Goal: Information Seeking & Learning: Find specific fact

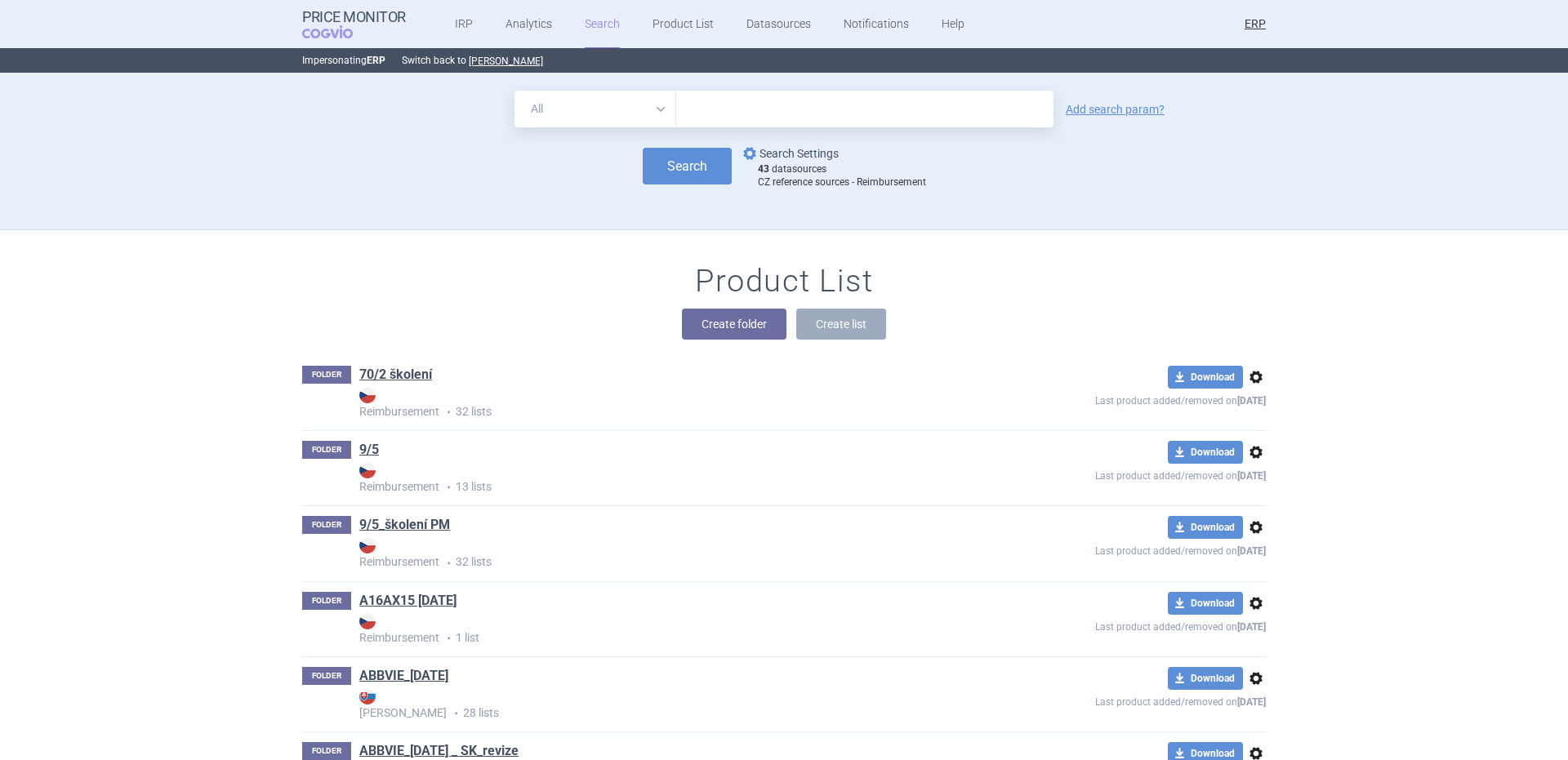
click at [816, 152] on link "options Search Settings" at bounding box center [789, 154] width 99 height 19
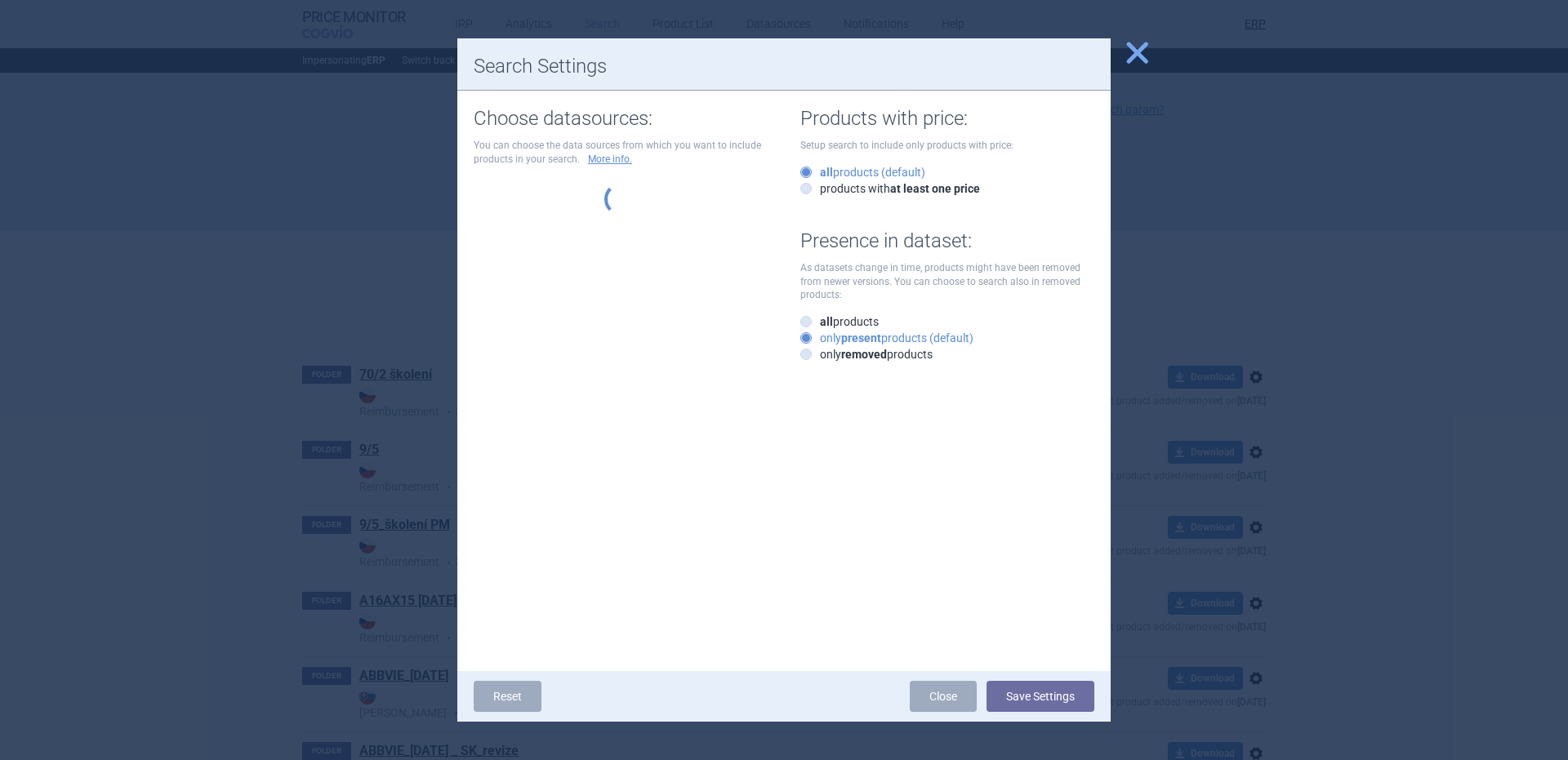
select select "9dbb7c6e-ea10-47e4-ac46-e28bda984dcc"
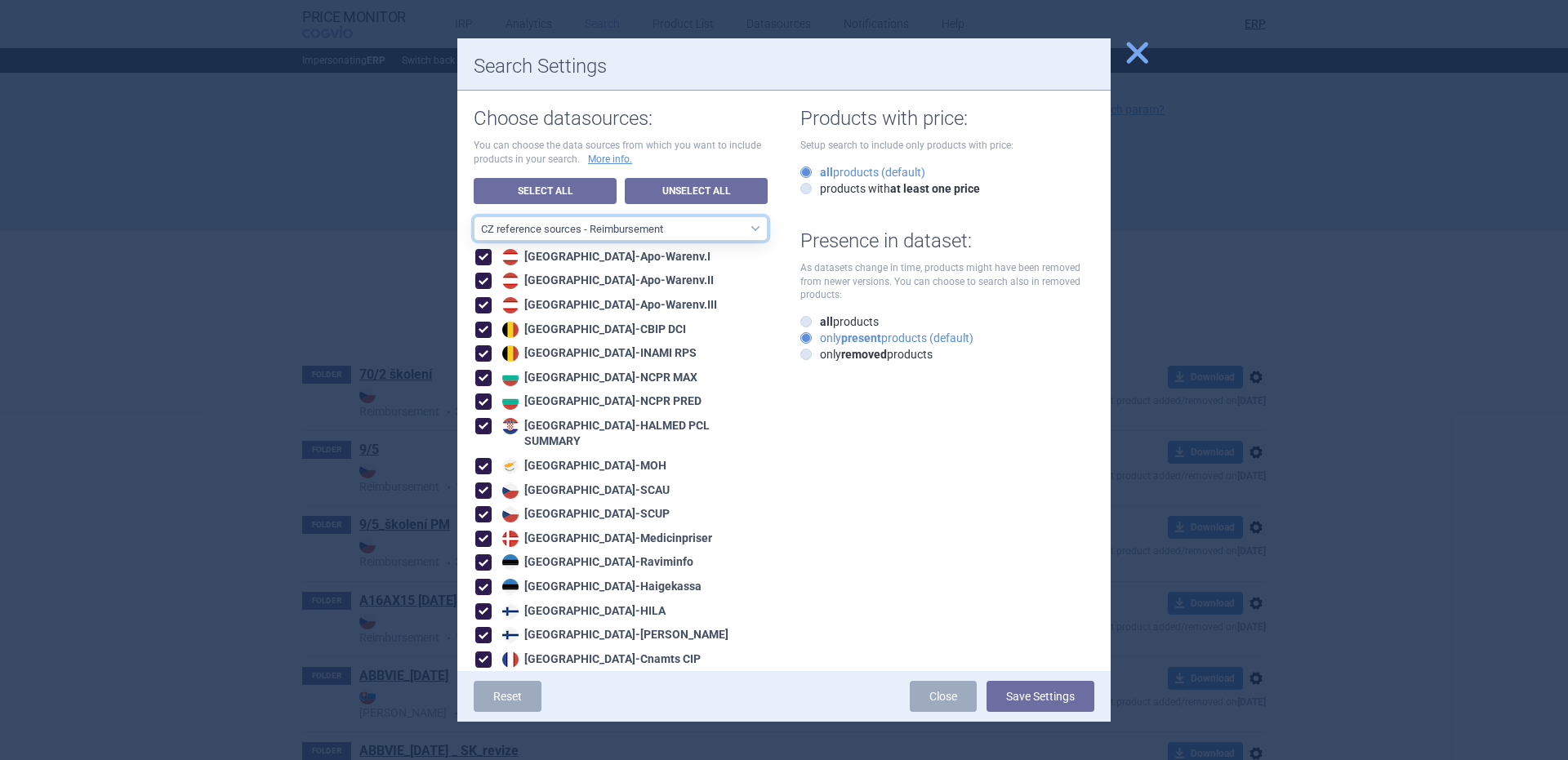
click at [695, 228] on select "All data sources CZ reference sources - Reimbursement SK reference sources - Of…" at bounding box center [621, 229] width 294 height 25
click at [1055, 692] on button "Save Settings" at bounding box center [1040, 696] width 108 height 31
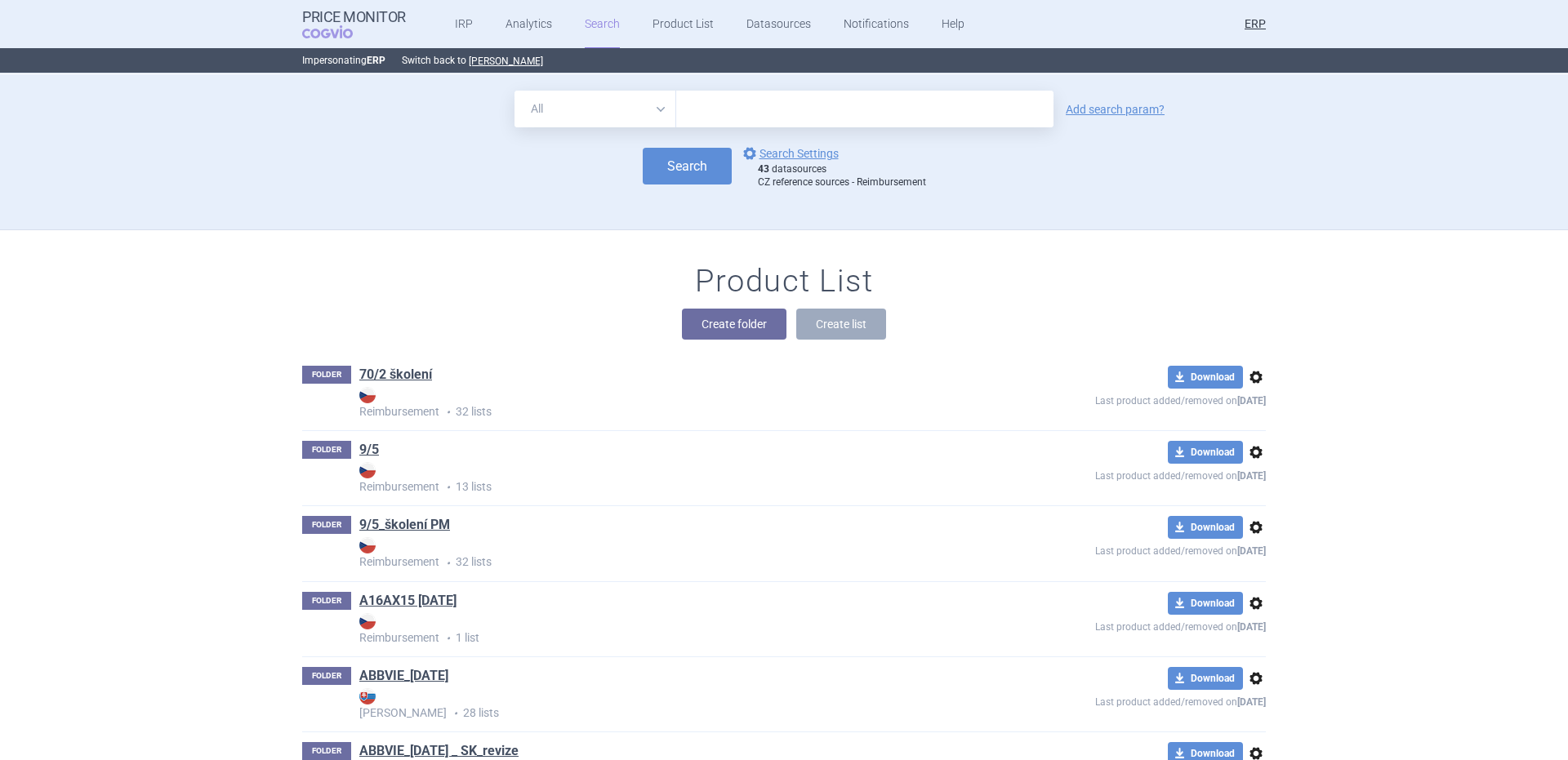
click at [881, 120] on input "text" at bounding box center [865, 109] width 378 height 37
paste input "[MEDICAL_DATA]"
type input "[MEDICAL_DATA]"
click at [611, 118] on select "All Brand Name ATC Company Active Substance Country Newer than" at bounding box center [595, 109] width 162 height 37
select select "brandName"
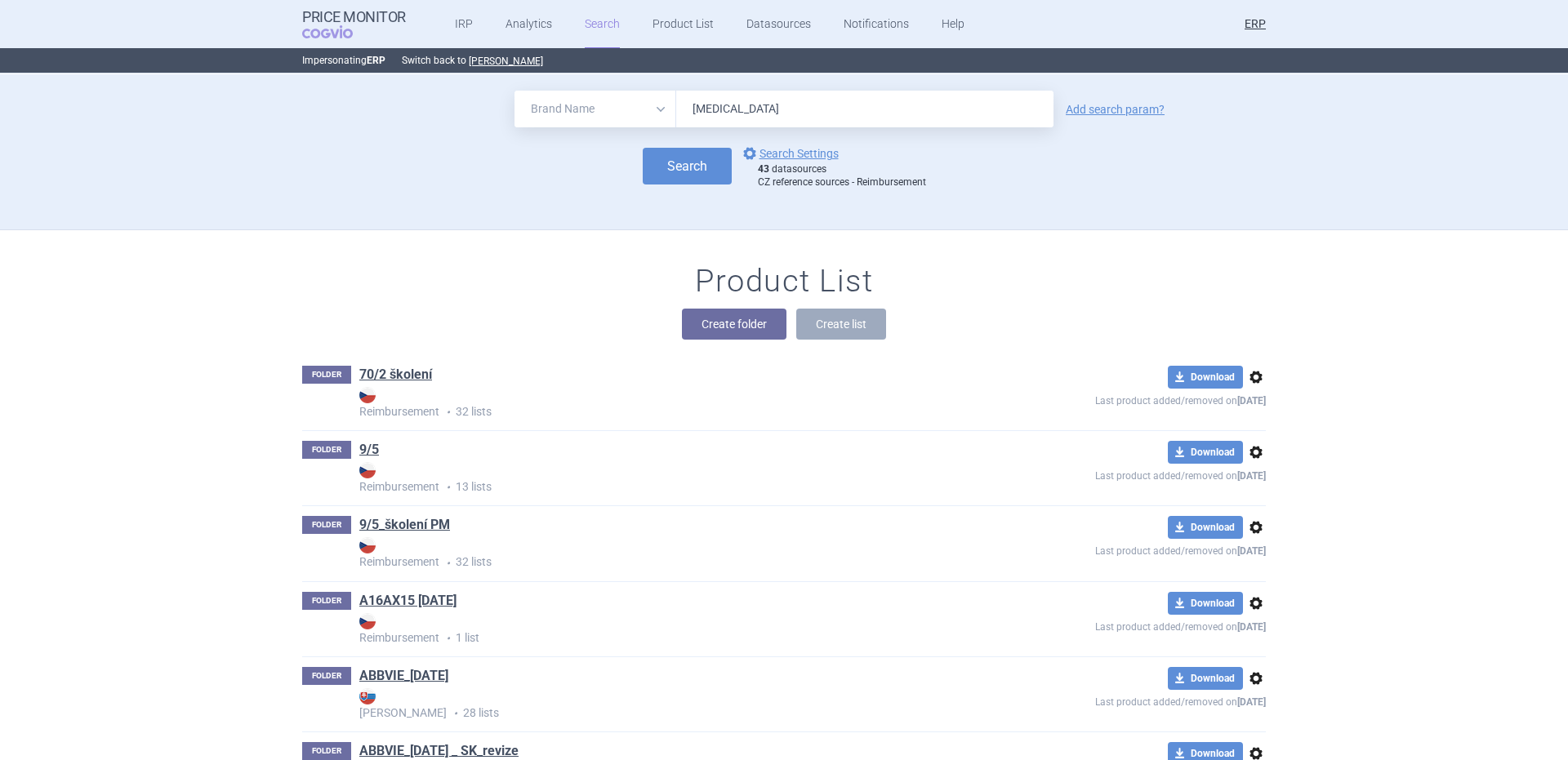
click at [514, 90] on select "All Brand Name ATC Company Active Substance Country Newer than" at bounding box center [595, 109] width 162 height 37
click at [1110, 97] on div "All Brand Name ATC Company Active Substance Country Newer than [MEDICAL_DATA] A…" at bounding box center [784, 109] width 964 height 37
click at [1090, 112] on link "Add search param?" at bounding box center [1115, 109] width 99 height 11
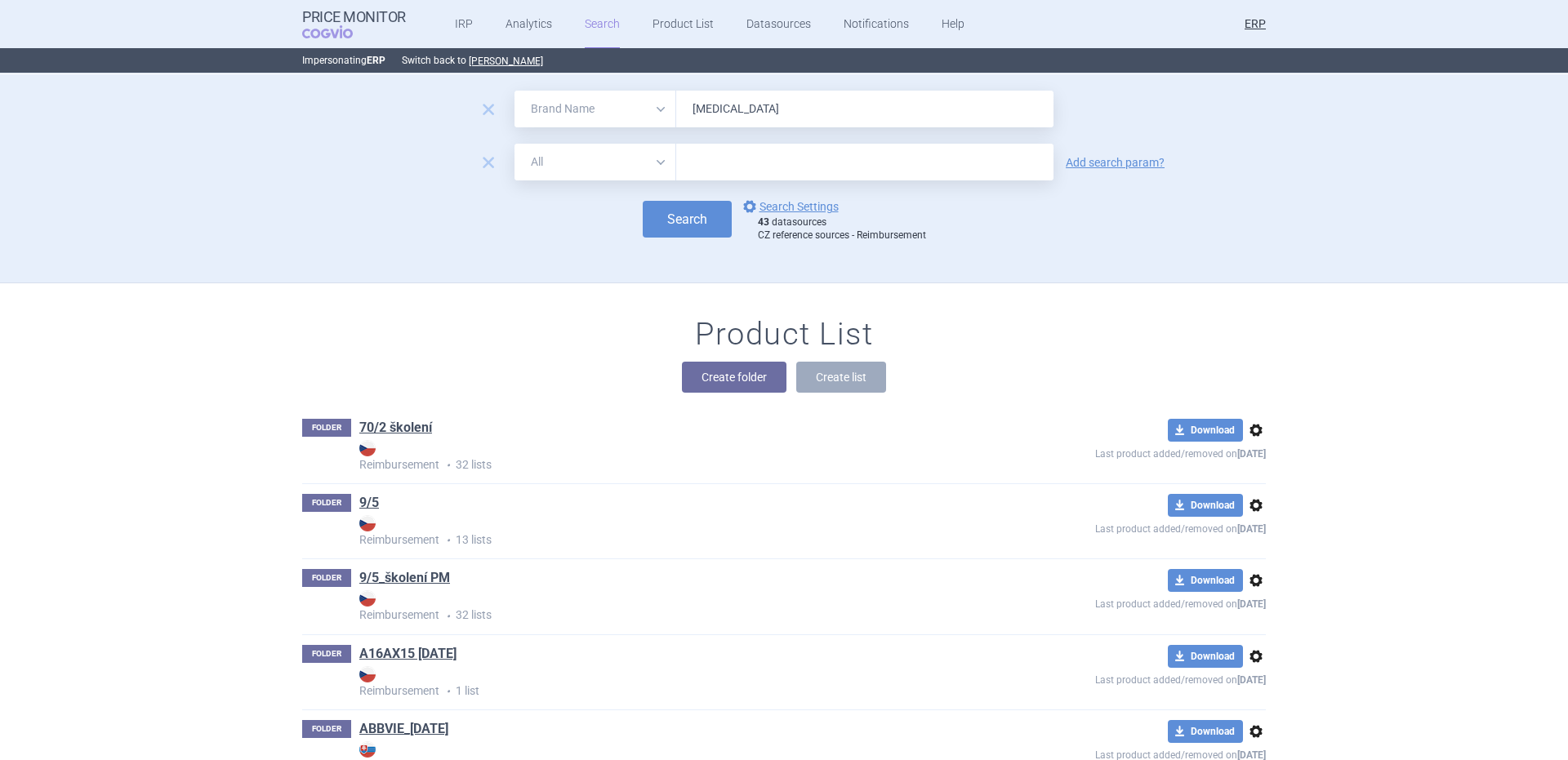
click at [613, 177] on select "All Brand Name ATC Company Active Substance Country Newer than" at bounding box center [595, 162] width 162 height 37
select select "newerThan"
click at [514, 144] on select "All Brand Name ATC Company Active Substance Country Newer than" at bounding box center [595, 162] width 162 height 37
click at [698, 160] on input "text" at bounding box center [865, 162] width 378 height 37
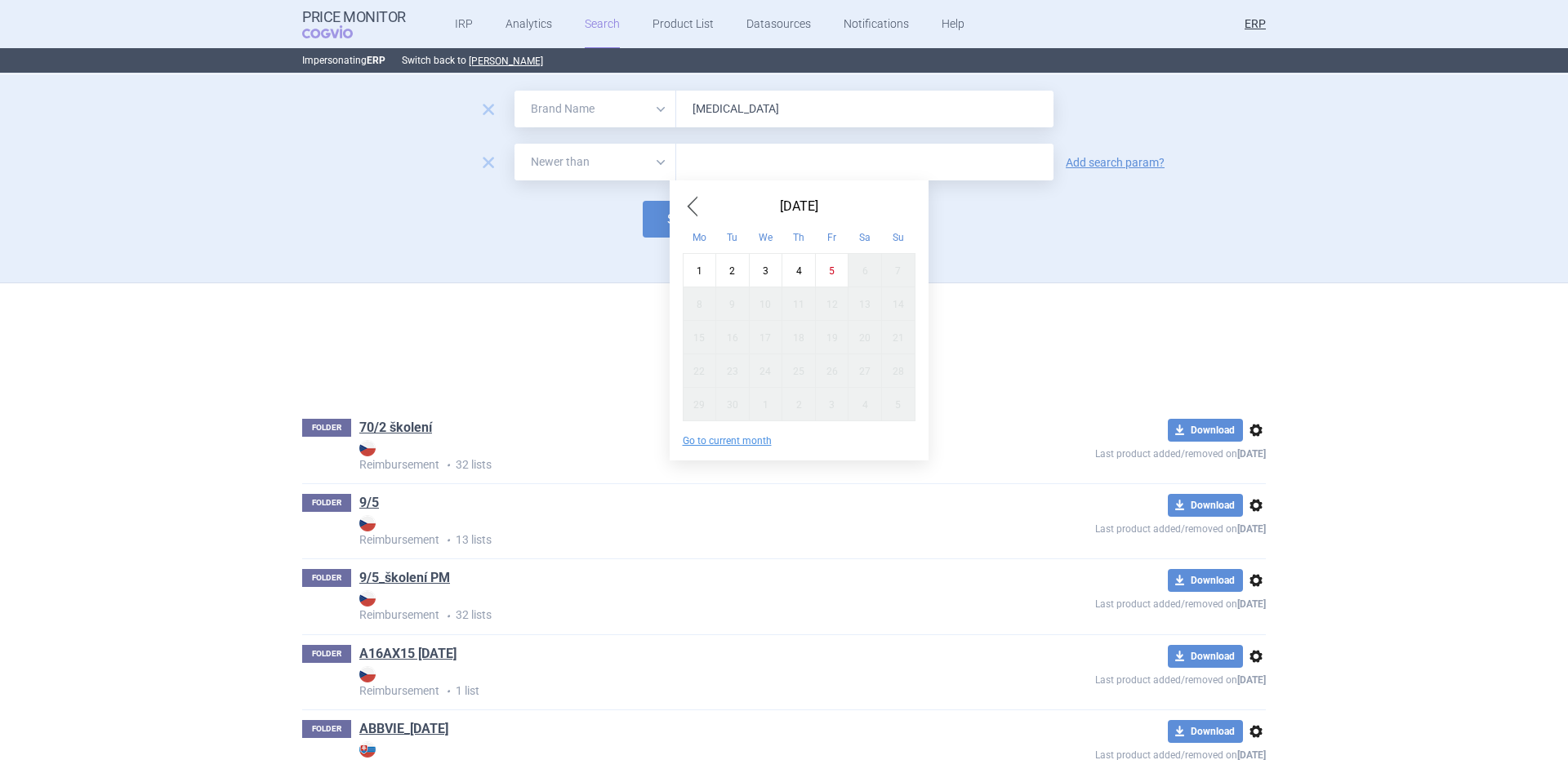
click at [689, 208] on span "Previous Month" at bounding box center [693, 206] width 19 height 26
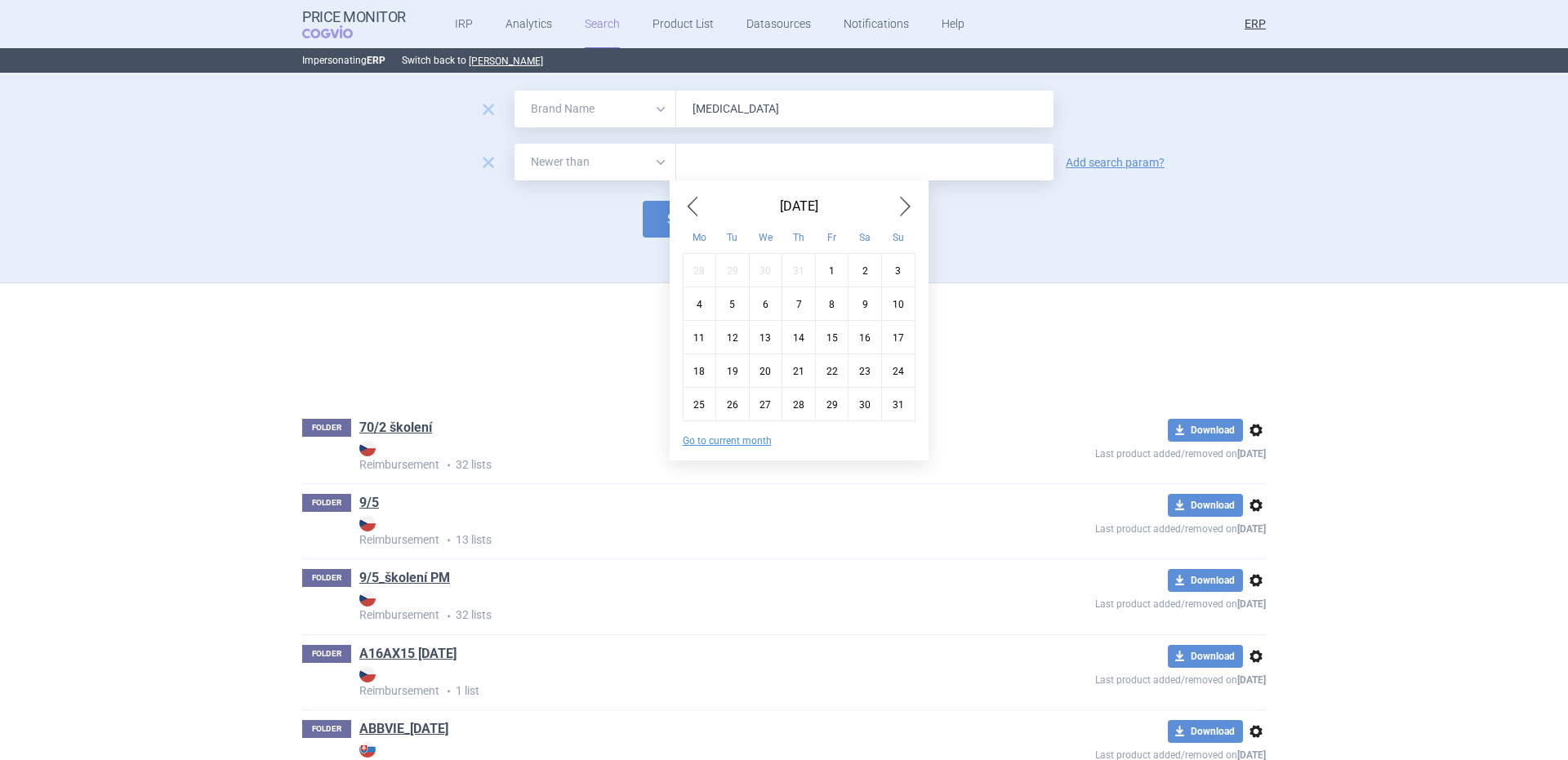
click at [689, 208] on span "Previous Month" at bounding box center [693, 206] width 19 height 26
click at [737, 277] on div "1" at bounding box center [733, 269] width 33 height 33
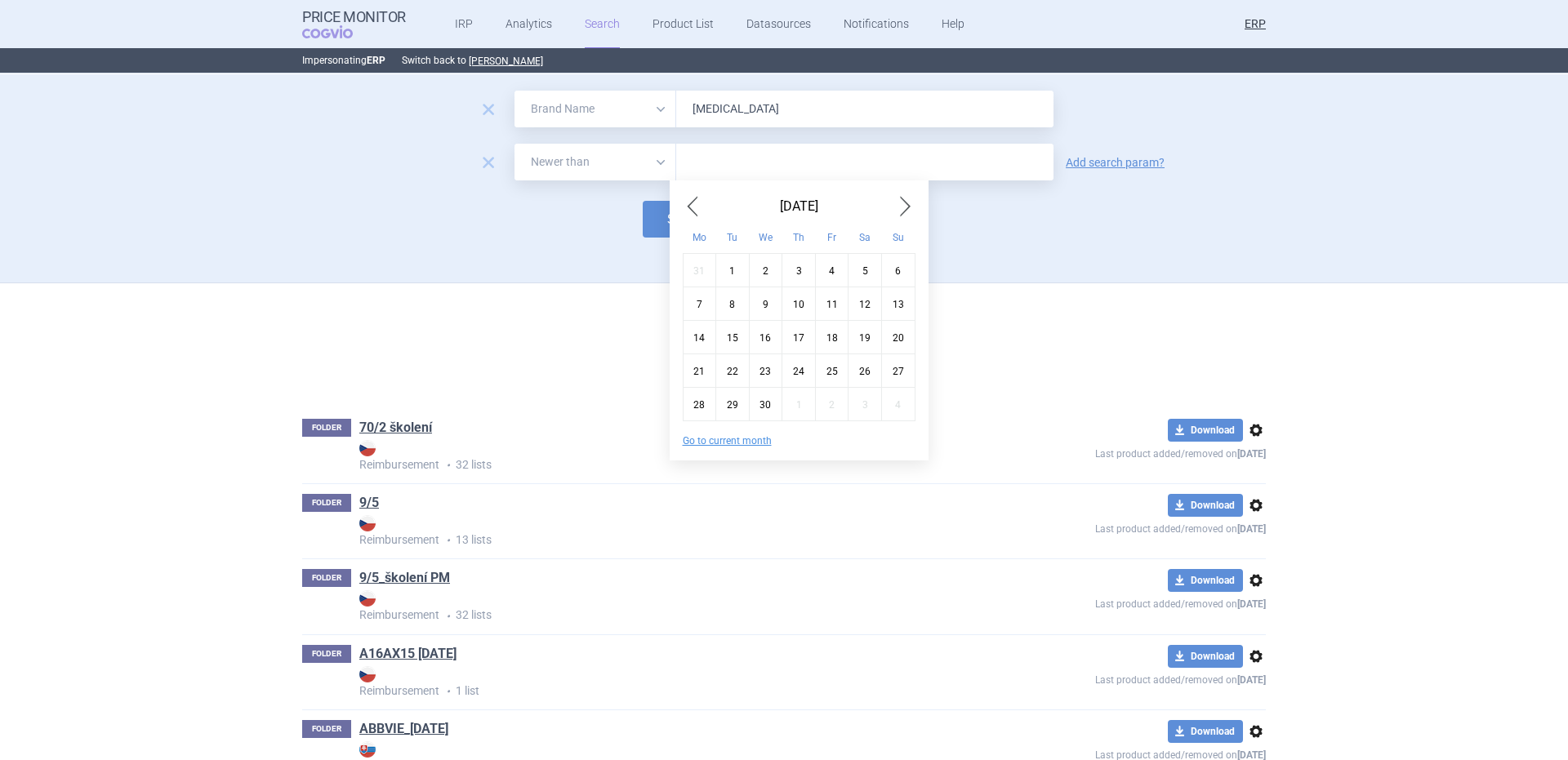
type input "1. 4. 2025"
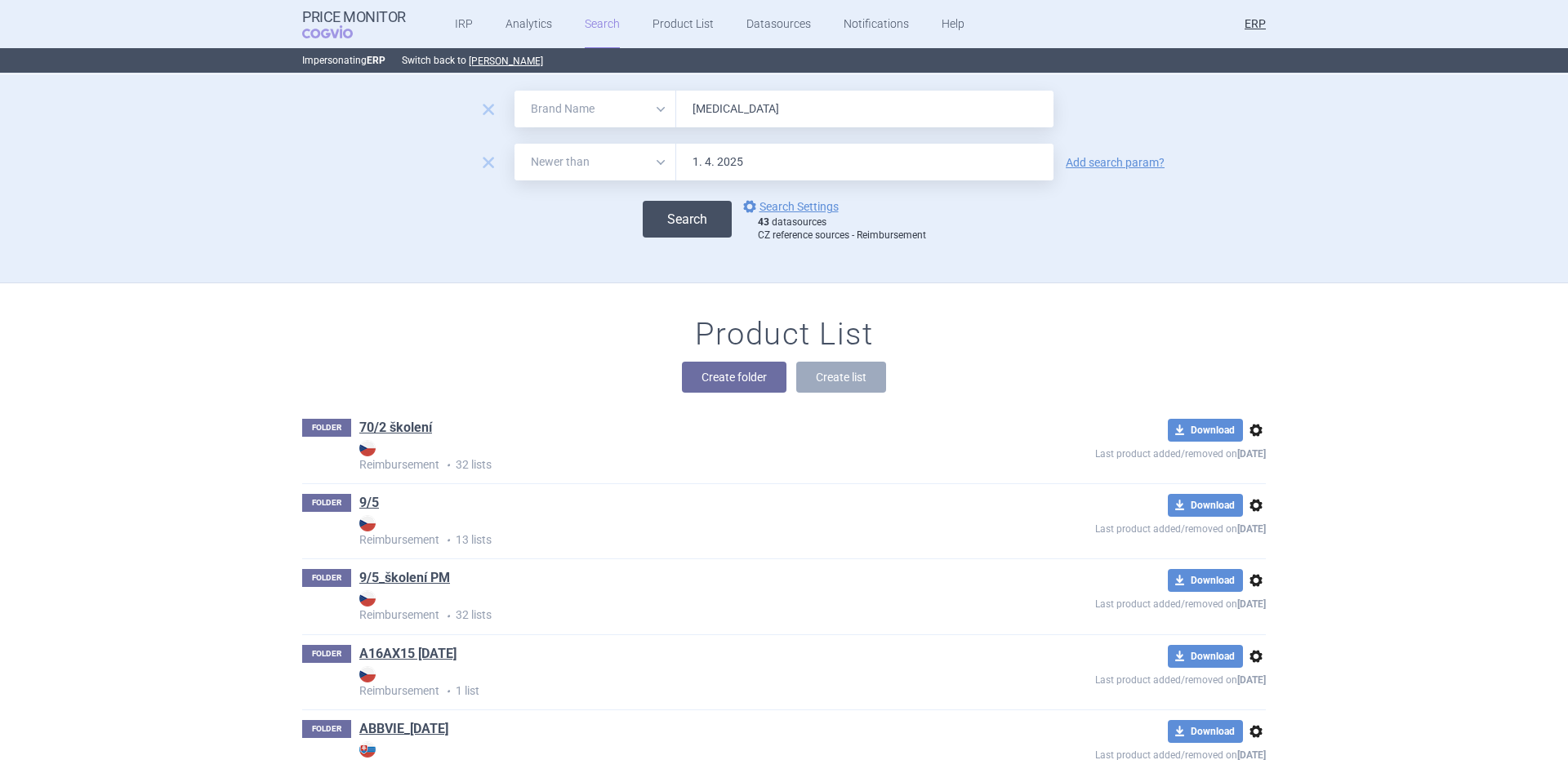
click at [700, 230] on button "Search" at bounding box center [687, 219] width 89 height 37
select select "brandName"
select select "newerThan"
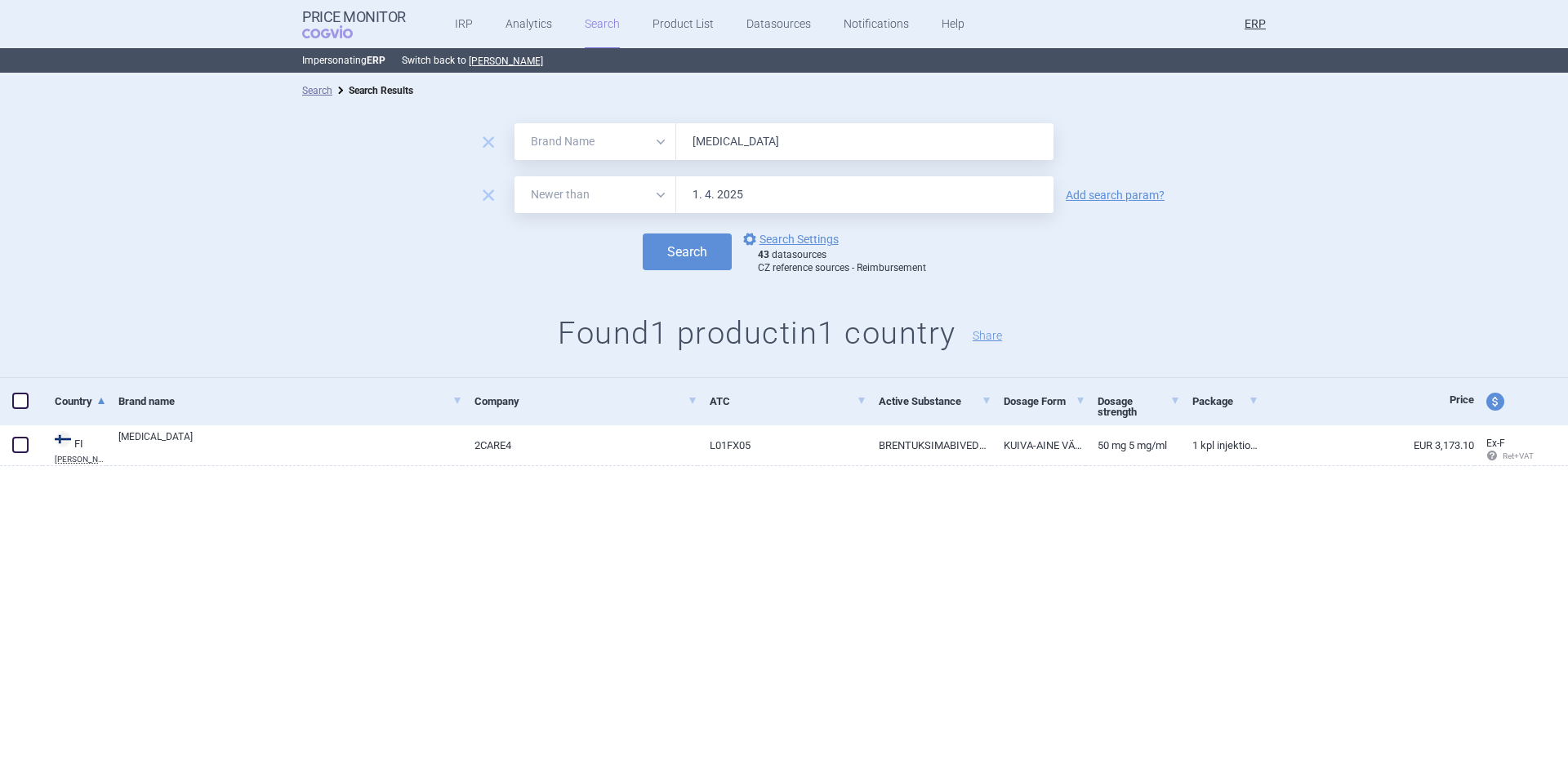
click at [889, 144] on input "[MEDICAL_DATA]" at bounding box center [865, 141] width 378 height 37
paste input "vate"
click at [643, 233] on button "Search" at bounding box center [687, 252] width 89 height 37
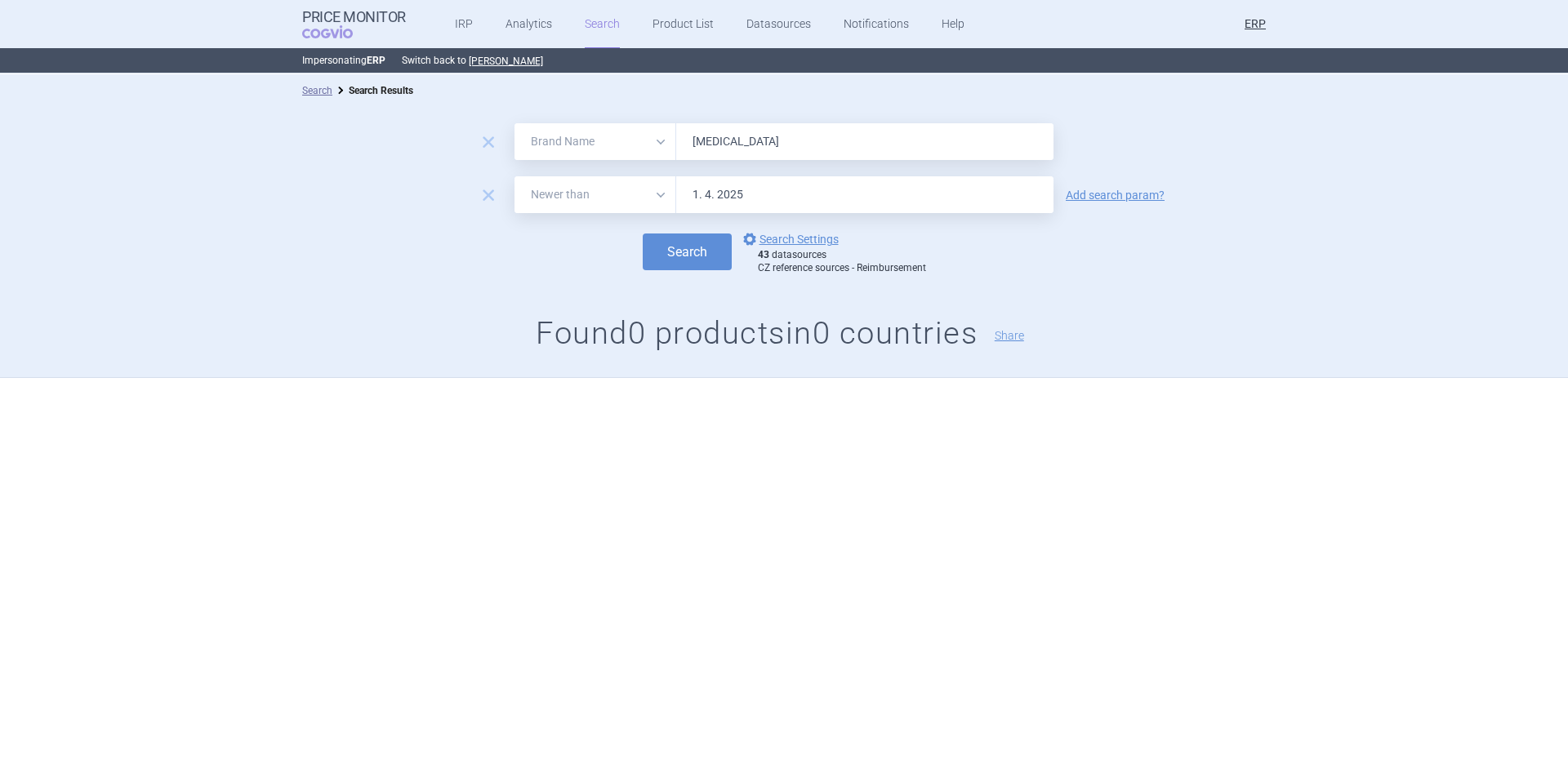
click at [960, 146] on input "[MEDICAL_DATA]" at bounding box center [865, 141] width 378 height 37
paste input "ynovi"
click at [643, 233] on button "Search" at bounding box center [687, 252] width 89 height 37
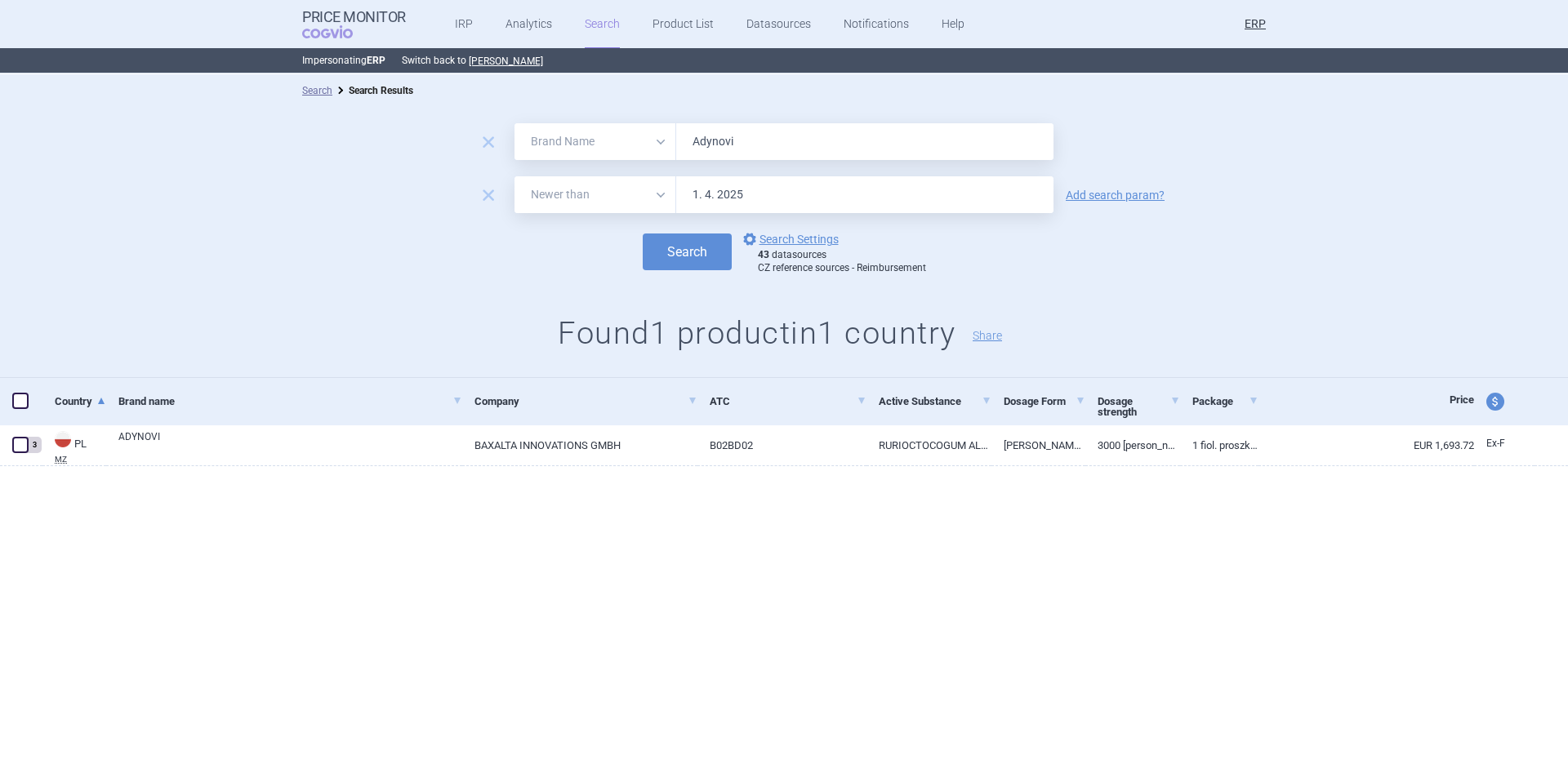
drag, startPoint x: 766, startPoint y: 182, endPoint x: 776, endPoint y: 154, distance: 29.7
click at [770, 172] on form "remove All Brand Name ATC Company Active Substance Country Newer than Adynovi r…" at bounding box center [784, 198] width 1568 height 151
click at [777, 143] on input "Adynovi" at bounding box center [865, 141] width 378 height 37
paste input "zynma"
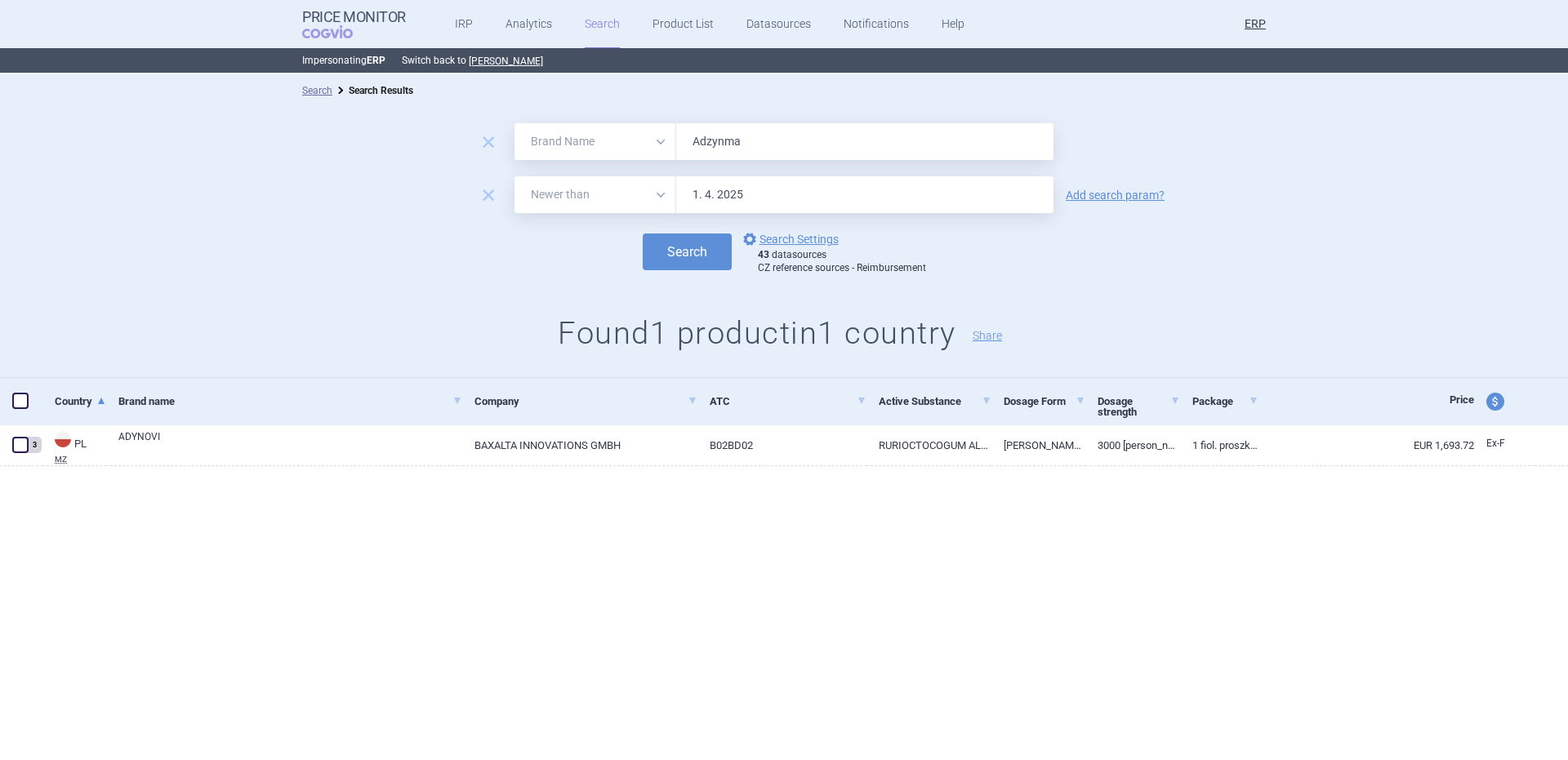
type input "Adzynma"
click at [643, 233] on button "Search" at bounding box center [687, 252] width 89 height 37
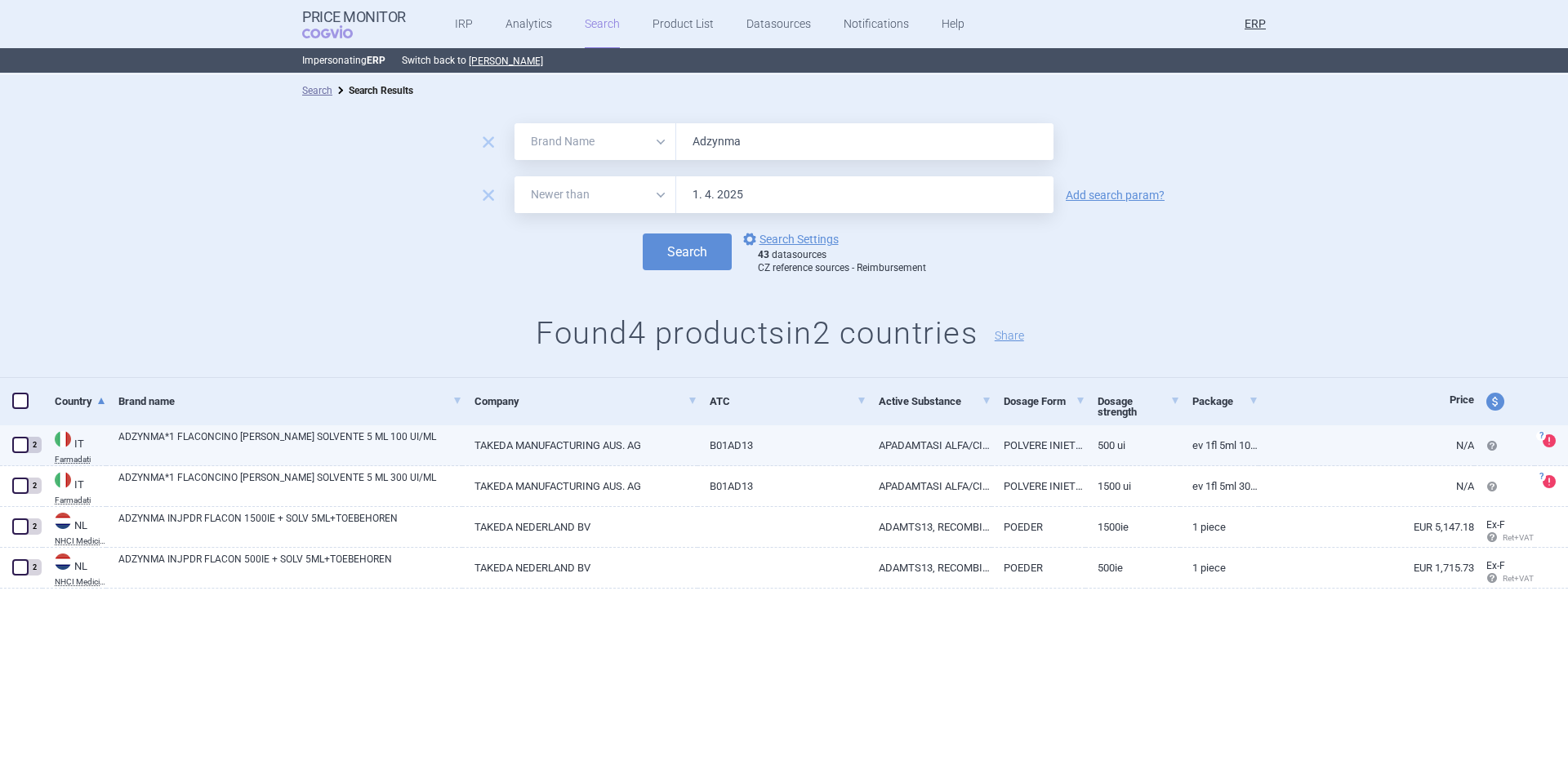
click at [532, 455] on link "TAKEDA MANUFACTURING AUS. AG" at bounding box center [580, 446] width 235 height 40
select select "EUR"
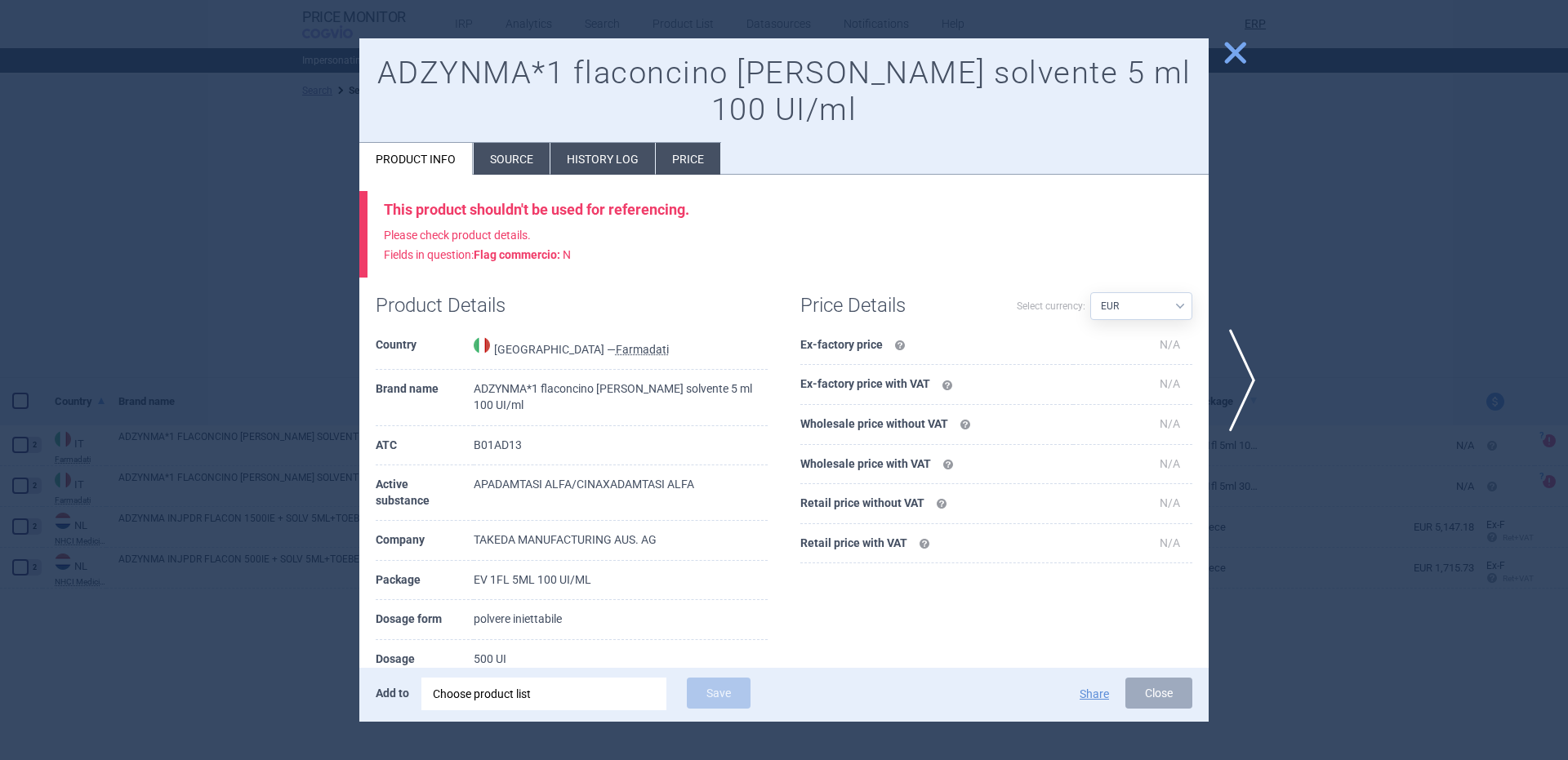
scroll to position [203, 0]
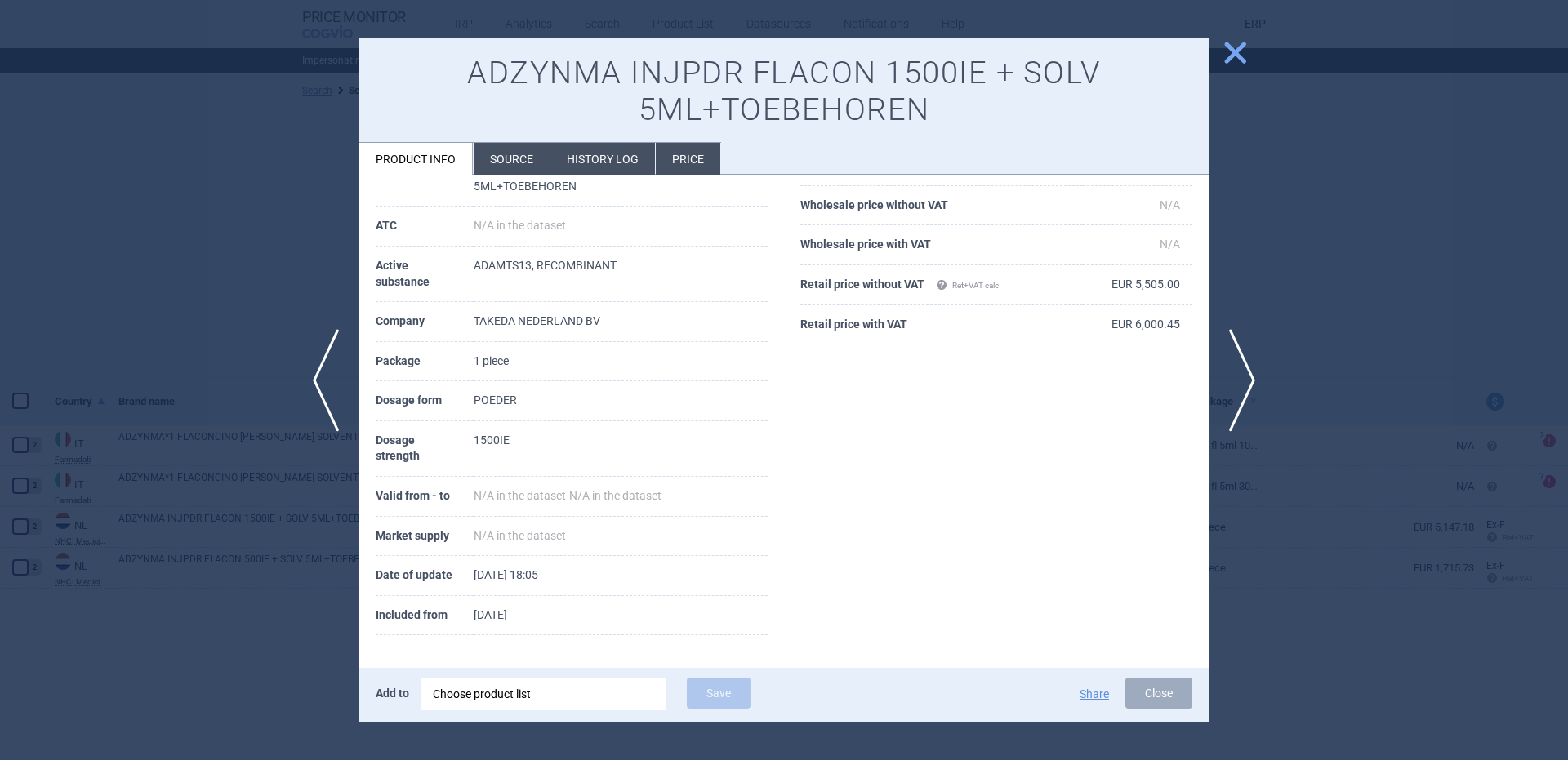
scroll to position [115, 0]
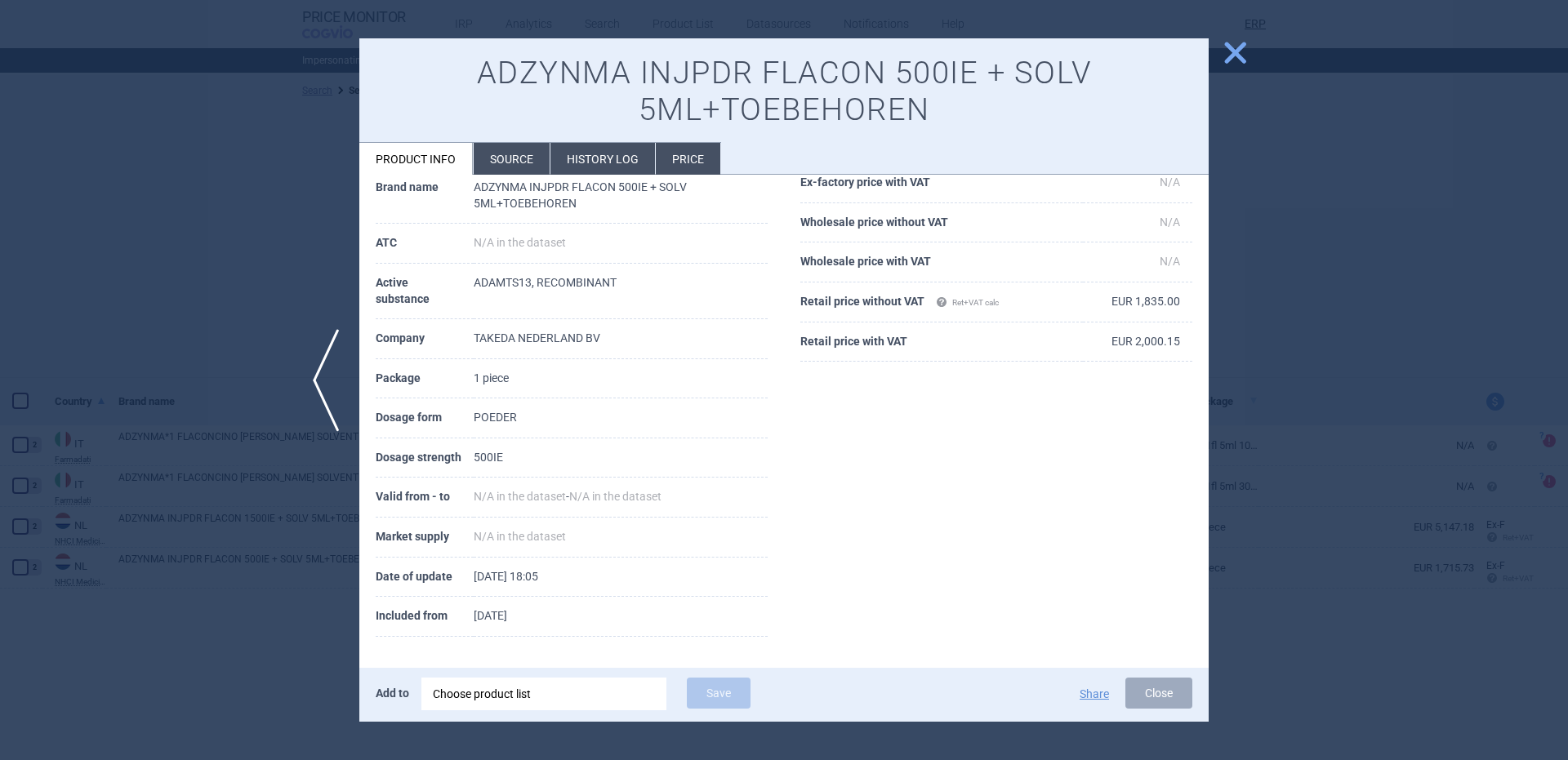
click at [1255, 177] on div at bounding box center [784, 380] width 1568 height 760
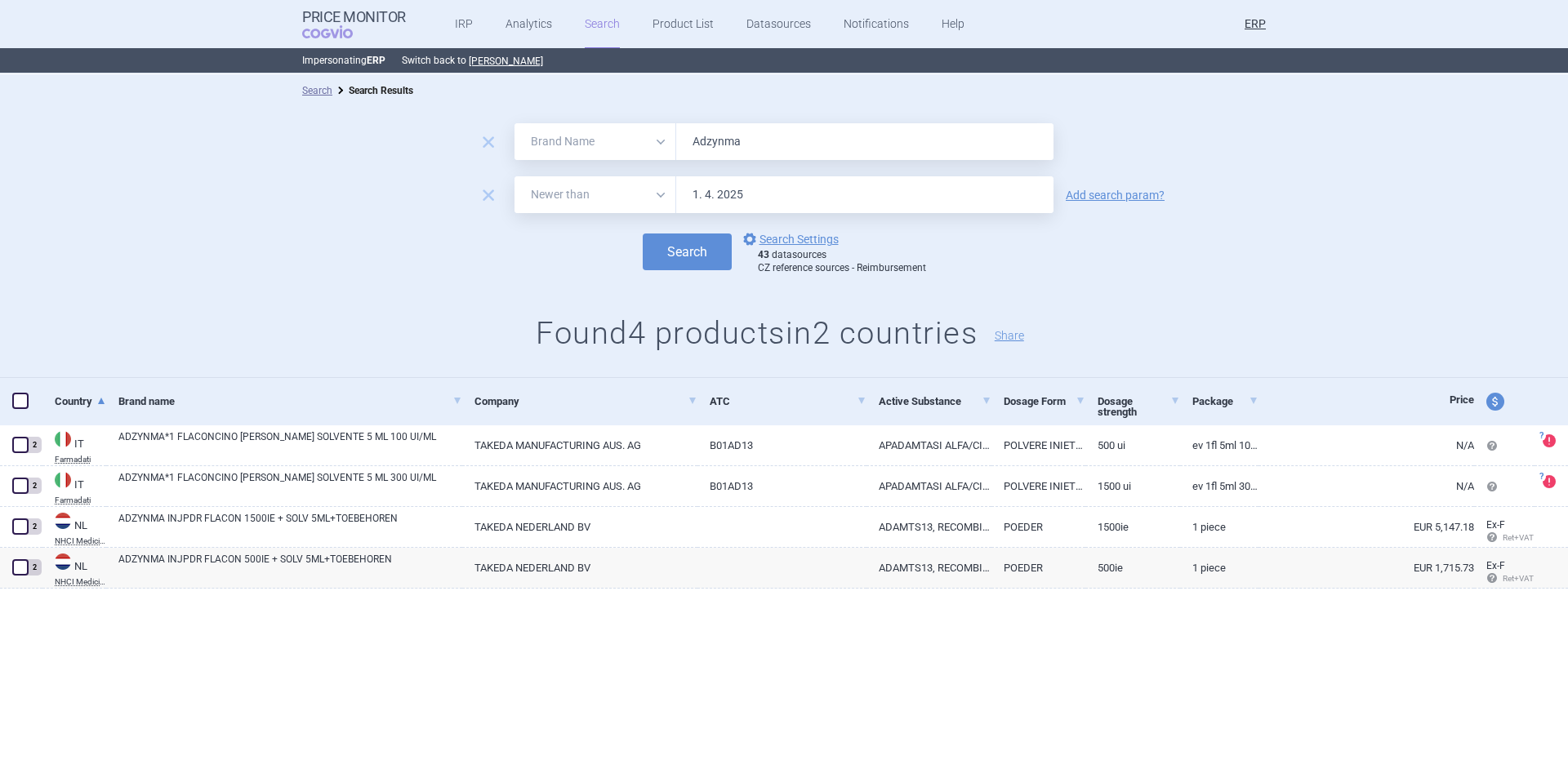
click at [831, 155] on input "Adzynma" at bounding box center [865, 141] width 378 height 37
paste input "lunbrig"
type input "[MEDICAL_DATA]"
click at [643, 233] on button "Search" at bounding box center [687, 252] width 89 height 37
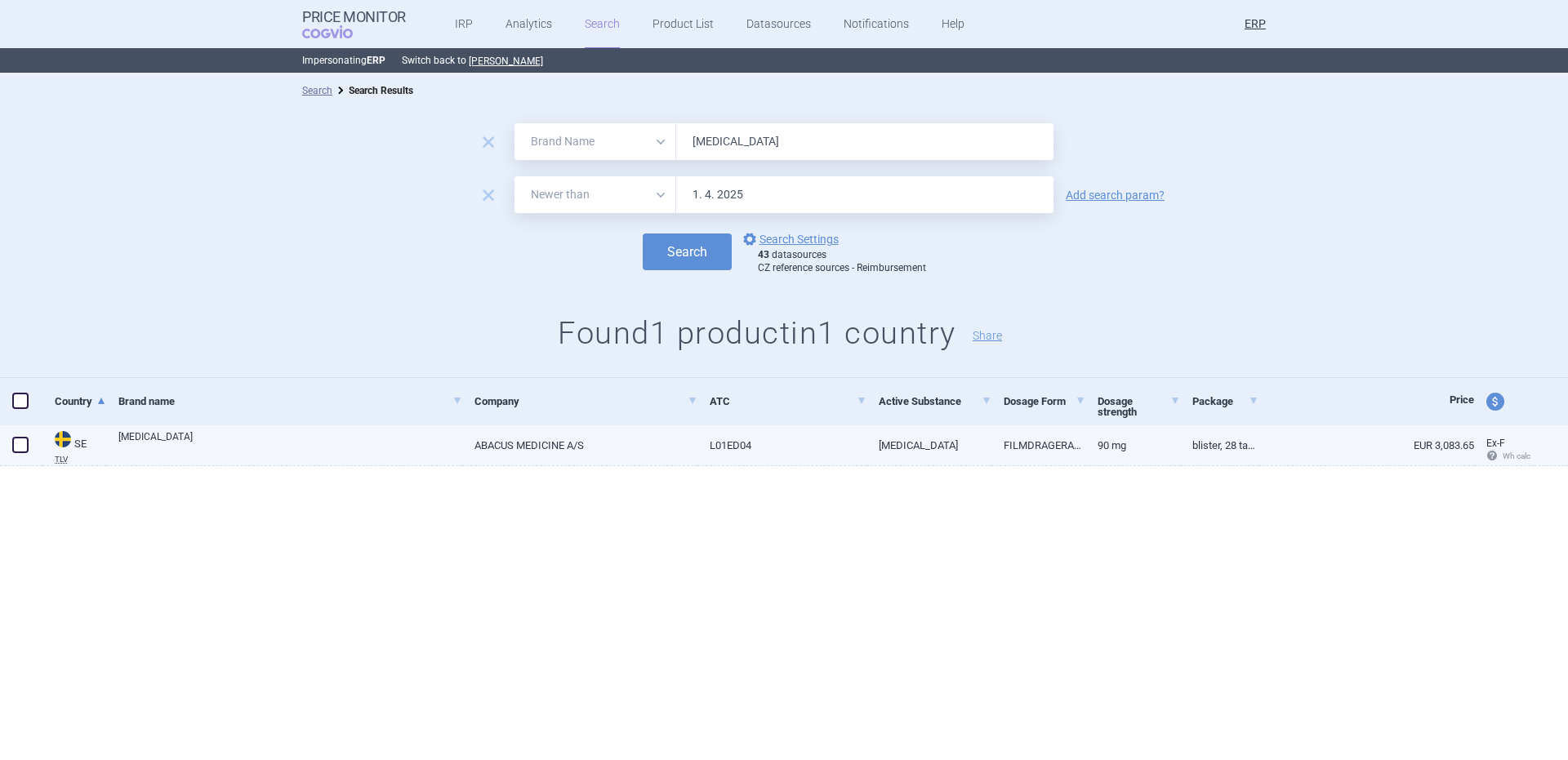
click at [280, 451] on link "[MEDICAL_DATA]" at bounding box center [291, 443] width 344 height 29
select select "EUR"
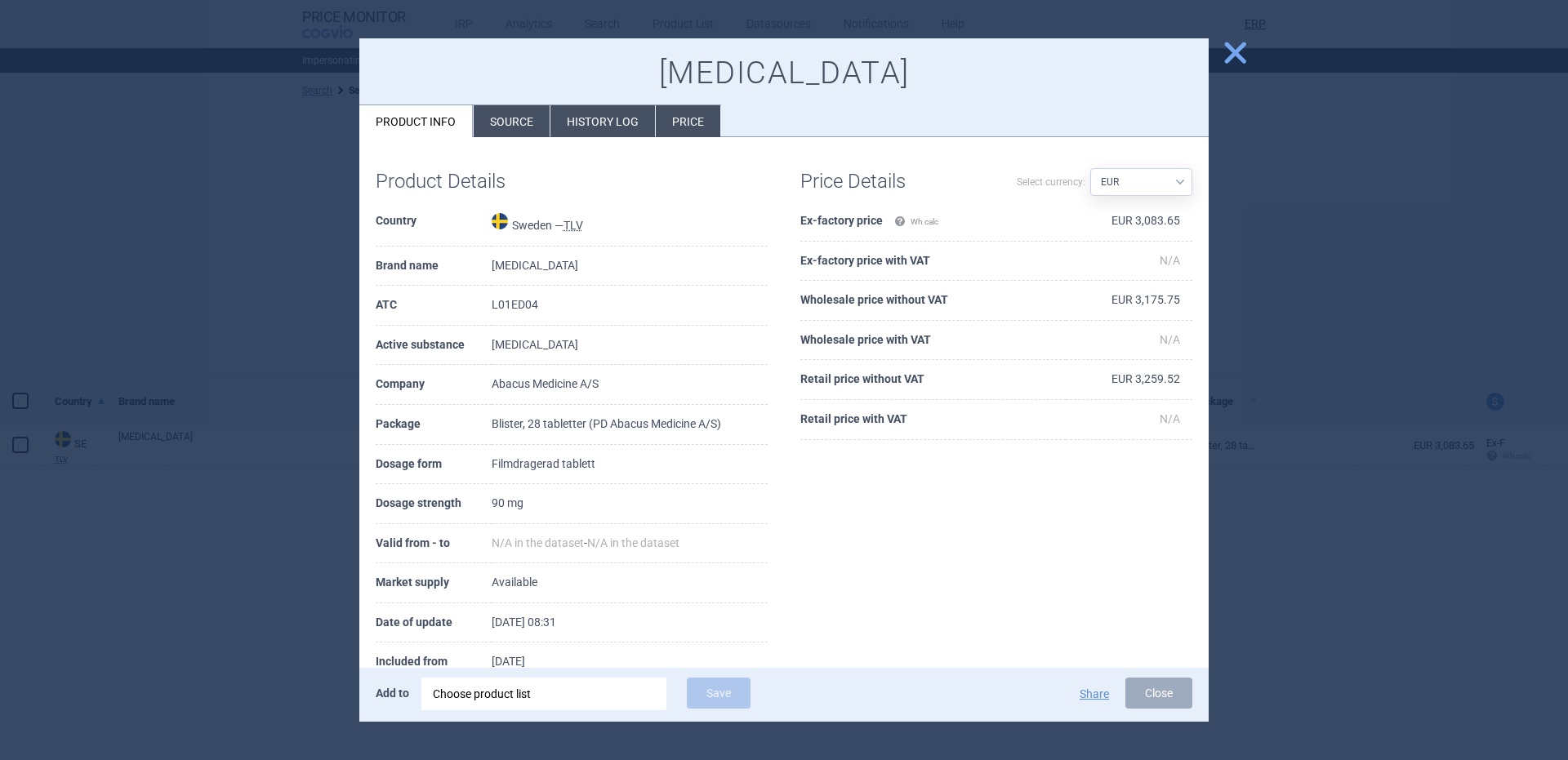
click at [1218, 759] on div "close [MEDICAL_DATA] Product info Source History log Price Product Details Coun…" at bounding box center [784, 760] width 1568 height 0
click at [1228, 54] on span "close" at bounding box center [1235, 53] width 29 height 29
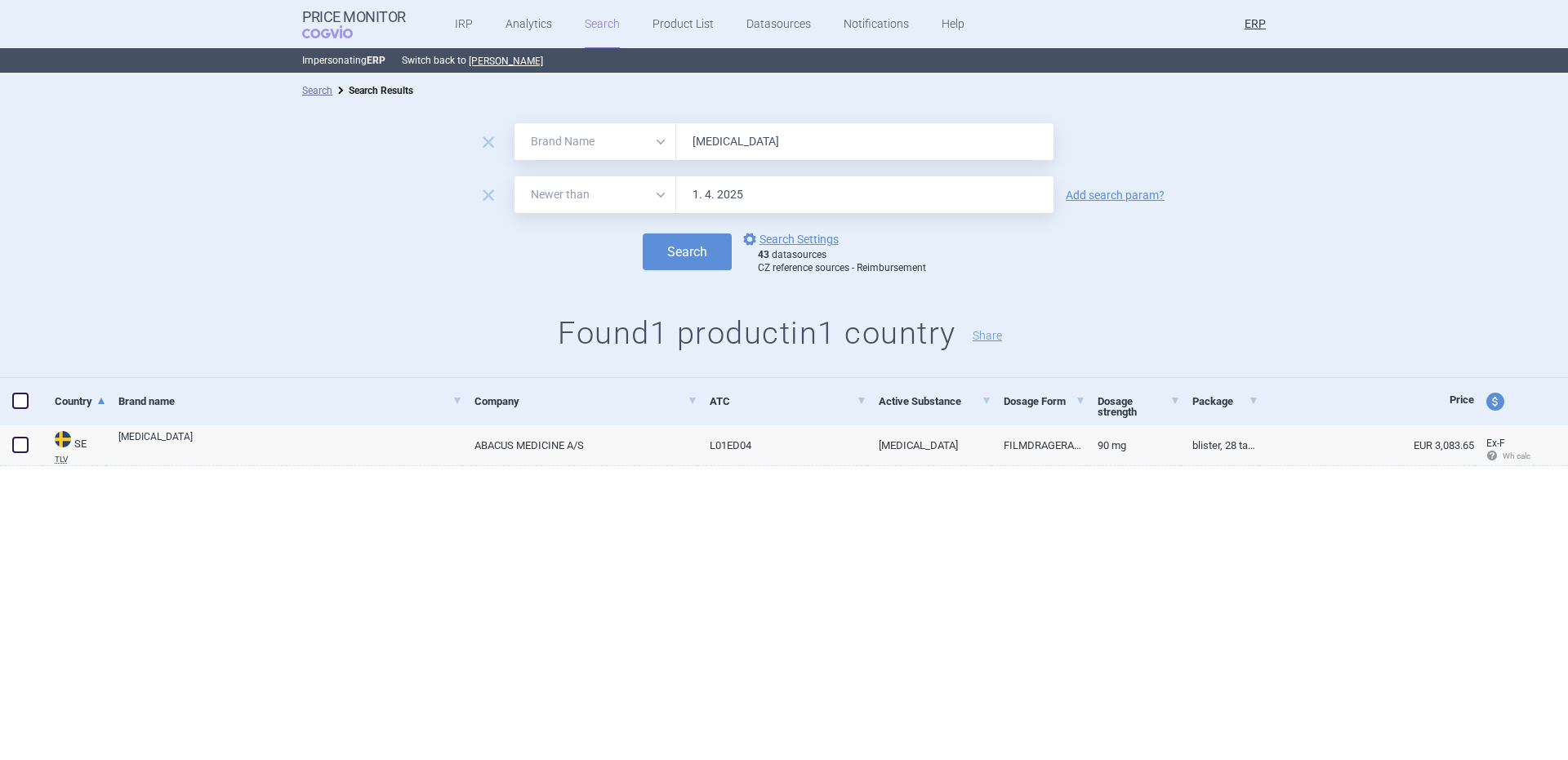
click at [852, 153] on input "[MEDICAL_DATA]" at bounding box center [865, 141] width 378 height 37
paste input "Cuvitru"
click at [643, 233] on button "Search" at bounding box center [687, 252] width 89 height 37
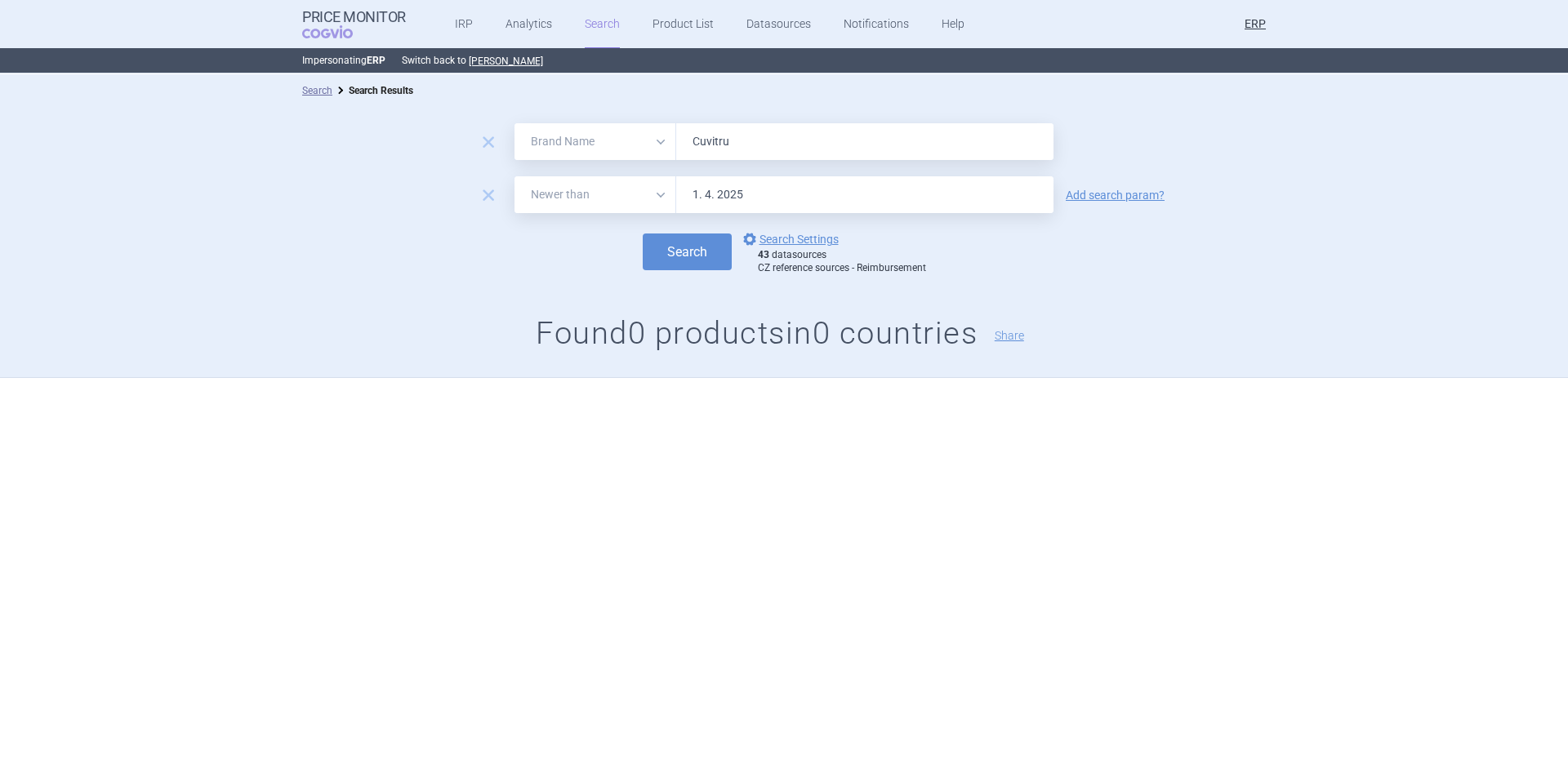
click at [910, 140] on input "Cuvitru" at bounding box center [865, 141] width 378 height 37
paste input "[MEDICAL_DATA]"
click at [643, 233] on button "Search" at bounding box center [687, 252] width 89 height 37
click at [757, 147] on input "[MEDICAL_DATA]" at bounding box center [865, 141] width 378 height 37
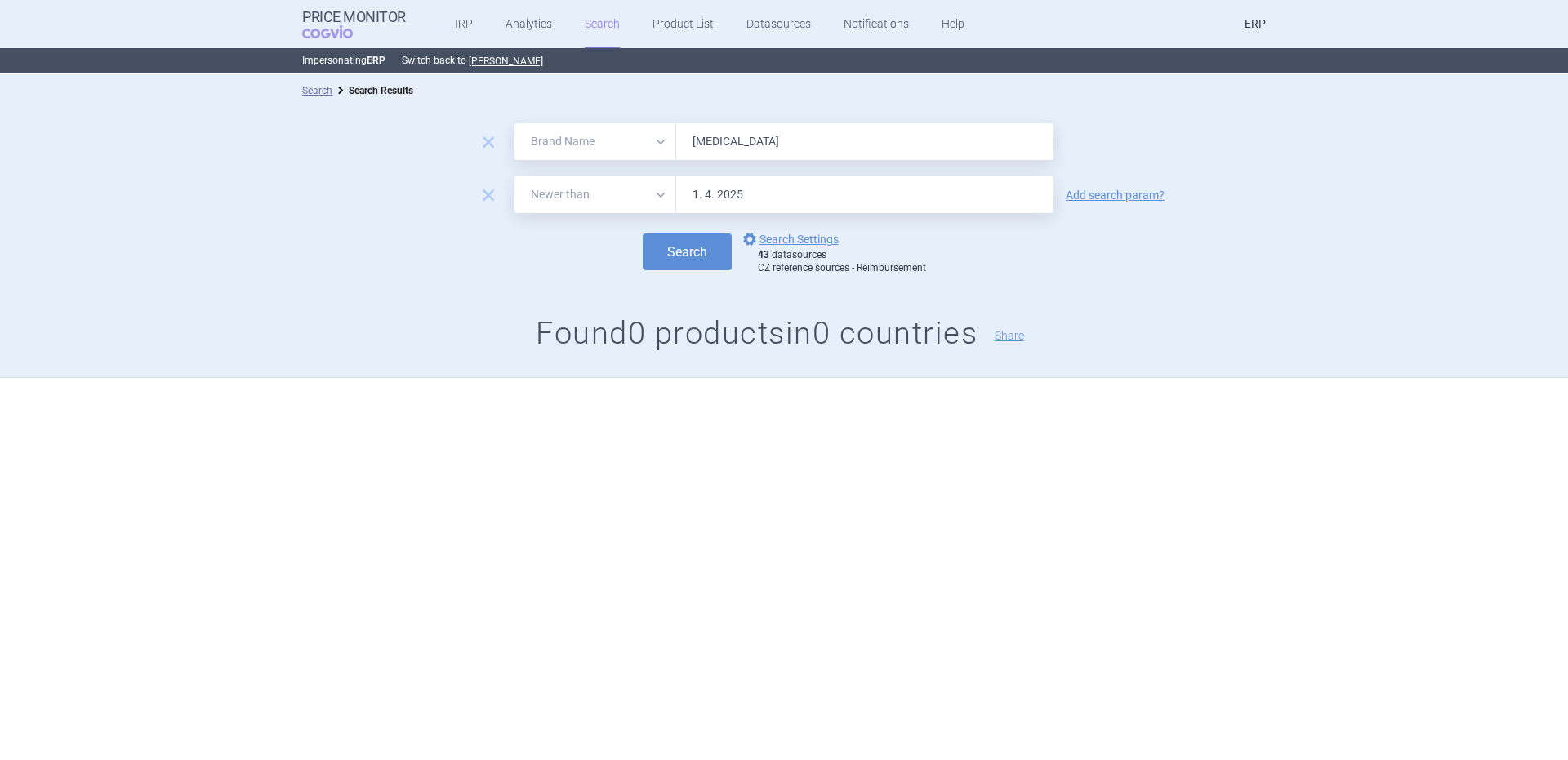
click at [757, 147] on input "[MEDICAL_DATA]" at bounding box center [865, 141] width 378 height 37
paste input "ntyvio"
click at [643, 233] on button "Search" at bounding box center [687, 252] width 89 height 37
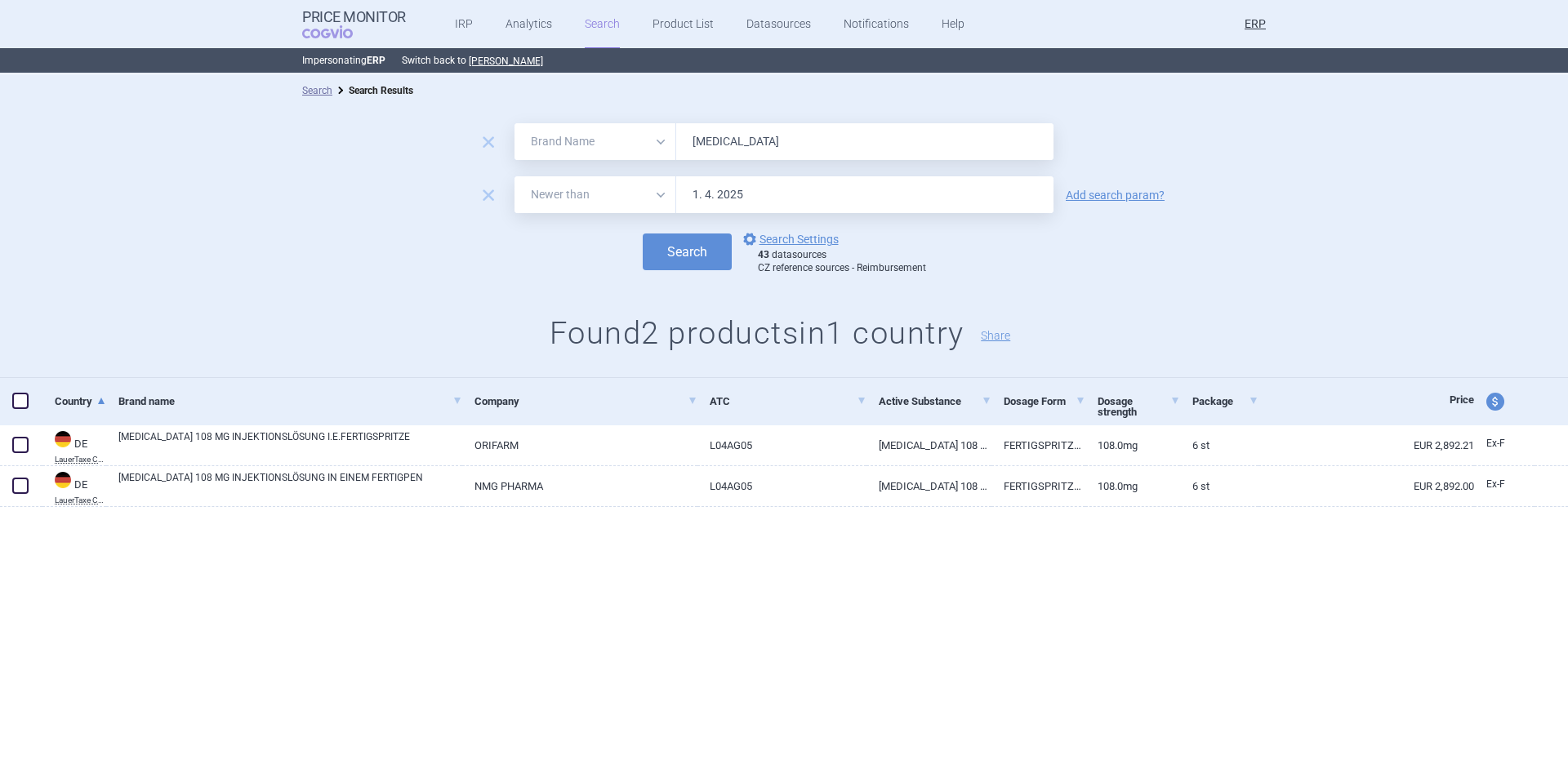
click at [857, 158] on input "[MEDICAL_DATA]" at bounding box center [865, 141] width 378 height 37
paste input "Factor VII"
click at [643, 233] on button "Search" at bounding box center [687, 252] width 89 height 37
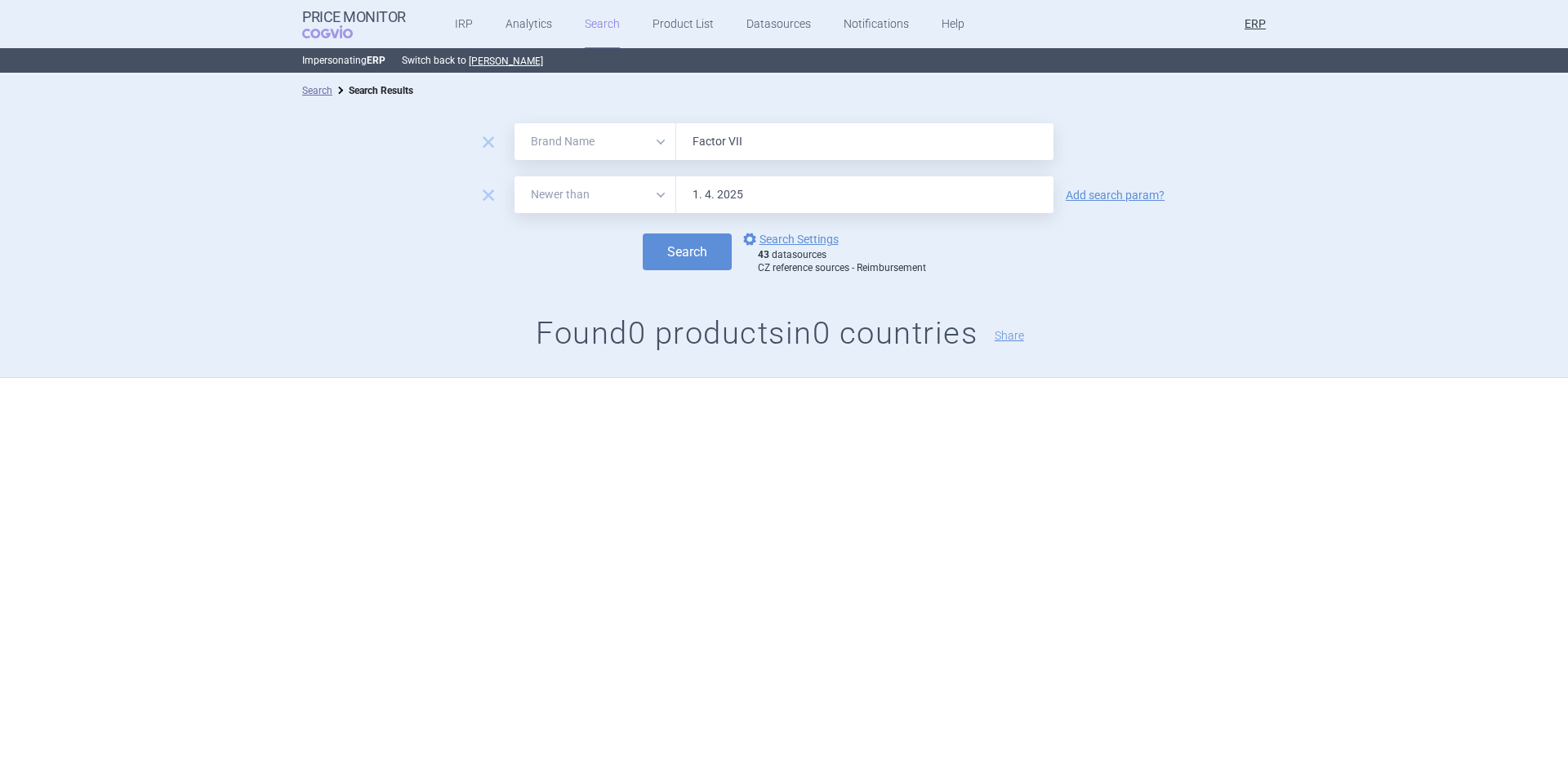
click at [903, 153] on input "Factor VII" at bounding box center [865, 141] width 378 height 37
paste input "Feiba"
click at [903, 153] on input "Factor Feiba" at bounding box center [865, 141] width 378 height 37
click at [903, 152] on input "Factor Feiba" at bounding box center [865, 141] width 378 height 37
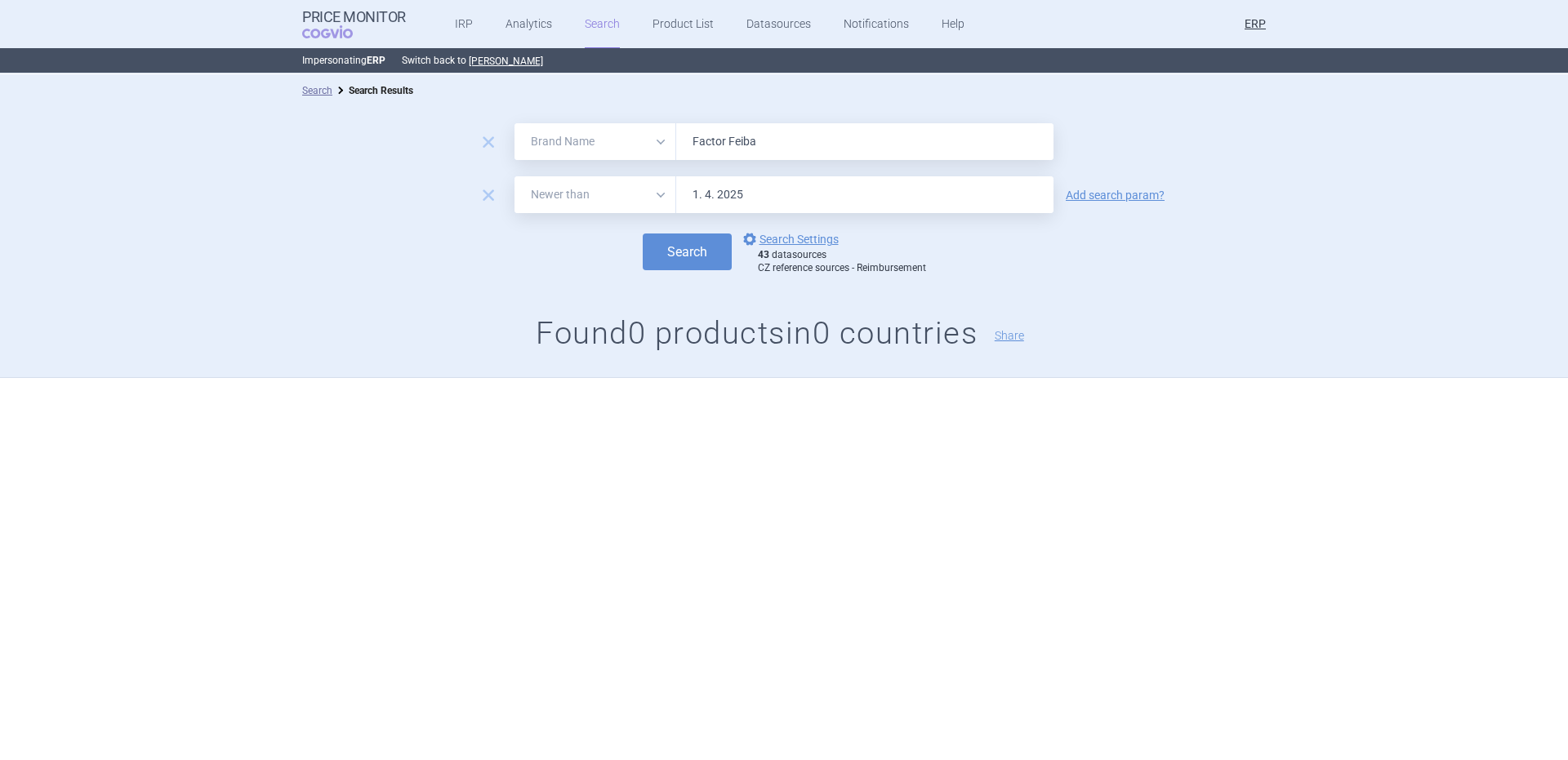
paste input "text"
type input "Feiba"
click at [643, 233] on button "Search" at bounding box center [687, 252] width 89 height 37
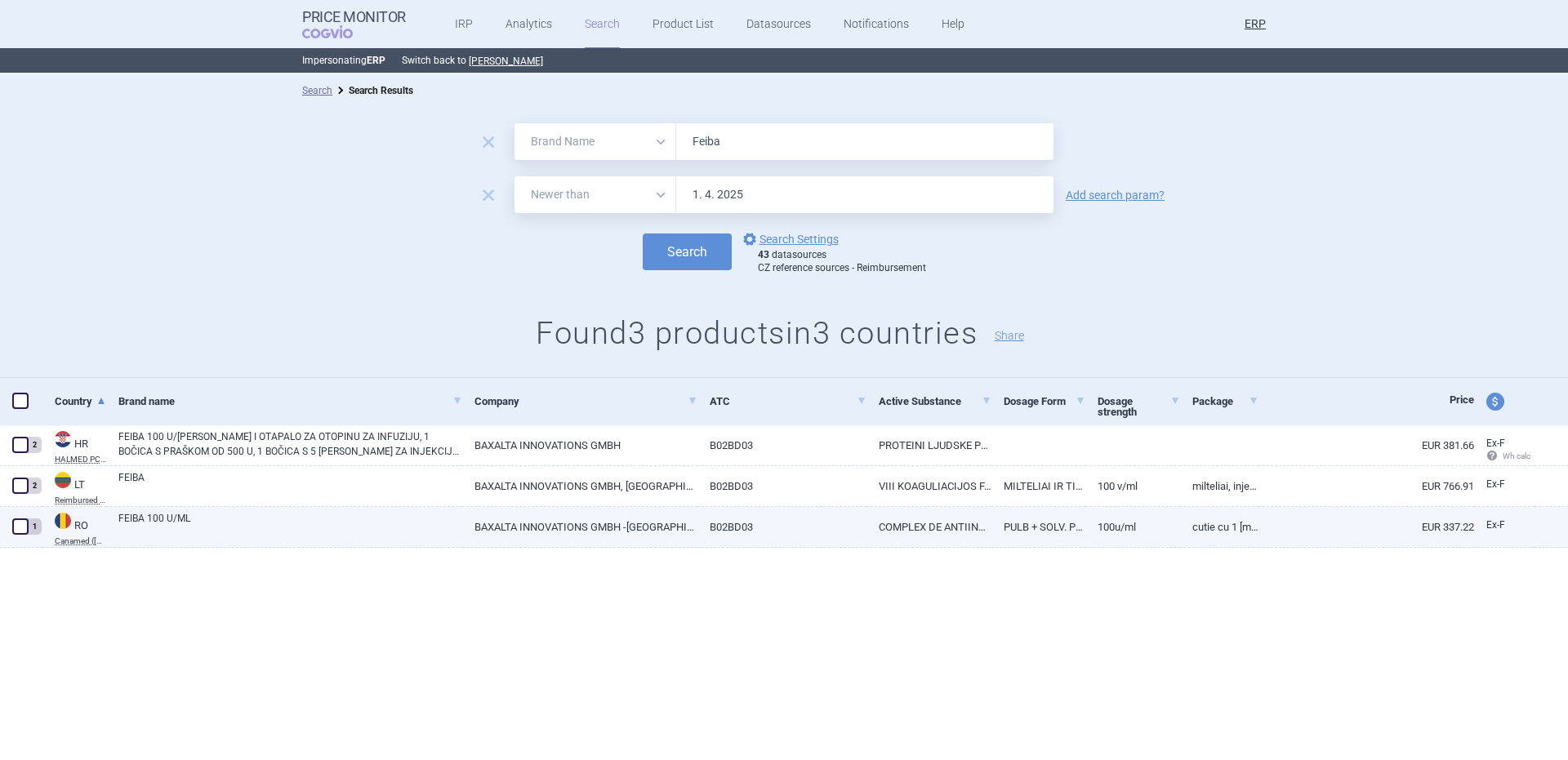
click at [240, 518] on link "FEIBA 100 U/ML" at bounding box center [291, 525] width 344 height 29
select select "EUR"
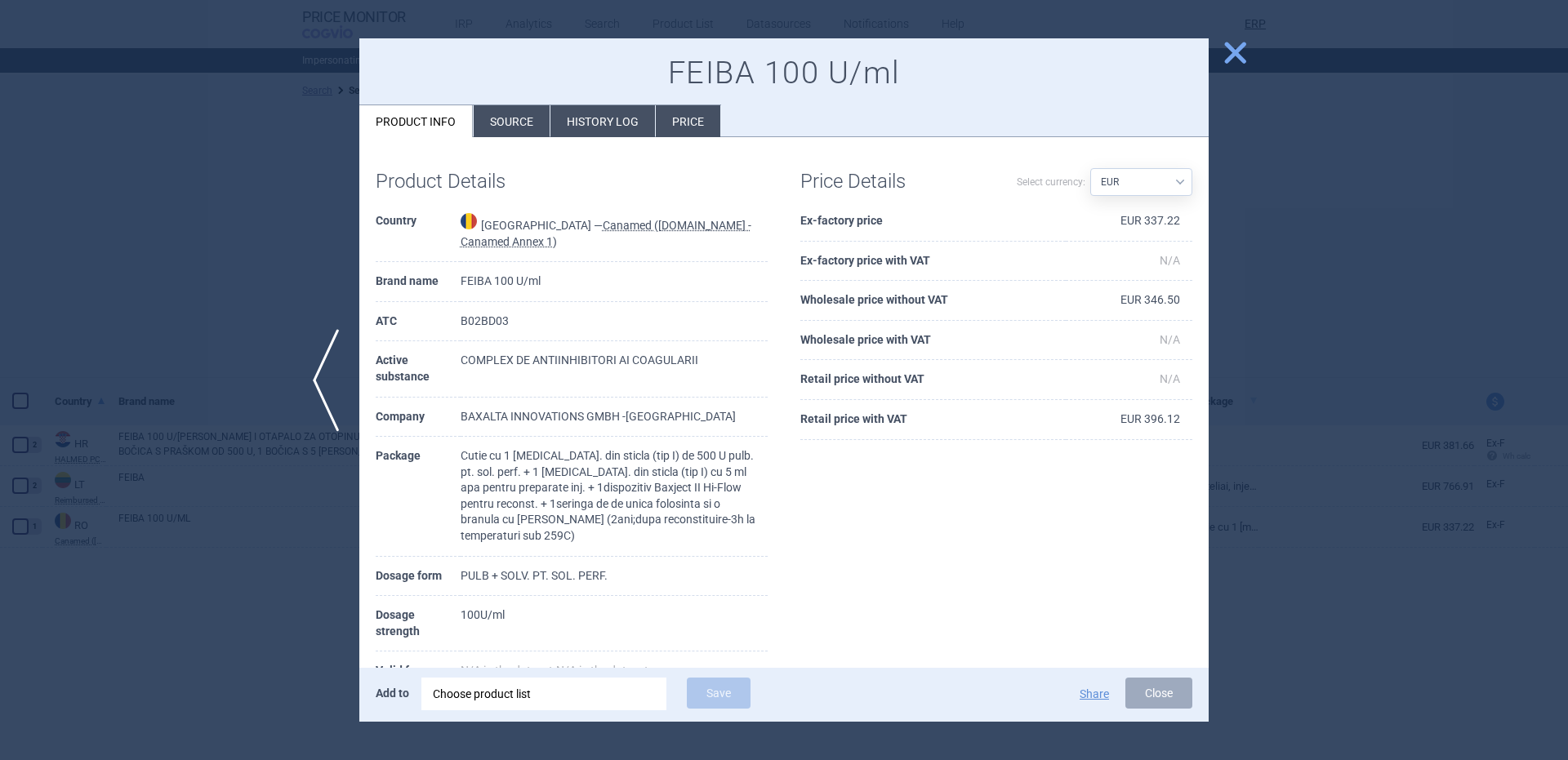
click at [497, 111] on li "Source" at bounding box center [512, 121] width 76 height 32
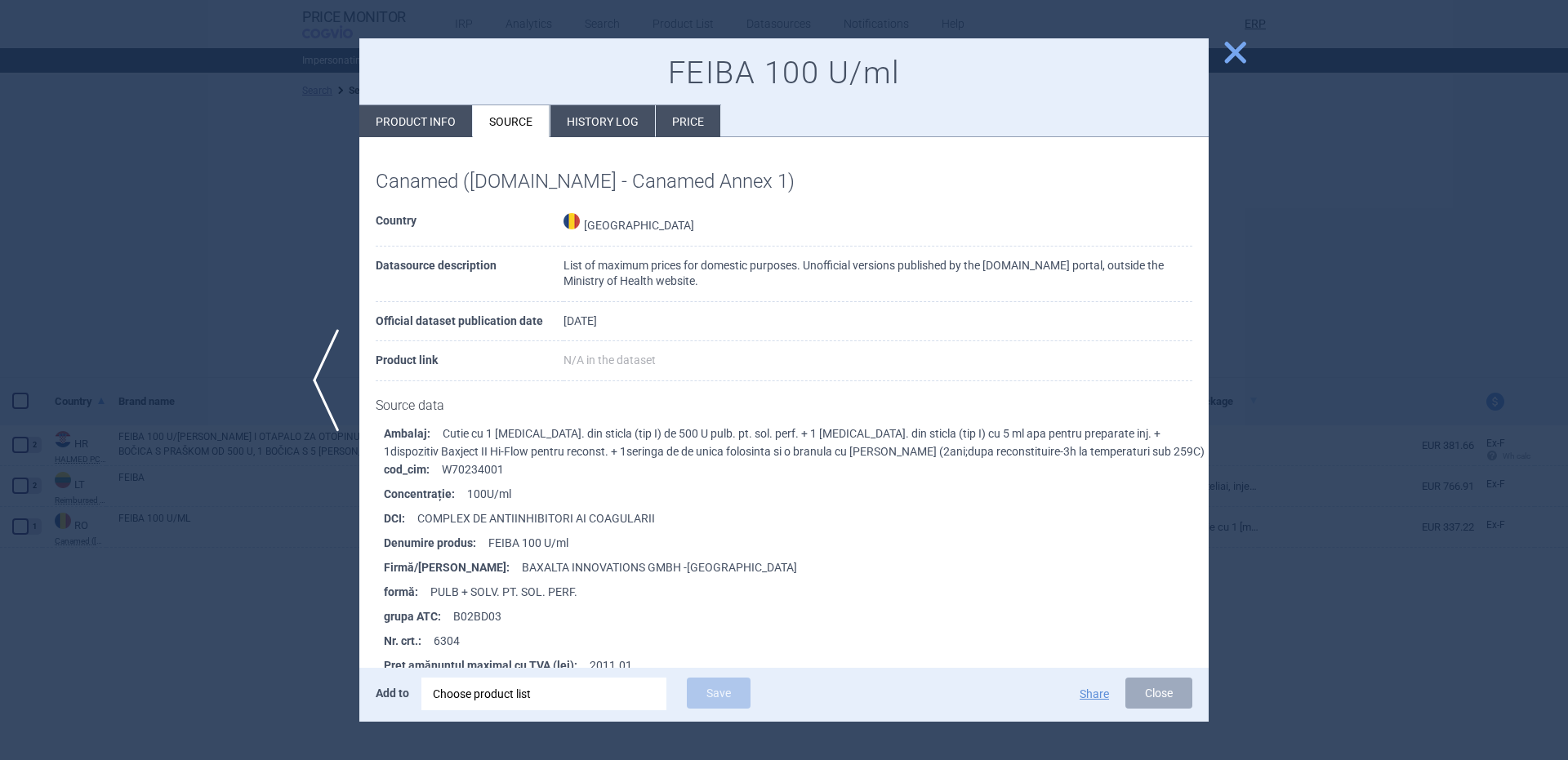
click at [1241, 64] on span "close" at bounding box center [1235, 53] width 29 height 29
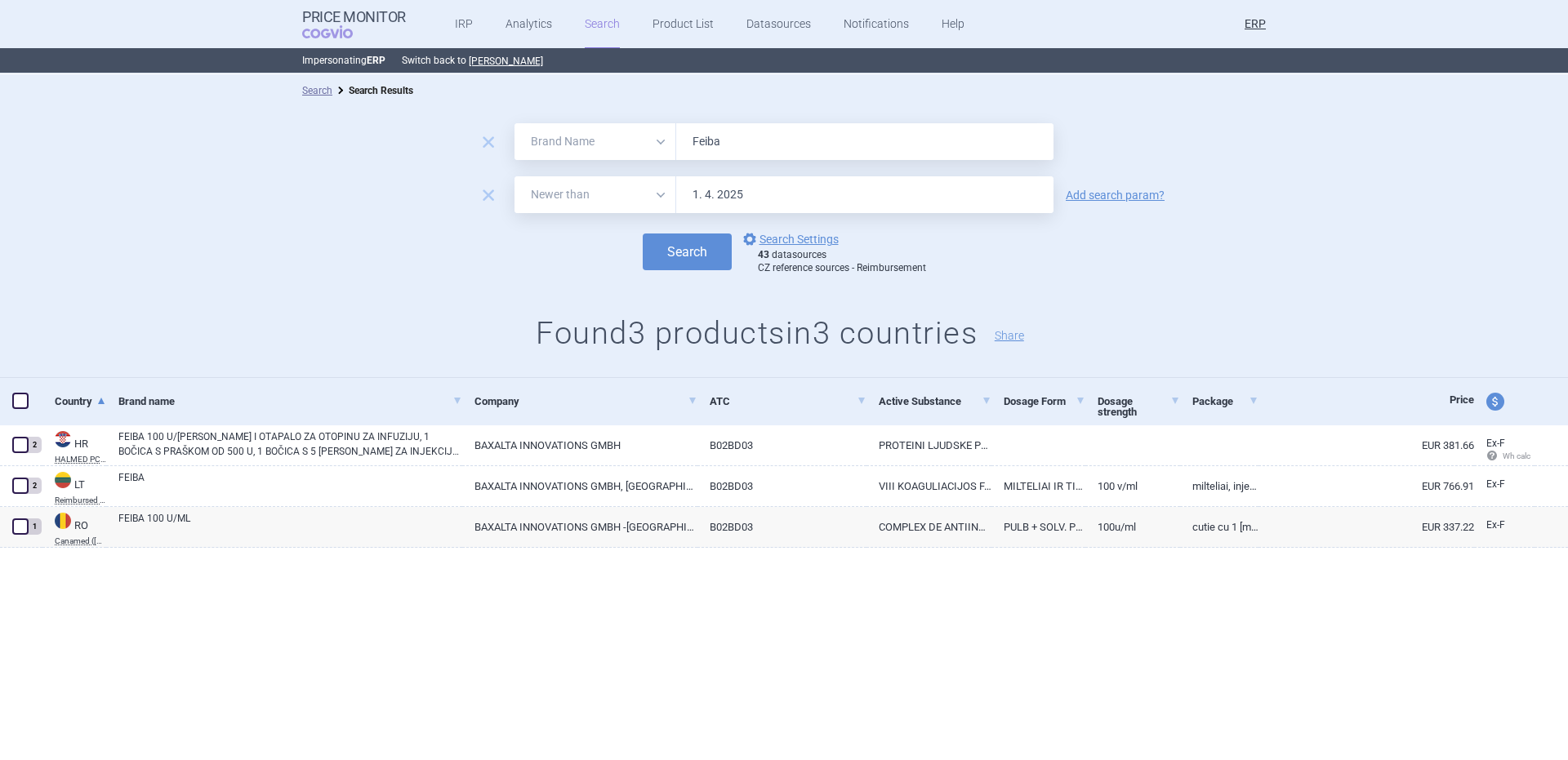
click at [739, 146] on input "Feiba" at bounding box center [865, 141] width 378 height 37
paste input "irazyr"
click at [643, 233] on button "Search" at bounding box center [687, 252] width 89 height 37
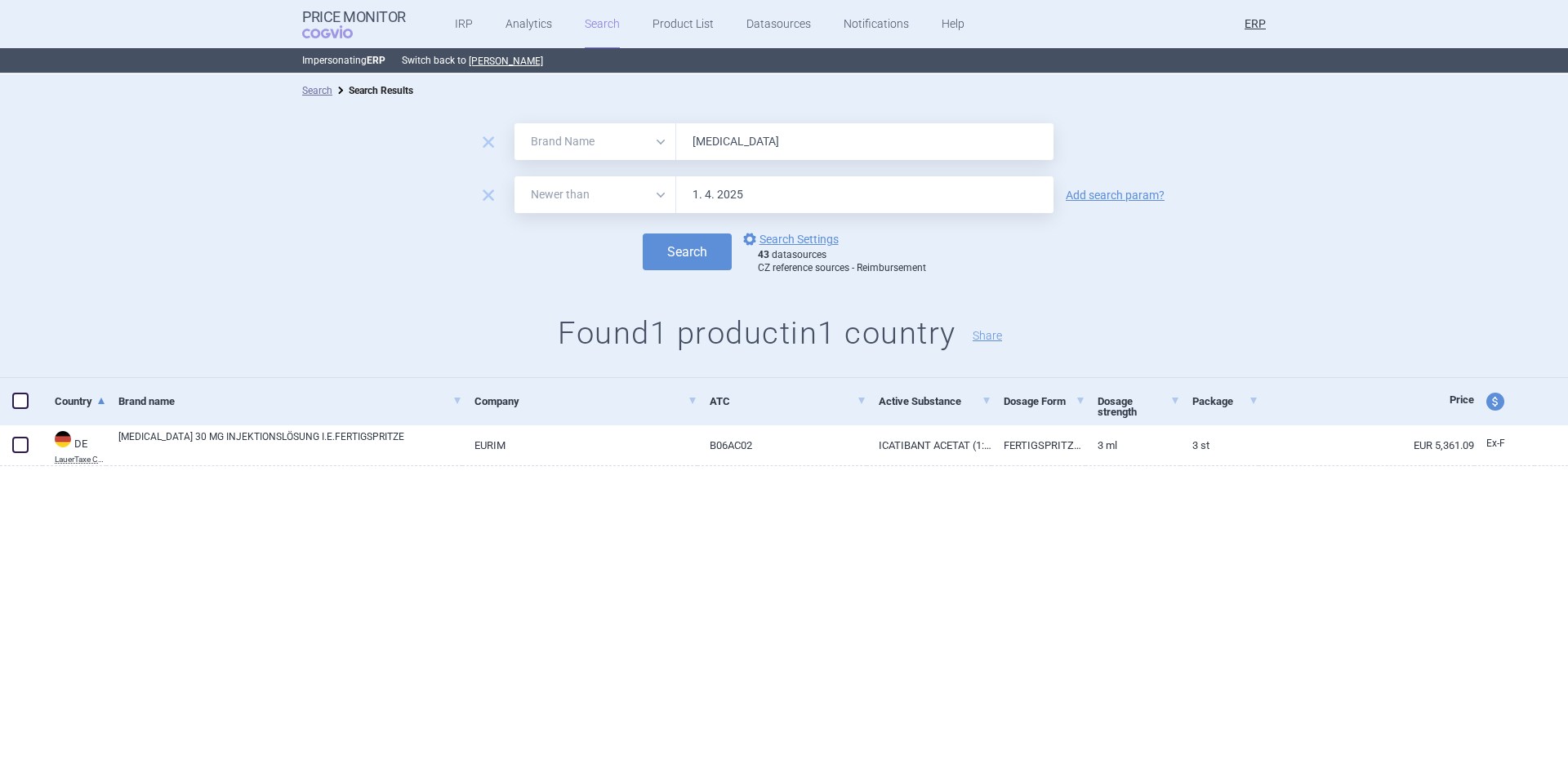
click at [844, 147] on input "[MEDICAL_DATA]" at bounding box center [865, 141] width 378 height 37
click at [844, 147] on input "[MEDICAL_DATA]" at bounding box center [865, 141] width 378 height 37
paste input "osrenol"
click at [643, 233] on button "Search" at bounding box center [687, 252] width 89 height 37
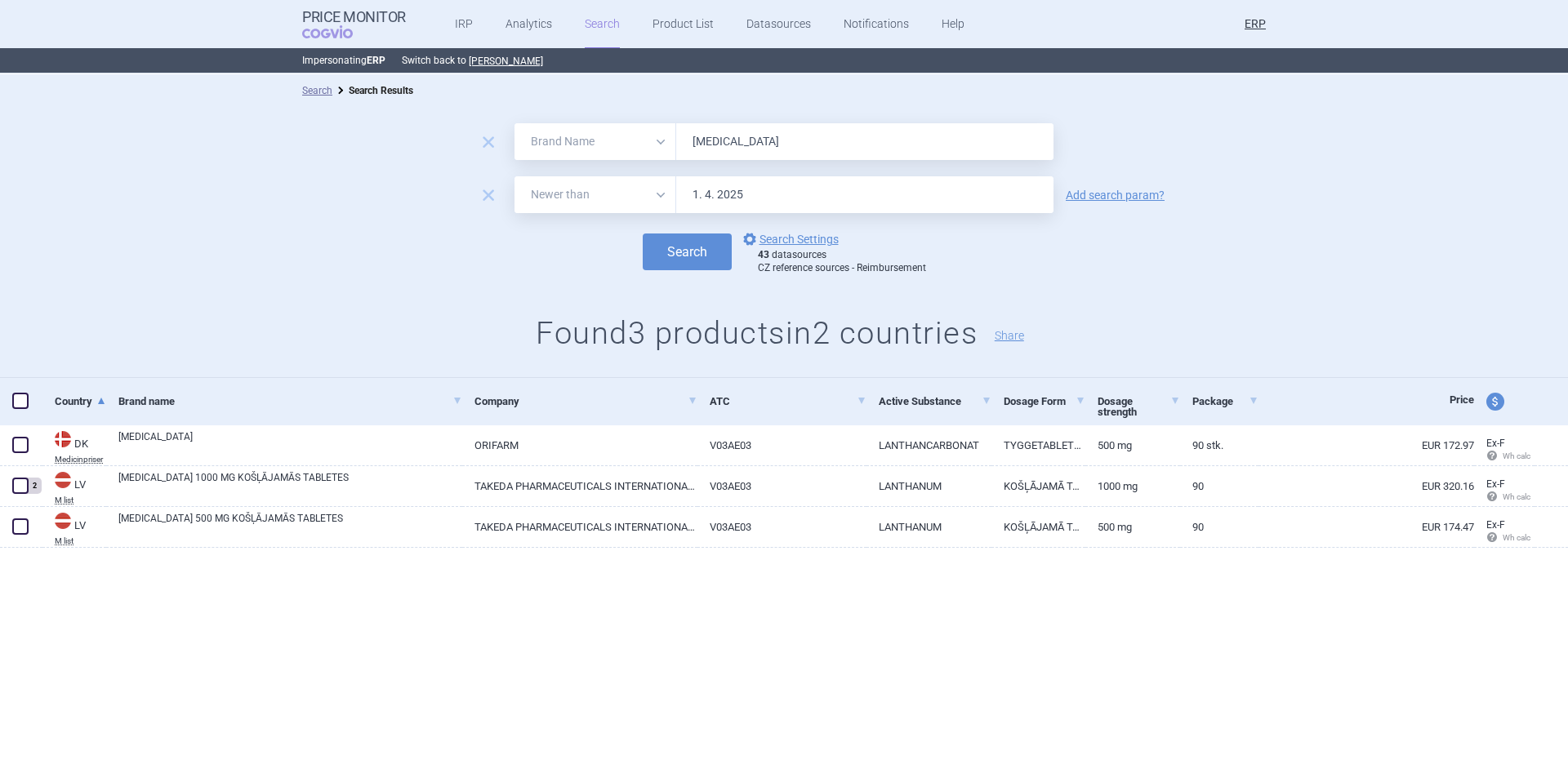
click at [852, 138] on input "[MEDICAL_DATA]" at bounding box center [865, 141] width 378 height 37
paste input "ruzaqla"
click at [852, 138] on input "Fruzaqla" at bounding box center [865, 141] width 378 height 37
click at [643, 233] on button "Search" at bounding box center [687, 252] width 89 height 37
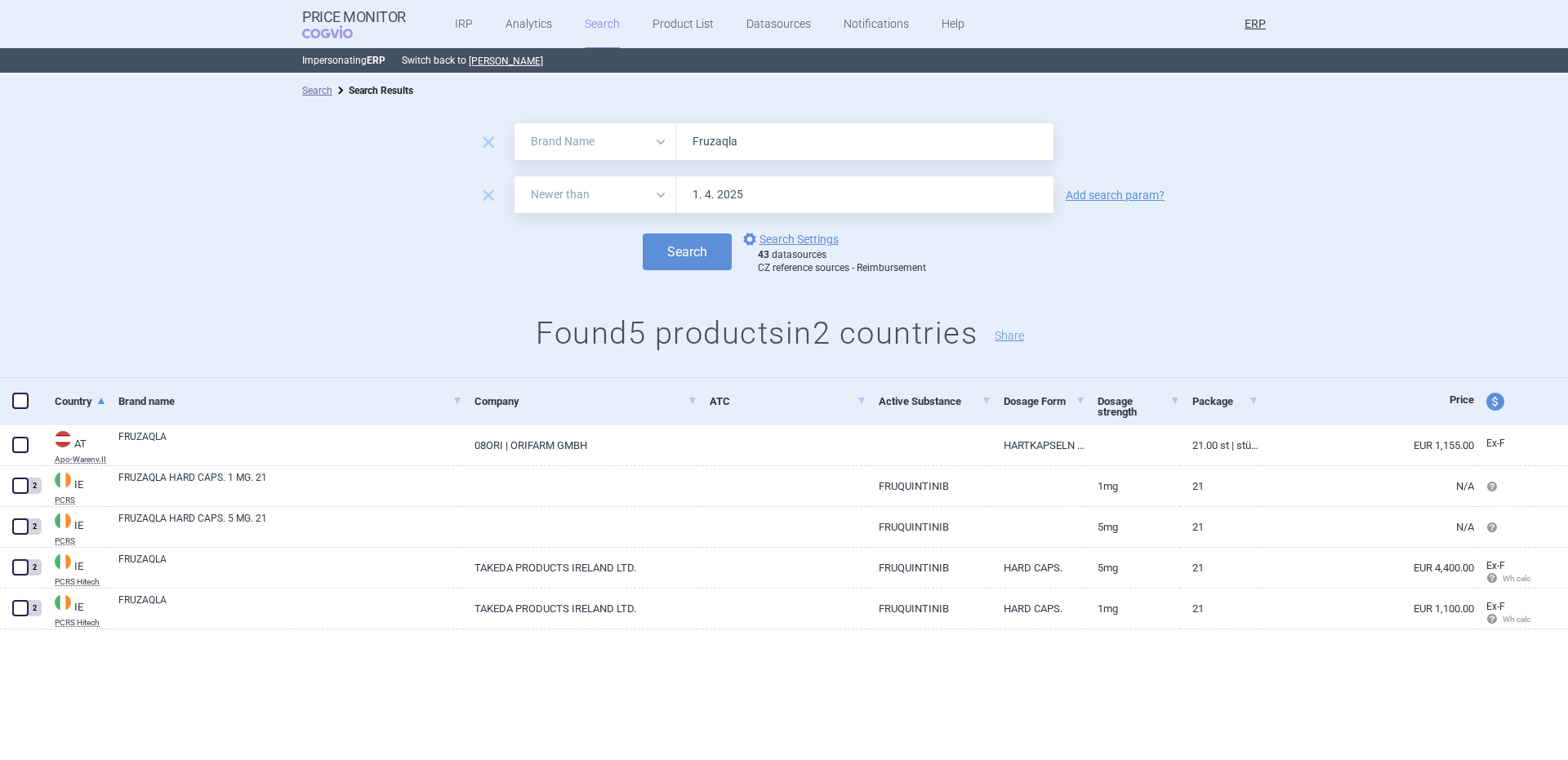
click at [843, 153] on input "Fruzaqla" at bounding box center [865, 141] width 378 height 37
click at [842, 153] on input "Fruzaqla" at bounding box center [865, 141] width 378 height 37
paste input "Hyqvi"
click at [643, 233] on button "Search" at bounding box center [687, 252] width 89 height 37
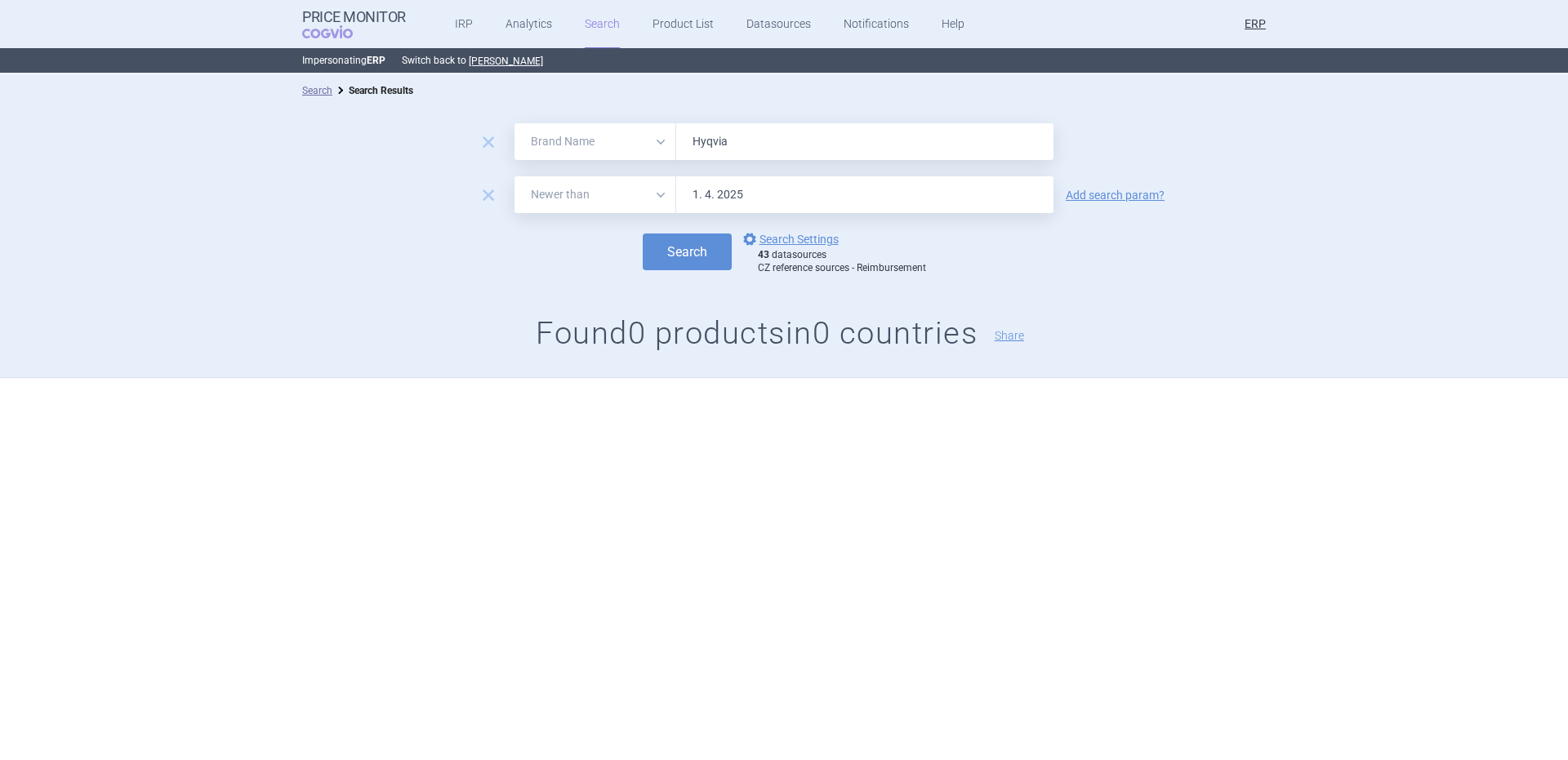
click at [900, 154] on input "Hyqvia" at bounding box center [865, 141] width 378 height 37
paste input "Immunate"
click at [643, 233] on button "Search" at bounding box center [687, 252] width 89 height 37
click at [862, 142] on input "Immunate" at bounding box center [865, 141] width 378 height 37
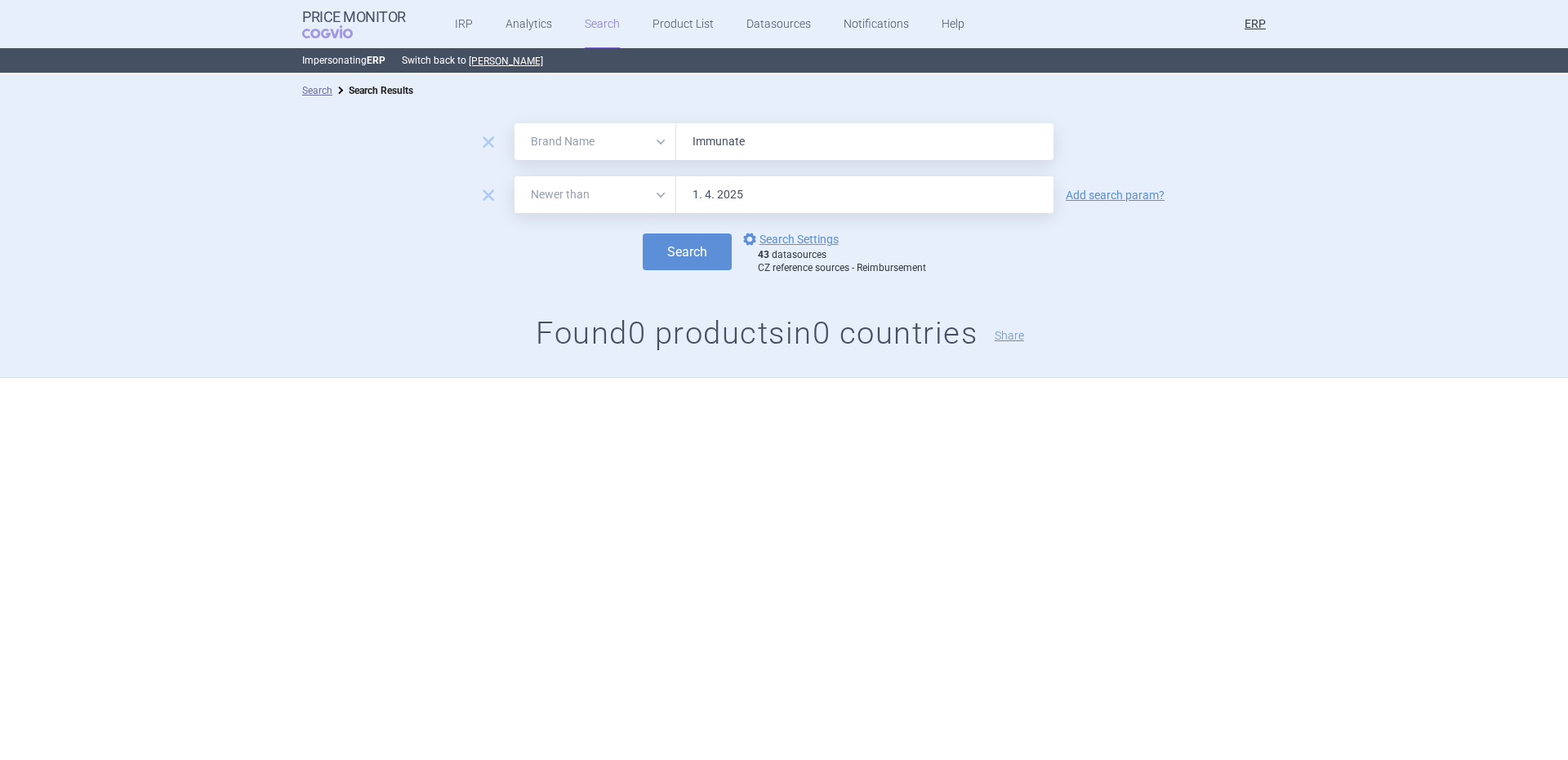
click at [862, 142] on input "Immunate" at bounding box center [865, 141] width 378 height 37
paste input "in"
click at [643, 233] on button "Search" at bounding box center [687, 252] width 89 height 37
click at [788, 152] on input "Immunine" at bounding box center [865, 141] width 378 height 37
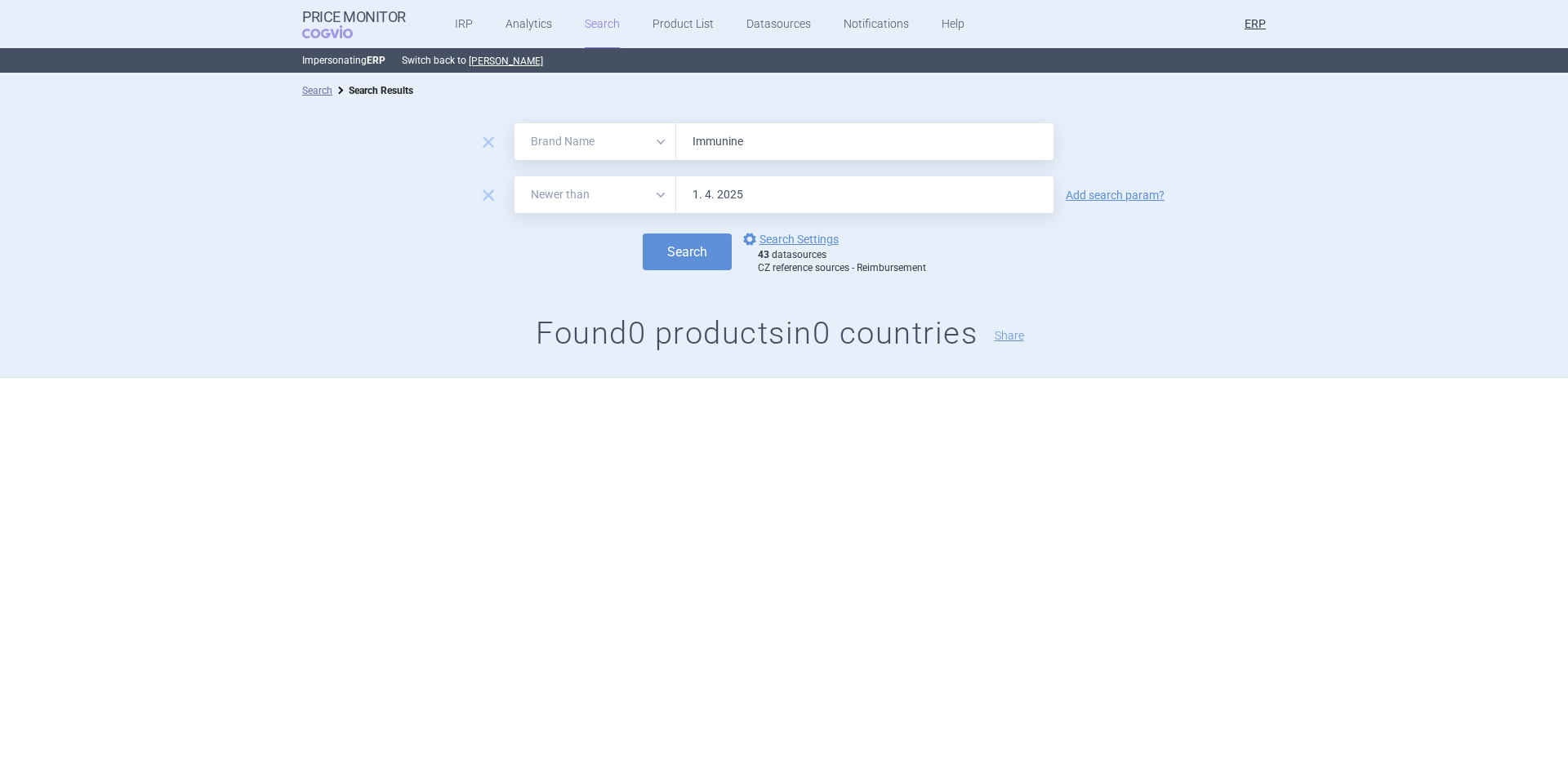
paste input "Kiovig"
click at [643, 233] on button "Search" at bounding box center [687, 252] width 89 height 37
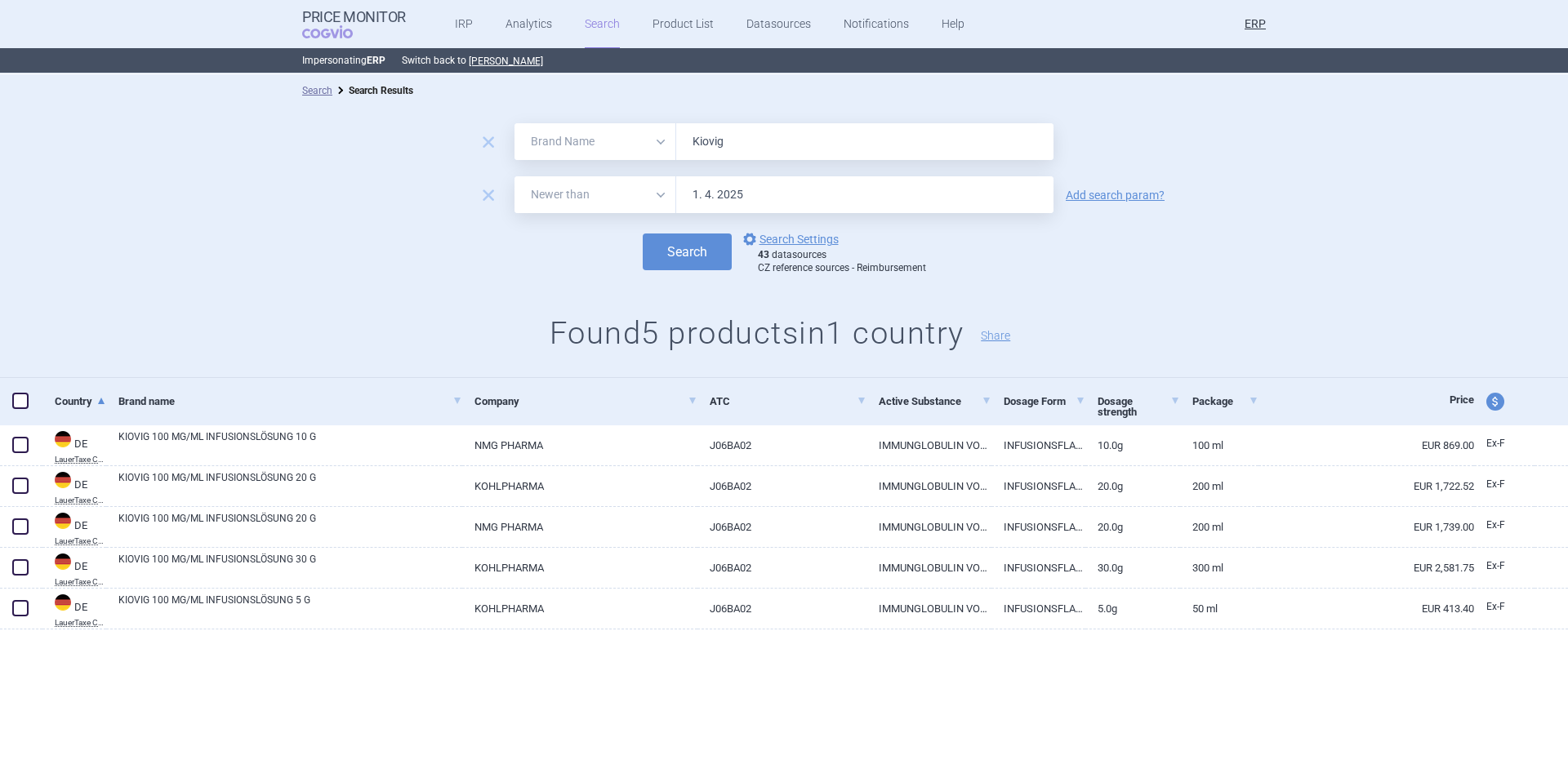
click at [851, 159] on input "Kiovig" at bounding box center [865, 141] width 378 height 37
paste input "Livtencity"
click at [643, 233] on button "Search" at bounding box center [687, 252] width 89 height 37
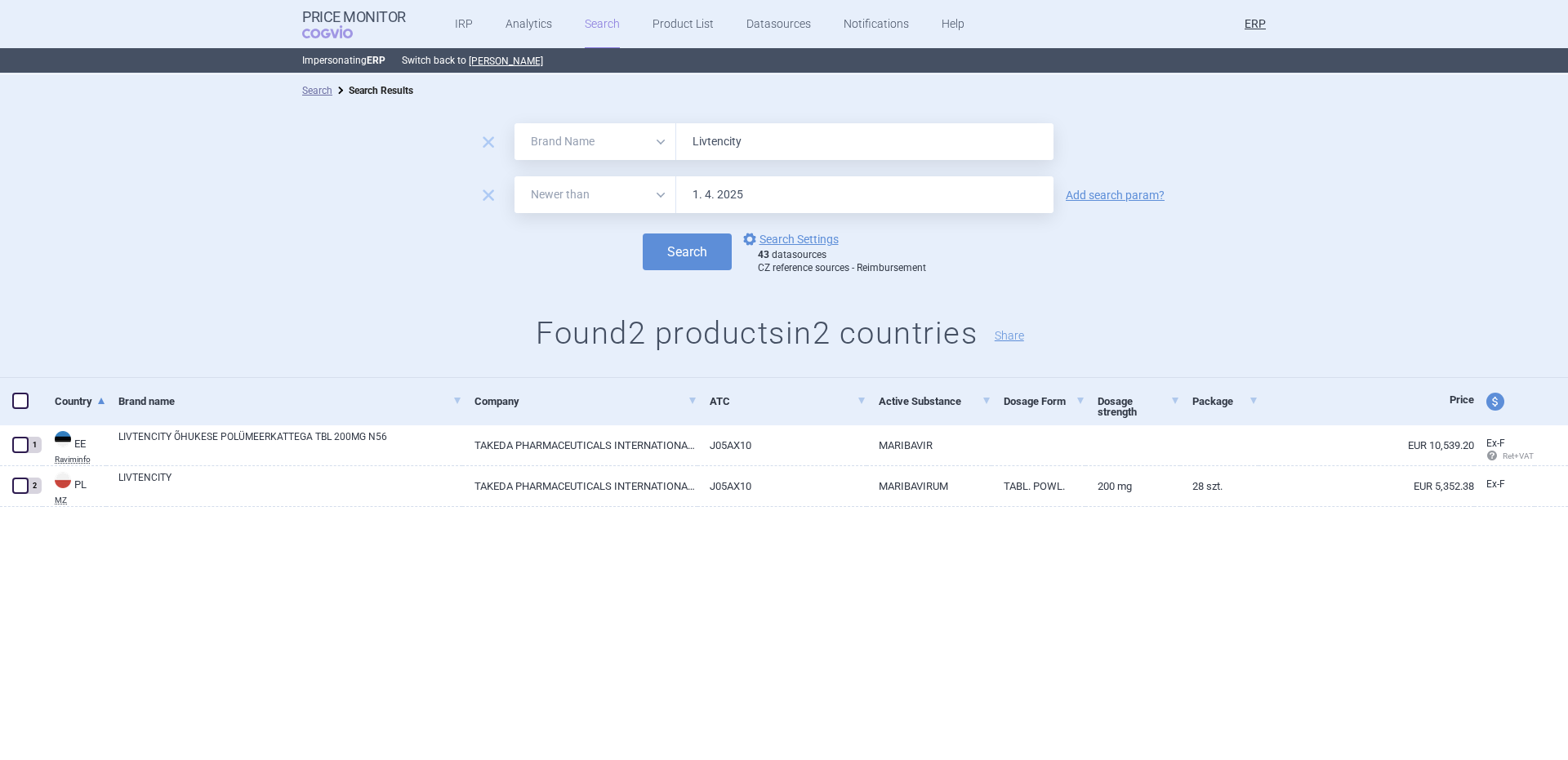
click at [939, 135] on input "Livtencity" at bounding box center [865, 141] width 378 height 37
paste input "[MEDICAL_DATA]"
click at [643, 233] on button "Search" at bounding box center [687, 252] width 89 height 37
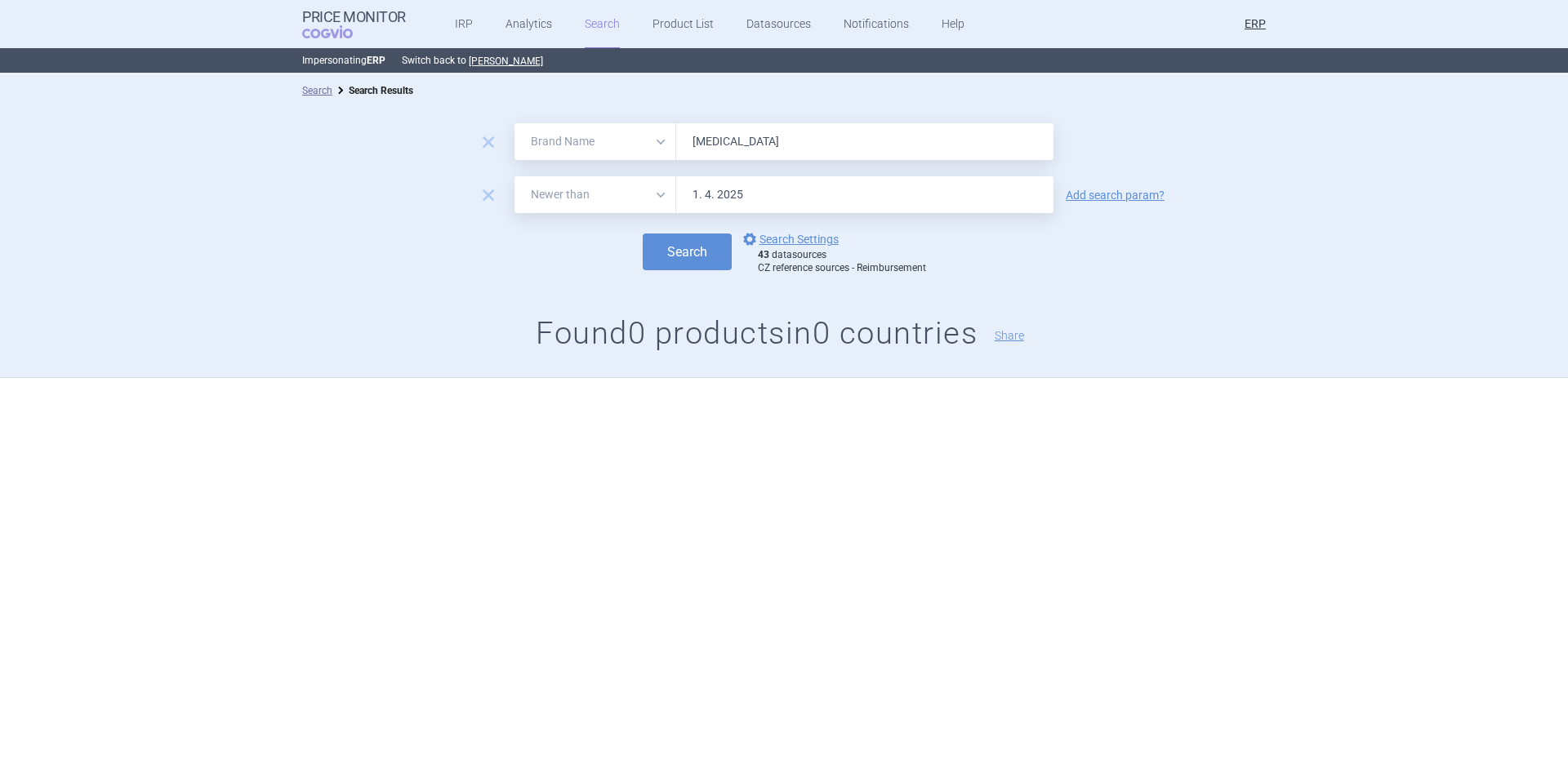
click at [850, 139] on input "[MEDICAL_DATA]" at bounding box center [865, 141] width 378 height 37
click at [850, 138] on input "[MEDICAL_DATA]" at bounding box center [865, 141] width 378 height 37
paste input "Prothromplex"
click at [643, 233] on button "Search" at bounding box center [687, 252] width 89 height 37
click at [786, 155] on input "Prothromplex" at bounding box center [865, 141] width 378 height 37
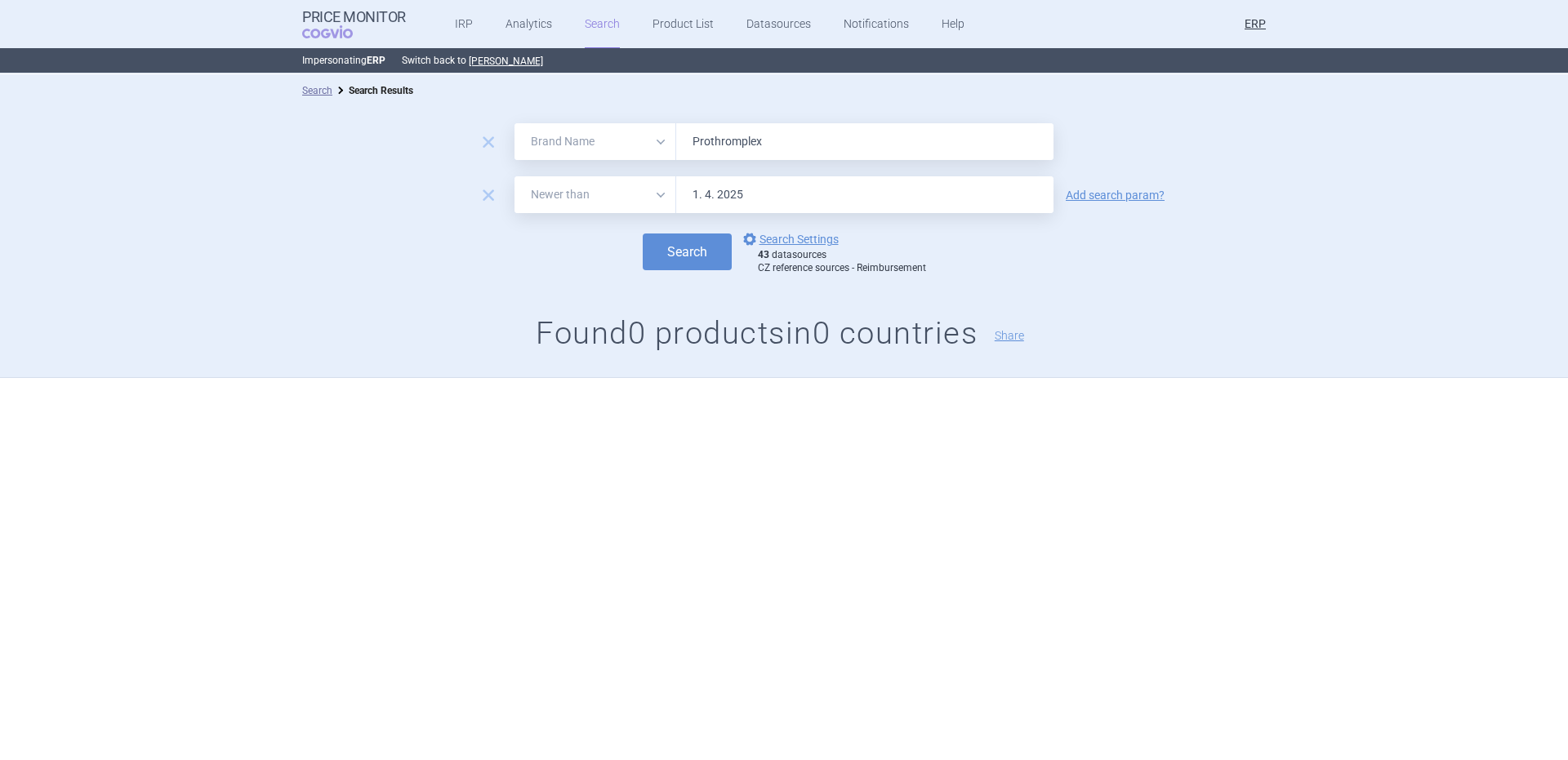
click at [786, 155] on input "Prothromplex" at bounding box center [865, 141] width 378 height 37
paste input "Replagal"
click at [643, 233] on button "Search" at bounding box center [687, 252] width 89 height 37
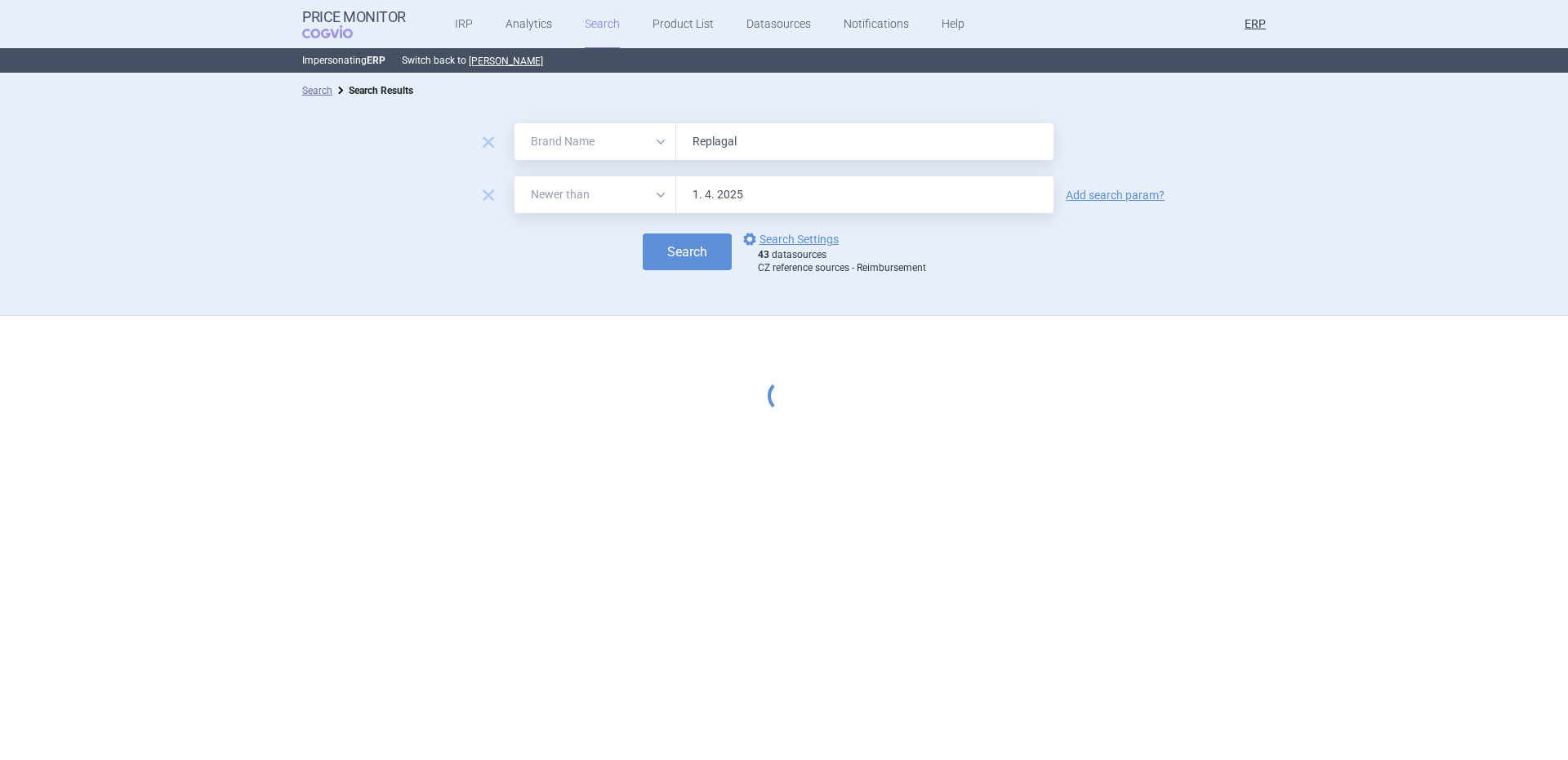
click at [643, 233] on button "Search" at bounding box center [687, 252] width 89 height 37
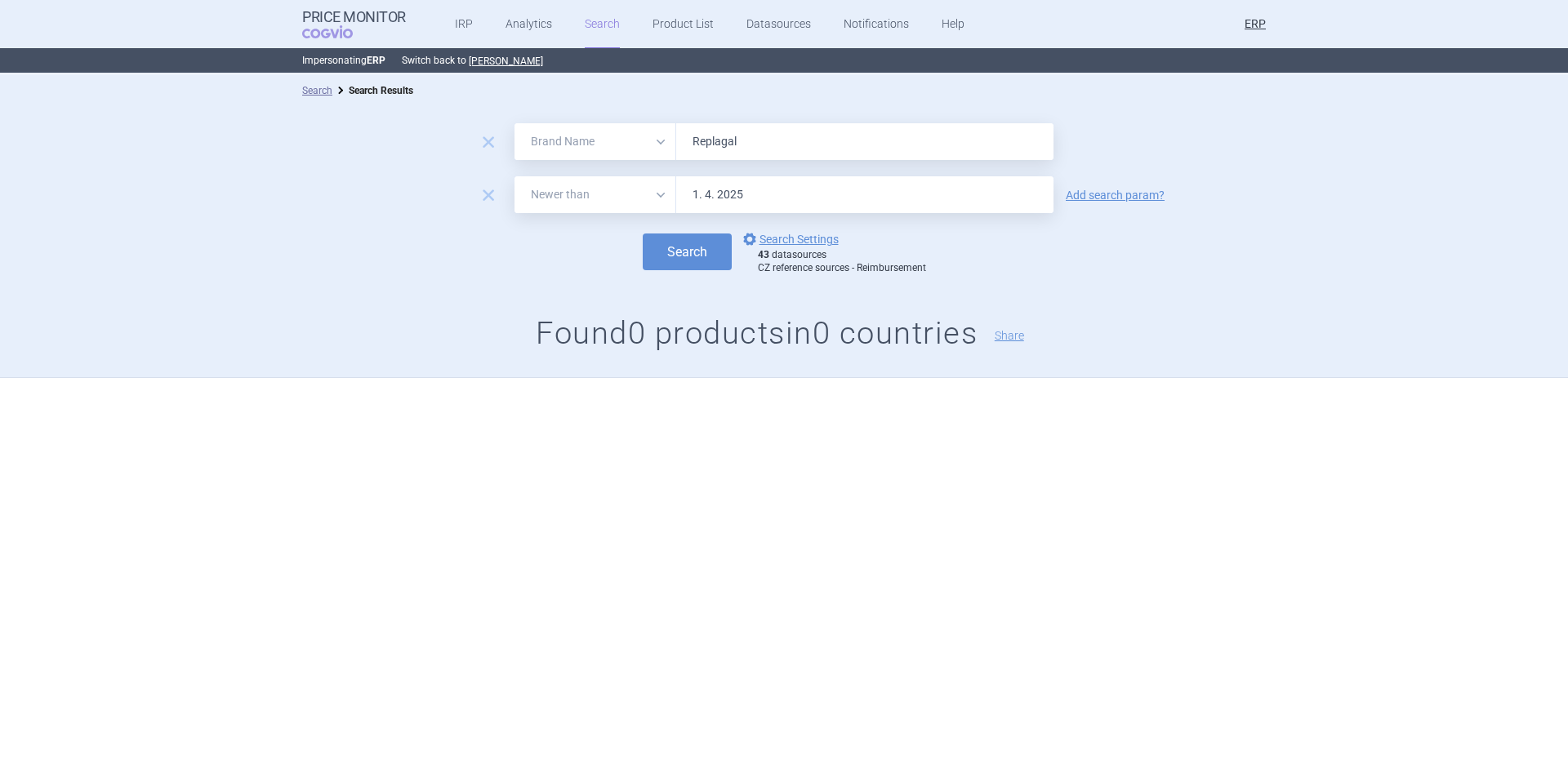
click at [912, 147] on input "Replagal" at bounding box center [865, 141] width 378 height 37
paste input "vestive"
click at [643, 233] on button "Search" at bounding box center [687, 252] width 89 height 37
click at [676, 275] on div "Search options Search Settings 43 datasources CZ reference sources - Reimbursem…" at bounding box center [784, 251] width 1568 height 45
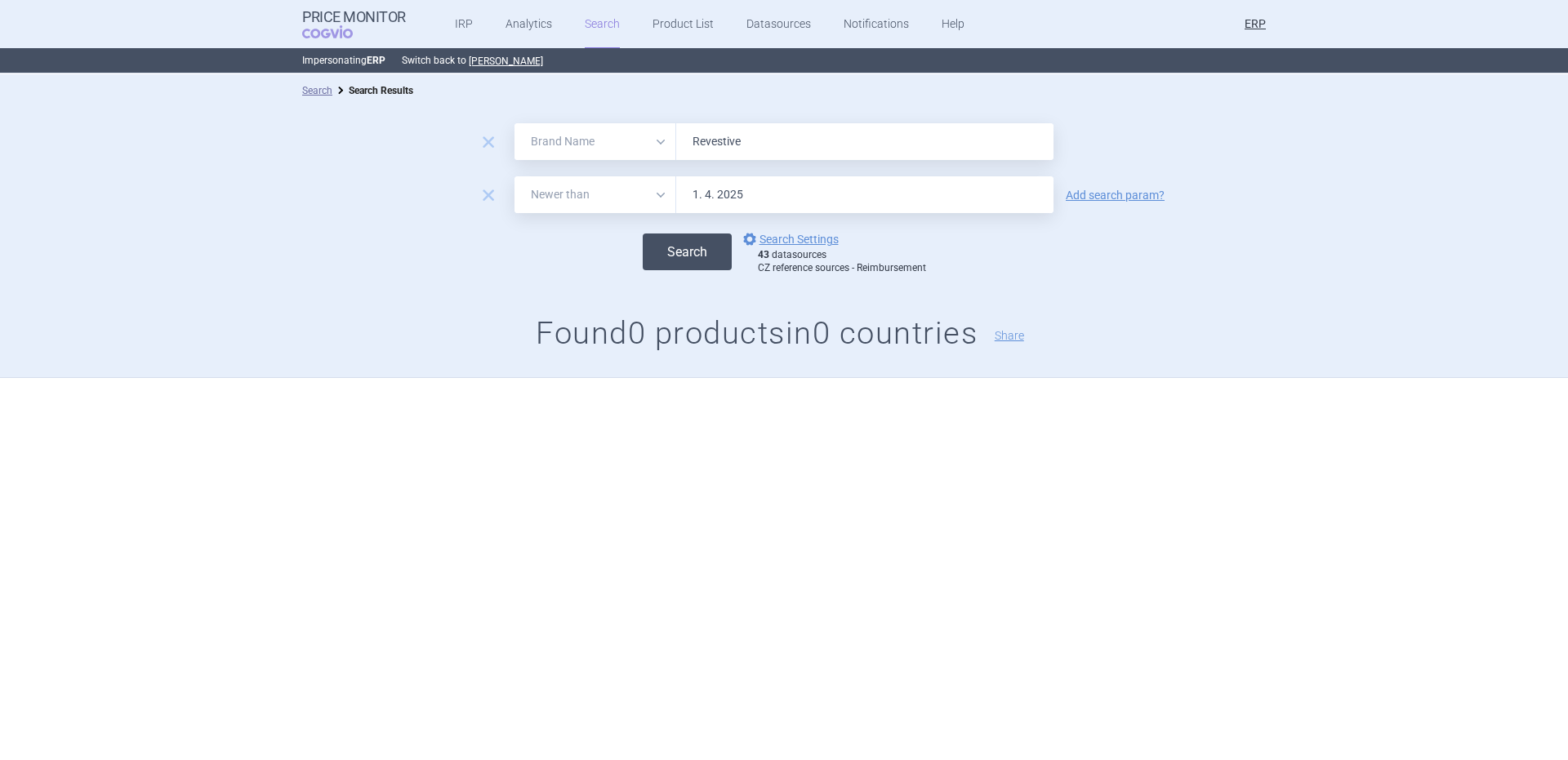
click at [685, 254] on button "Search" at bounding box center [687, 252] width 89 height 37
click at [864, 138] on input "Revestive" at bounding box center [865, 141] width 378 height 37
click at [864, 137] on input "Revestive" at bounding box center [865, 141] width 378 height 37
paste input "ixubis"
click at [643, 233] on button "Search" at bounding box center [687, 252] width 89 height 37
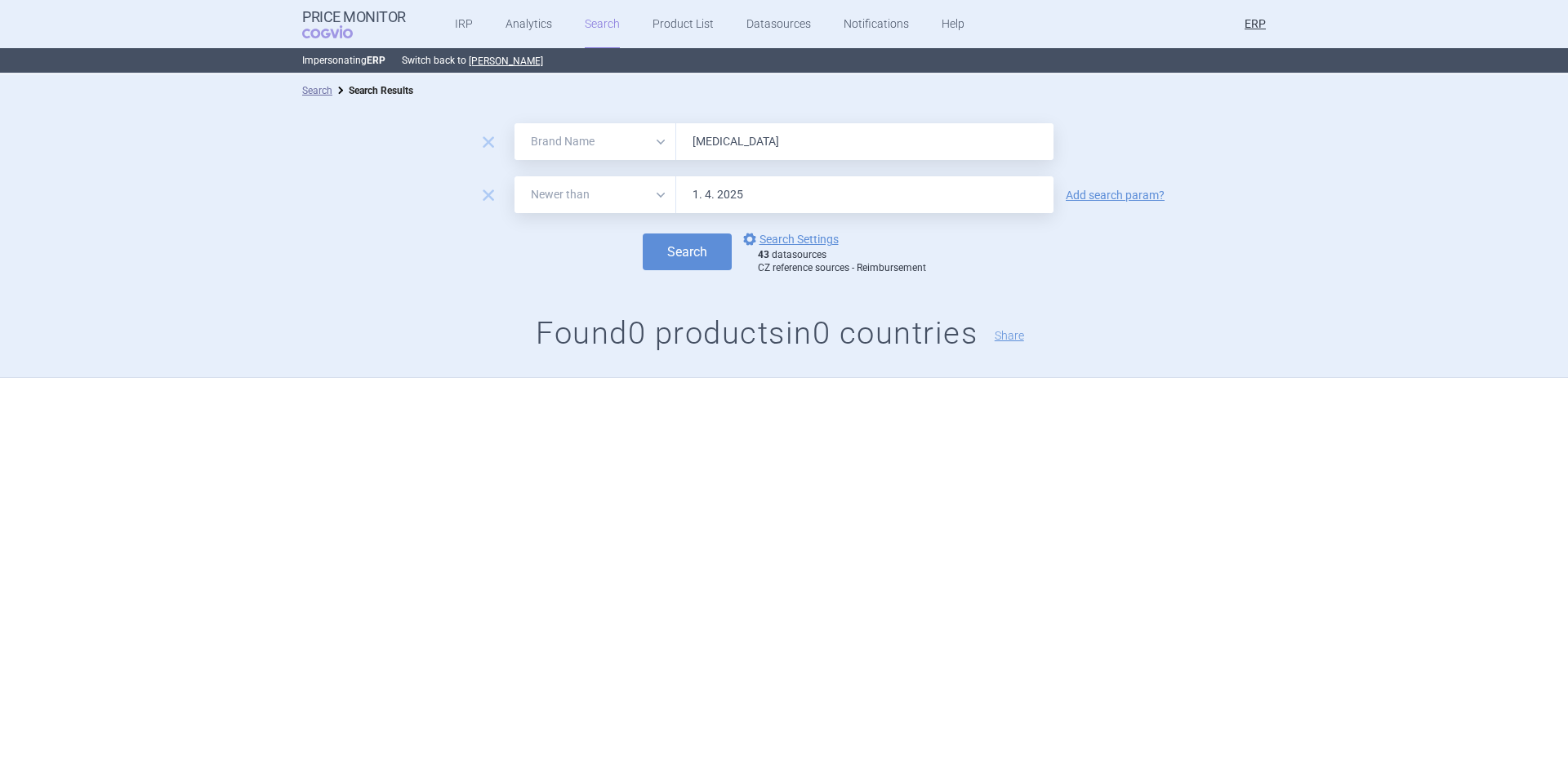
click at [880, 150] on input "[MEDICAL_DATA]" at bounding box center [865, 141] width 378 height 37
paste input "[MEDICAL_DATA]"
type input "[MEDICAL_DATA]"
click at [643, 233] on button "Search" at bounding box center [687, 252] width 89 height 37
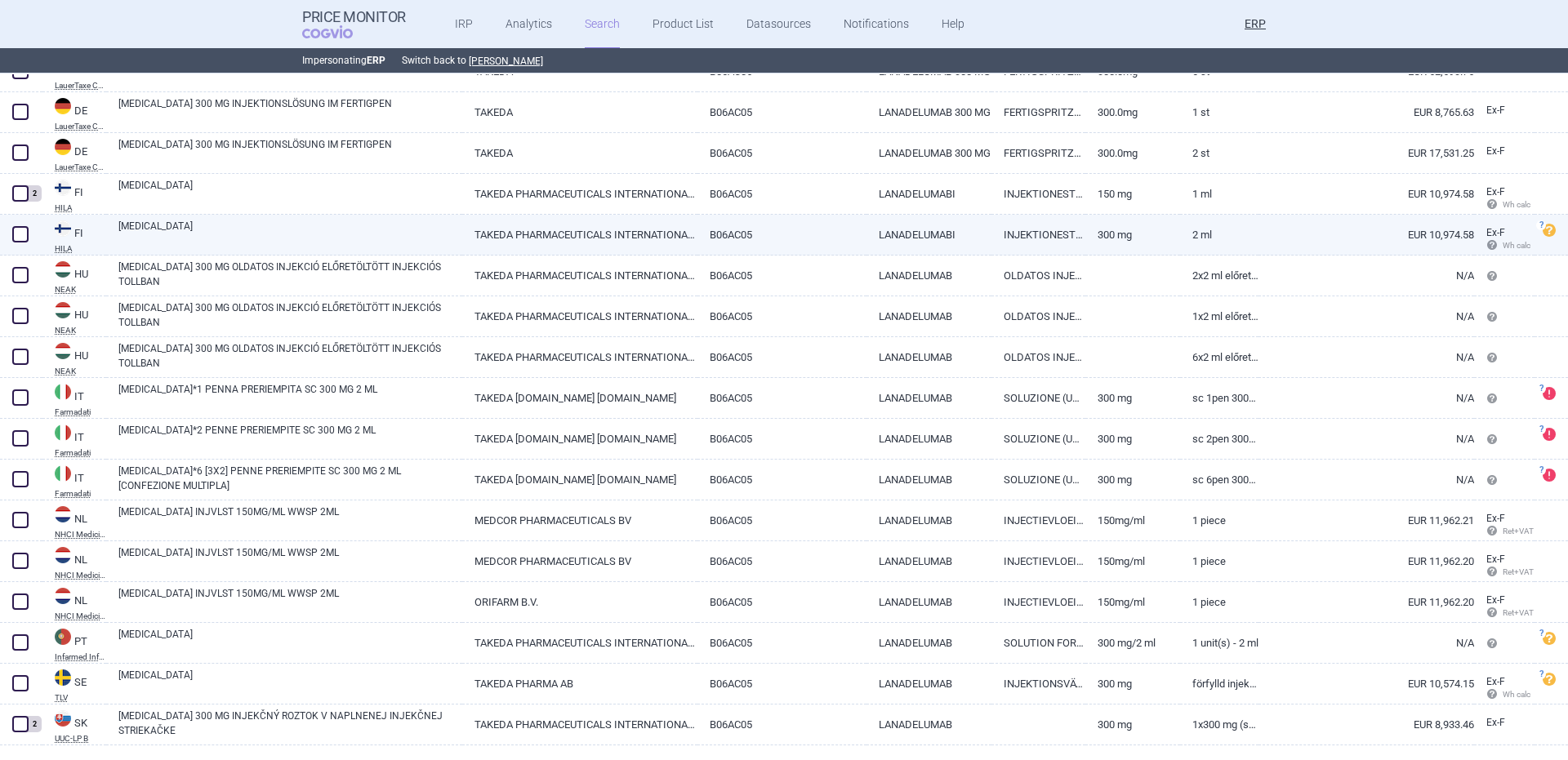
scroll to position [453, 0]
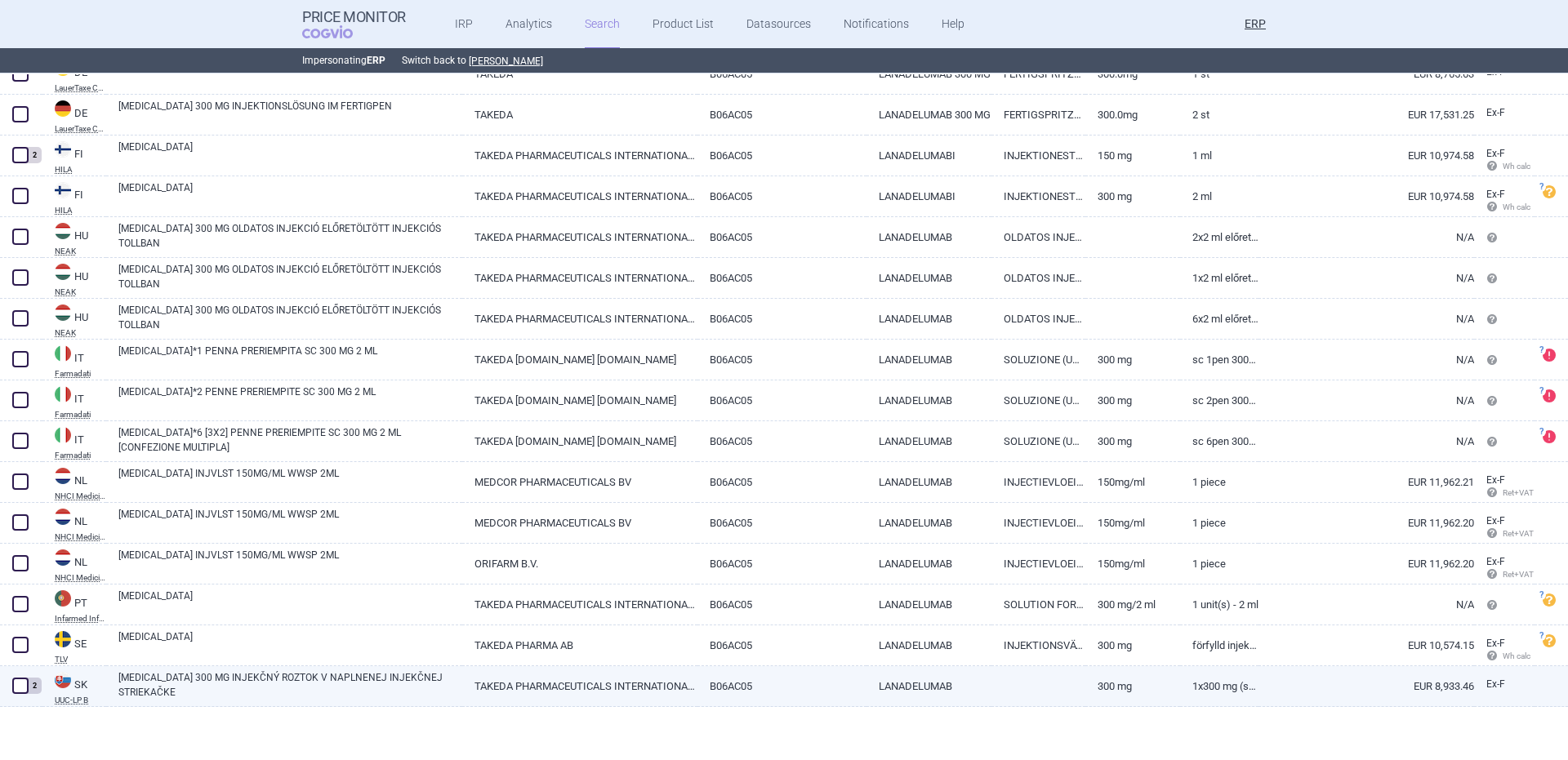
click at [334, 693] on link "[MEDICAL_DATA] 300 MG INJEKČNÝ ROZTOK V NAPLNENEJ INJEKČNEJ STRIEKAČKE" at bounding box center [291, 685] width 344 height 29
select select "EUR"
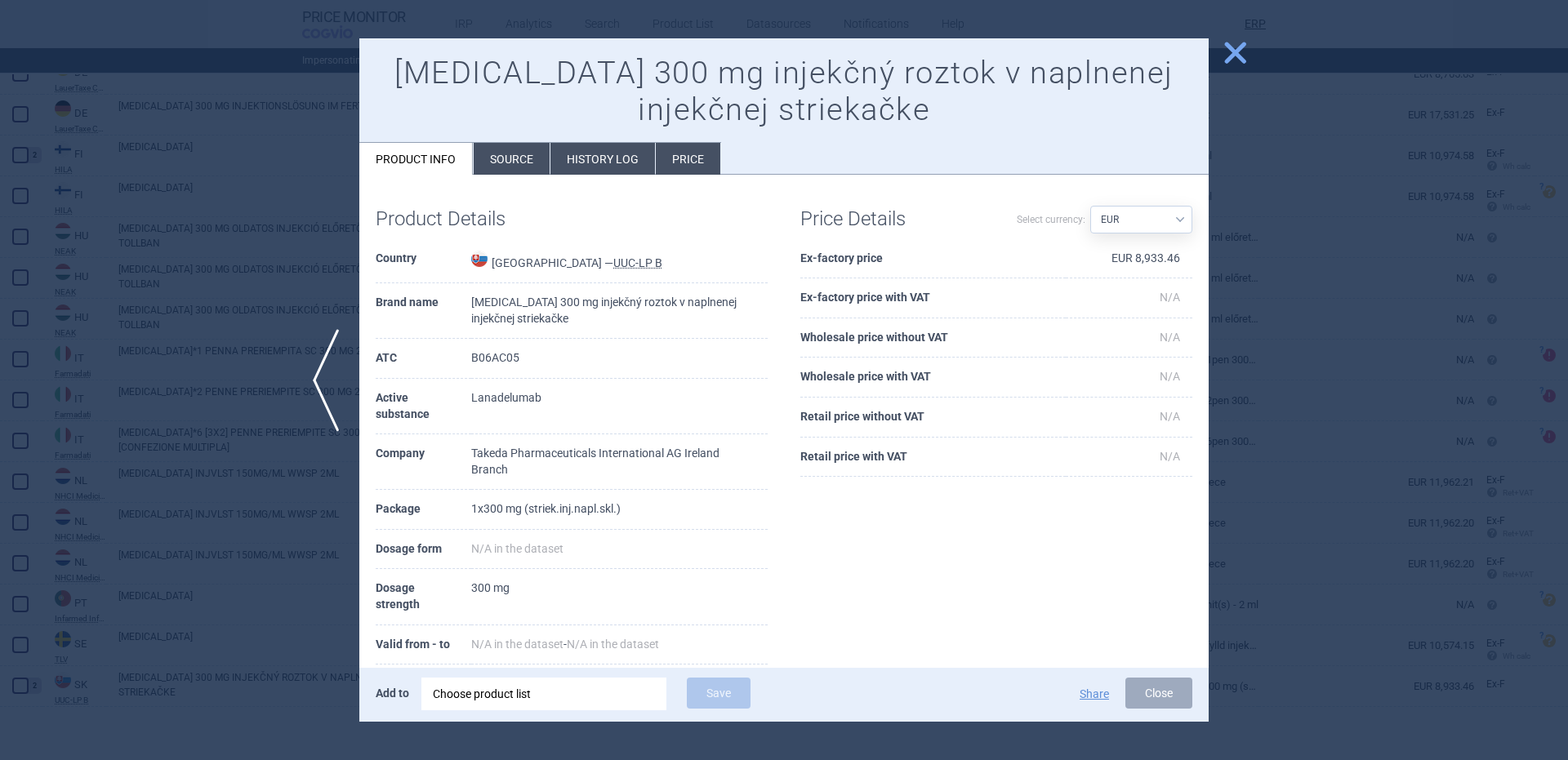
click at [247, 649] on div at bounding box center [784, 380] width 1568 height 760
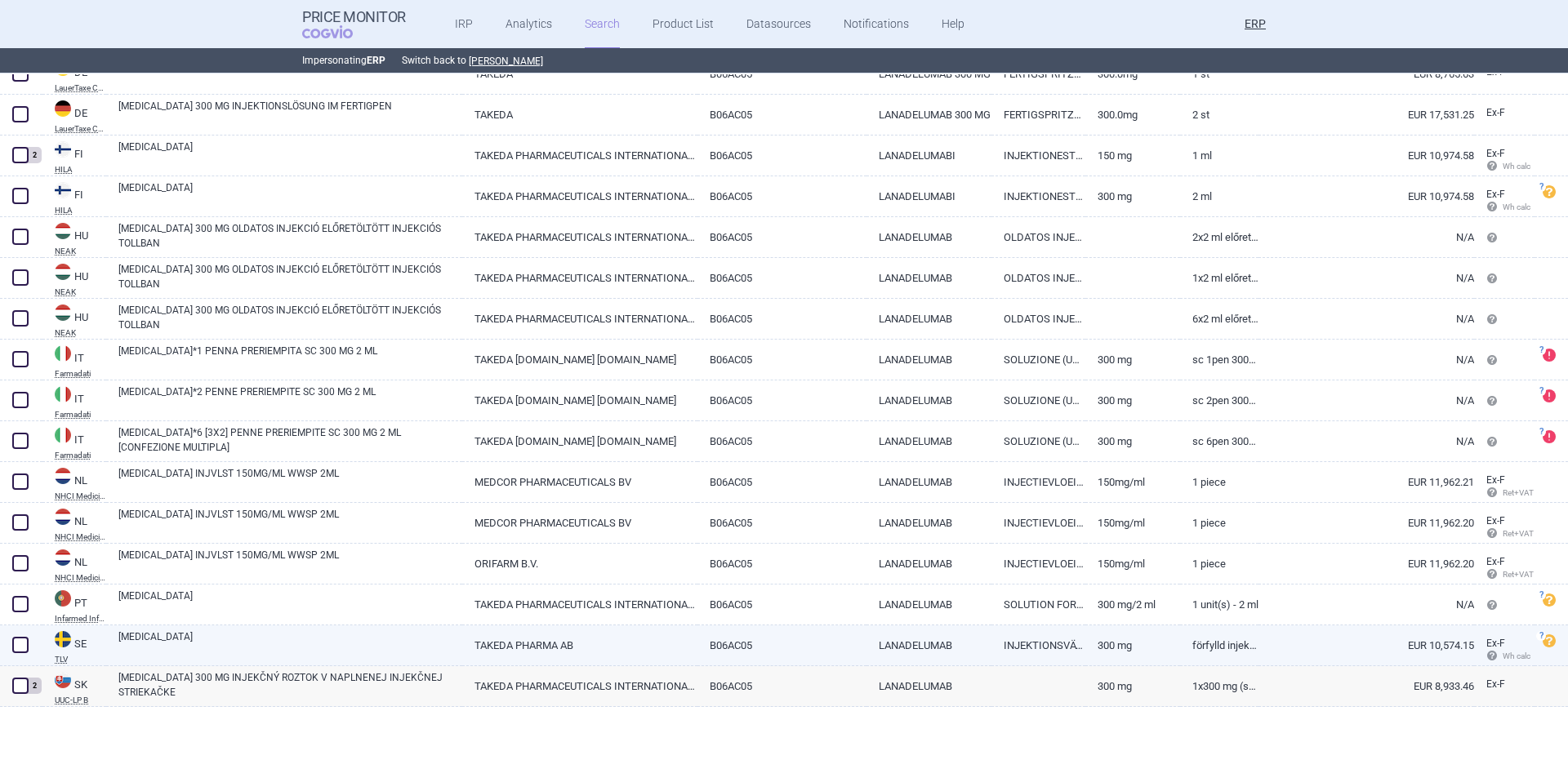
click at [557, 632] on link "TAKEDA PHARMA AB" at bounding box center [580, 646] width 235 height 40
select select "EUR"
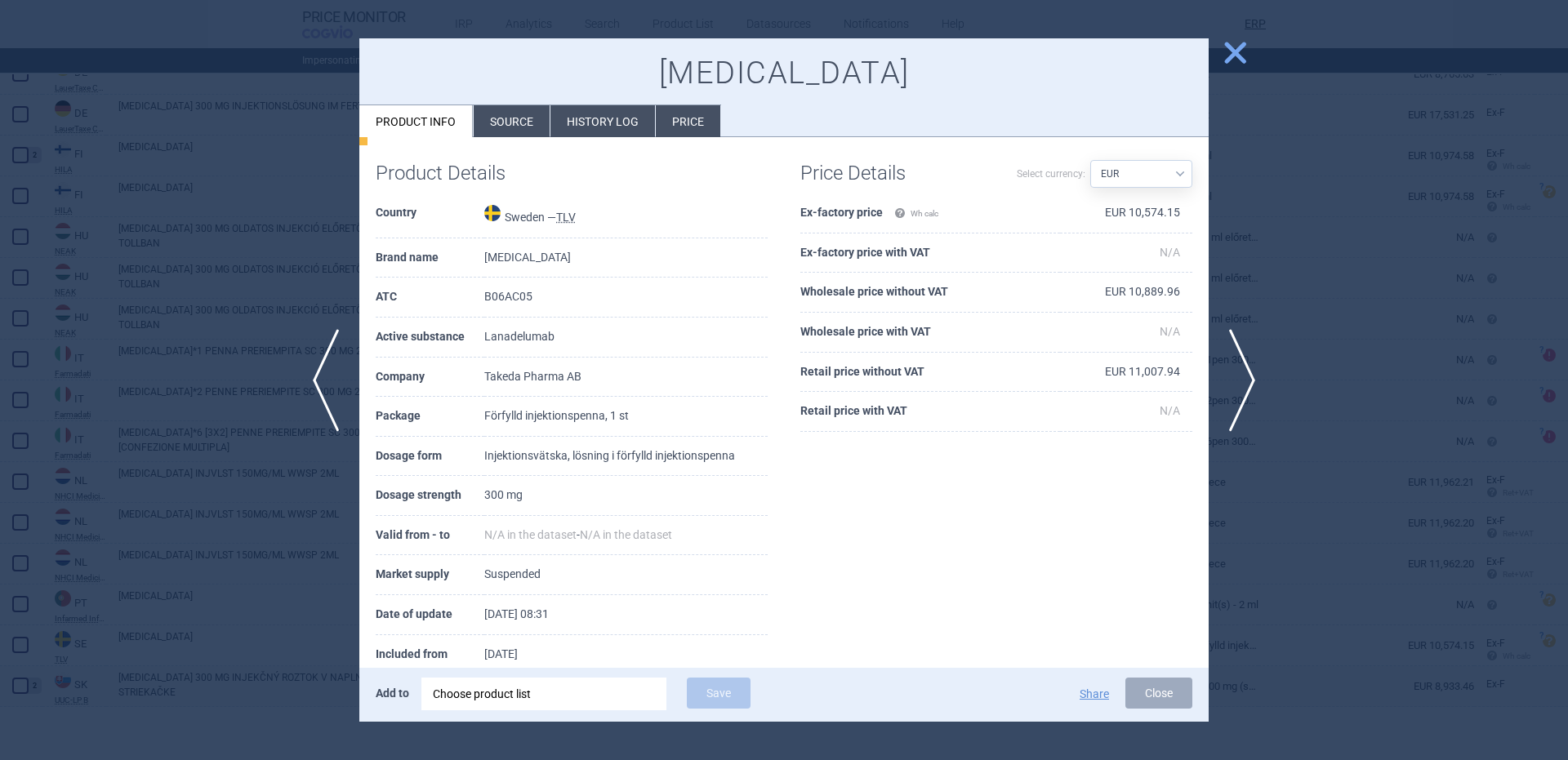
scroll to position [134, 0]
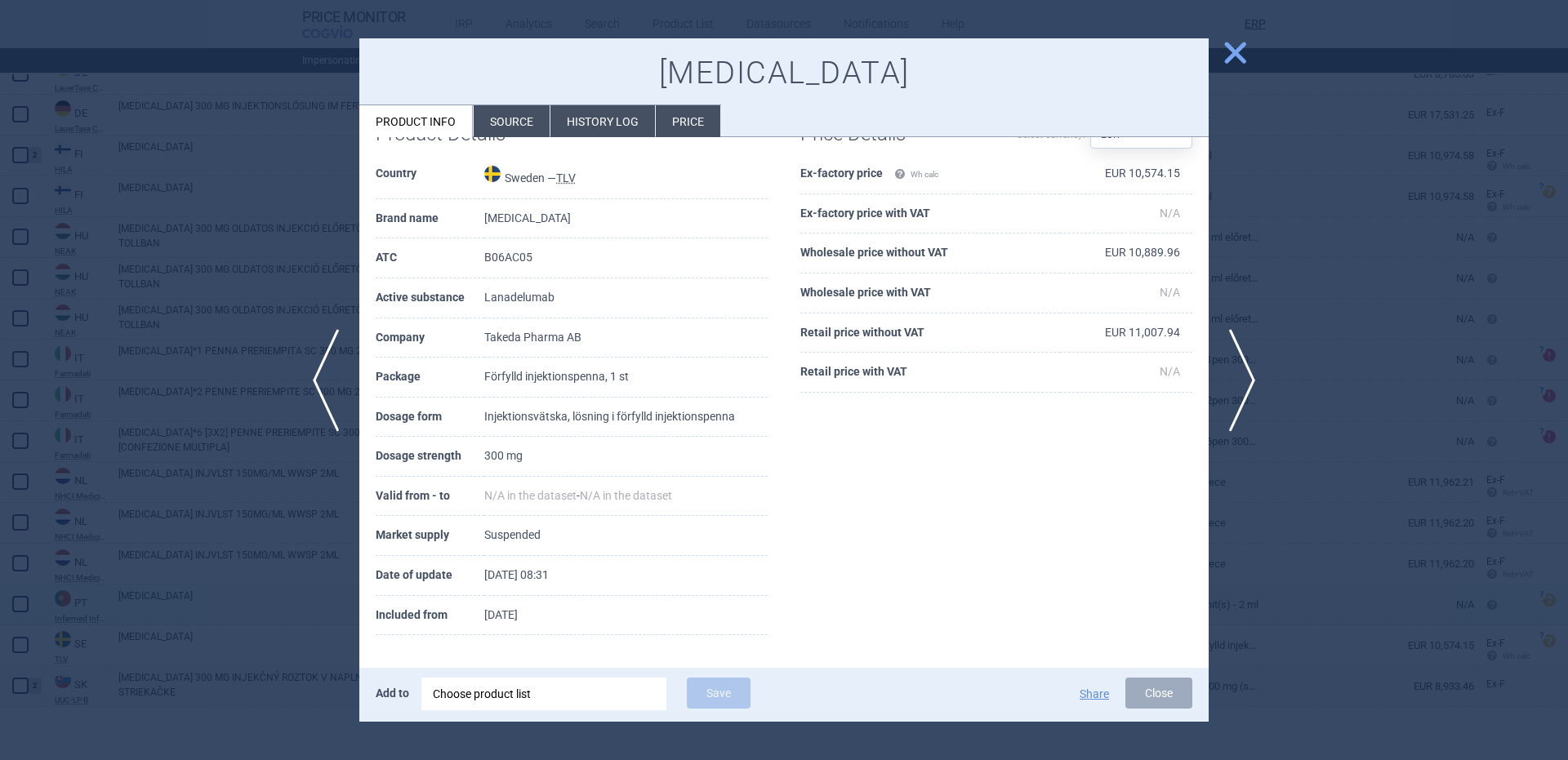
click at [346, 584] on div at bounding box center [784, 380] width 1568 height 760
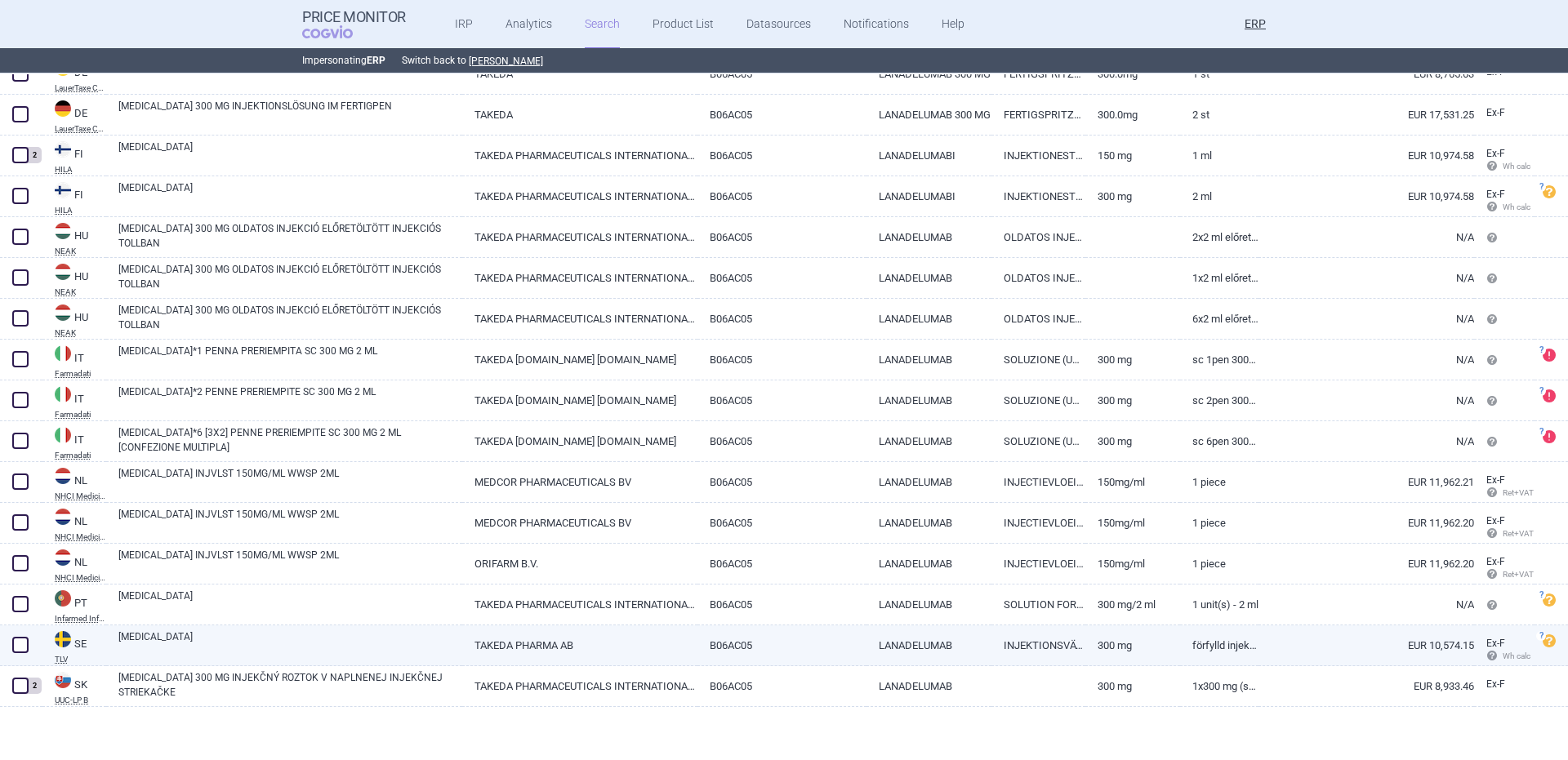
click at [334, 650] on link "[MEDICAL_DATA]" at bounding box center [291, 643] width 344 height 29
select select "EUR"
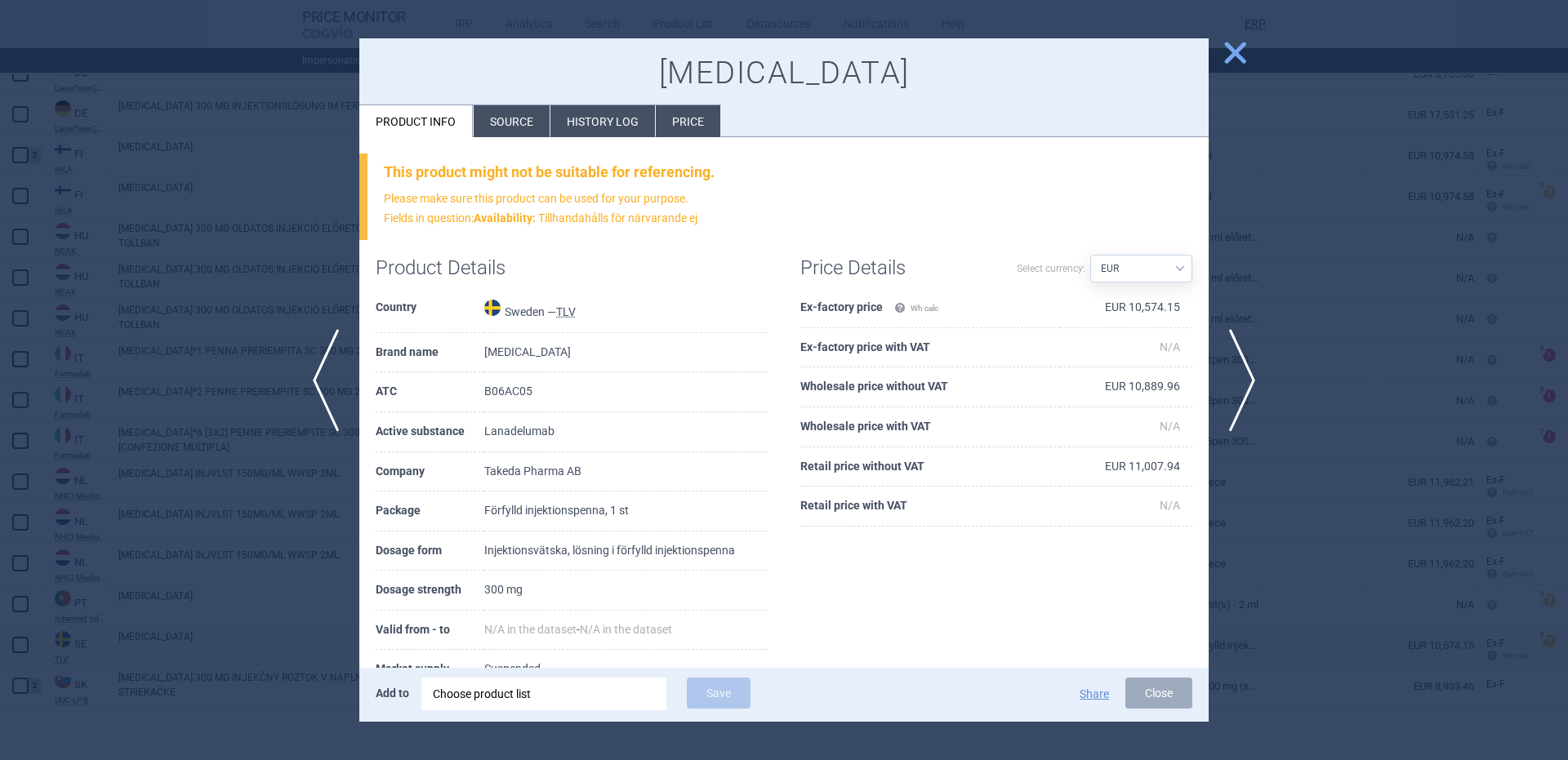
click at [586, 510] on td "Förfylld injektionspenna, 1 st" at bounding box center [626, 512] width 284 height 40
click at [347, 634] on div at bounding box center [784, 380] width 1568 height 760
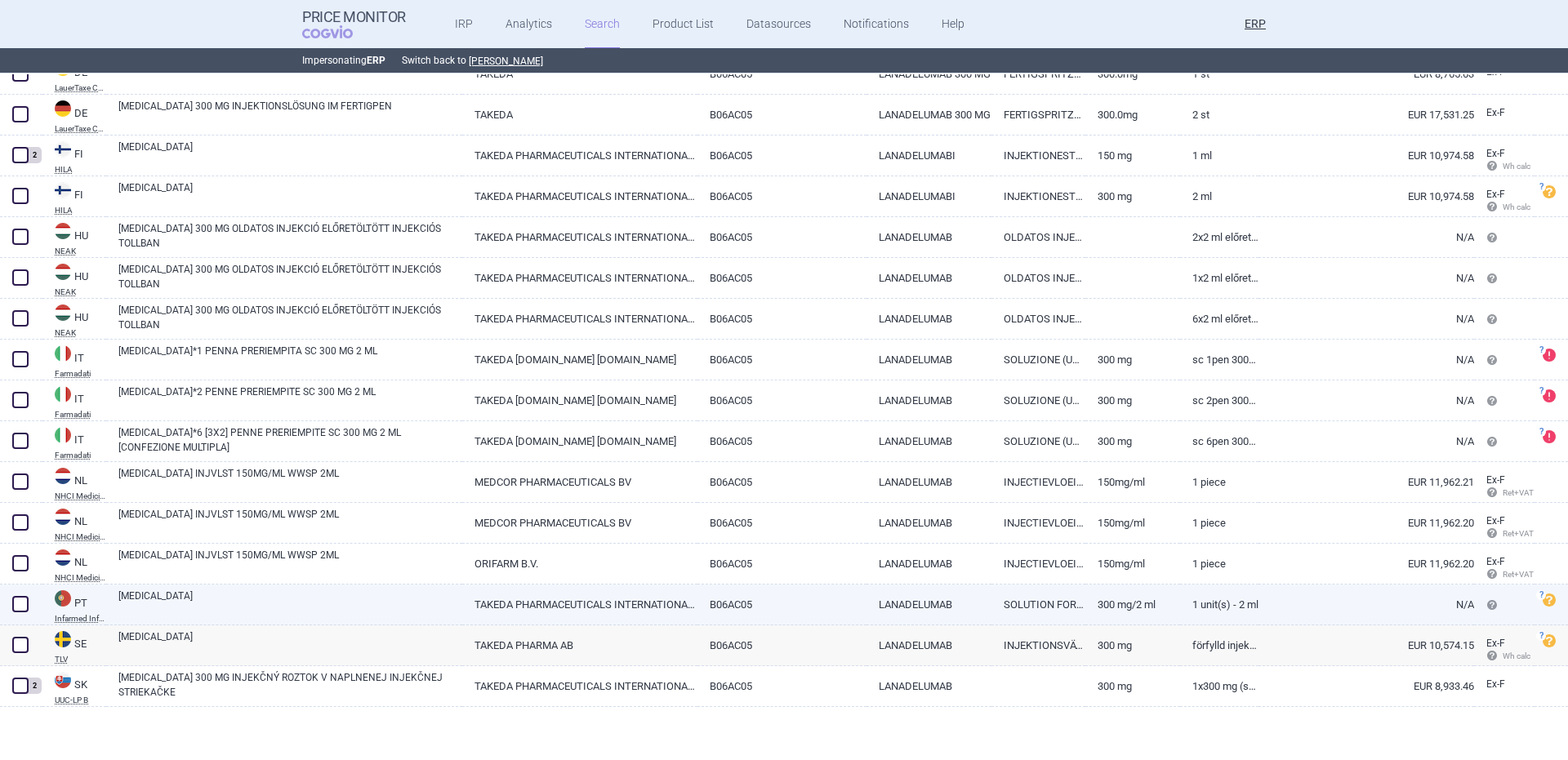
click at [296, 599] on link "[MEDICAL_DATA]" at bounding box center [291, 603] width 344 height 29
select select "EUR"
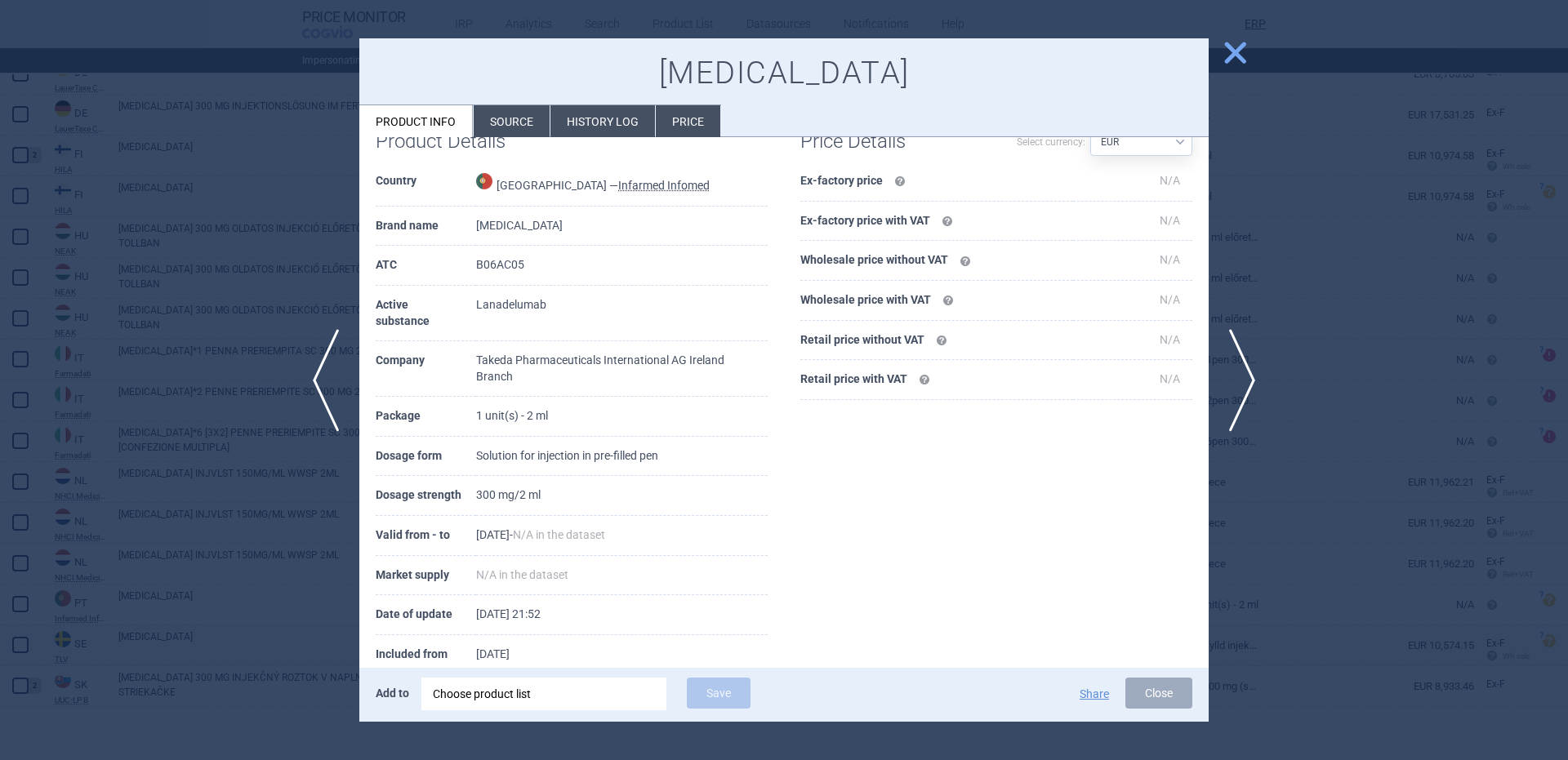
scroll to position [166, 0]
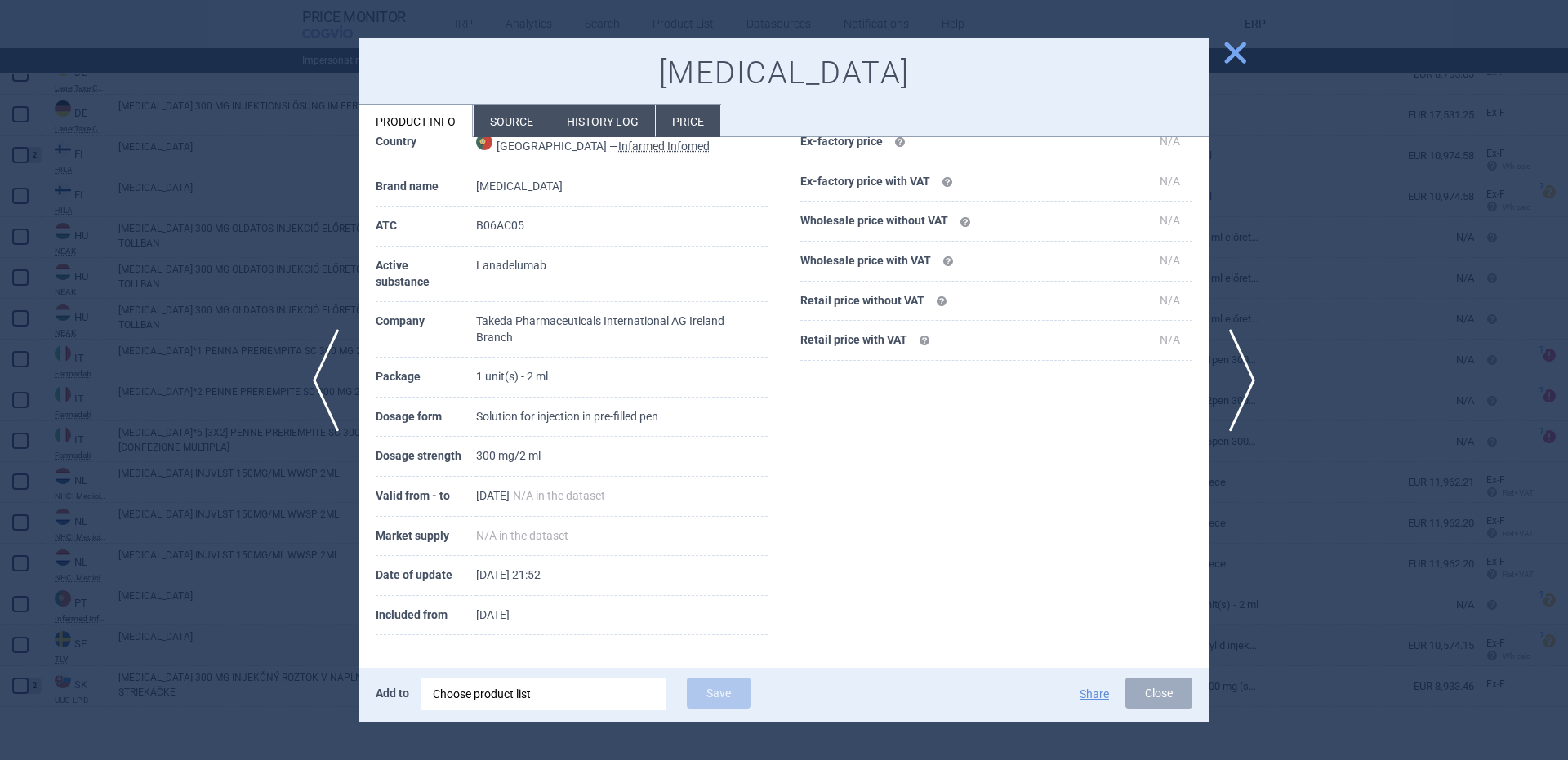
click at [271, 596] on div at bounding box center [784, 380] width 1568 height 760
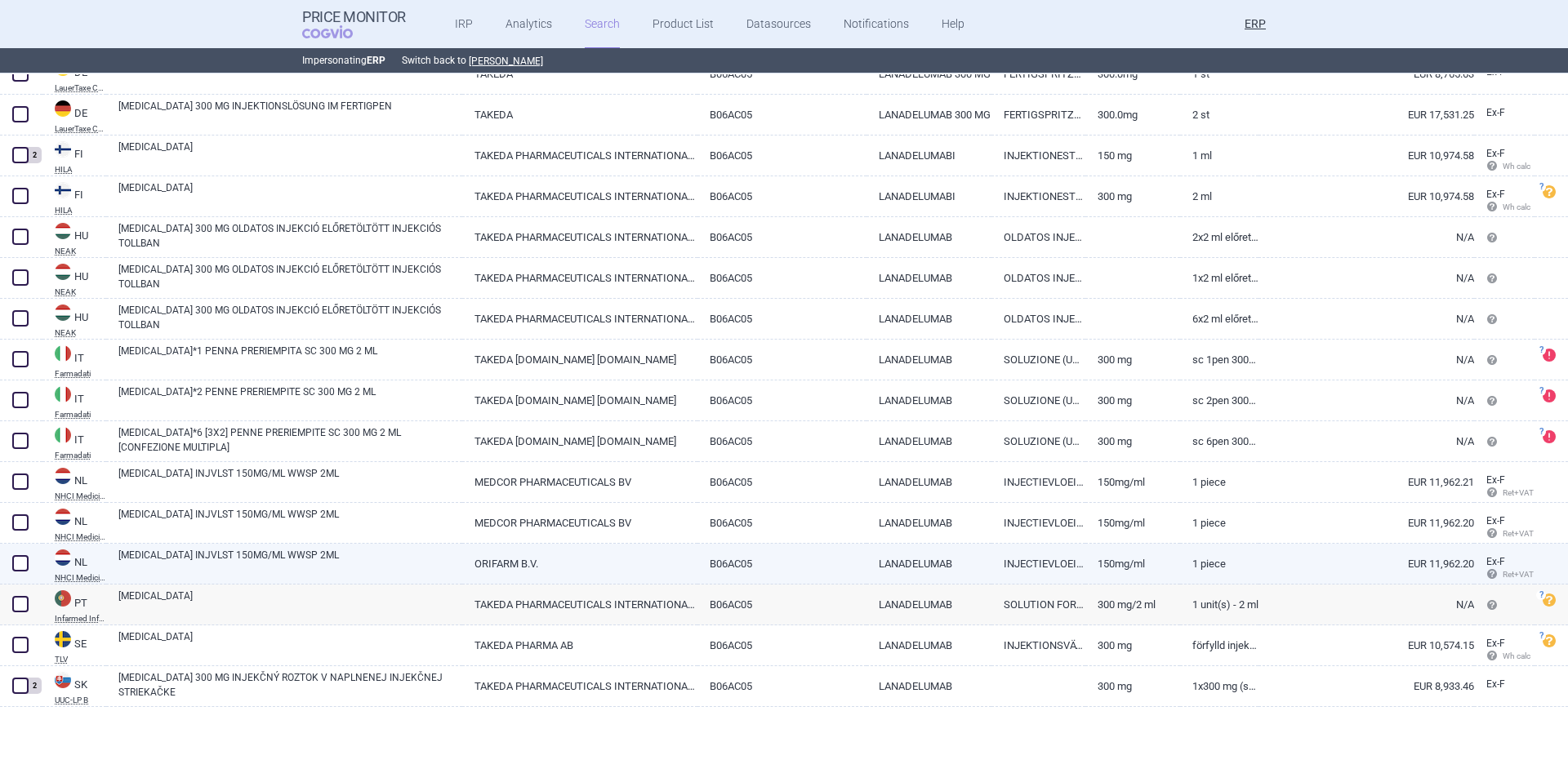
click at [267, 552] on link "[MEDICAL_DATA] INJVLST 150MG/ML WWSP 2ML" at bounding box center [291, 562] width 344 height 29
select select "EUR"
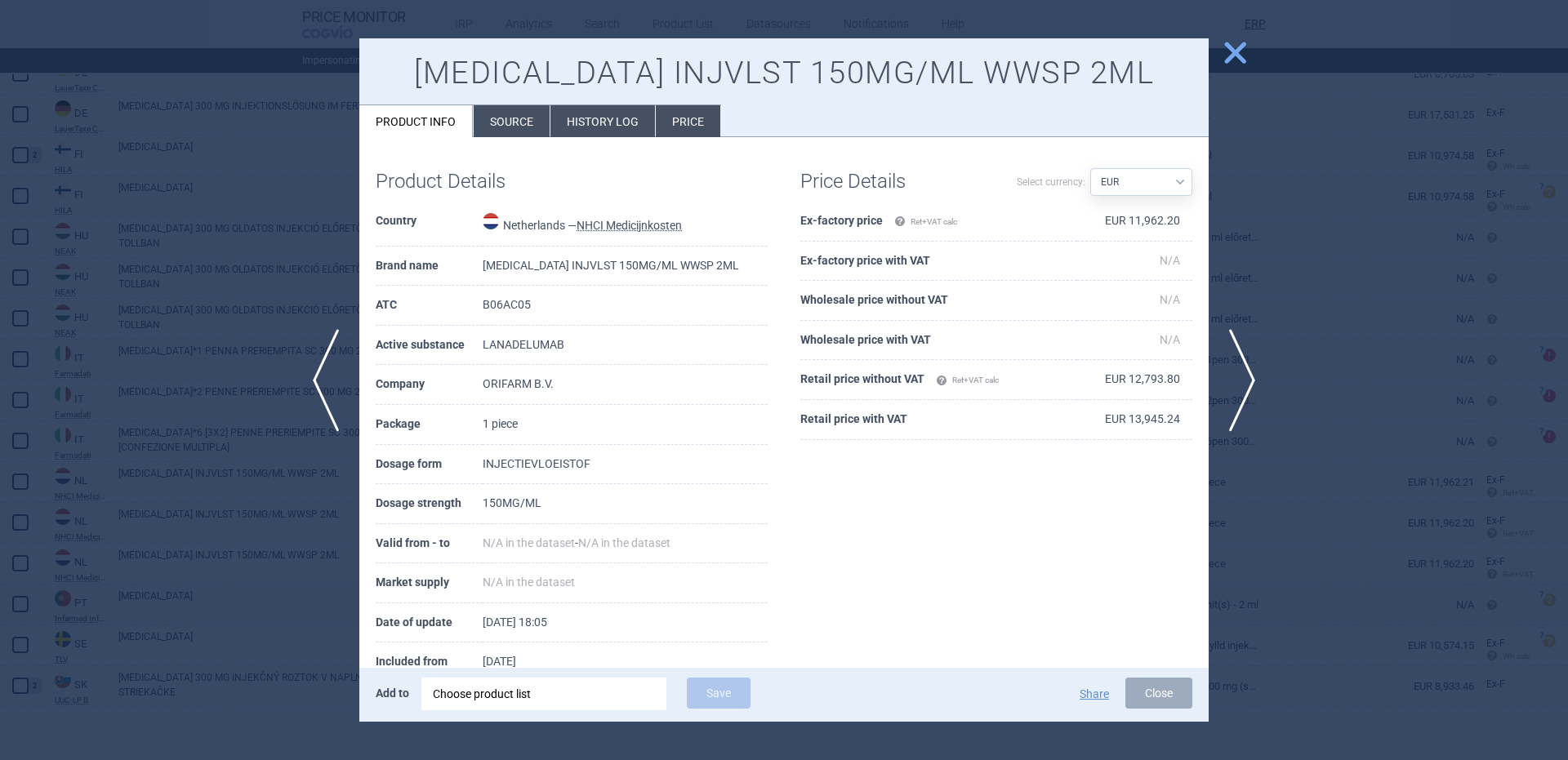
click at [535, 129] on li "Source" at bounding box center [512, 121] width 76 height 32
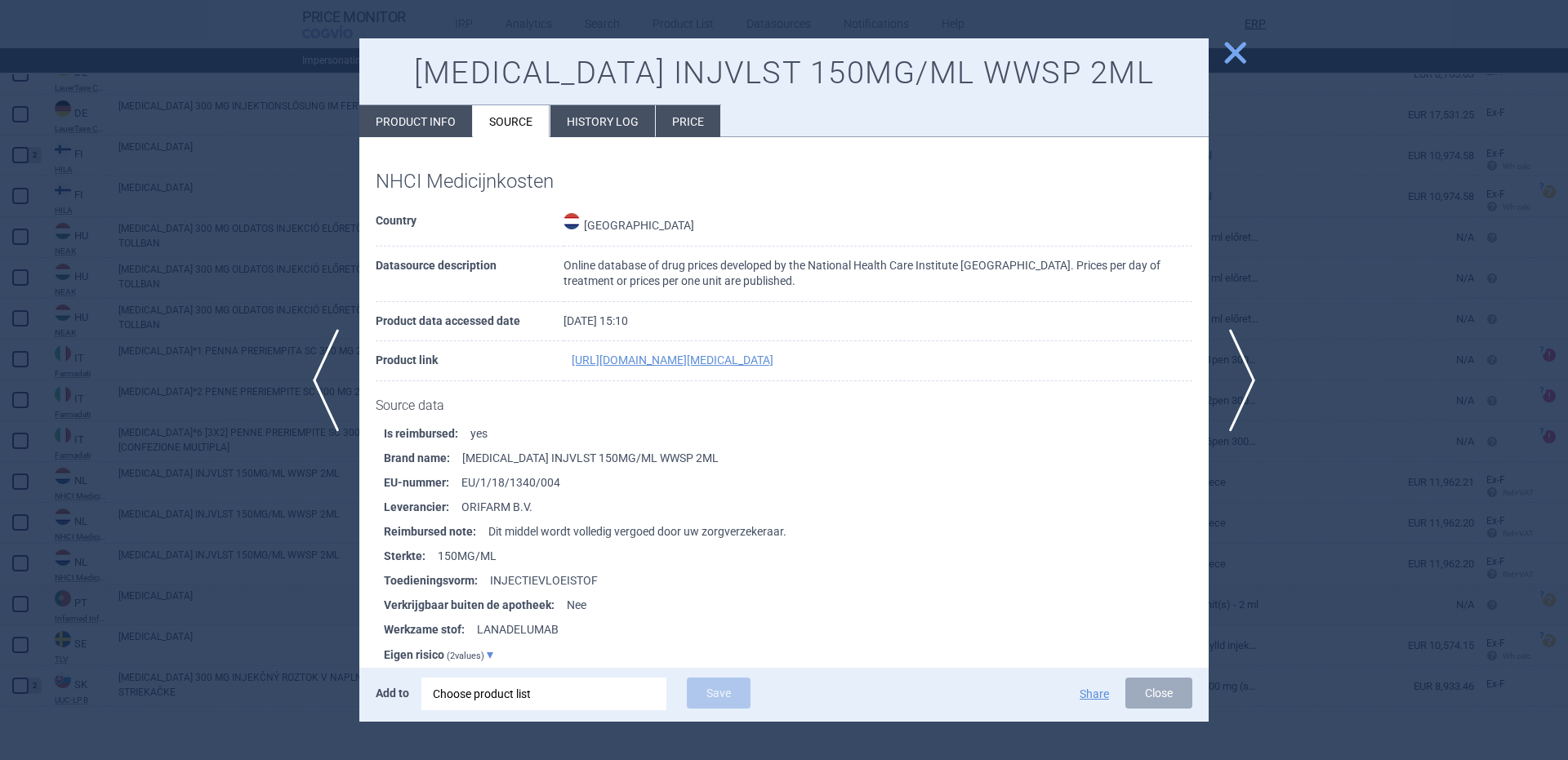
click at [518, 706] on div "Choose product list" at bounding box center [543, 693] width 222 height 32
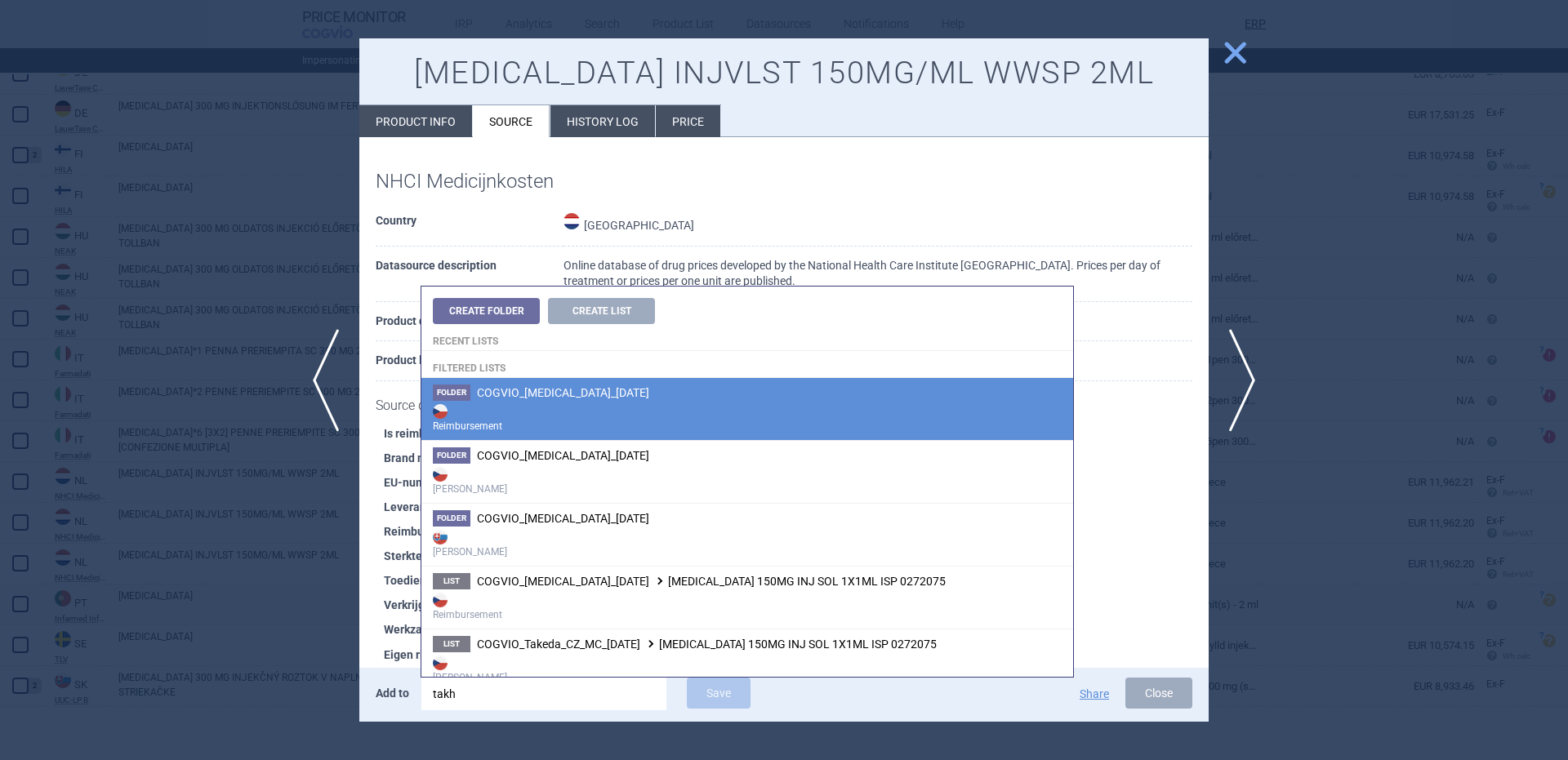
type input "takh"
click at [735, 408] on strong "Reimbursement" at bounding box center [747, 417] width 629 height 32
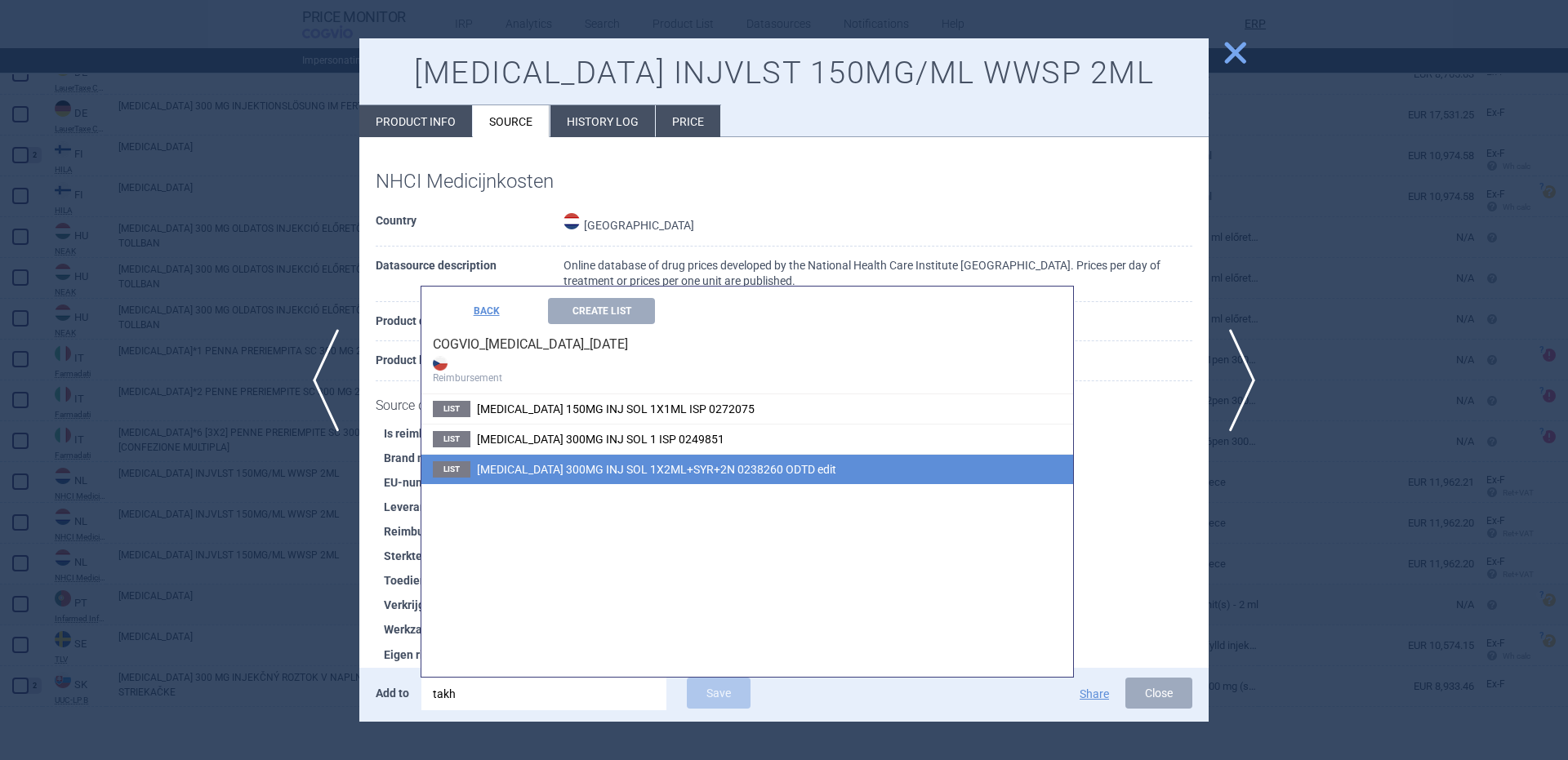
click at [655, 469] on span "[MEDICAL_DATA] 300MG INJ SOL 1X2ML+SYR+2N 0238260 ODTD edit" at bounding box center [656, 469] width 359 height 13
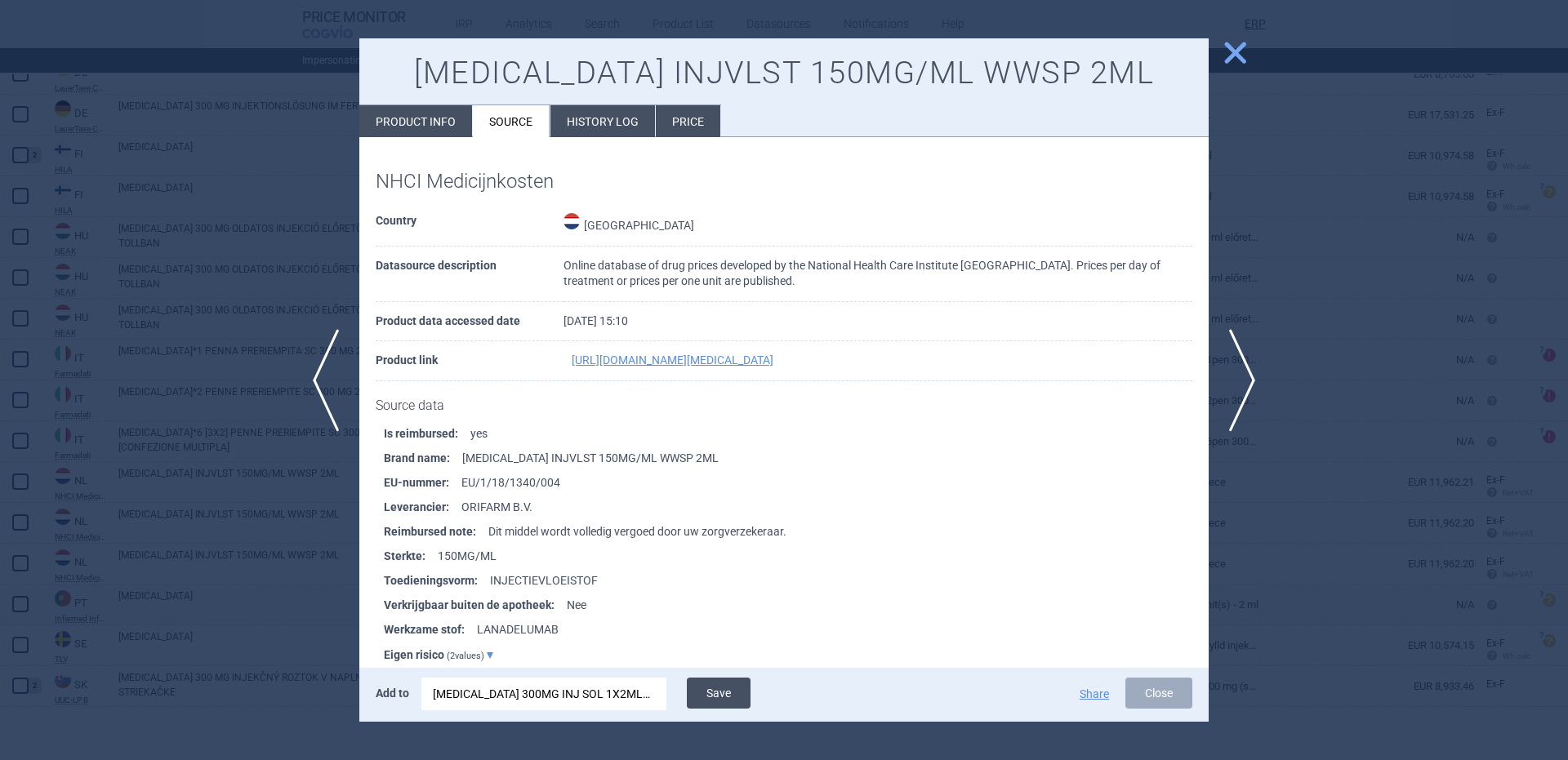
click at [709, 684] on button "Save" at bounding box center [718, 692] width 64 height 31
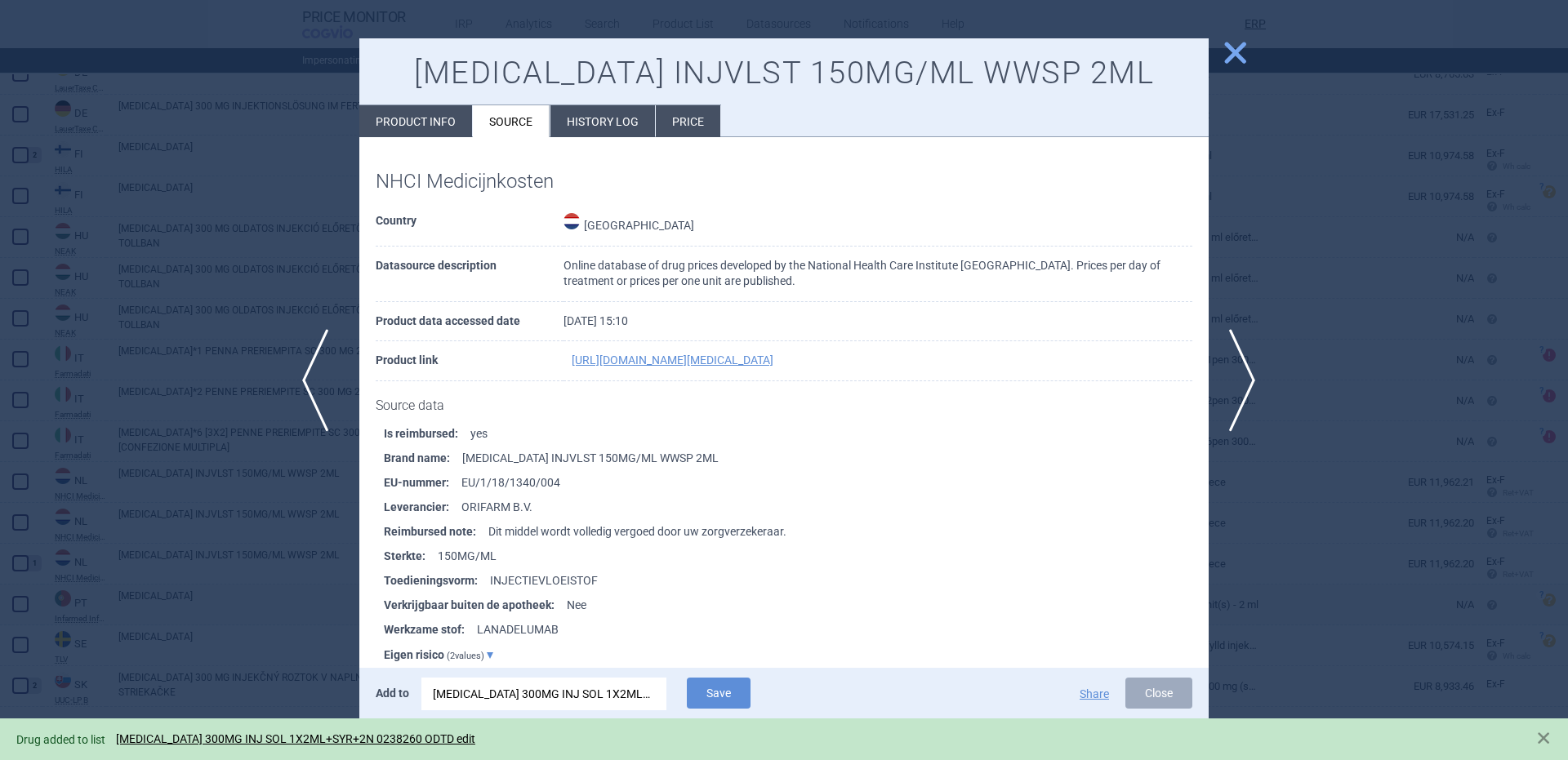
click at [322, 405] on span "previous" at bounding box center [320, 380] width 37 height 103
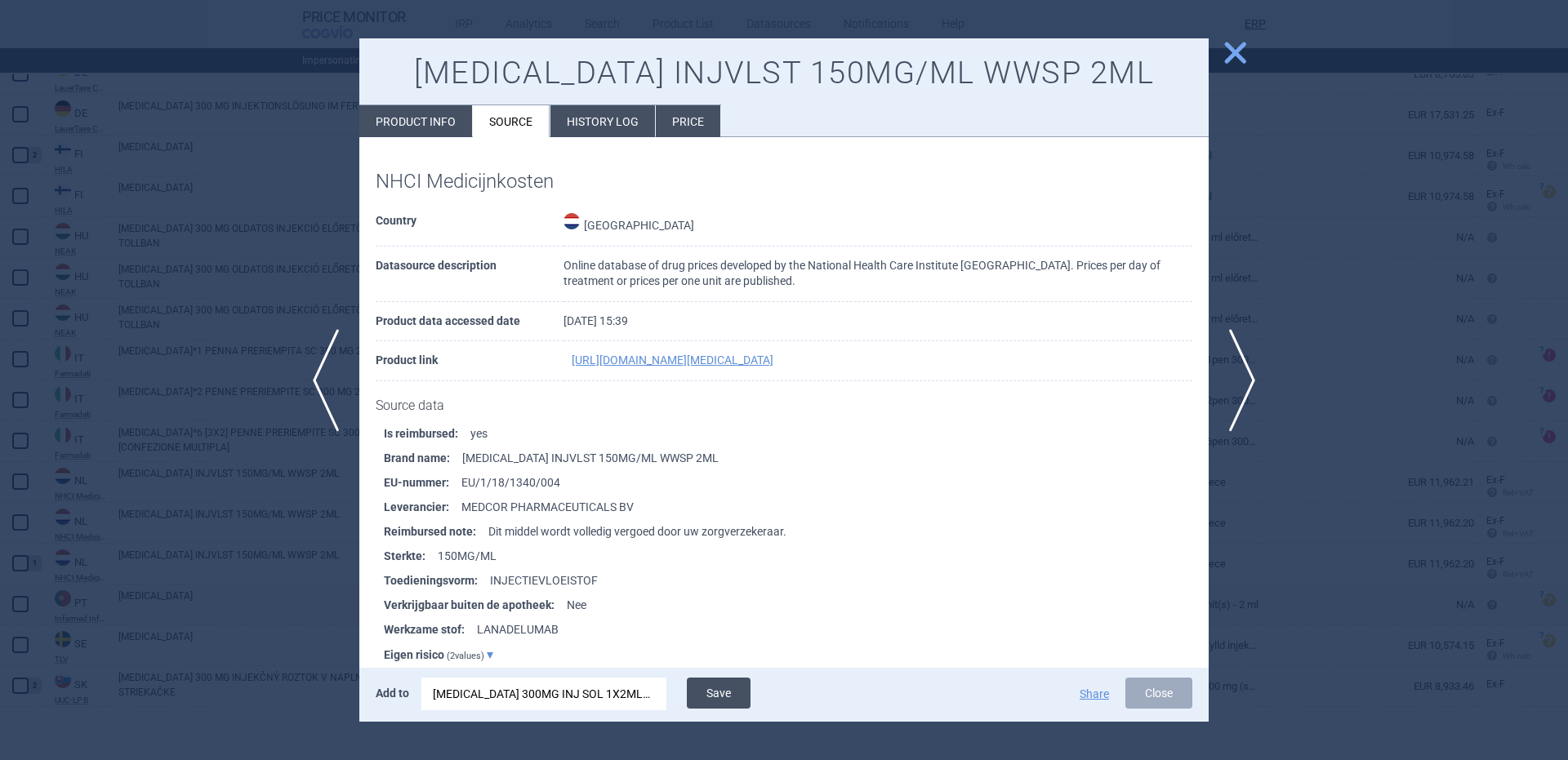
click at [733, 684] on button "Save" at bounding box center [718, 692] width 64 height 31
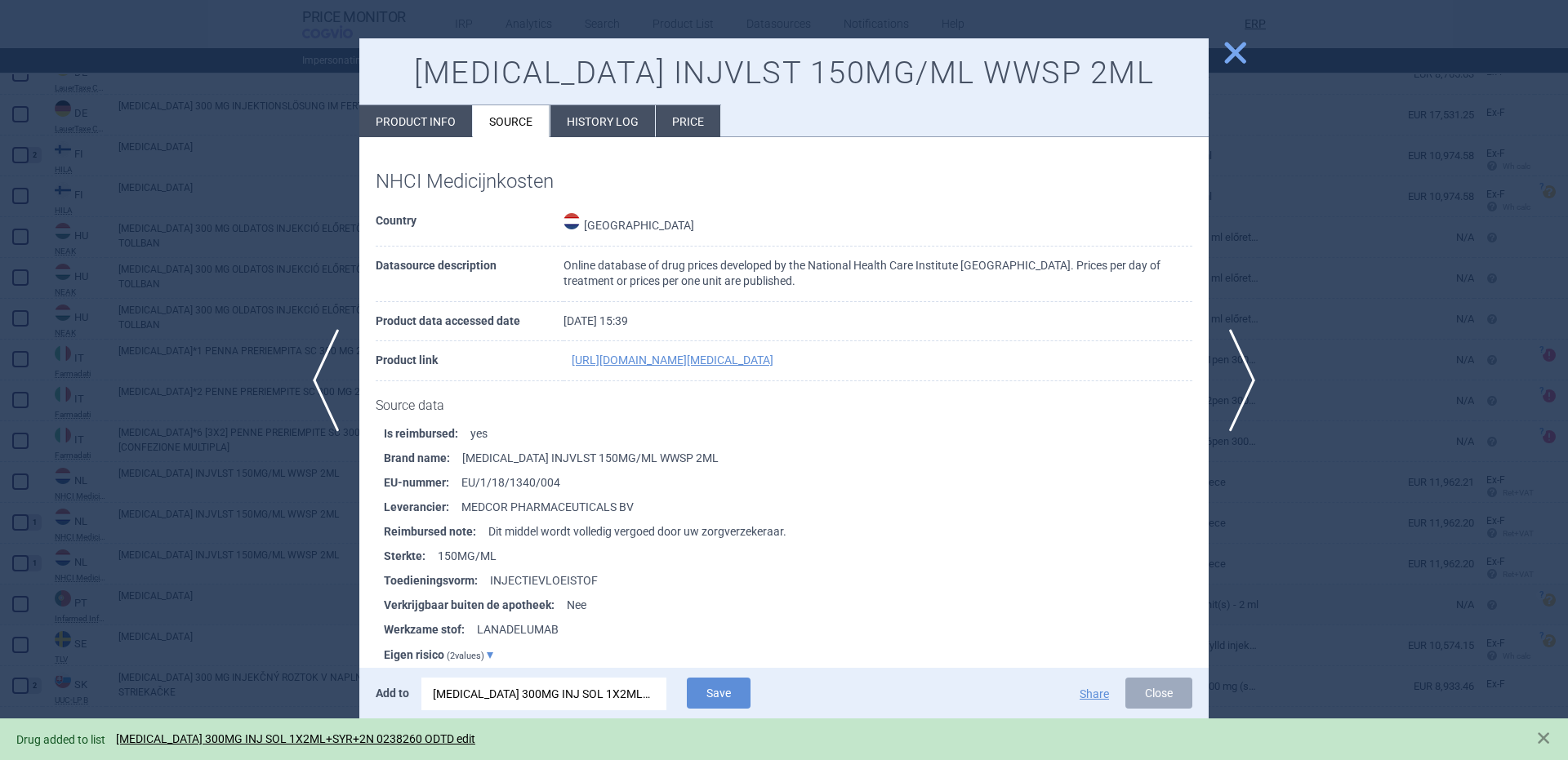
click at [214, 475] on div at bounding box center [784, 380] width 1568 height 760
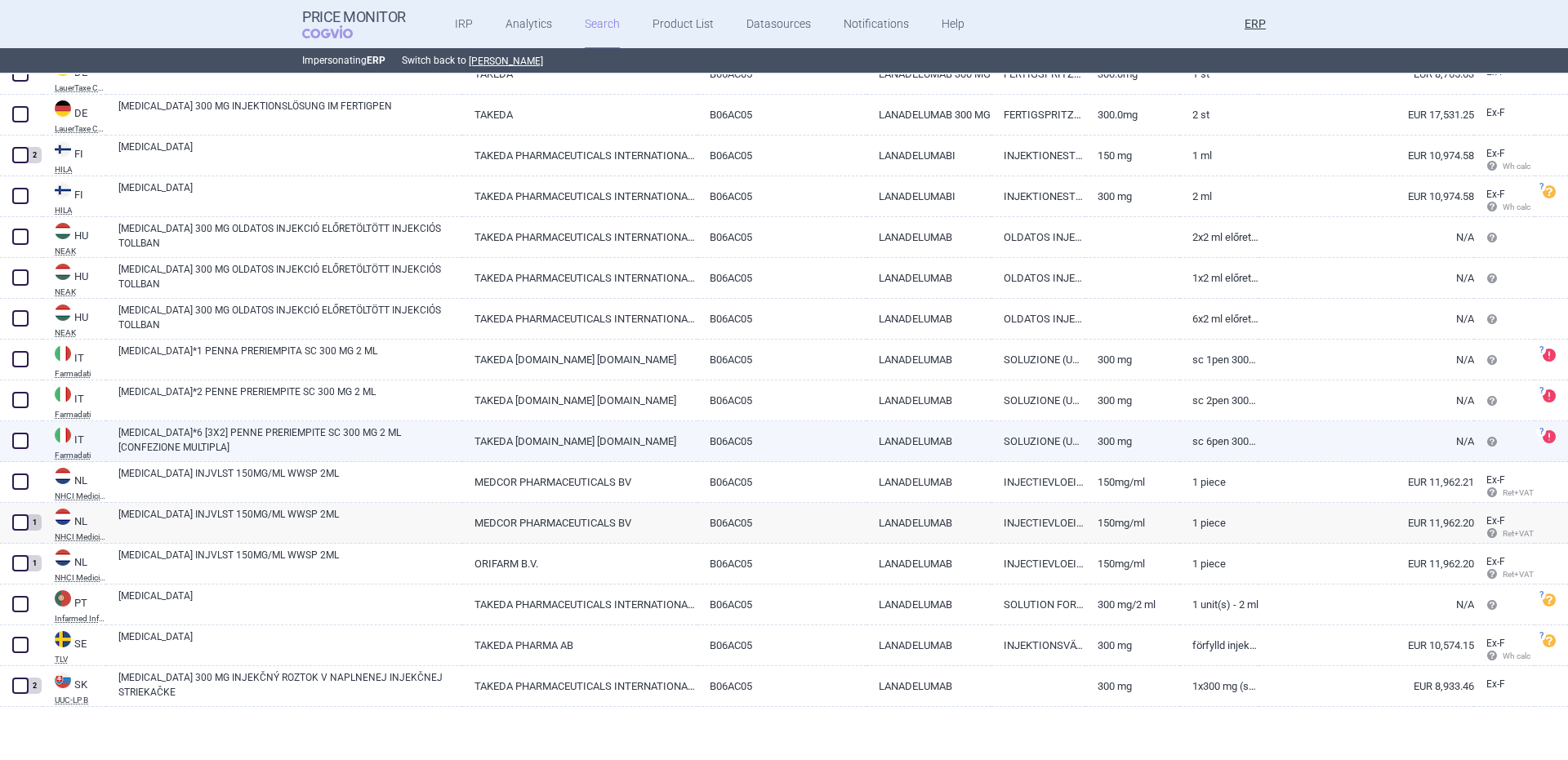
click at [223, 433] on link "[MEDICAL_DATA]*6 [3X2] PENNE PRERIEMPITE SC 300 MG 2 ML [CONFEZIONE MULTIPLA]" at bounding box center [291, 440] width 344 height 29
select select "EUR"
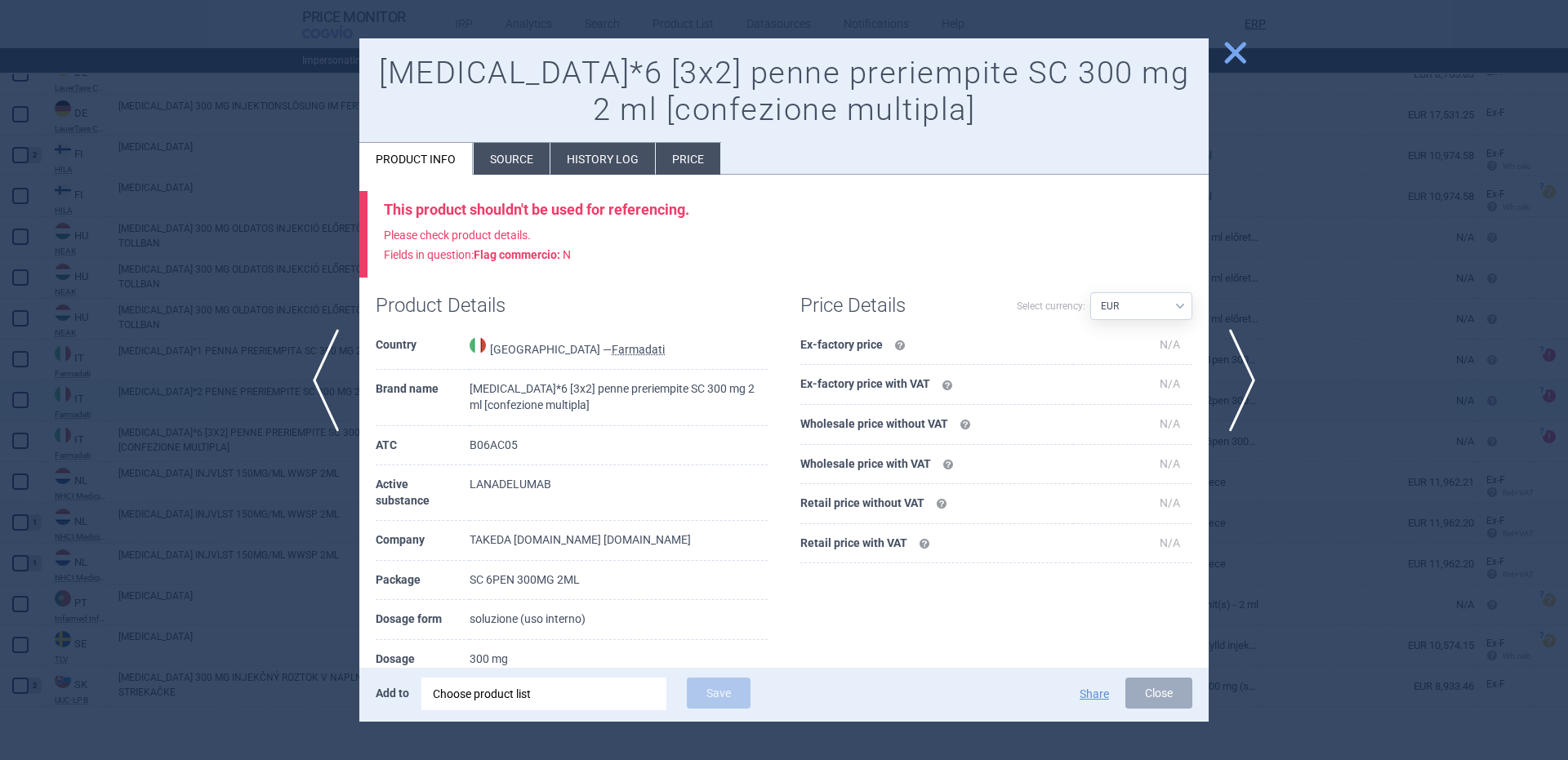
drag, startPoint x: 218, startPoint y: 444, endPoint x: 198, endPoint y: 418, distance: 32.8
click at [215, 441] on div at bounding box center [784, 380] width 1568 height 760
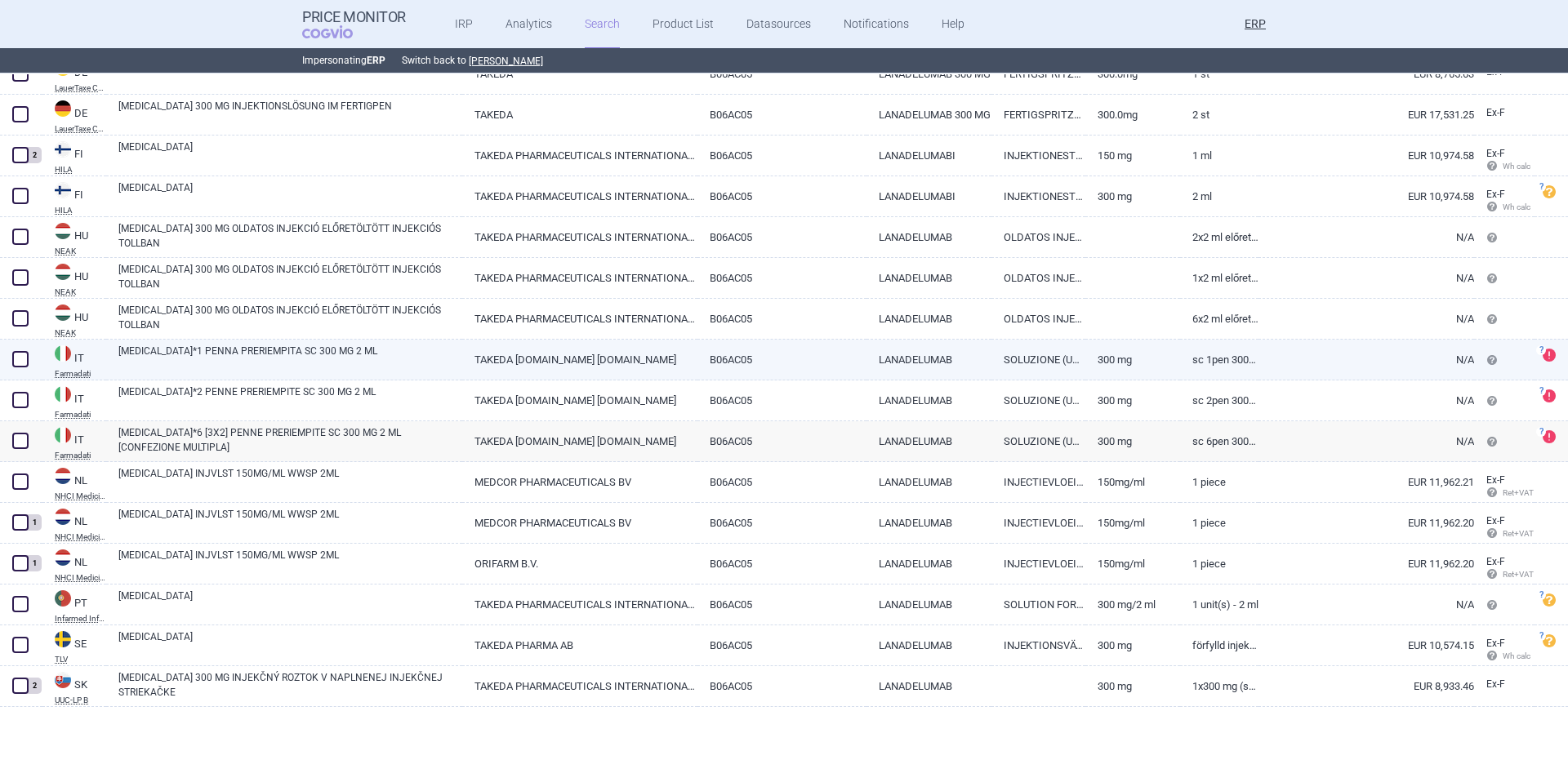
click at [227, 357] on link "[MEDICAL_DATA]*1 PENNA PRERIEMPITA SC 300 MG 2 ML" at bounding box center [291, 358] width 344 height 29
select select "EUR"
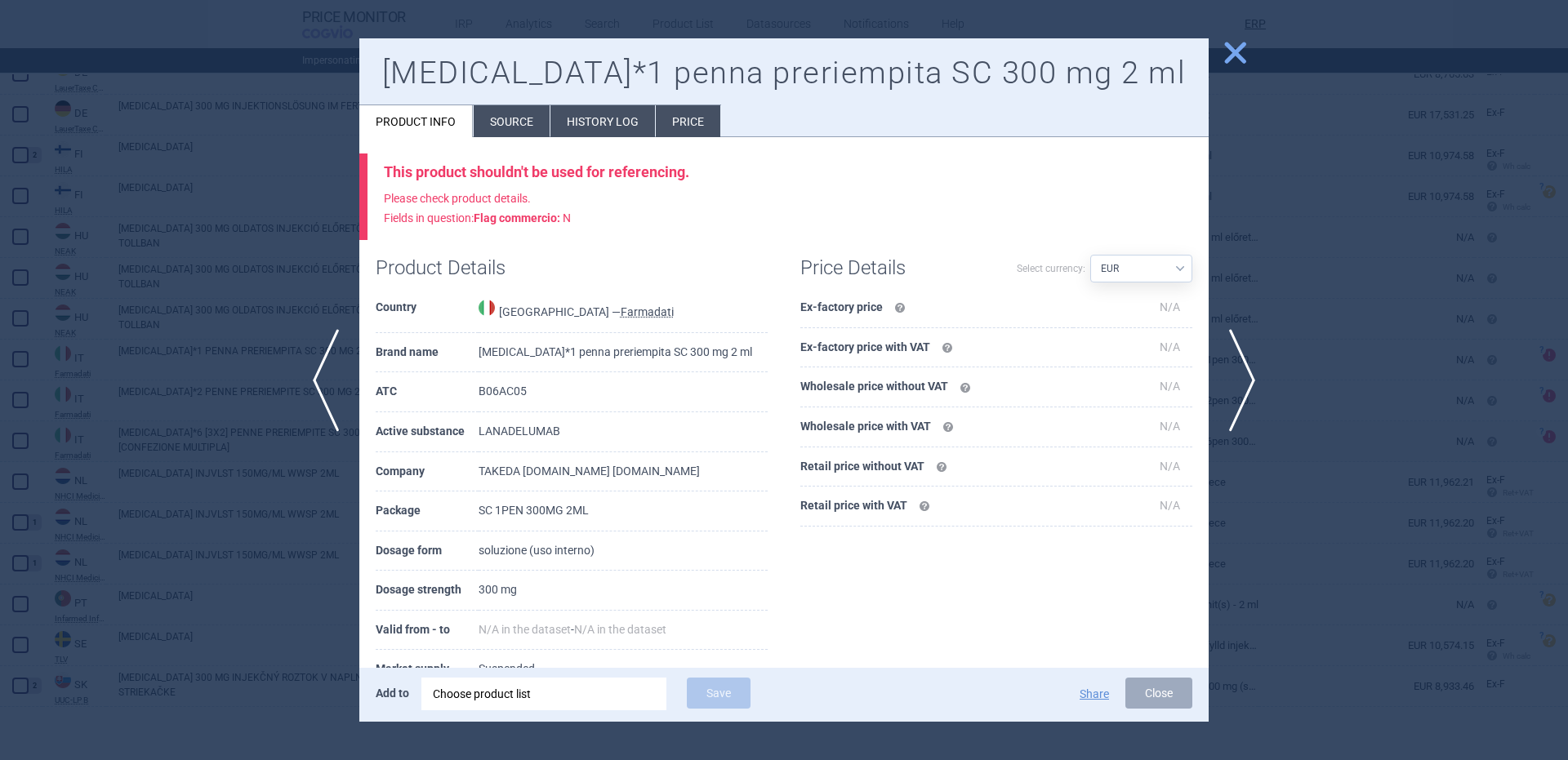
click at [227, 357] on div at bounding box center [784, 380] width 1568 height 760
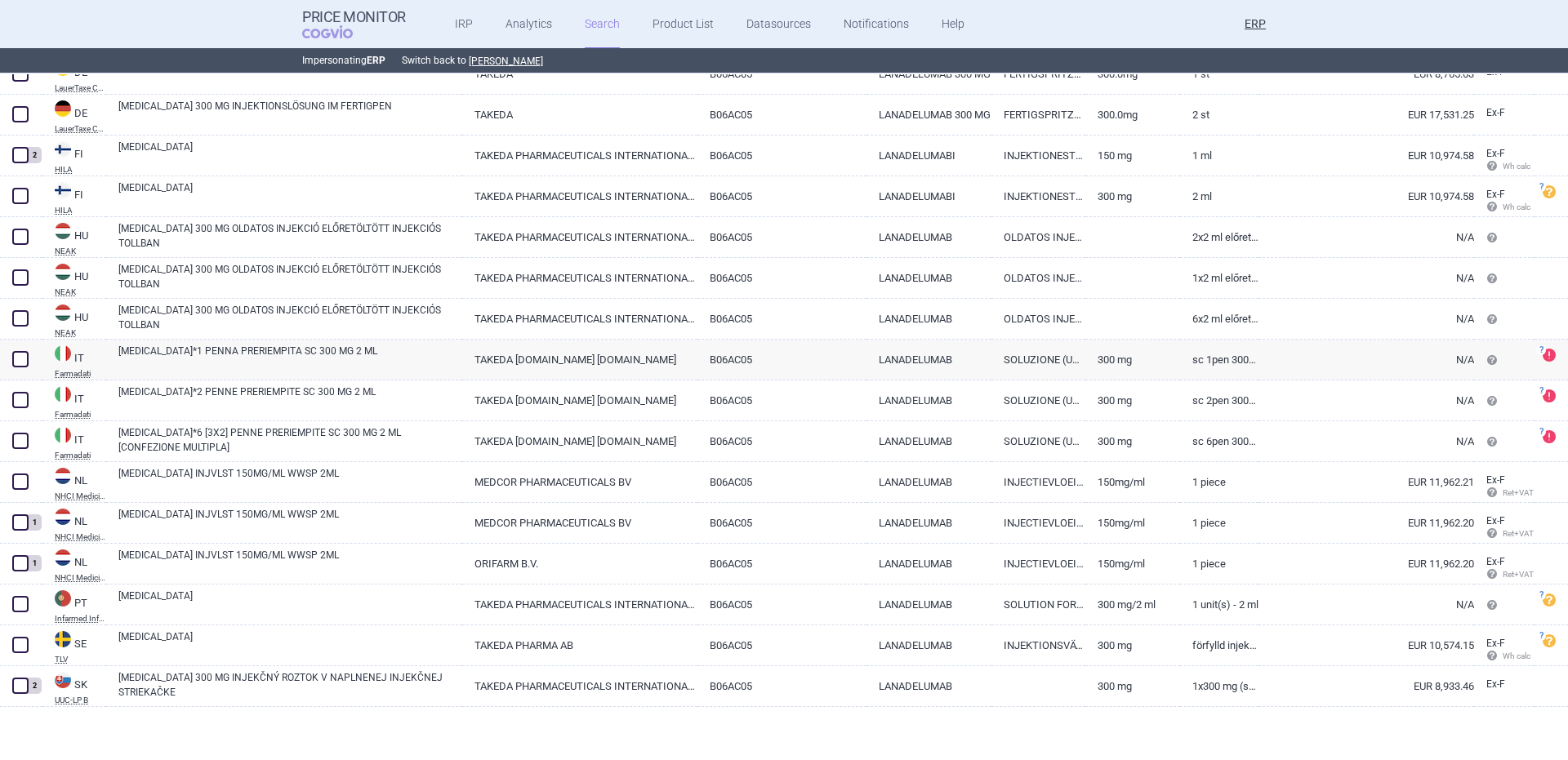
scroll to position [126, 0]
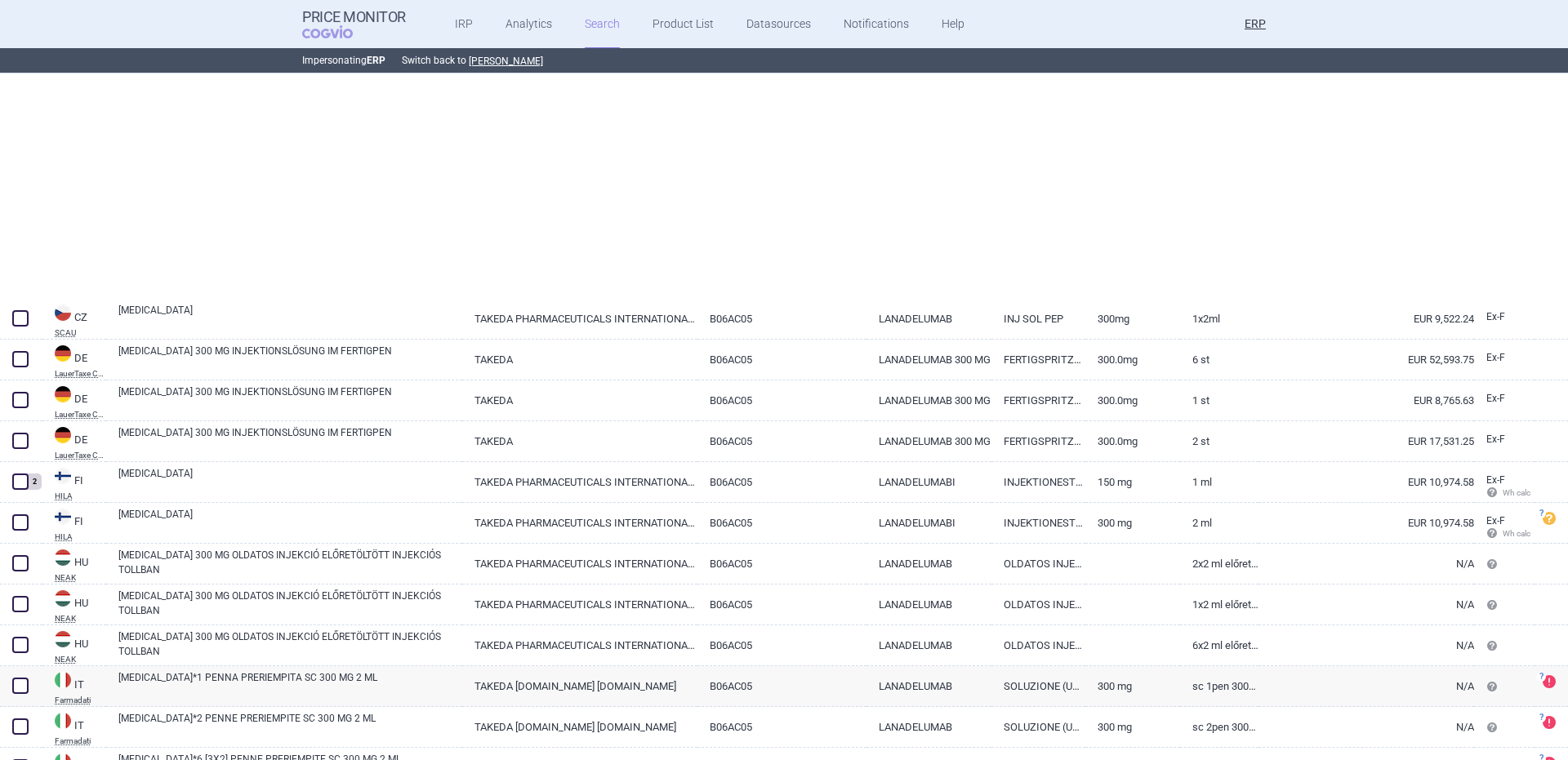
select select "brandName"
select select "newerThan"
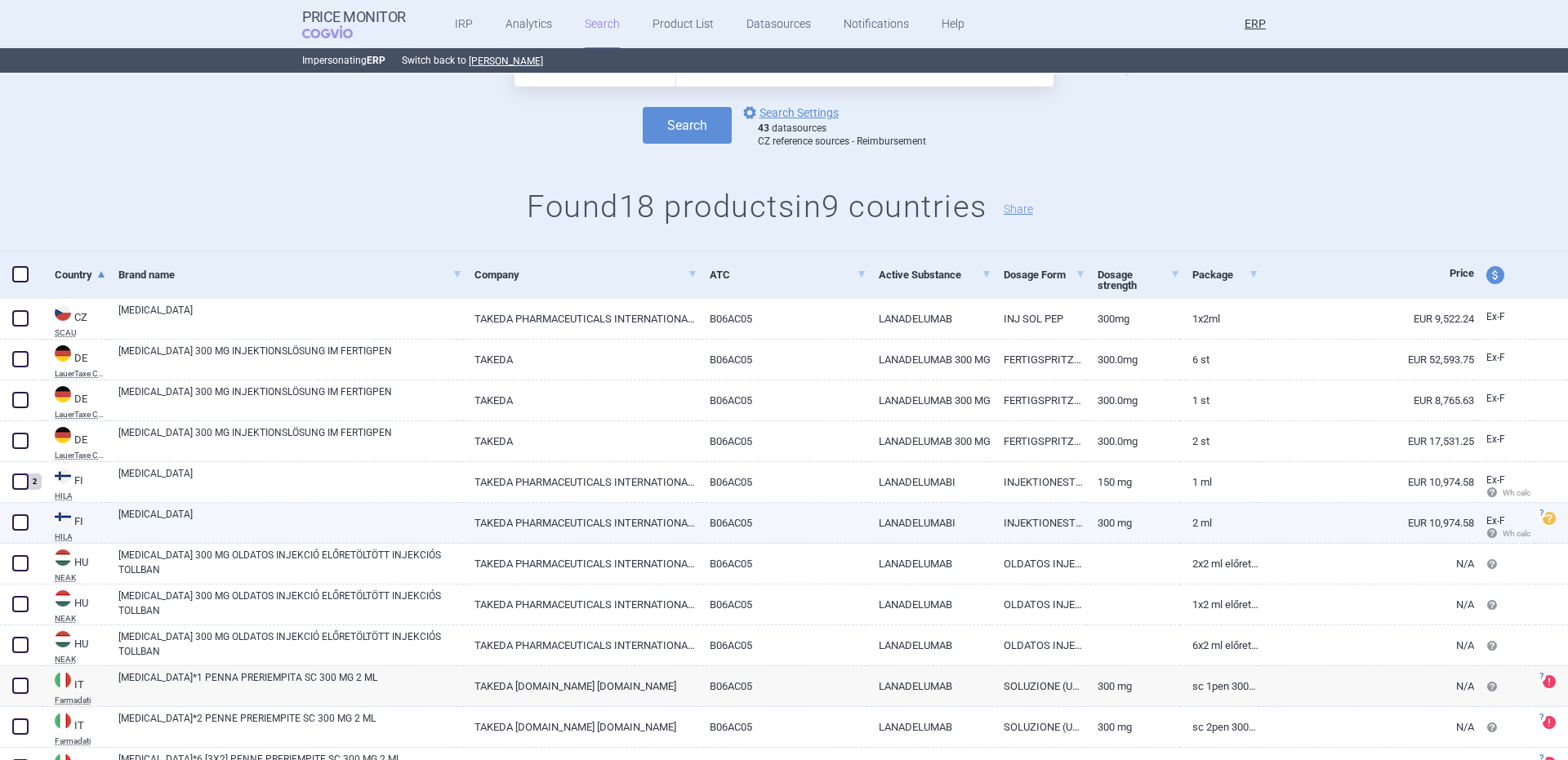
click at [211, 520] on link "[MEDICAL_DATA]" at bounding box center [291, 521] width 344 height 29
select select "EUR"
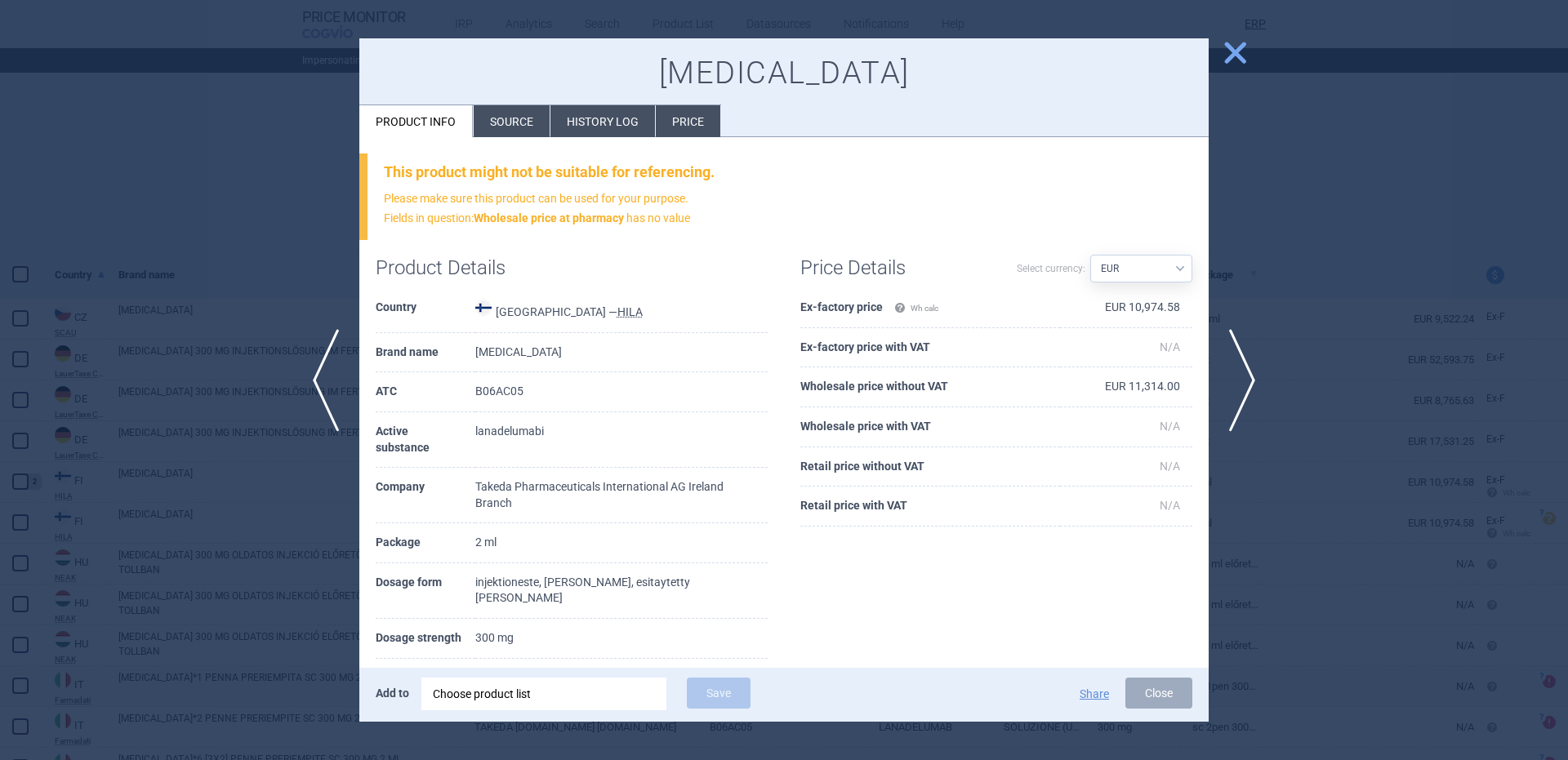
click at [1239, 69] on div at bounding box center [784, 380] width 1568 height 760
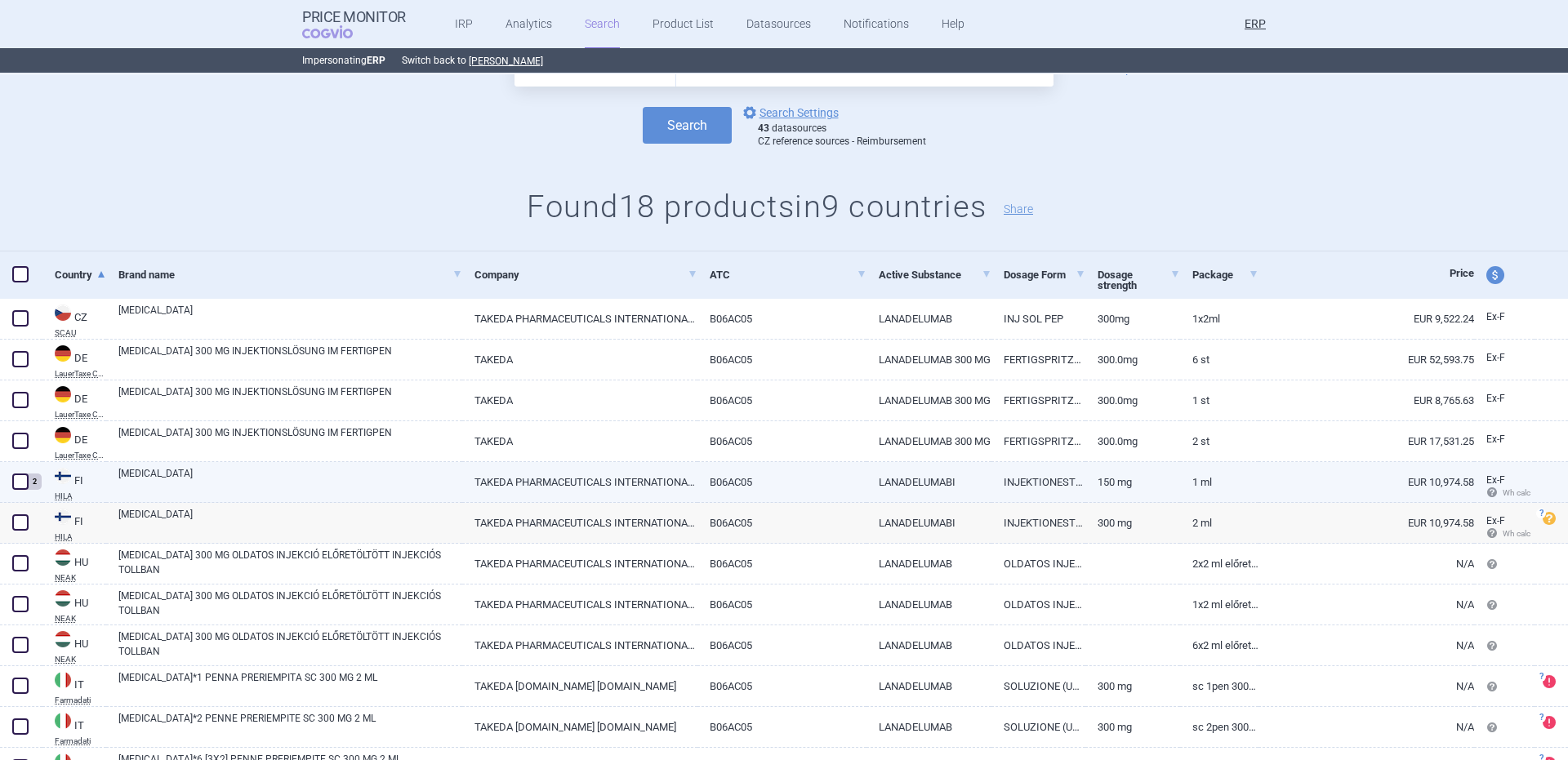
click at [205, 486] on link "[MEDICAL_DATA]" at bounding box center [291, 480] width 344 height 29
select select "EUR"
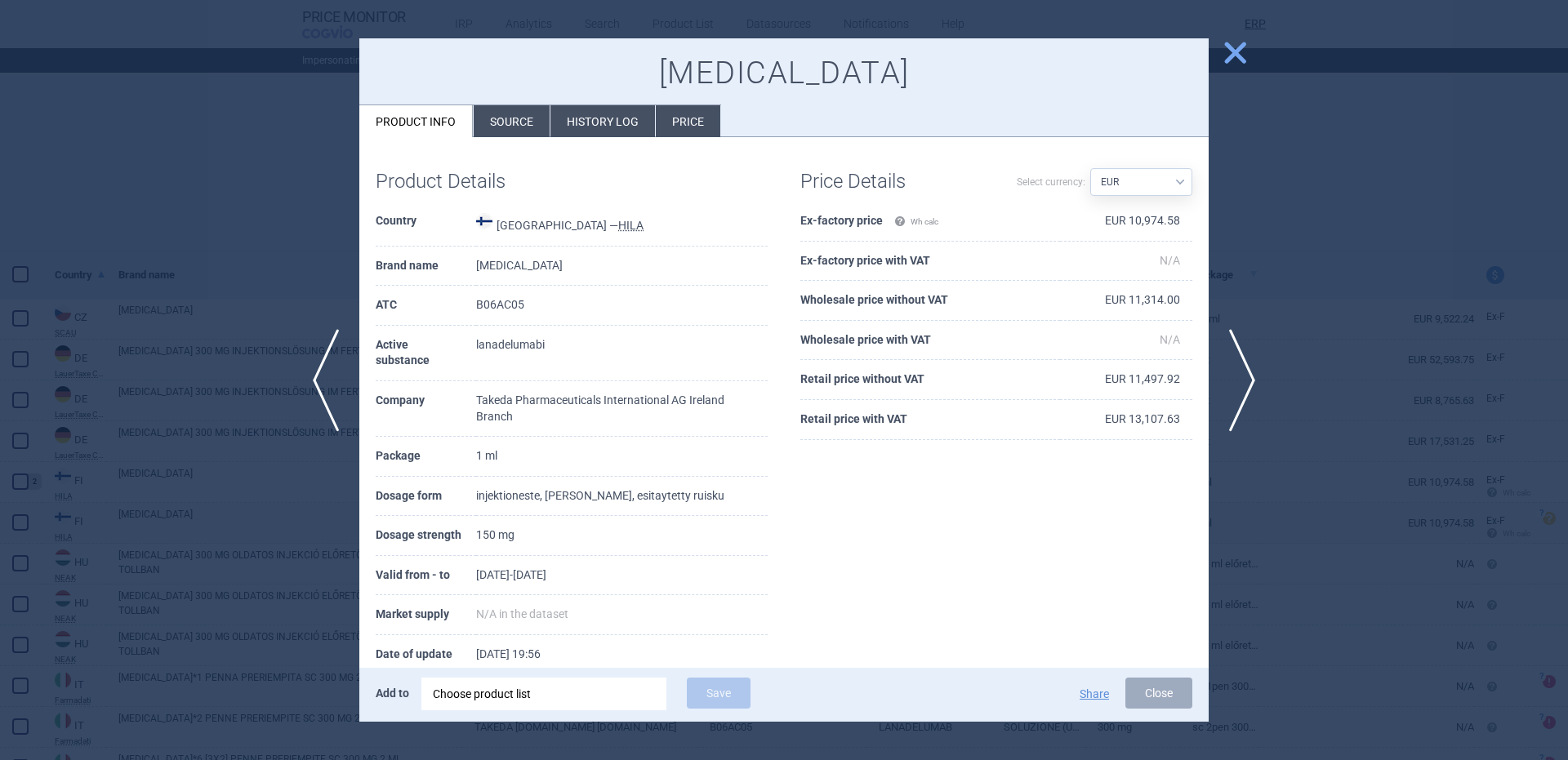
click at [198, 488] on div at bounding box center [784, 380] width 1568 height 760
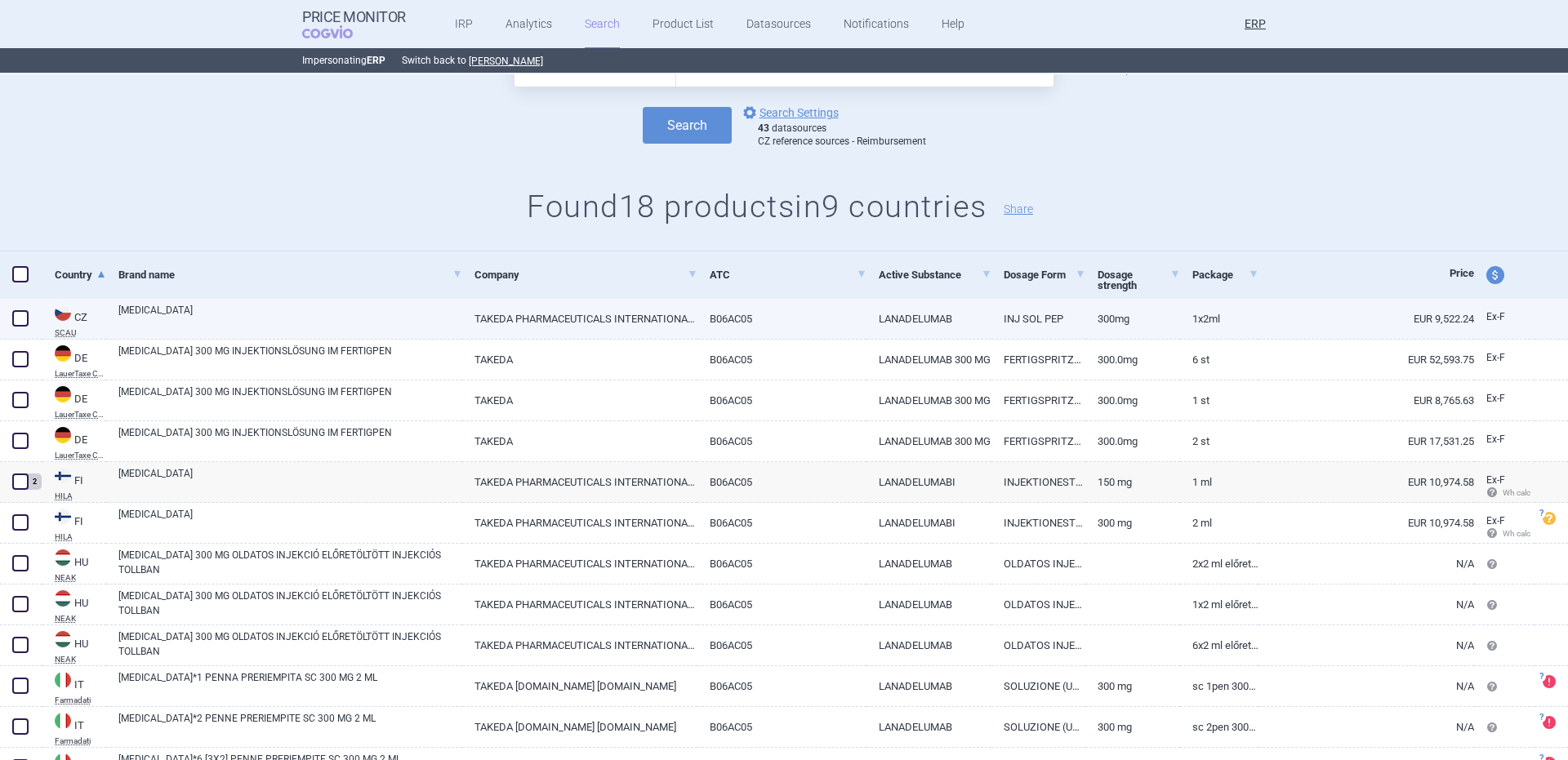
click at [240, 309] on link "[MEDICAL_DATA]" at bounding box center [291, 317] width 344 height 29
select select "EUR"
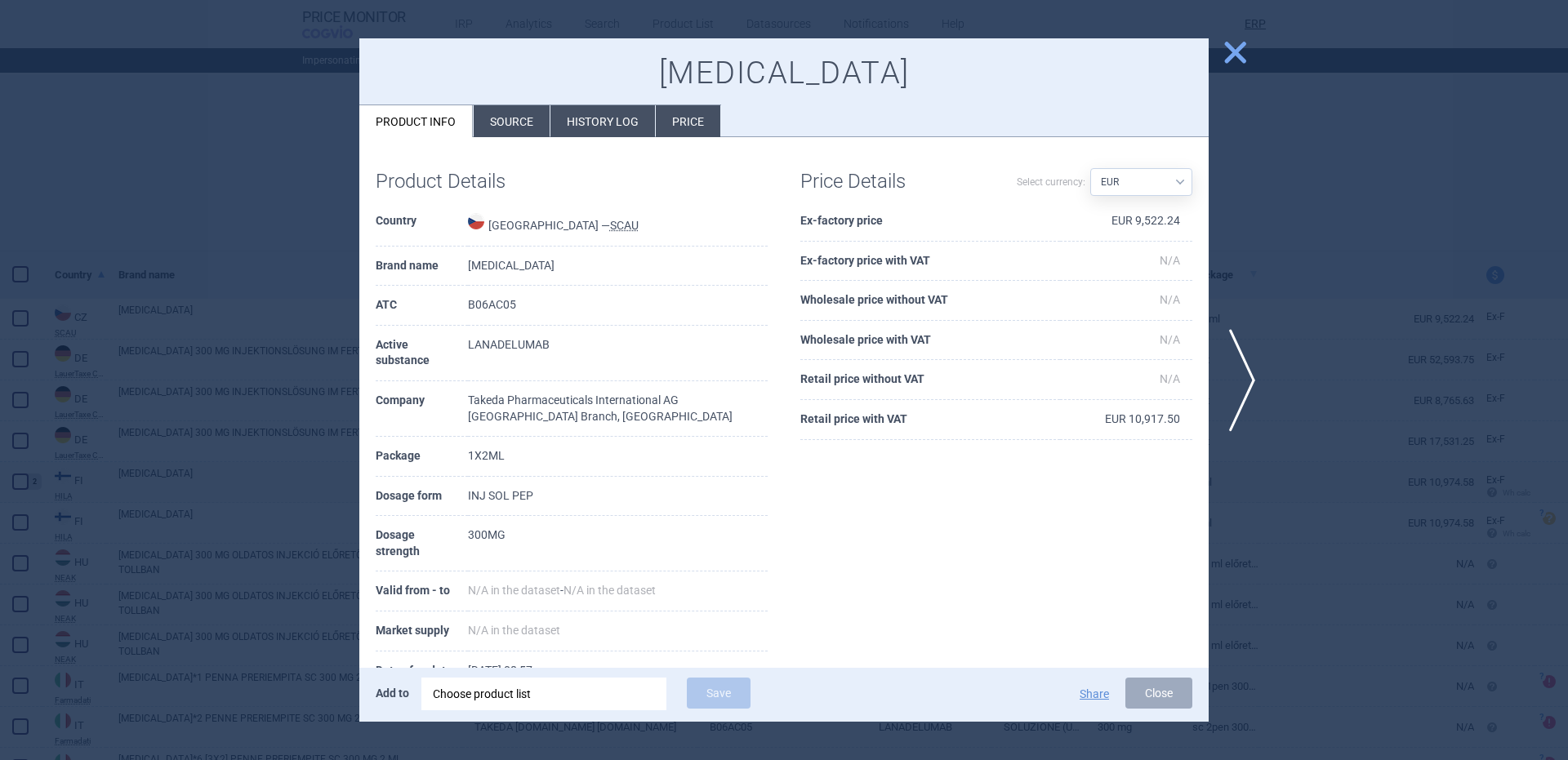
click at [1233, 53] on span "close" at bounding box center [1235, 53] width 29 height 29
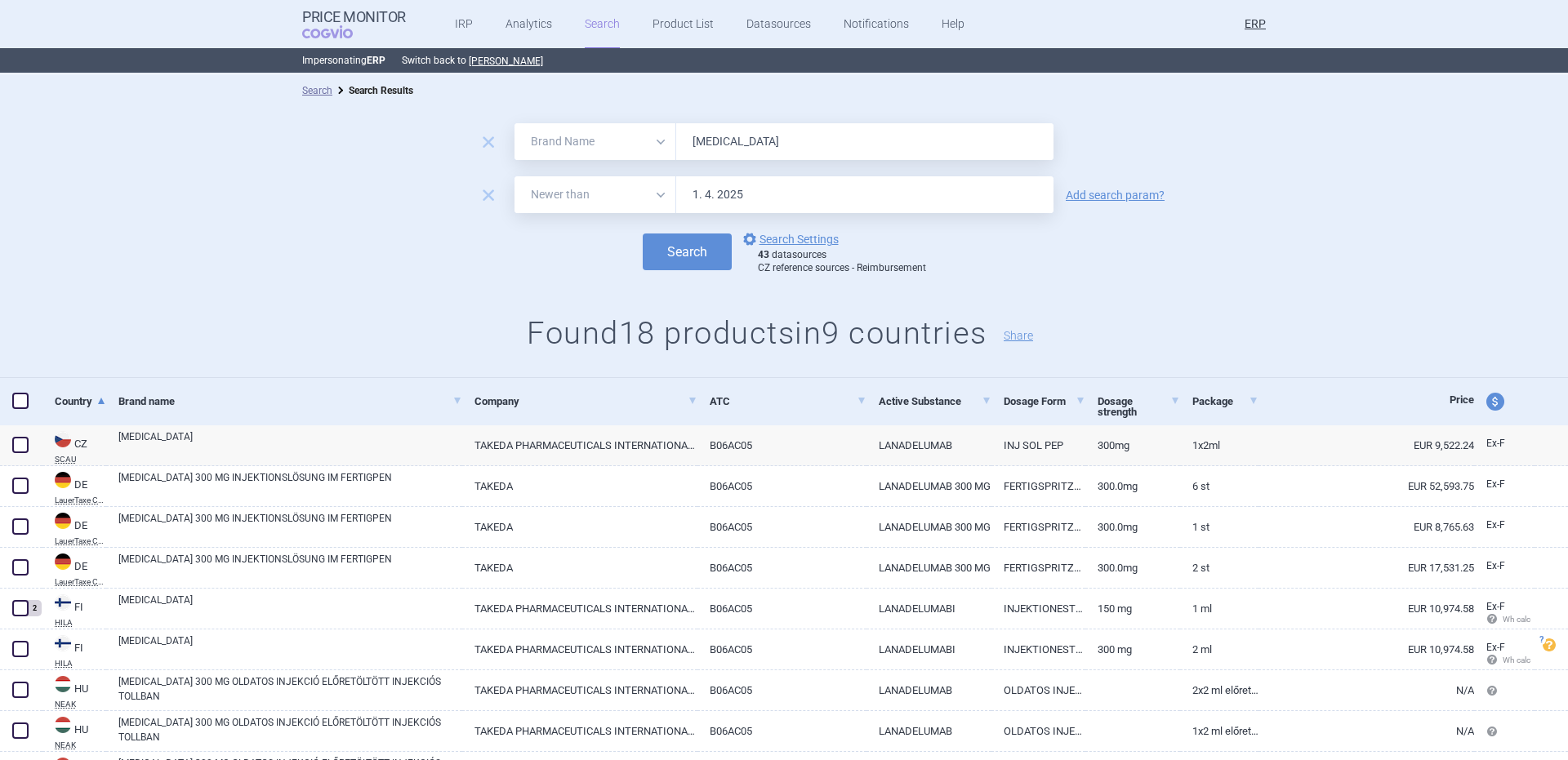
click at [775, 136] on input "[MEDICAL_DATA]" at bounding box center [865, 141] width 378 height 37
paste input "Veyvondi"
click at [643, 233] on button "Search" at bounding box center [687, 252] width 89 height 37
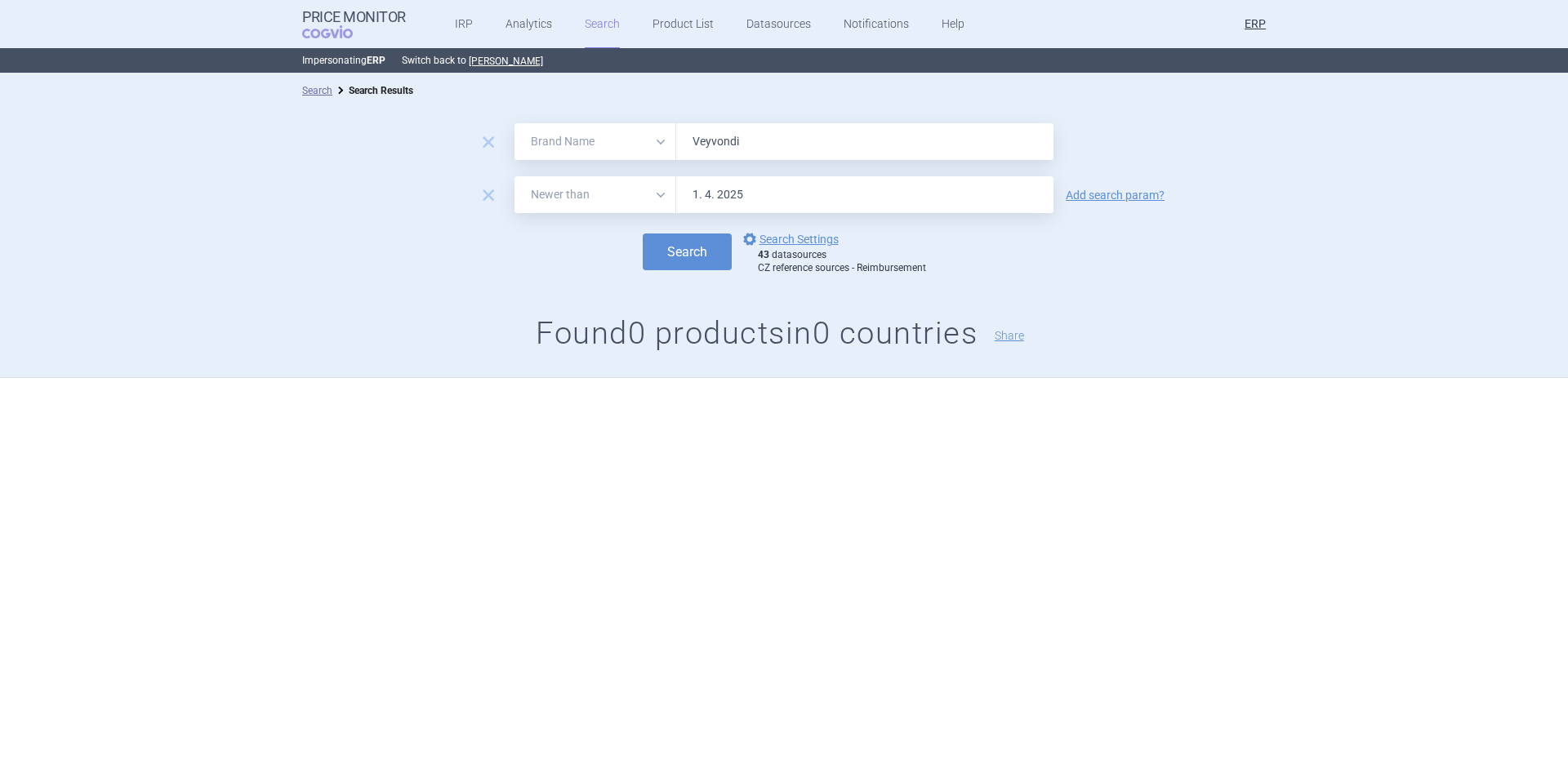
click at [795, 158] on input "Veyvondi" at bounding box center [865, 141] width 378 height 37
click at [795, 159] on input "Veyvondi" at bounding box center [865, 141] width 378 height 37
paste input "ipdomet"
click at [643, 233] on button "Search" at bounding box center [687, 252] width 89 height 37
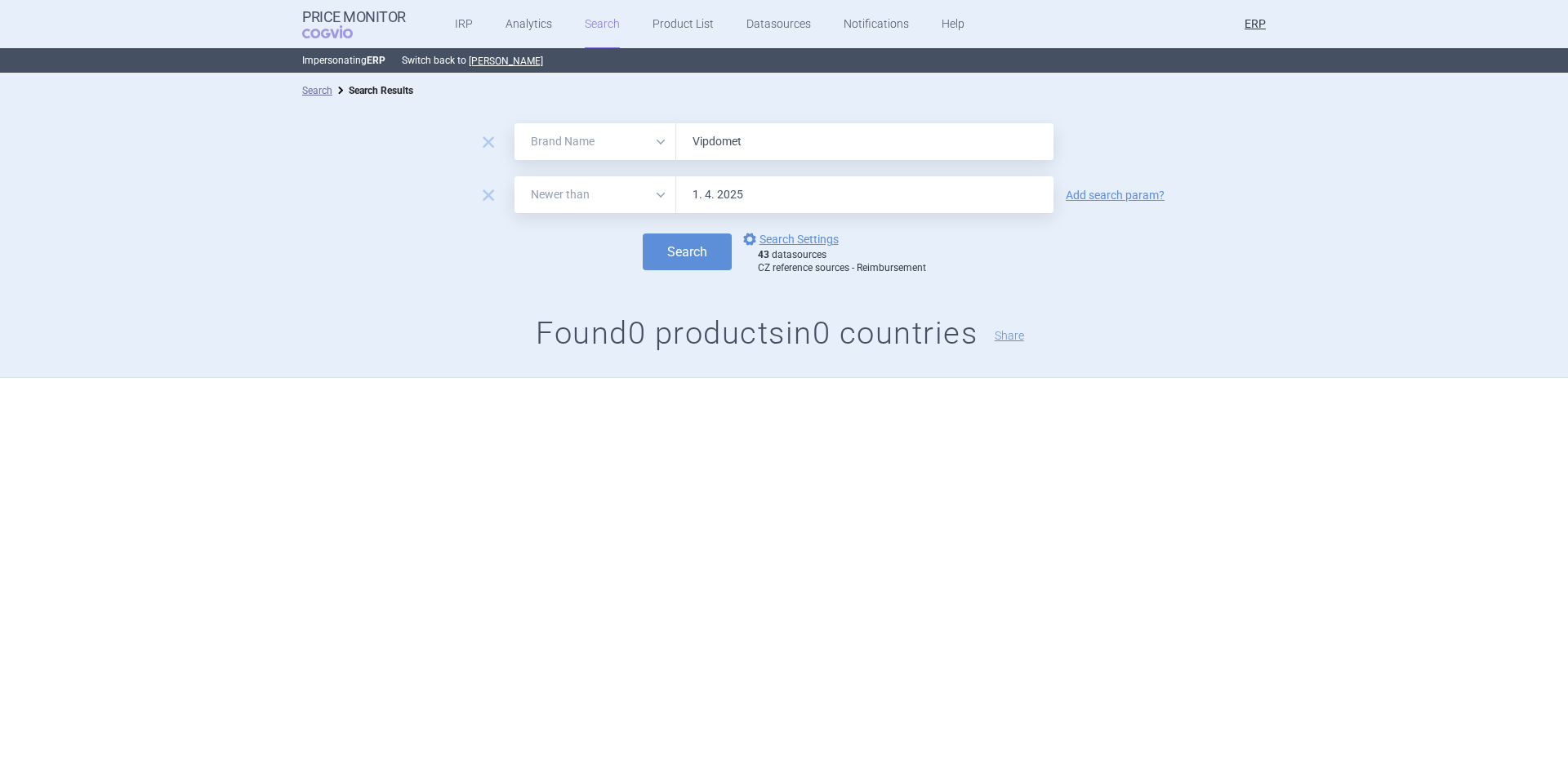
click at [917, 140] on input "Vipdomet" at bounding box center [865, 141] width 378 height 37
click at [917, 141] on input "Vipdomet" at bounding box center [865, 141] width 378 height 37
paste input "idia"
click at [643, 233] on button "Search" at bounding box center [687, 252] width 89 height 37
click at [856, 133] on input "Vipidia" at bounding box center [865, 141] width 378 height 37
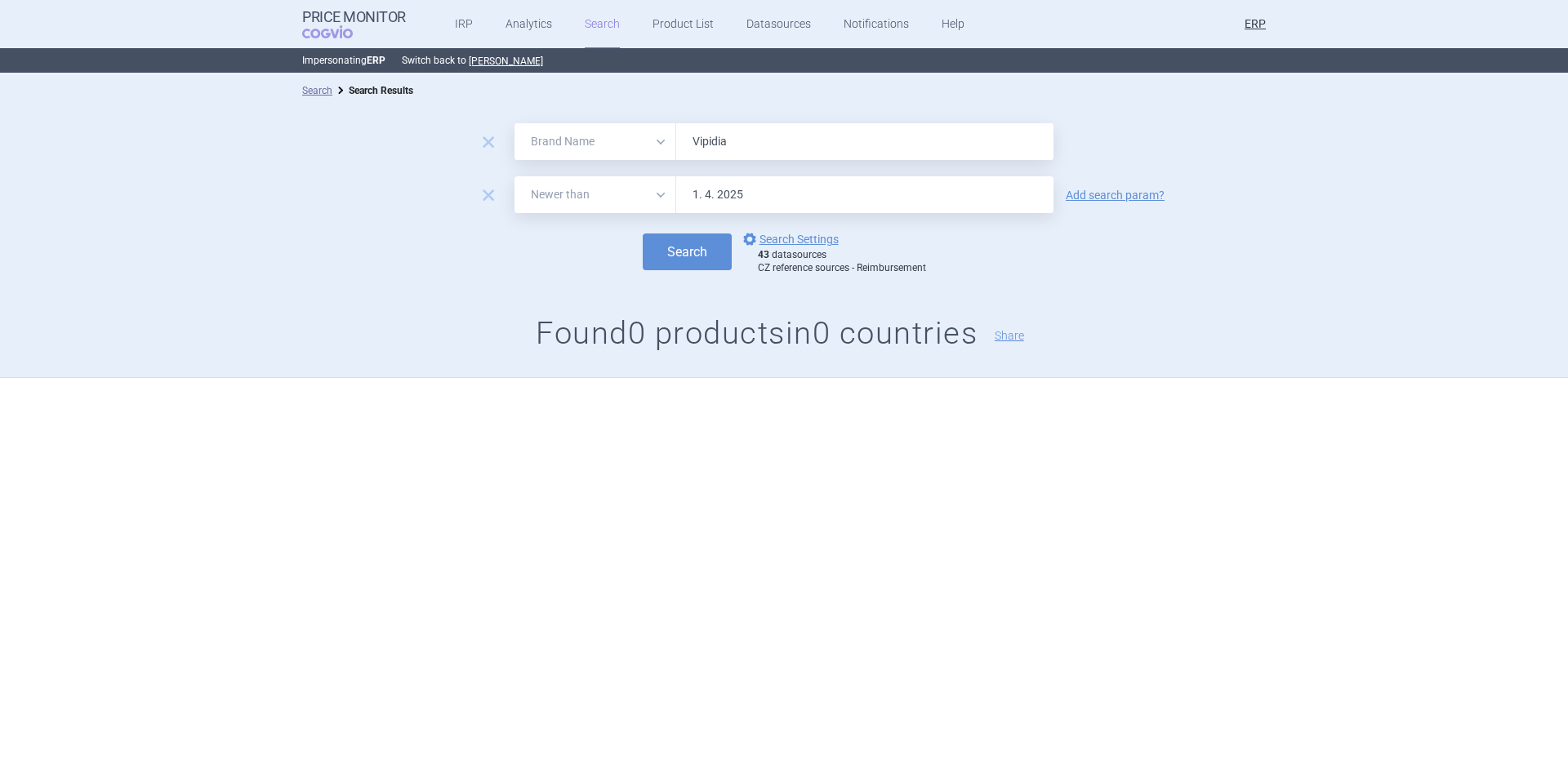
click at [857, 133] on input "Vipidia" at bounding box center [865, 141] width 378 height 37
click at [859, 133] on input "Vipidia" at bounding box center [865, 141] width 378 height 37
paste input "priv"
type input "[MEDICAL_DATA]"
click at [643, 233] on button "Search" at bounding box center [687, 252] width 89 height 37
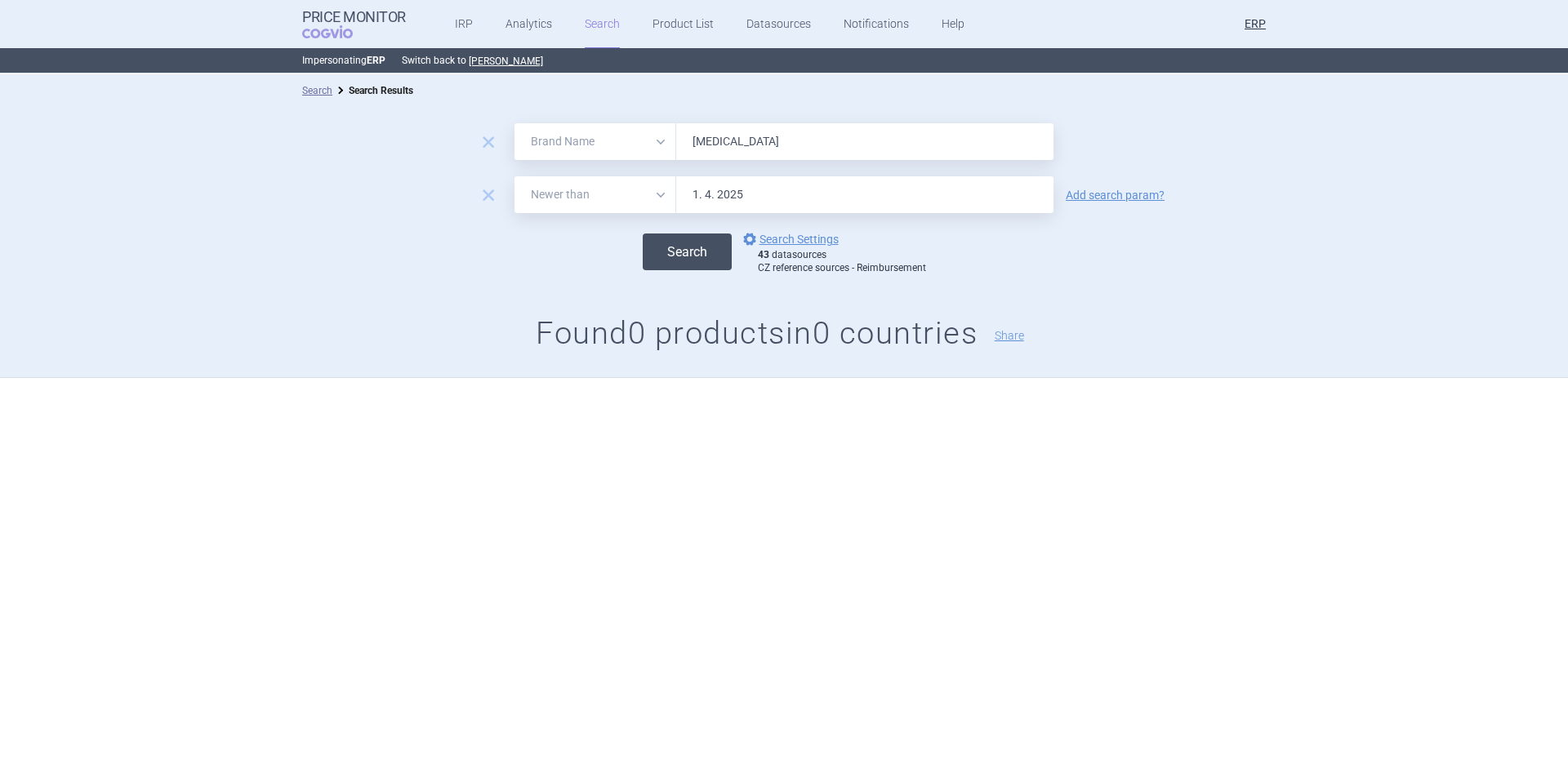
click at [683, 246] on button "Search" at bounding box center [687, 252] width 89 height 37
click at [795, 241] on link "options Search Settings" at bounding box center [789, 239] width 99 height 19
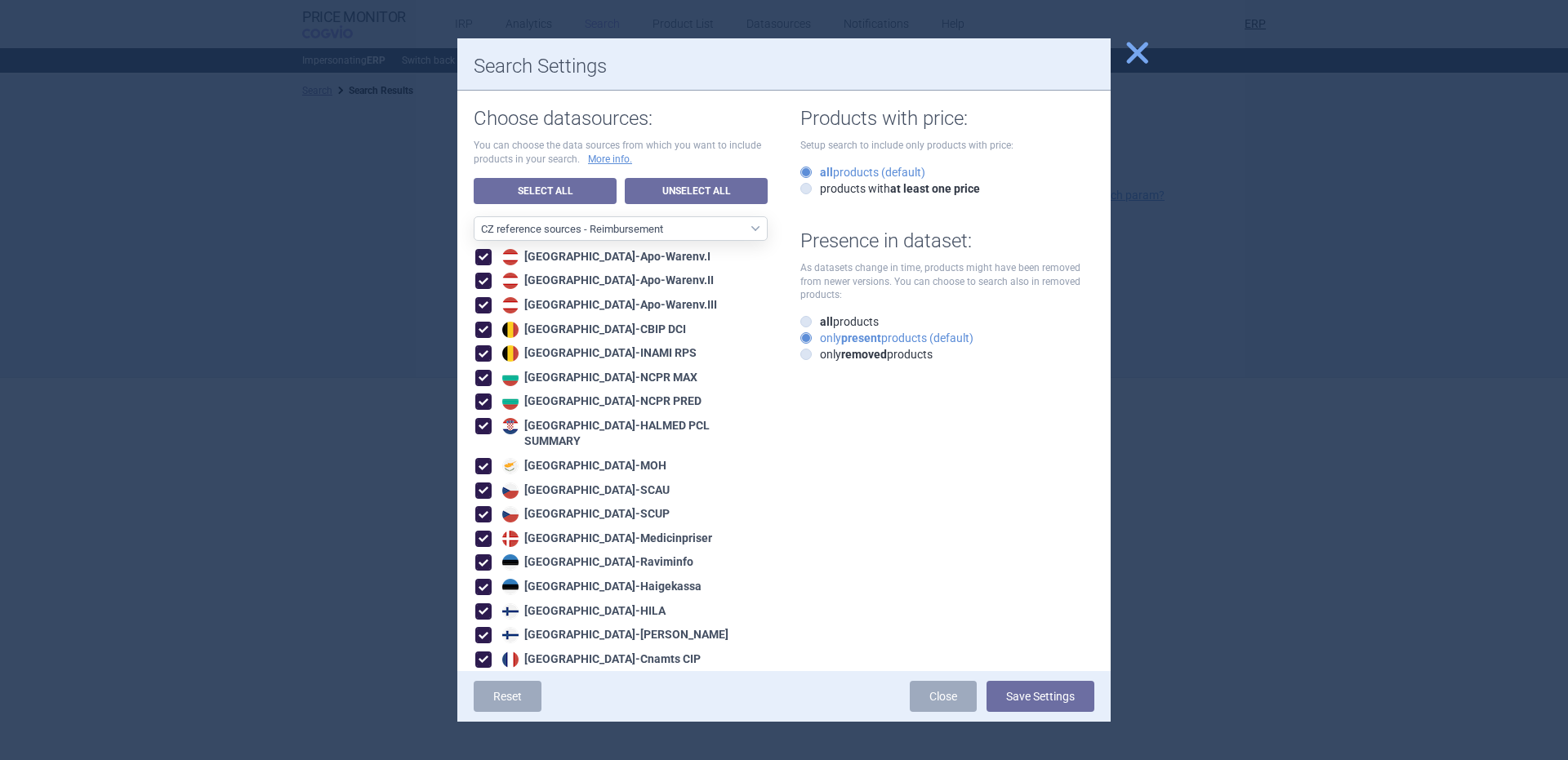
click at [801, 240] on h1 "Presence in dataset:" at bounding box center [947, 240] width 294 height 24
click at [716, 233] on select "All data sources CZ reference sources - Reimbursement SK reference sources - Of…" at bounding box center [621, 229] width 294 height 25
select select "6cb7ebdd-8316-4592-b8fd-6e46f801a11b"
click at [474, 217] on select "All data sources CZ reference sources - Reimbursement SK reference sources - Of…" at bounding box center [621, 229] width 294 height 25
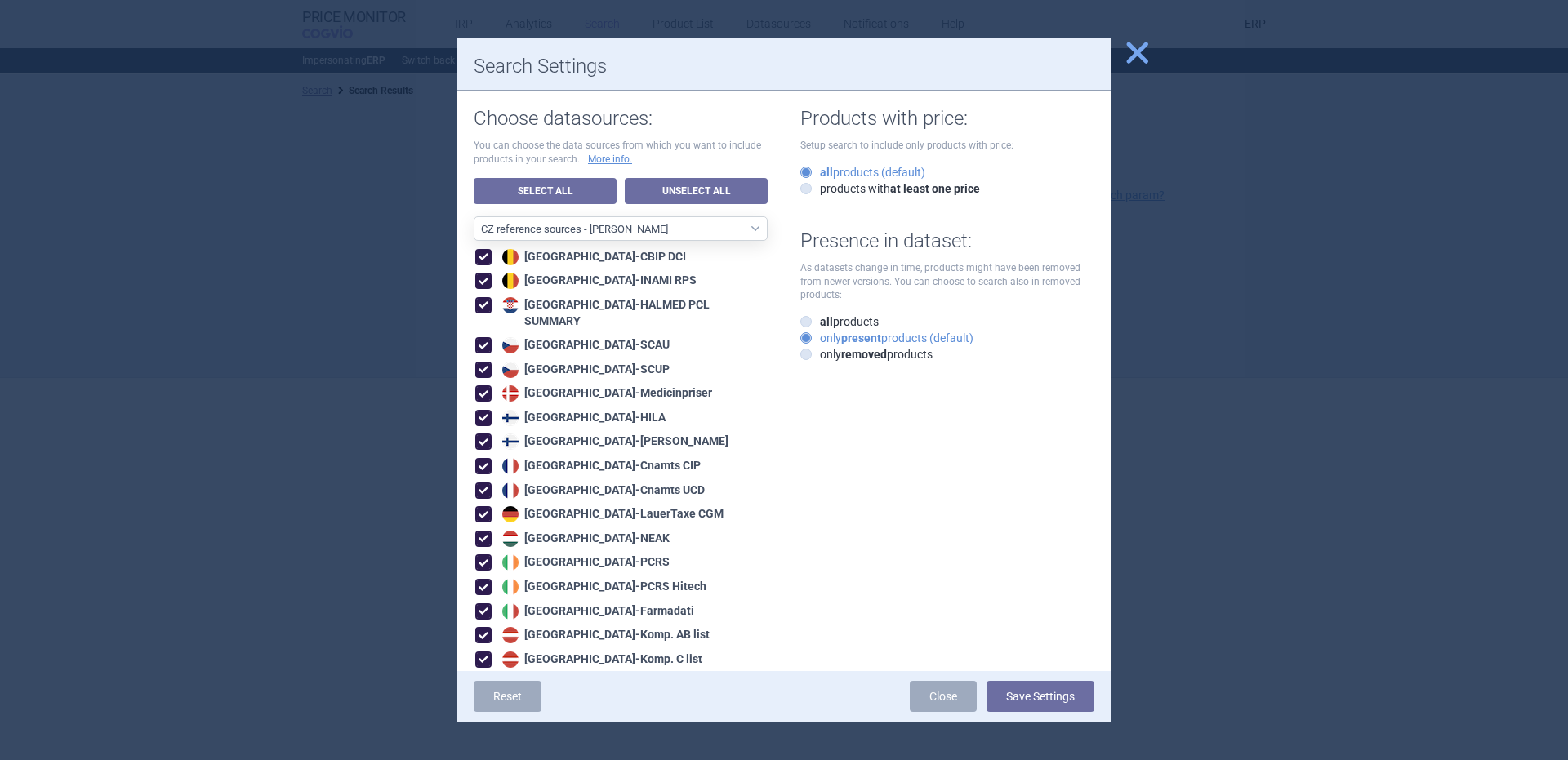
click at [1035, 678] on div "Reset Close Save Settings" at bounding box center [784, 697] width 653 height 51
click at [1037, 683] on button "Save Settings" at bounding box center [1040, 696] width 108 height 31
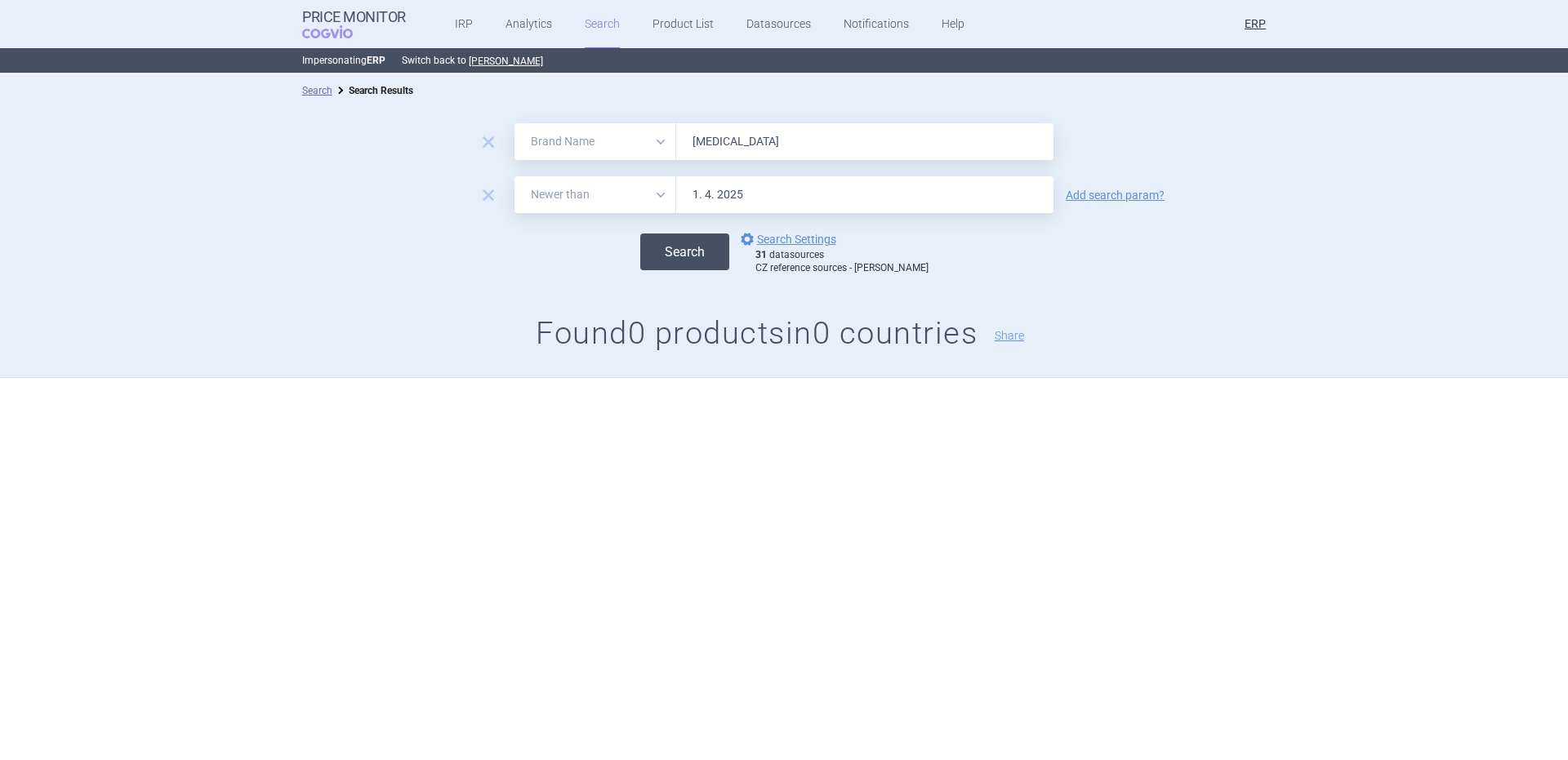
click at [729, 242] on button "Search" at bounding box center [684, 252] width 89 height 37
drag, startPoint x: 907, startPoint y: 110, endPoint x: 895, endPoint y: 133, distance: 25.9
click at [903, 118] on div "remove All Brand Name ATC Company Active Substance Country Newer than [MEDICAL_…" at bounding box center [784, 242] width 1568 height 271
click at [895, 133] on input "[MEDICAL_DATA]" at bounding box center [865, 141] width 378 height 37
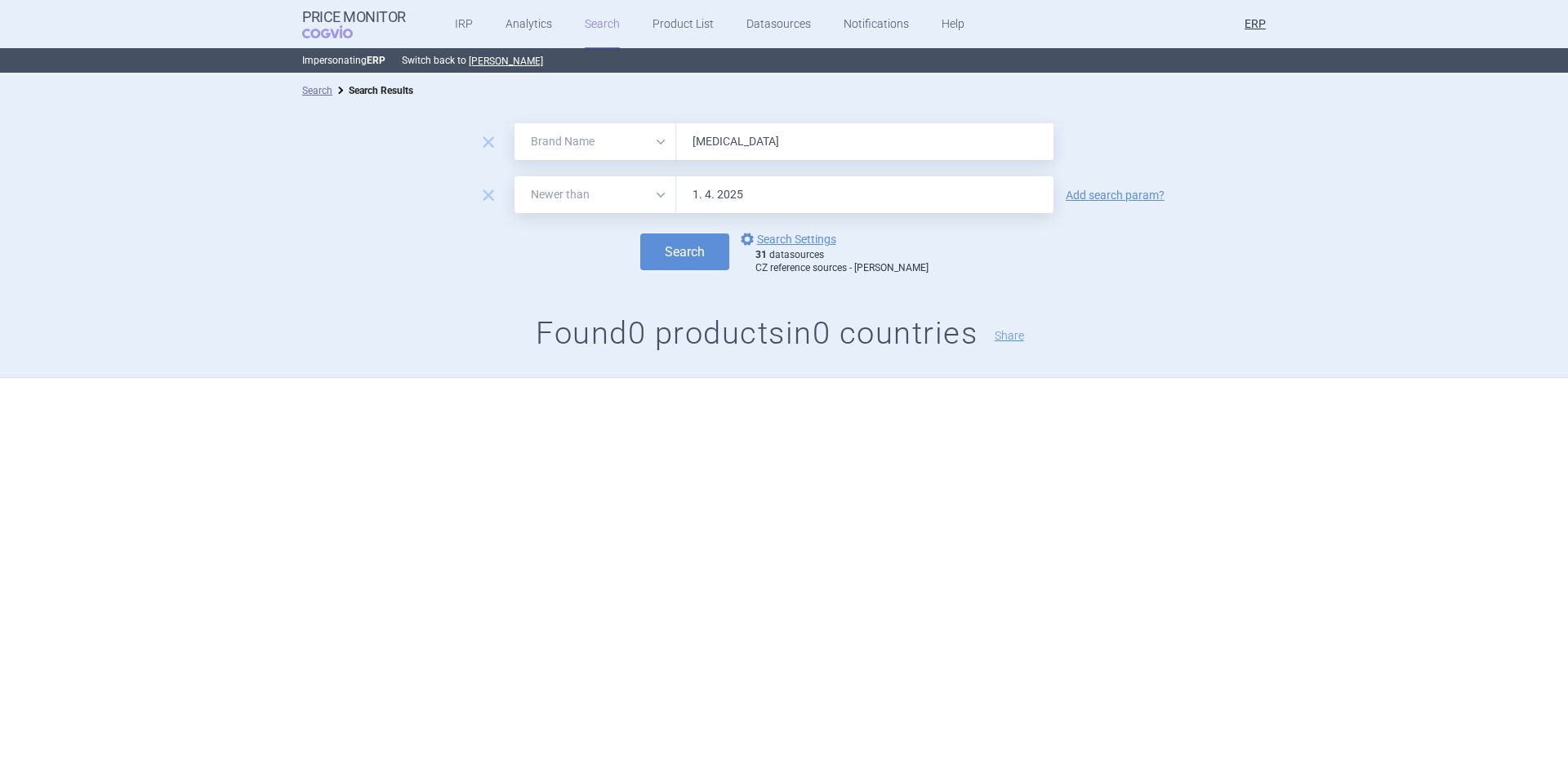
paste input "ipidia"
click at [640, 233] on button "Search" at bounding box center [684, 252] width 89 height 37
click at [771, 141] on input "Vipidia" at bounding box center [865, 141] width 378 height 37
paste input "Vipdomet"
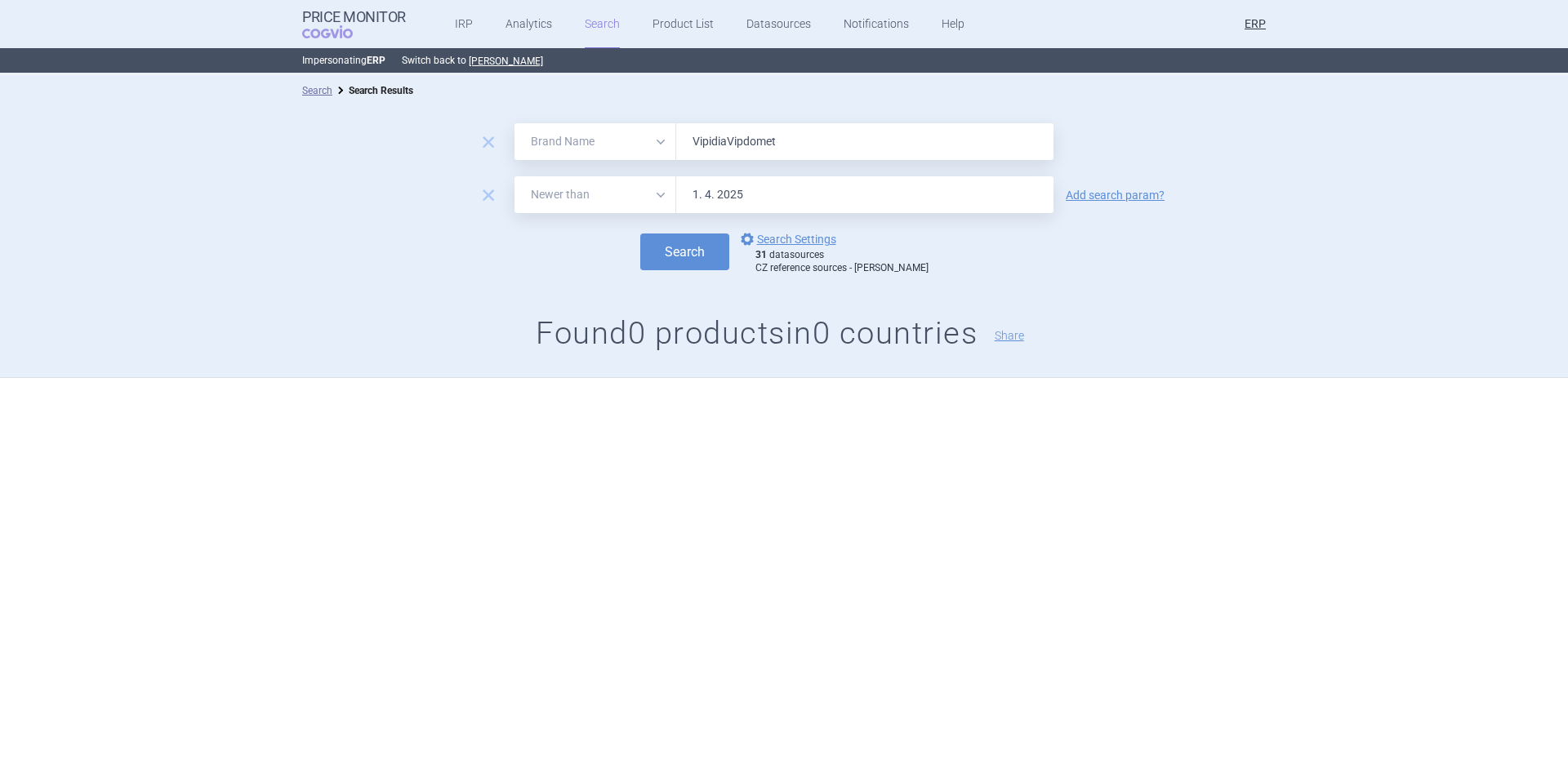
type input "VipidiaVipdomet"
click at [857, 112] on div "remove All Brand Name ATC Company Active Substance Country Newer than VipidiaVi…" at bounding box center [784, 242] width 1568 height 271
click at [872, 130] on input "VipidiaVipdomet" at bounding box center [865, 141] width 378 height 37
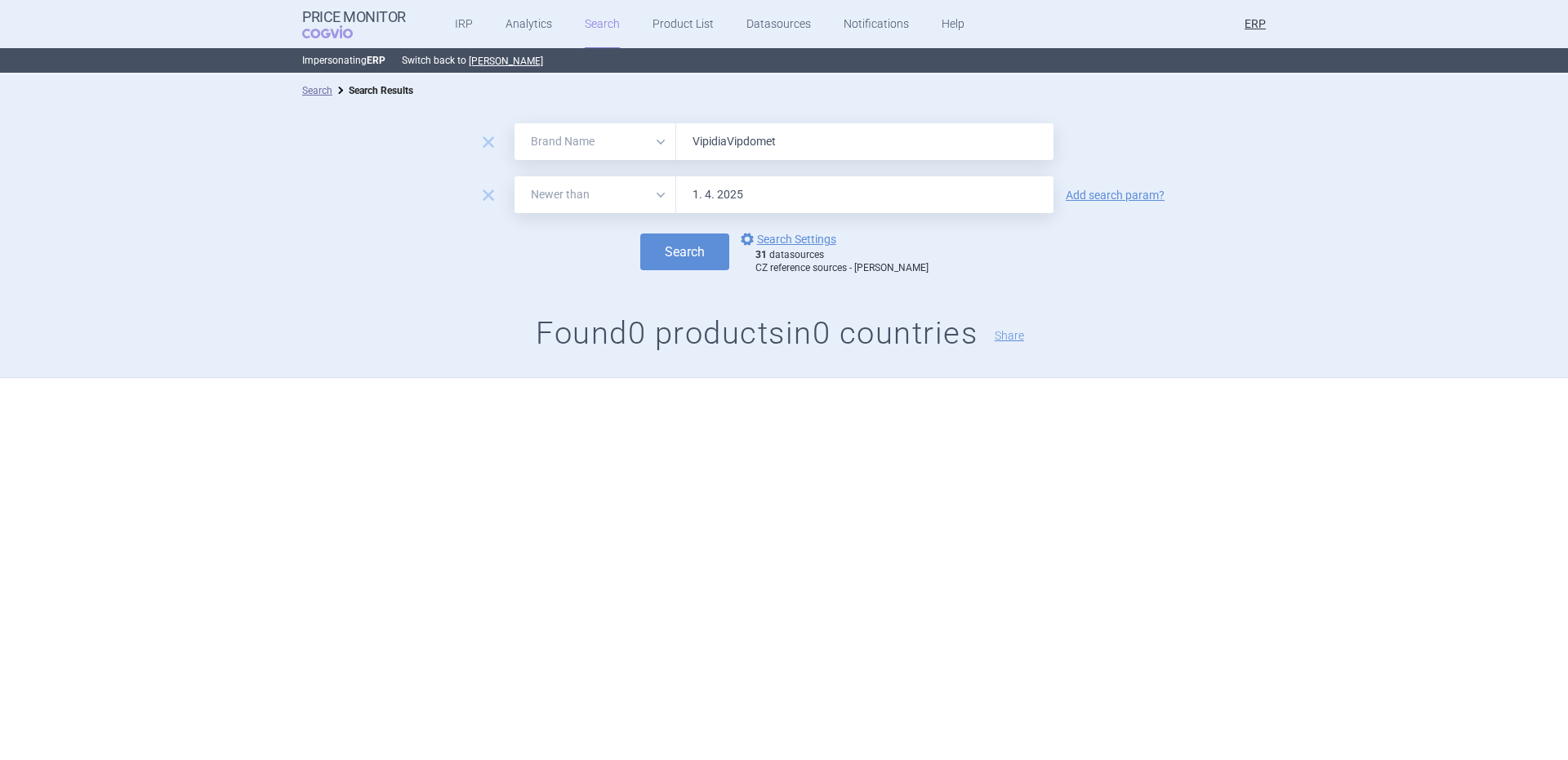
click at [872, 130] on input "VipidiaVipdomet" at bounding box center [865, 141] width 378 height 37
click at [640, 233] on button "Search" at bounding box center [684, 252] width 89 height 37
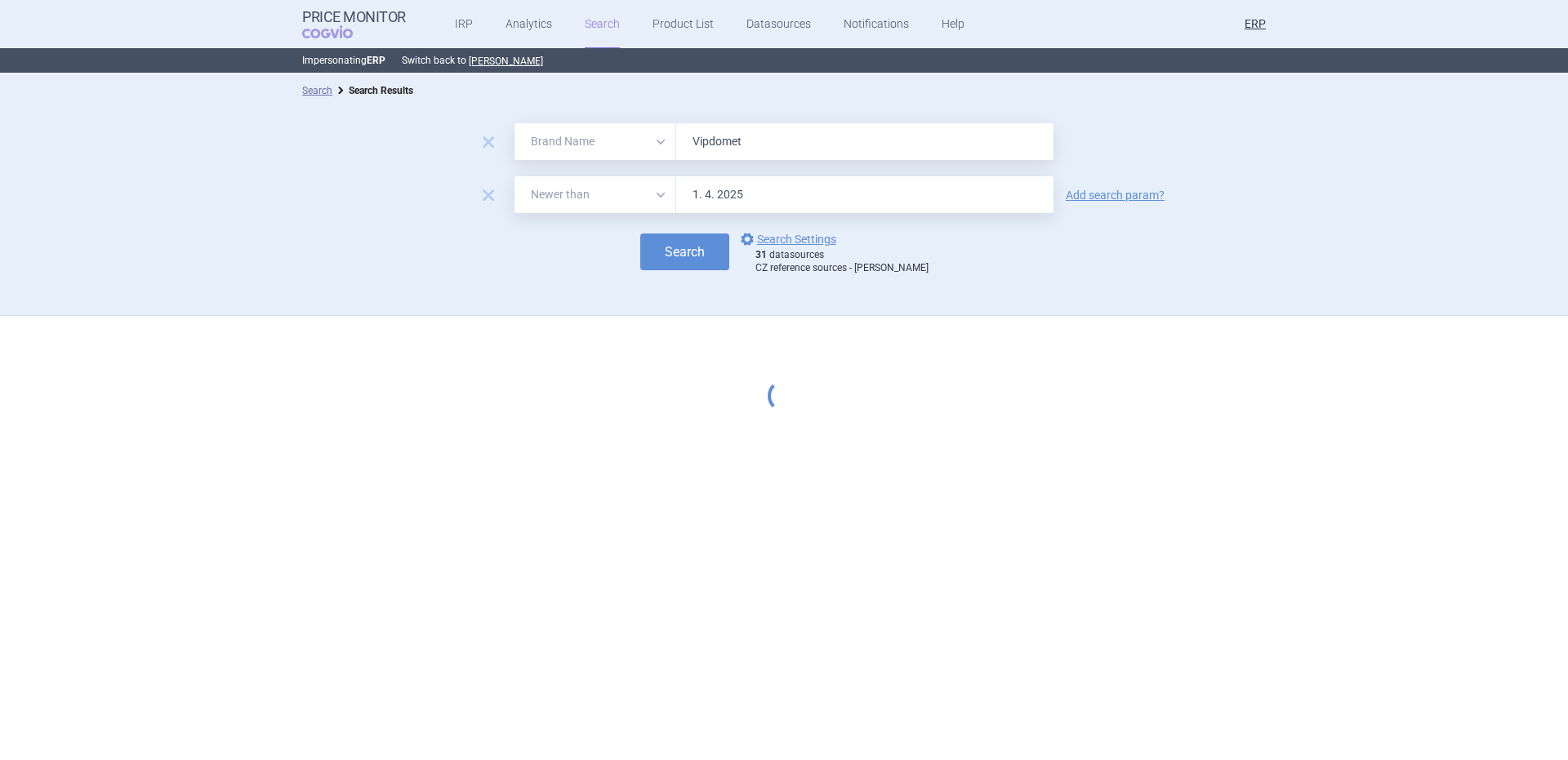
click at [640, 233] on button "Search" at bounding box center [684, 252] width 89 height 37
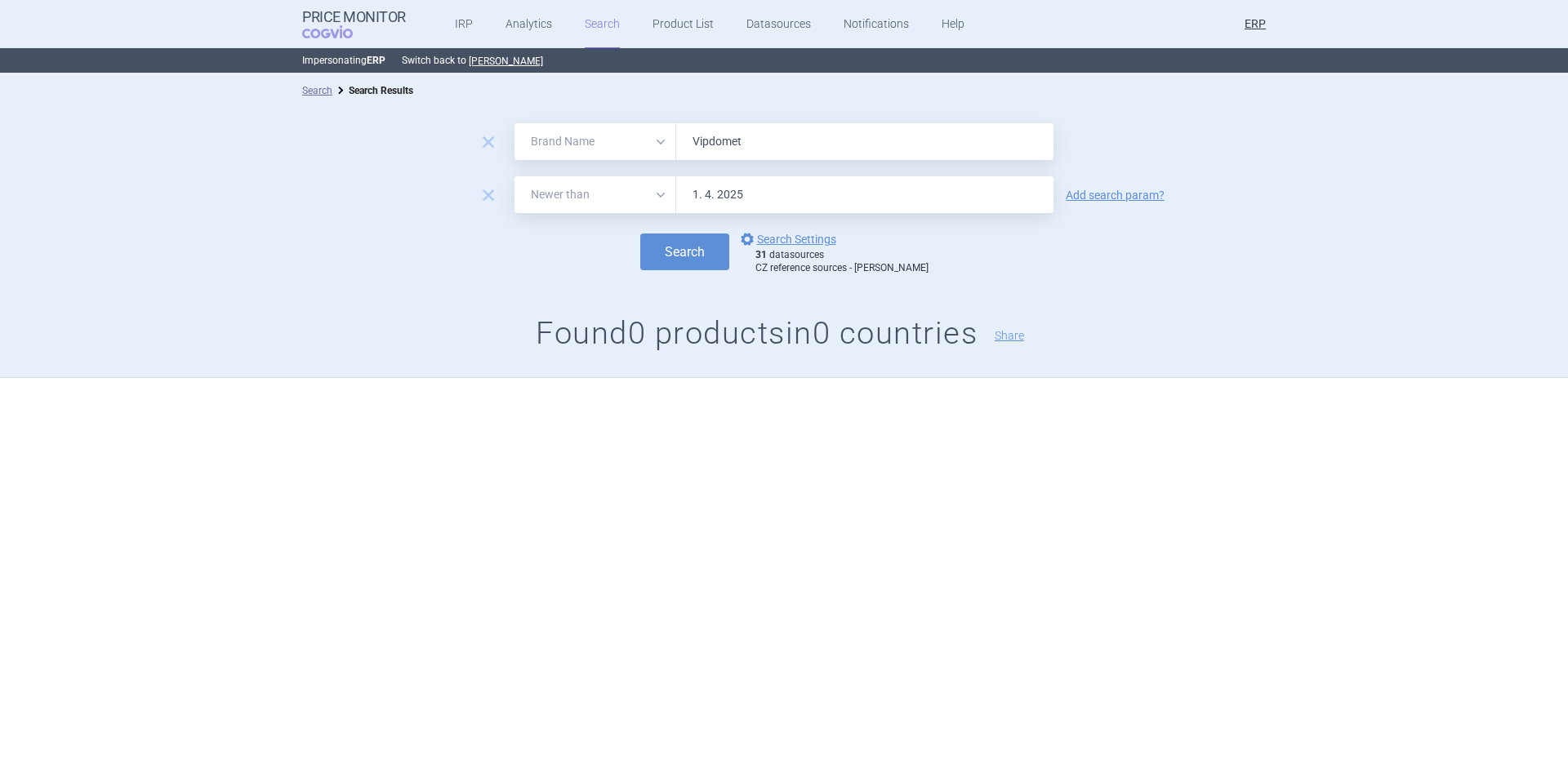
click at [730, 161] on form "remove All Brand Name ATC Company Active Substance Country Newer than Vipdomet …" at bounding box center [784, 198] width 1568 height 151
click at [732, 142] on input "Vipdomet" at bounding box center [865, 141] width 378 height 37
paste input "eyvondi"
click at [640, 233] on button "Search" at bounding box center [684, 252] width 89 height 37
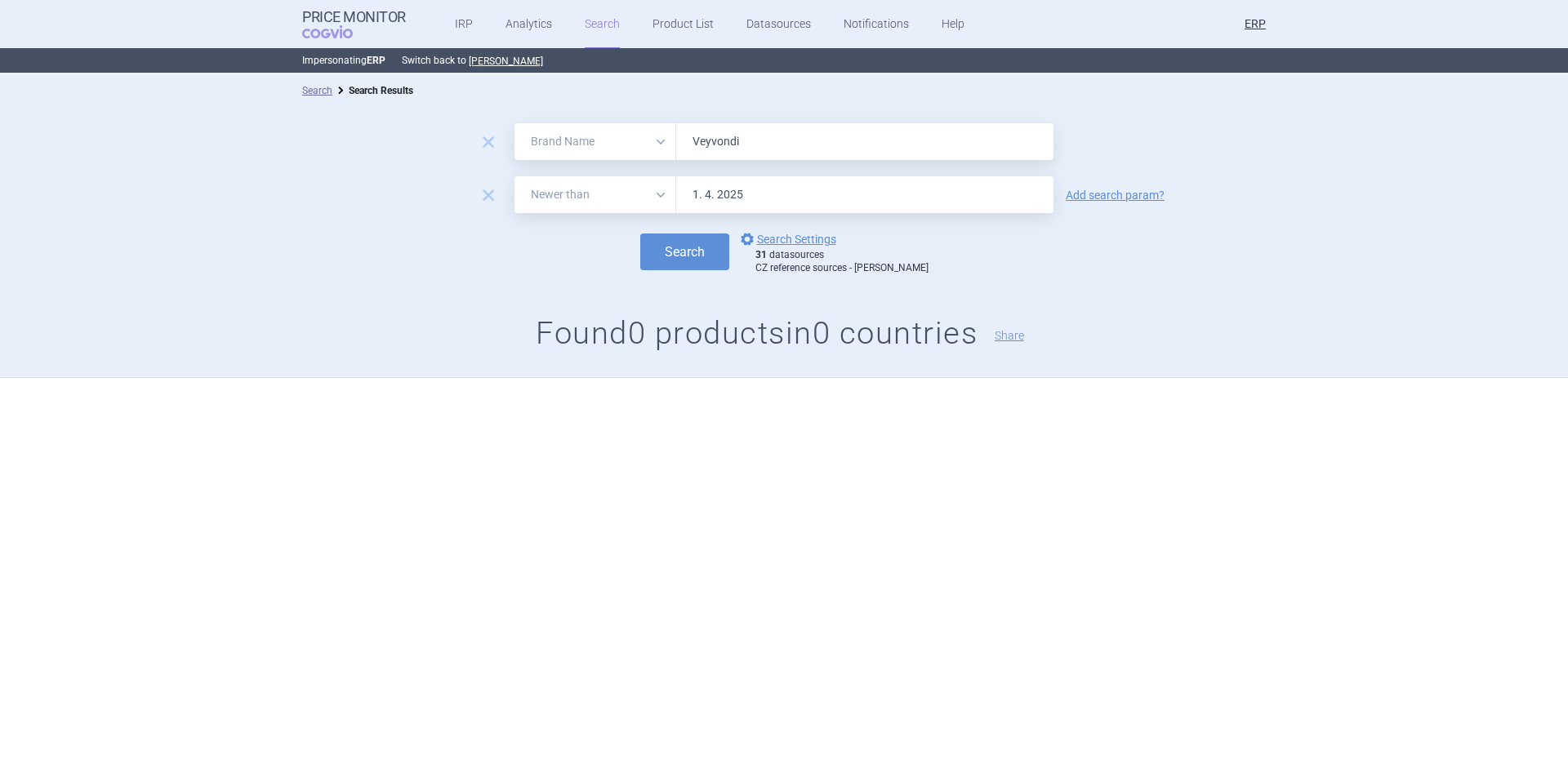
click at [888, 146] on input "Veyvondi" at bounding box center [865, 141] width 378 height 37
paste input "[MEDICAL_DATA]"
type input "[MEDICAL_DATA]"
click at [640, 233] on button "Search" at bounding box center [684, 252] width 89 height 37
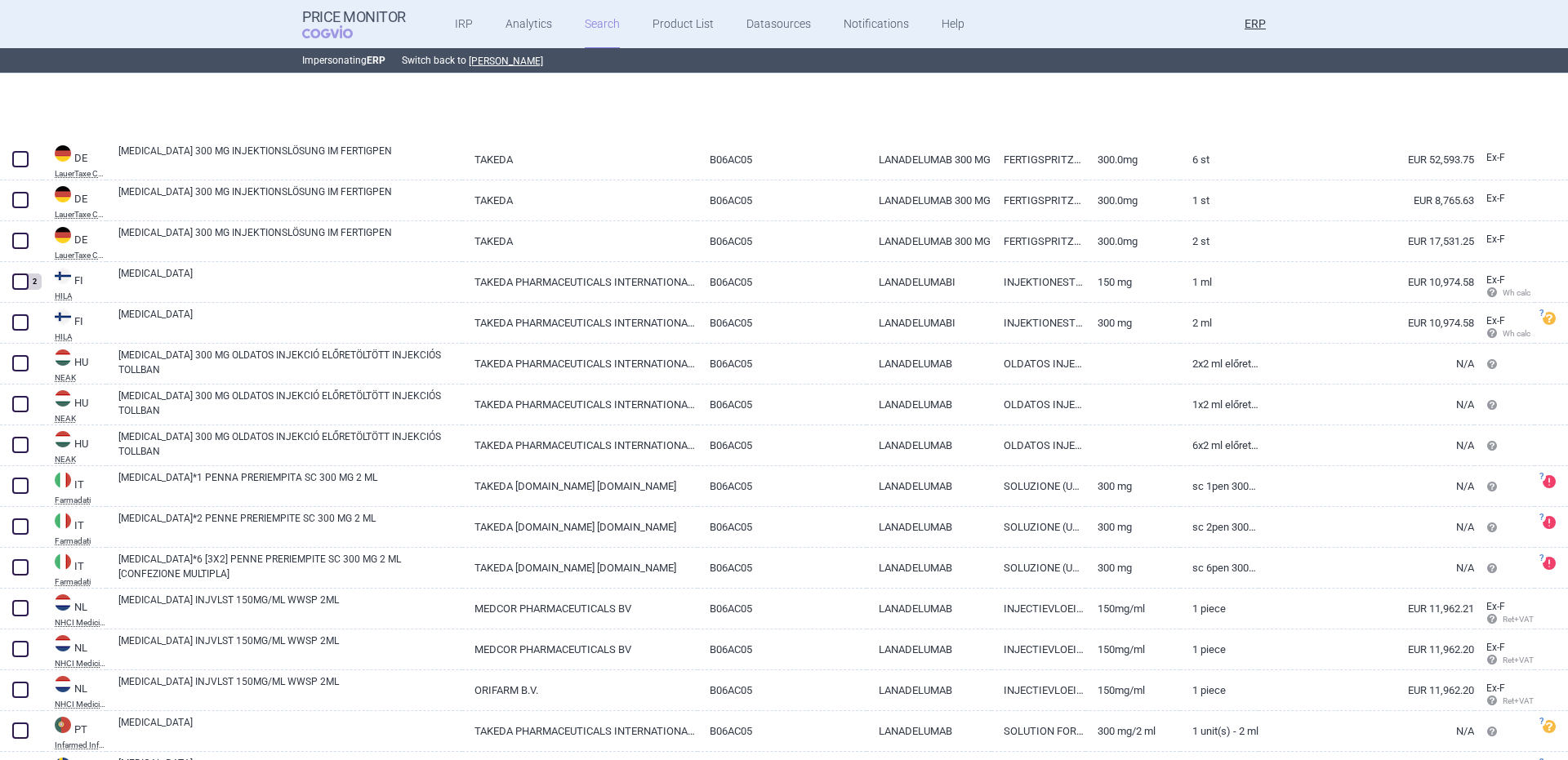
scroll to position [453, 0]
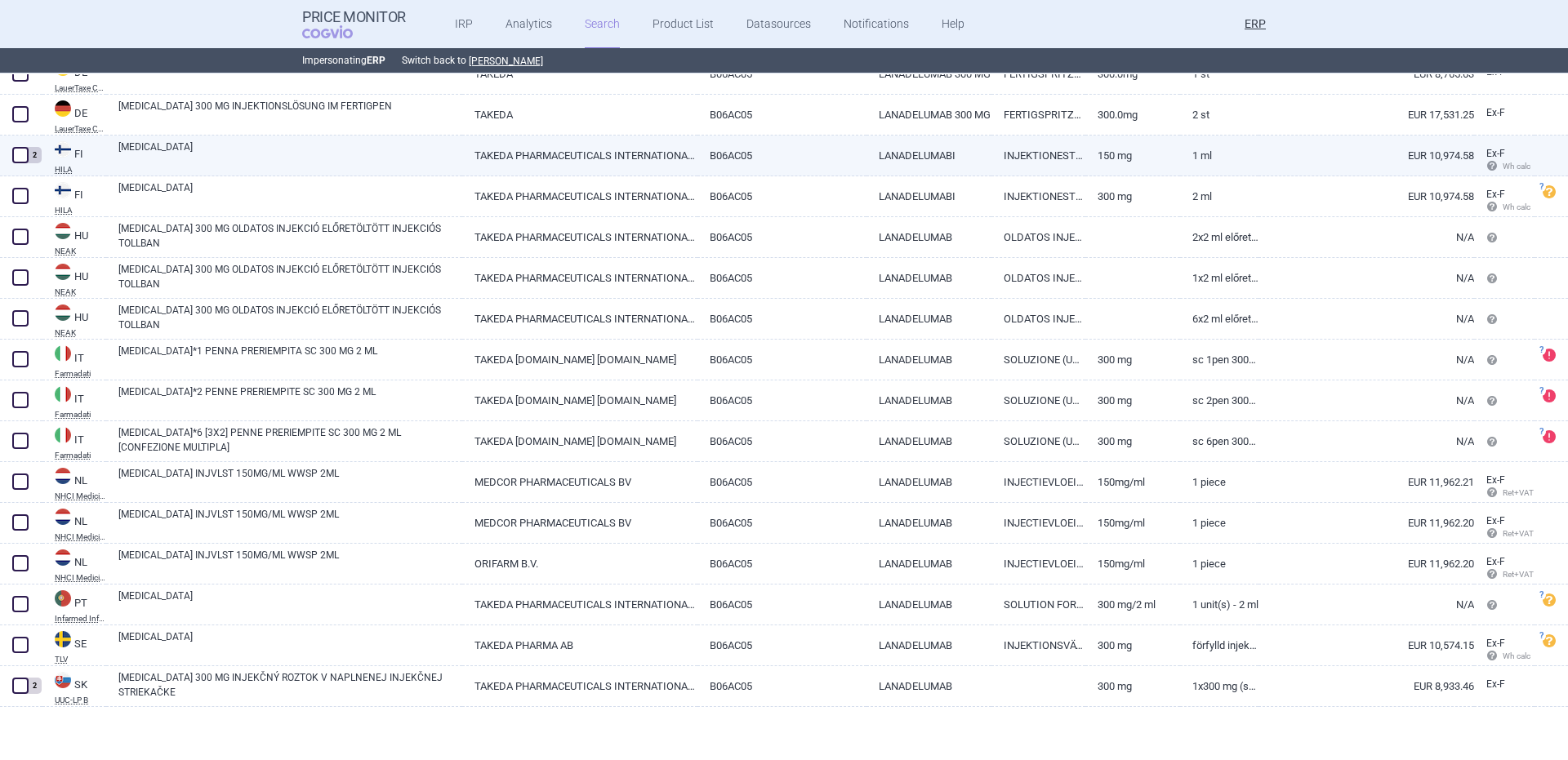
select select "brandName"
select select "newerThan"
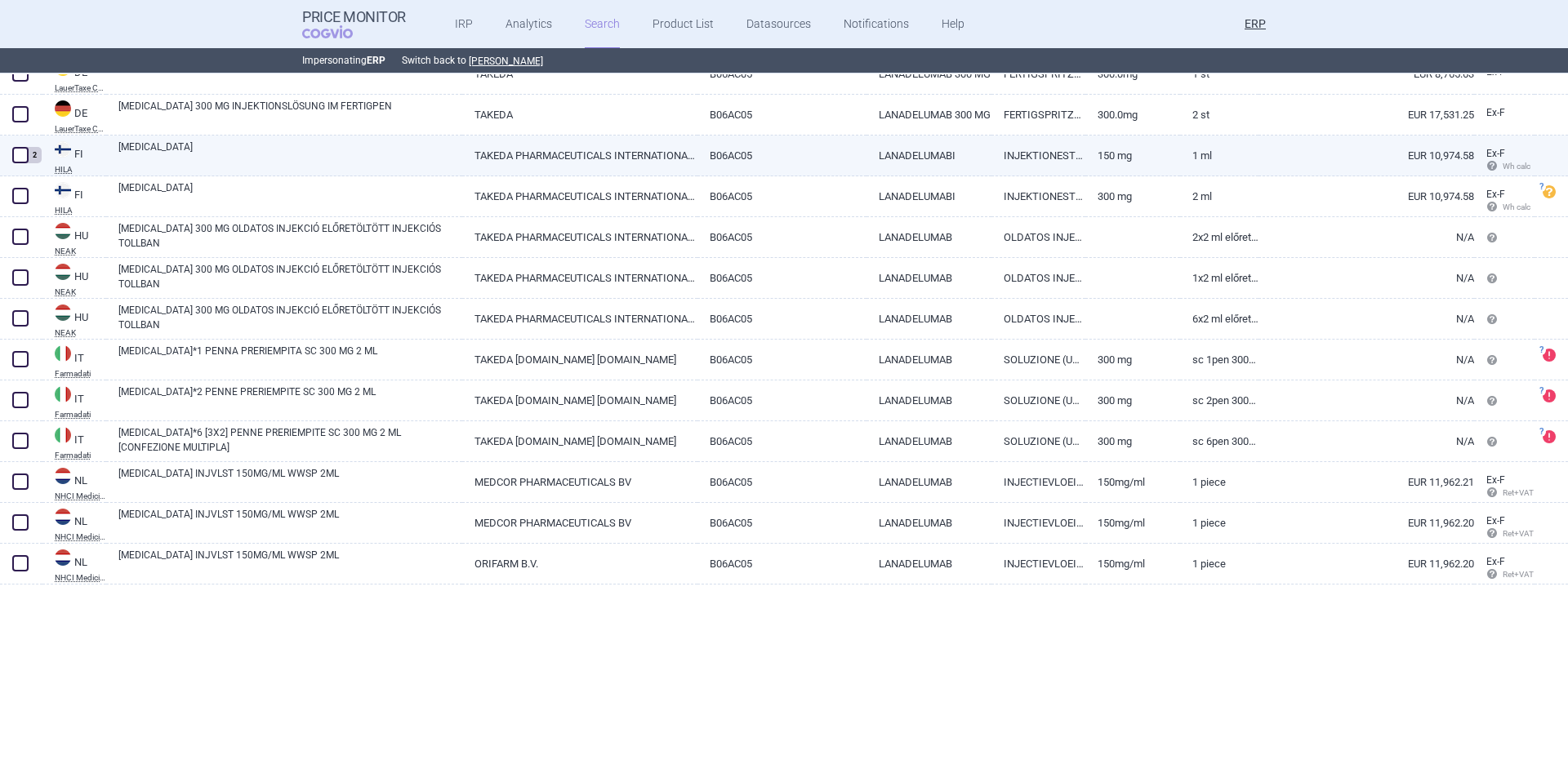
scroll to position [0, 0]
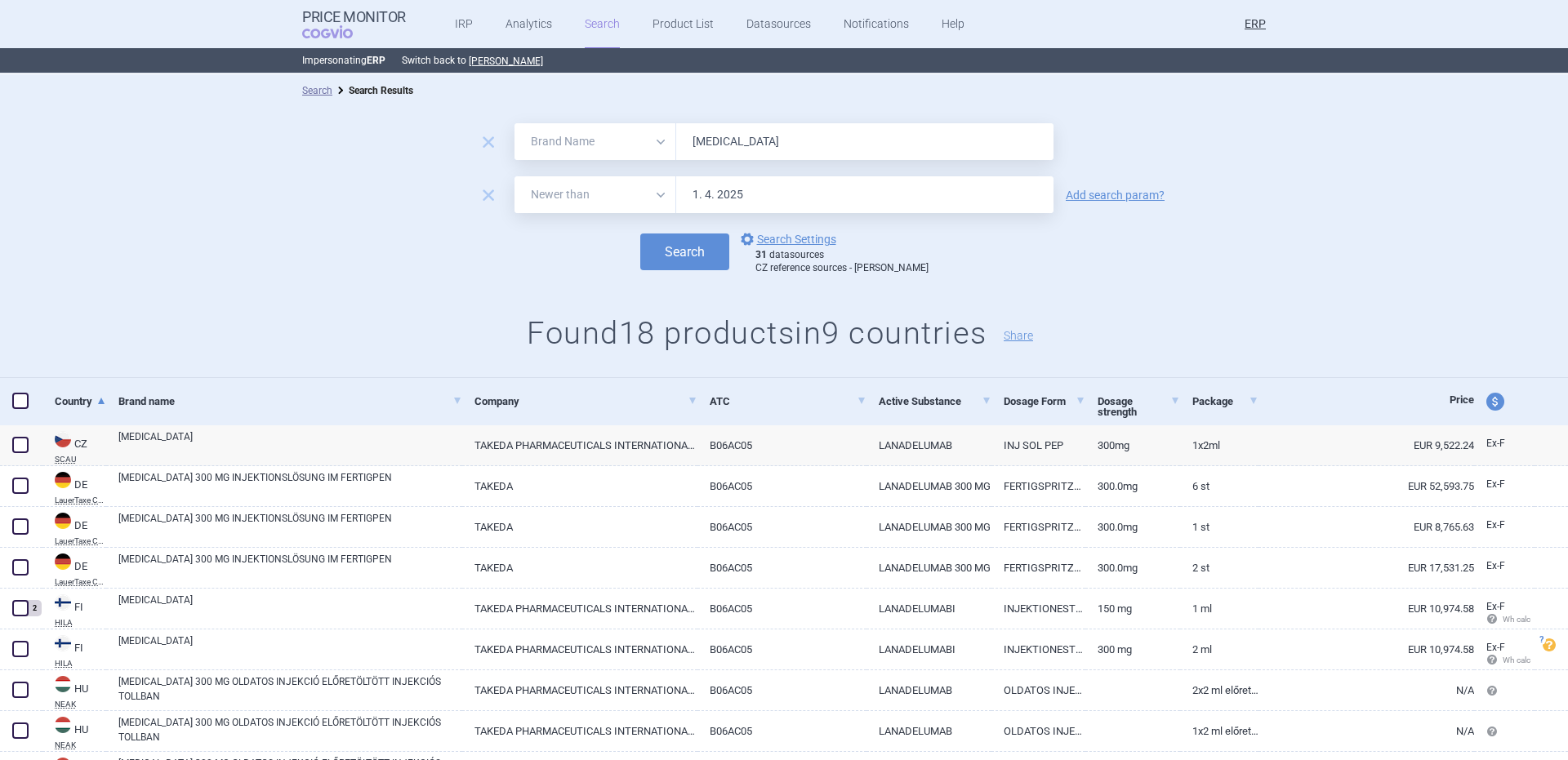
click at [730, 145] on input "[MEDICAL_DATA]" at bounding box center [865, 141] width 378 height 37
click at [730, 143] on input "[MEDICAL_DATA]" at bounding box center [865, 141] width 378 height 37
paste input "[MEDICAL_DATA]"
click at [640, 233] on button "Search" at bounding box center [684, 252] width 89 height 37
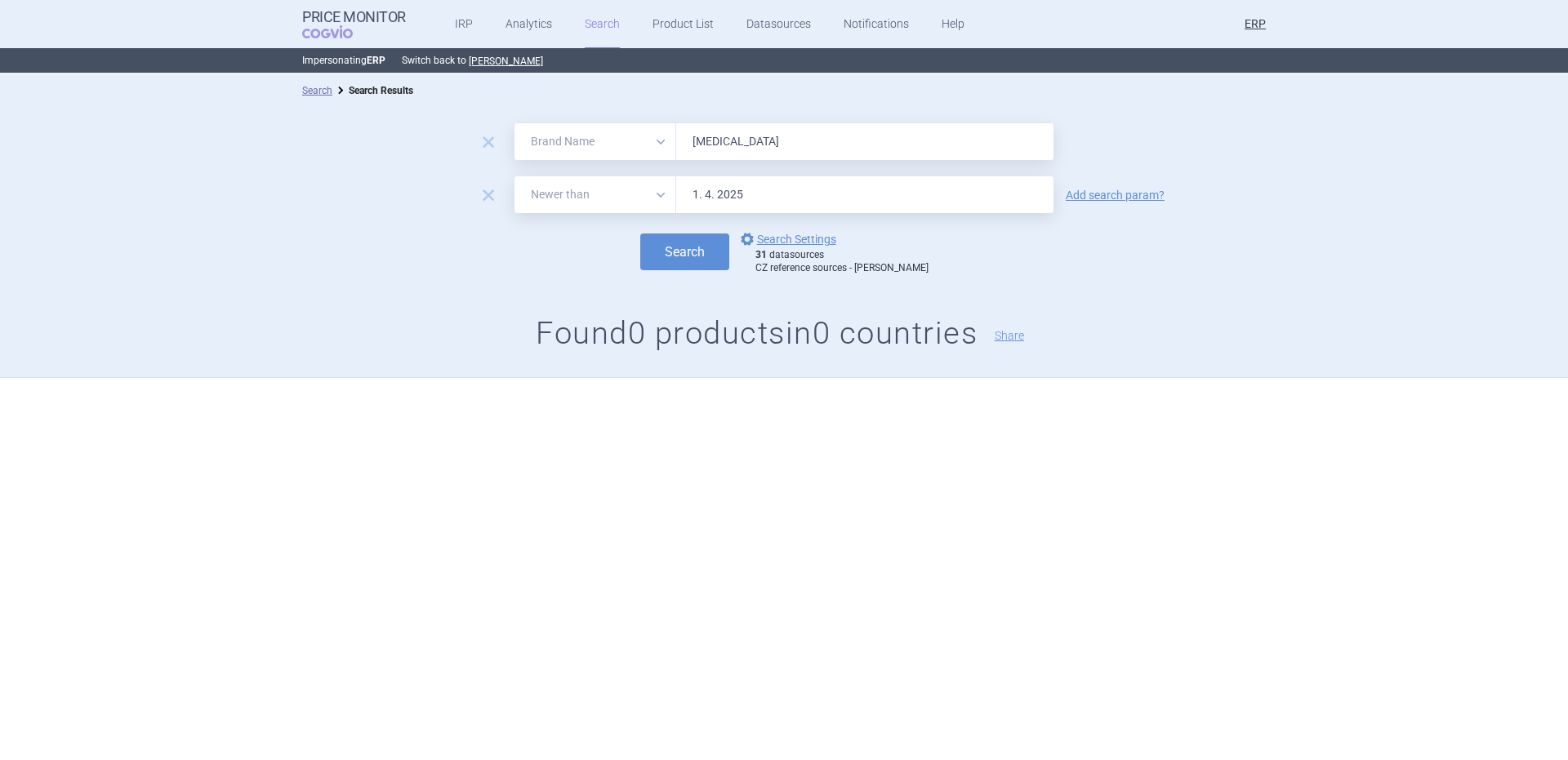
click at [829, 138] on input "[MEDICAL_DATA]" at bounding box center [865, 141] width 378 height 37
paste input "evestive"
click at [640, 233] on button "Search" at bounding box center [684, 252] width 89 height 37
click at [815, 152] on input "Revestive" at bounding box center [865, 141] width 378 height 37
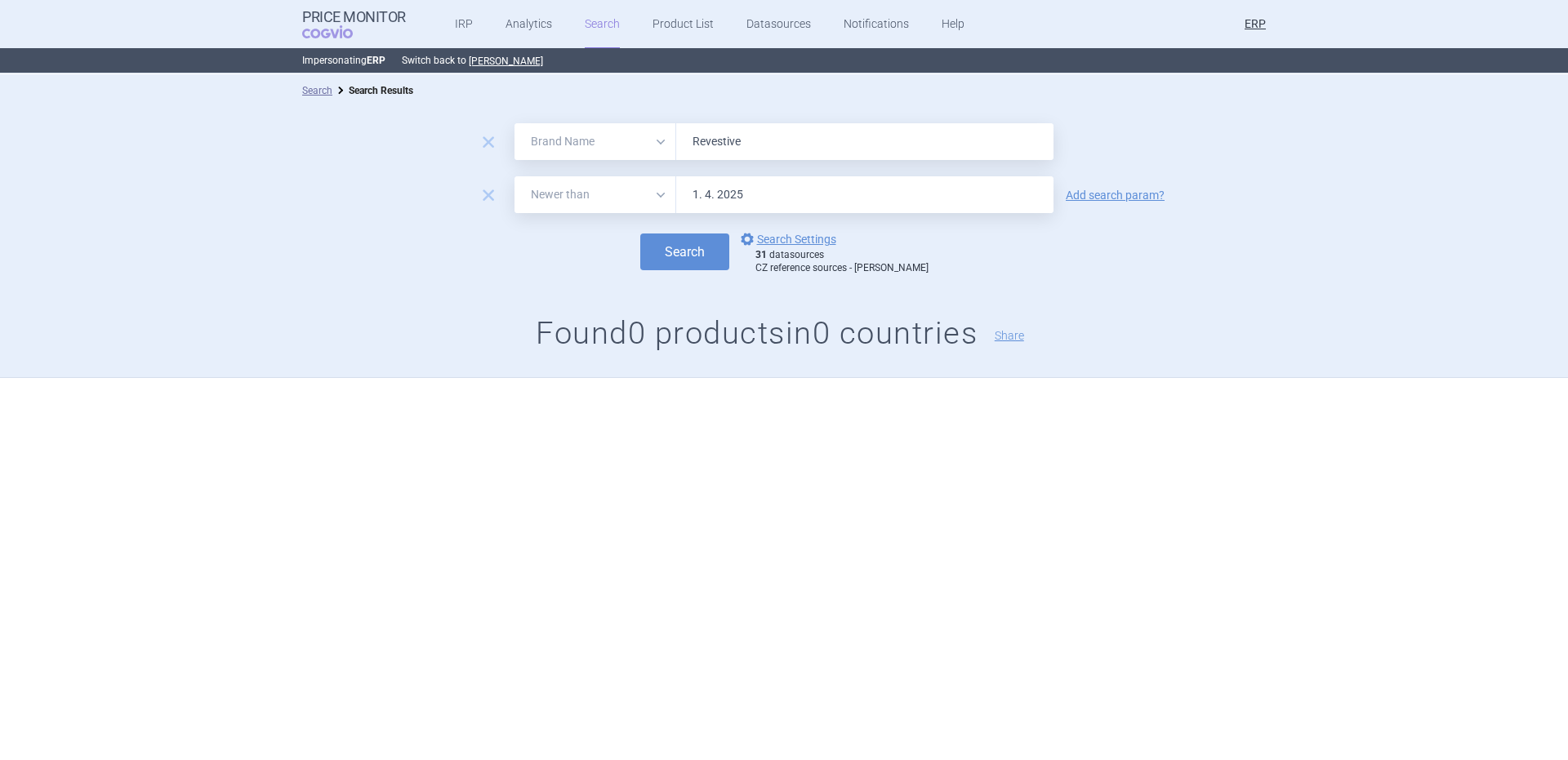
click at [815, 152] on input "Revestive" at bounding box center [865, 141] width 378 height 37
paste input "plagal"
click at [640, 233] on button "Search" at bounding box center [684, 252] width 89 height 37
click at [788, 182] on input "1. 4. 2025" at bounding box center [865, 195] width 378 height 37
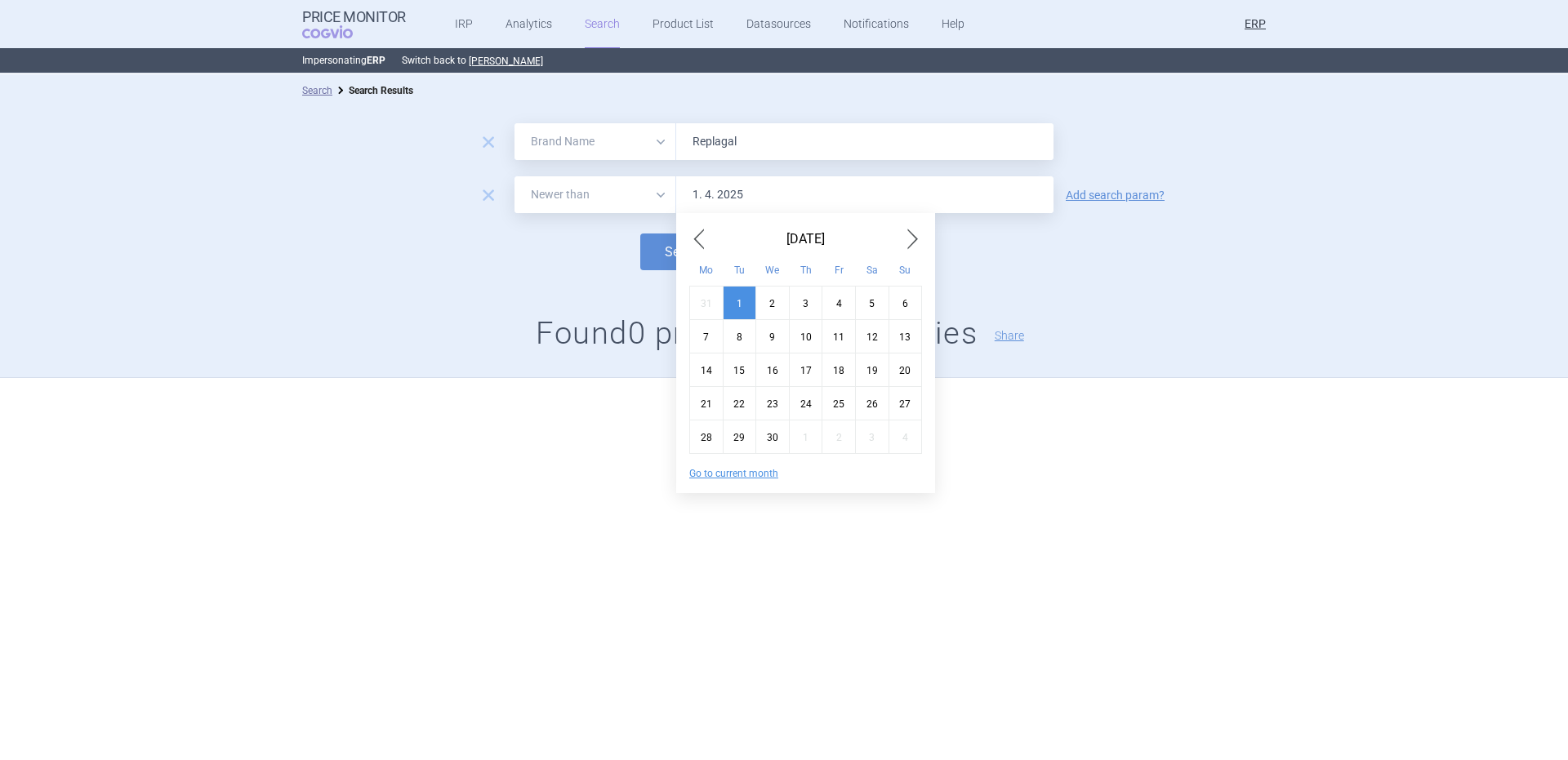
click at [785, 154] on input "Replagal" at bounding box center [865, 141] width 378 height 37
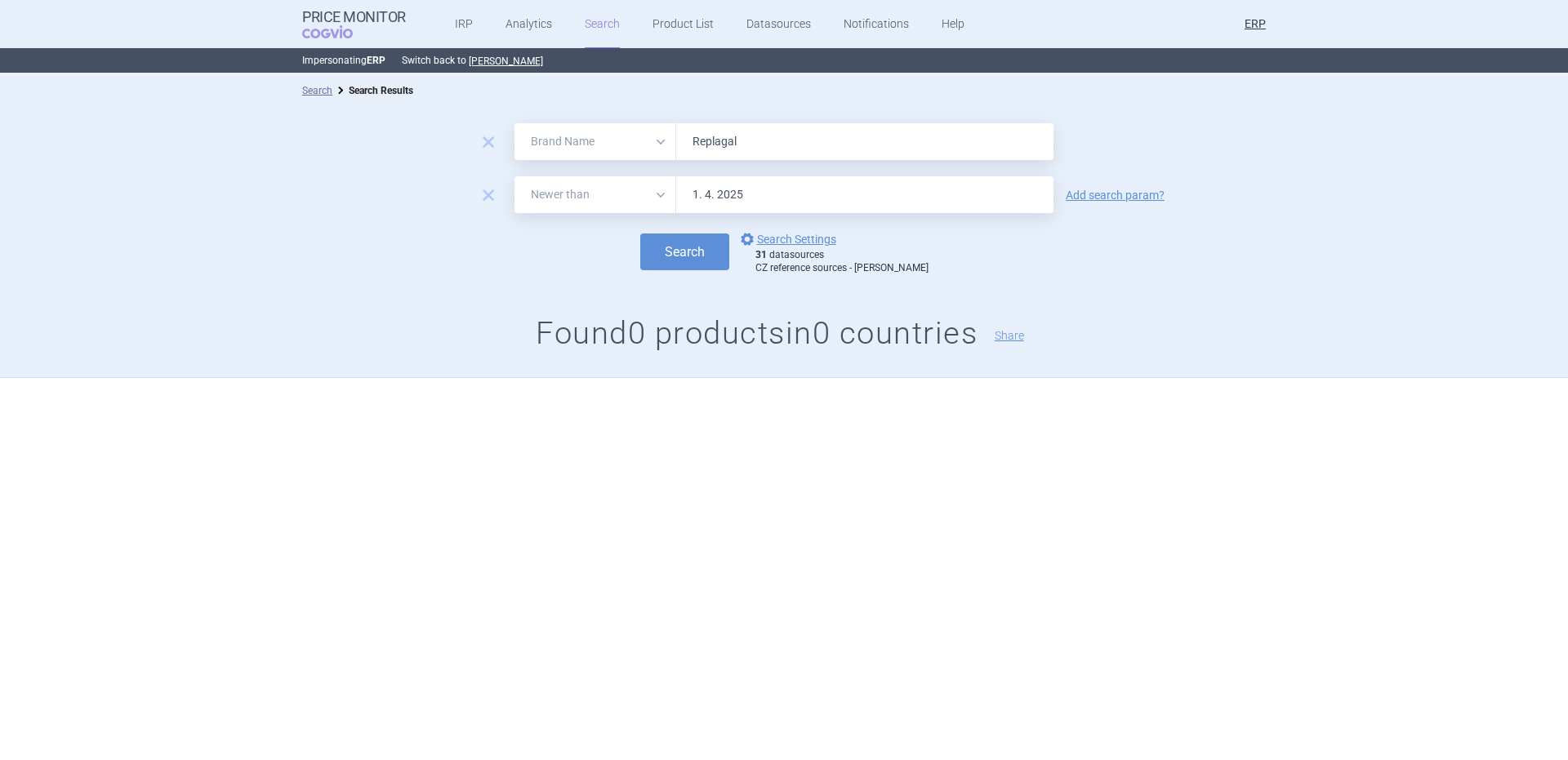
click at [785, 154] on input "Replagal" at bounding box center [865, 141] width 378 height 37
paste input "Prothromplex"
click at [640, 233] on button "Search" at bounding box center [684, 252] width 89 height 37
click at [780, 144] on input "Prothromplex" at bounding box center [865, 141] width 378 height 37
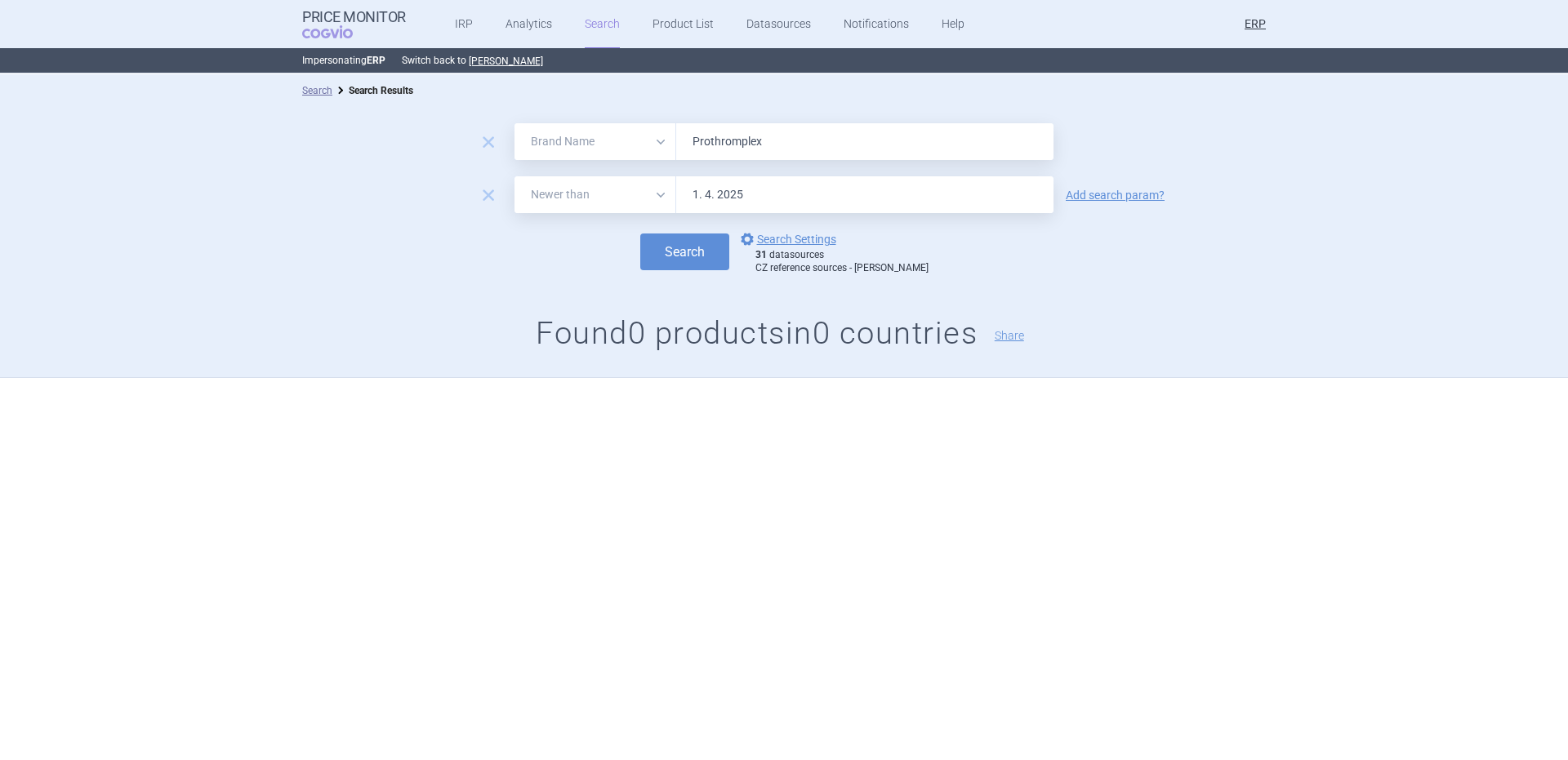
click at [780, 144] on input "Prothromplex" at bounding box center [865, 141] width 378 height 37
paste input "[MEDICAL_DATA]"
click at [640, 233] on button "Search" at bounding box center [684, 252] width 89 height 37
click at [773, 159] on input "[MEDICAL_DATA]" at bounding box center [865, 141] width 378 height 37
click at [773, 158] on input "[MEDICAL_DATA]" at bounding box center [865, 141] width 378 height 37
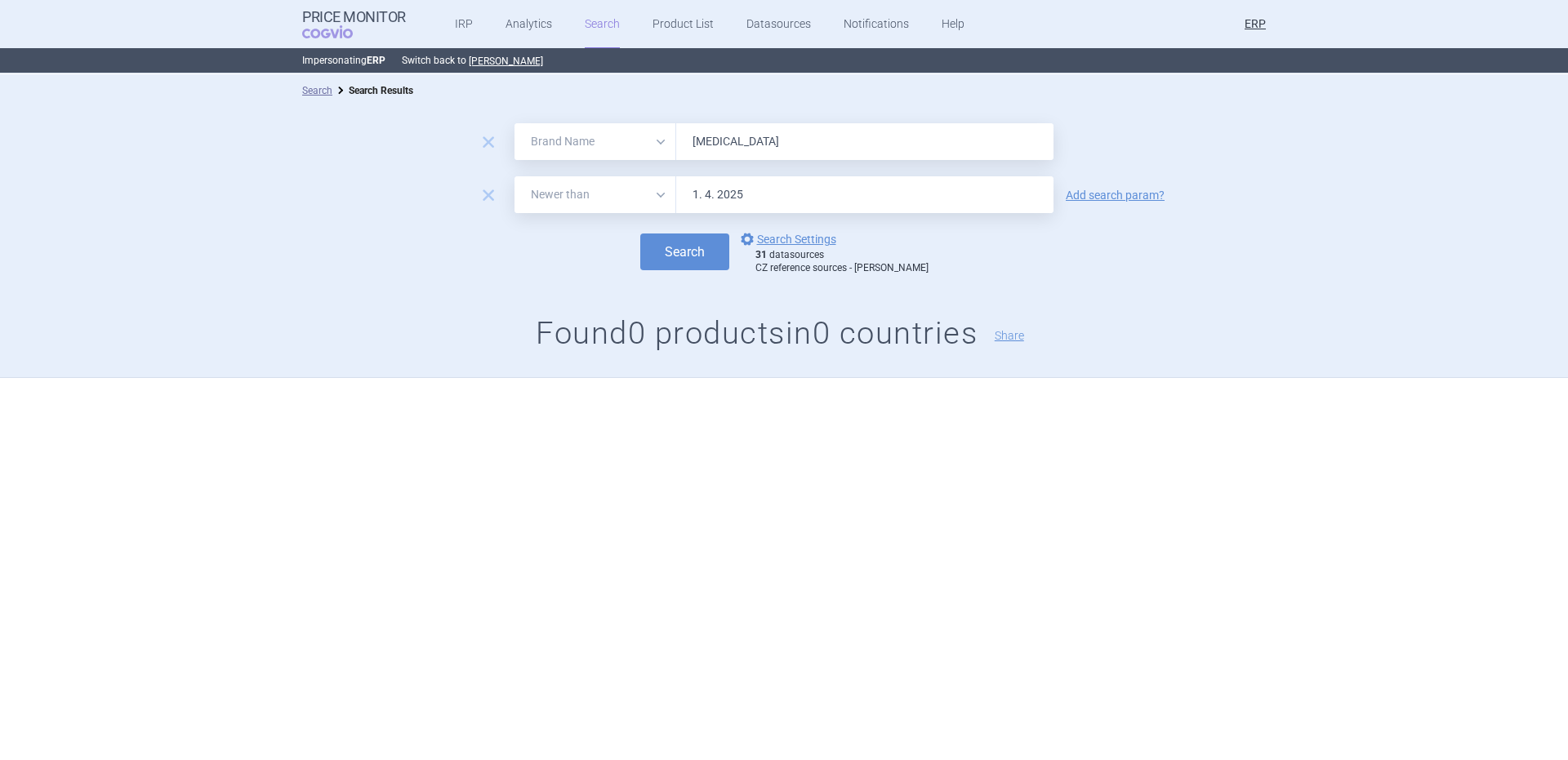
paste input "Livtencity"
click at [640, 233] on button "Search" at bounding box center [684, 252] width 89 height 37
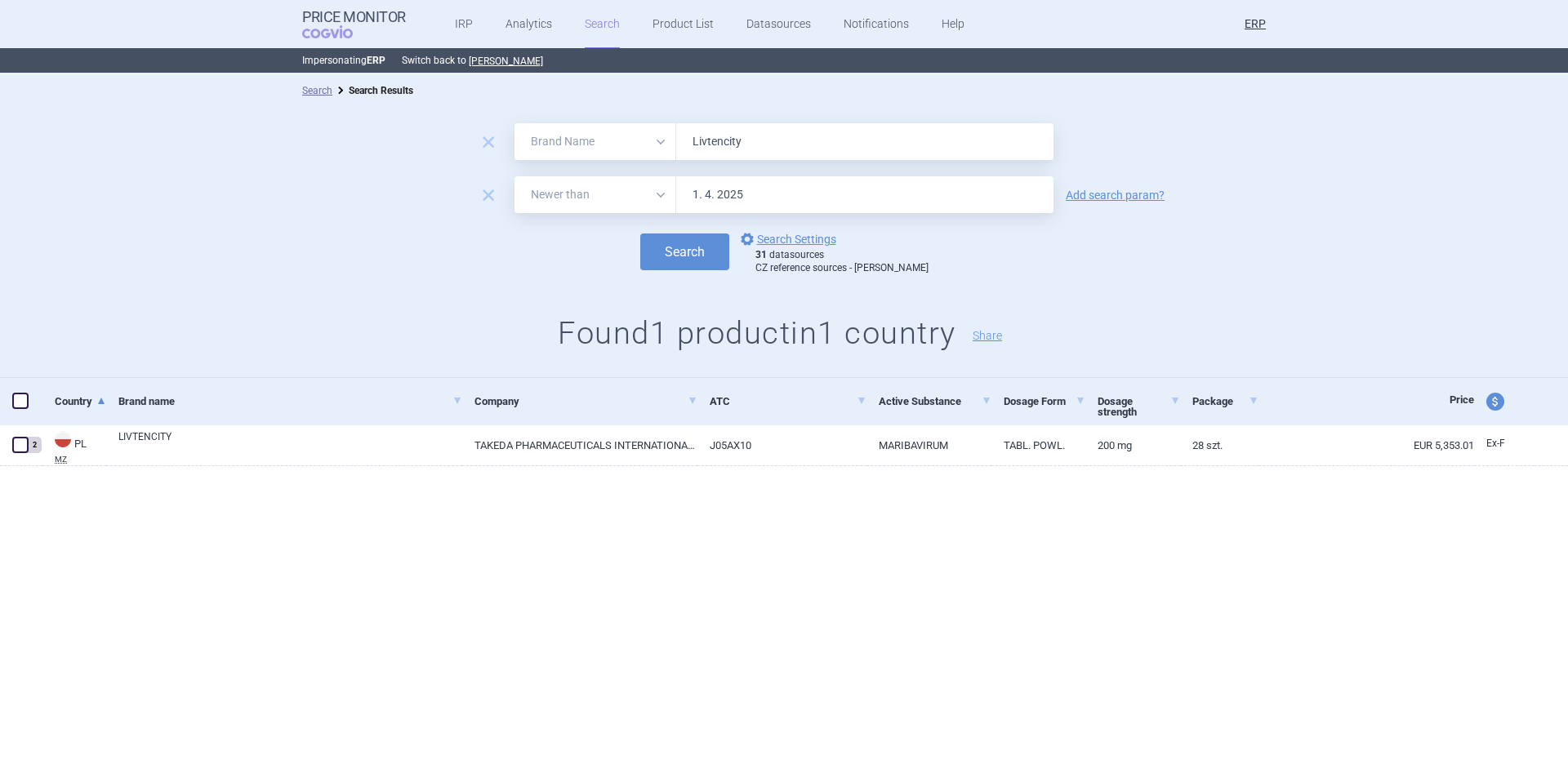
drag, startPoint x: 753, startPoint y: 118, endPoint x: 749, endPoint y: 137, distance: 19.4
click at [749, 137] on div "remove All Brand Name ATC Company Active Substance Country Newer than Livtencit…" at bounding box center [784, 242] width 1568 height 271
click at [744, 153] on input "Livtencity" at bounding box center [865, 141] width 378 height 37
paste input "Kiovig"
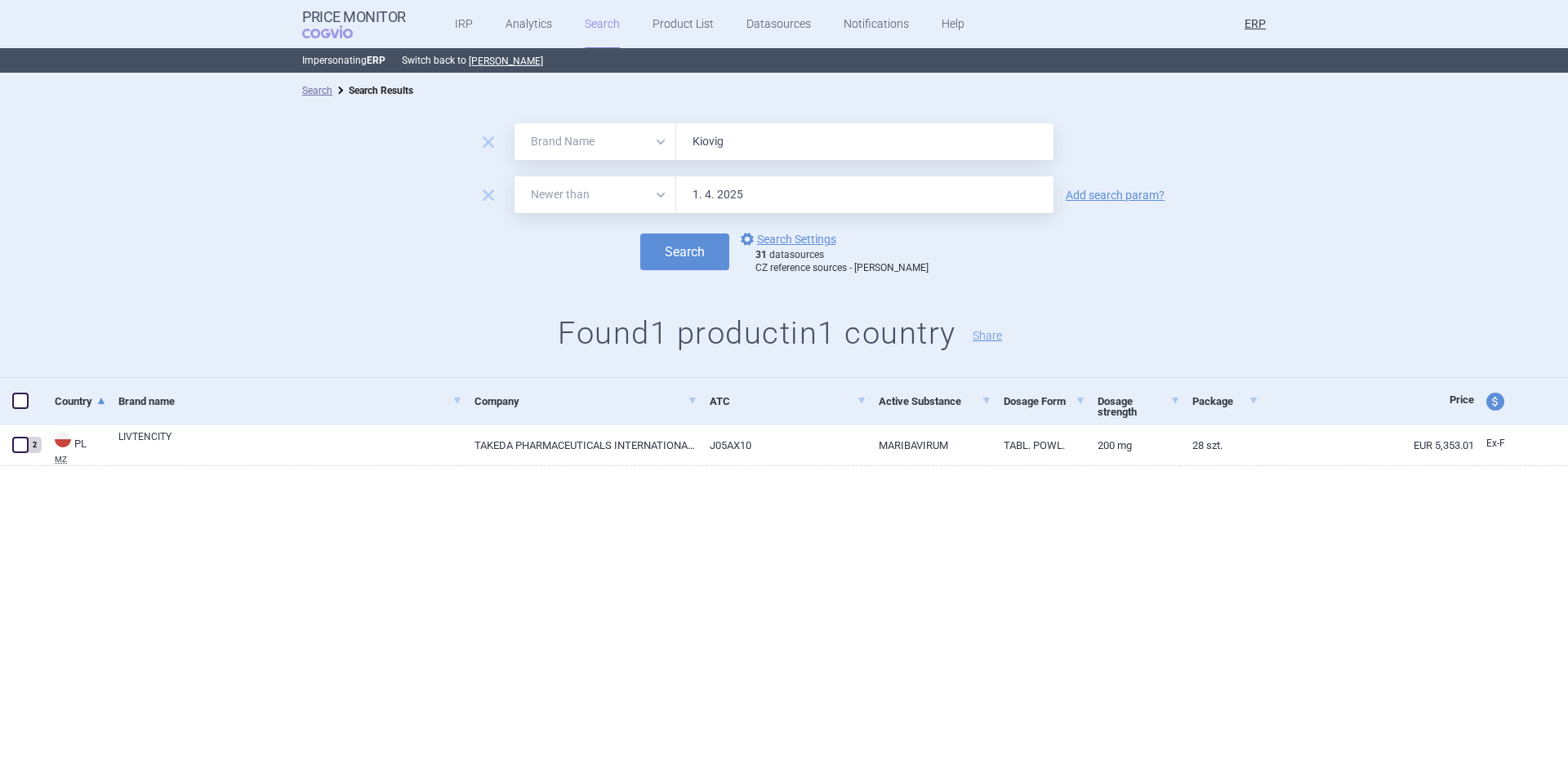
click at [640, 233] on button "Search" at bounding box center [684, 252] width 89 height 37
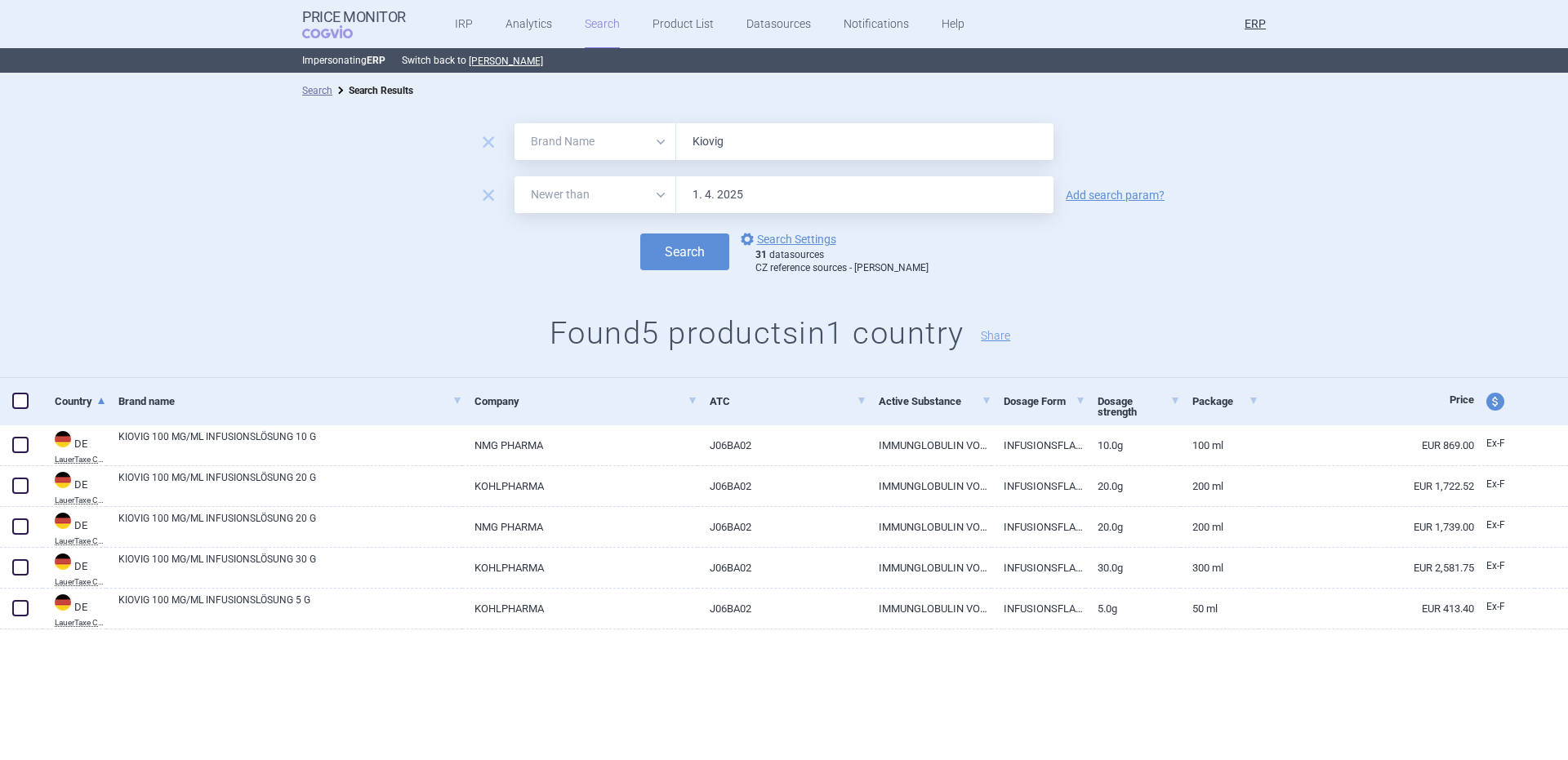
click at [771, 127] on input "Kiovig" at bounding box center [865, 141] width 378 height 37
click at [769, 127] on input "Kiovig" at bounding box center [865, 141] width 378 height 37
paste input "Immunine"
click at [640, 233] on button "Search" at bounding box center [684, 252] width 89 height 37
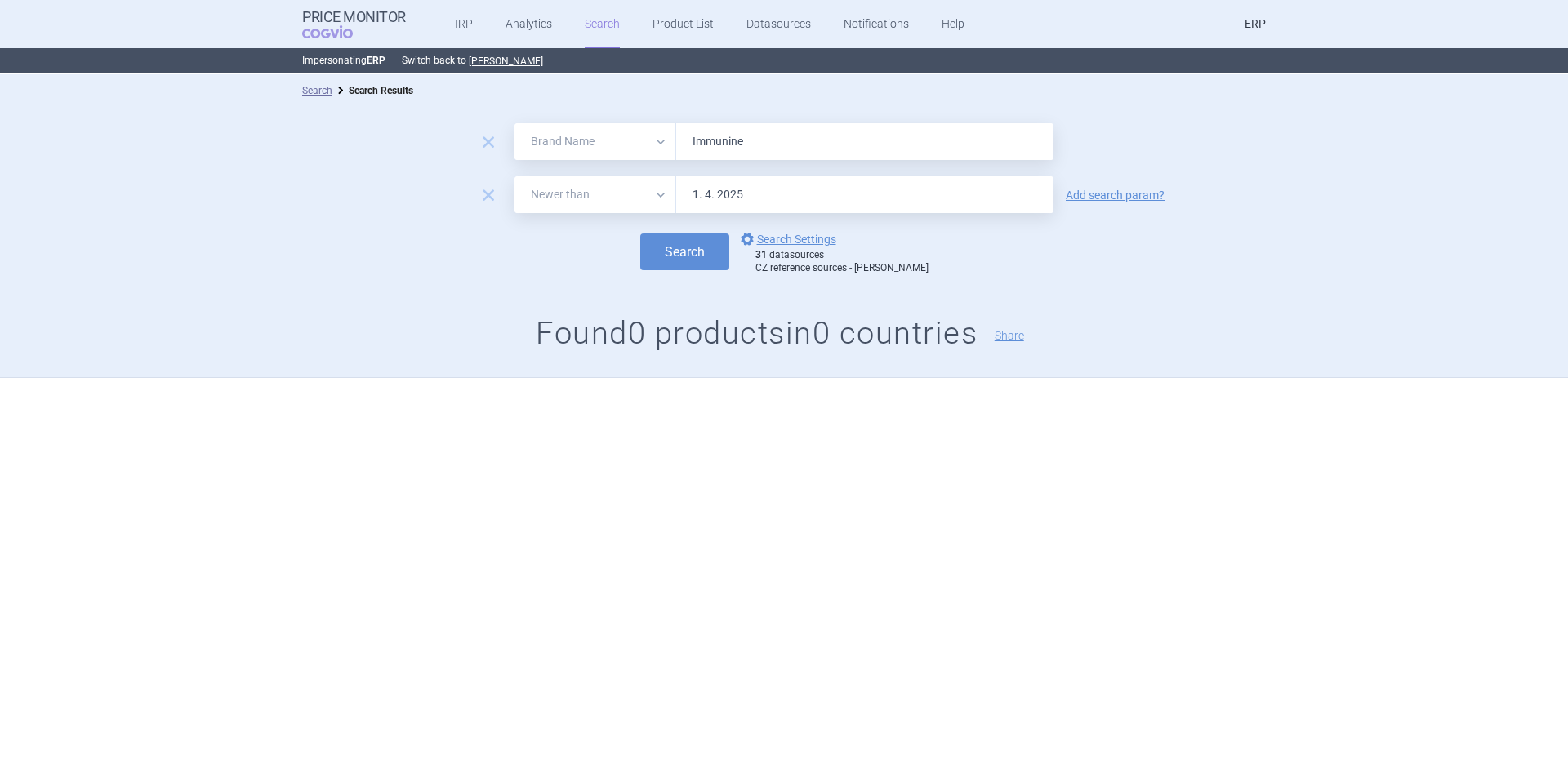
click at [849, 135] on input "Immunine" at bounding box center [865, 141] width 378 height 37
click at [848, 135] on input "Immunine" at bounding box center [865, 141] width 378 height 37
paste input "at"
click at [640, 233] on button "Search" at bounding box center [684, 252] width 89 height 37
click at [704, 135] on input "Immunate" at bounding box center [865, 141] width 378 height 37
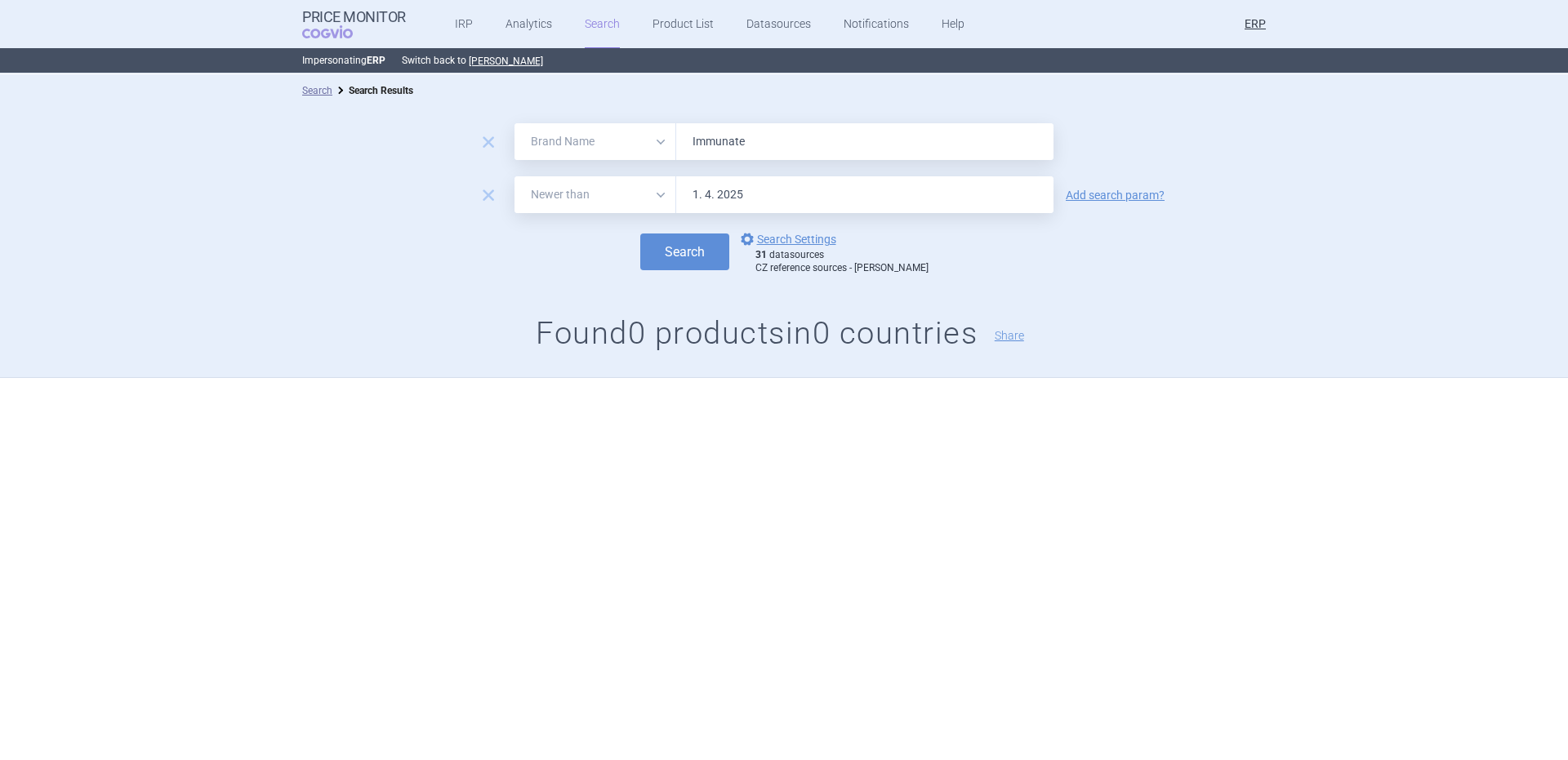
click at [704, 135] on input "Immunate" at bounding box center [865, 141] width 378 height 37
paste input "Hyqvia"
click at [640, 233] on button "Search" at bounding box center [684, 252] width 89 height 37
click at [795, 124] on input "Hyqvia" at bounding box center [865, 141] width 378 height 37
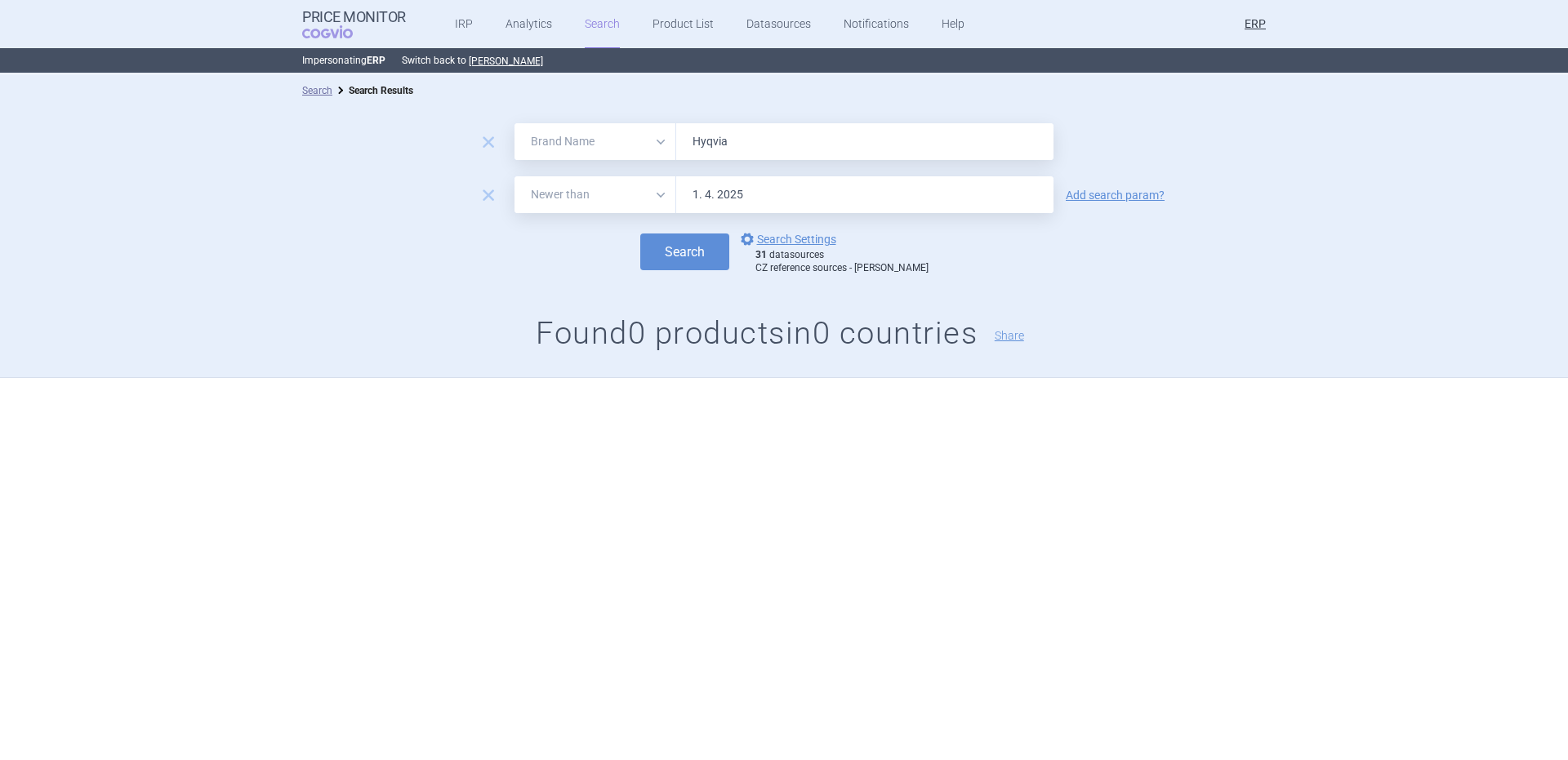
paste input "Fruzaql"
click at [640, 233] on button "Search" at bounding box center [684, 252] width 89 height 37
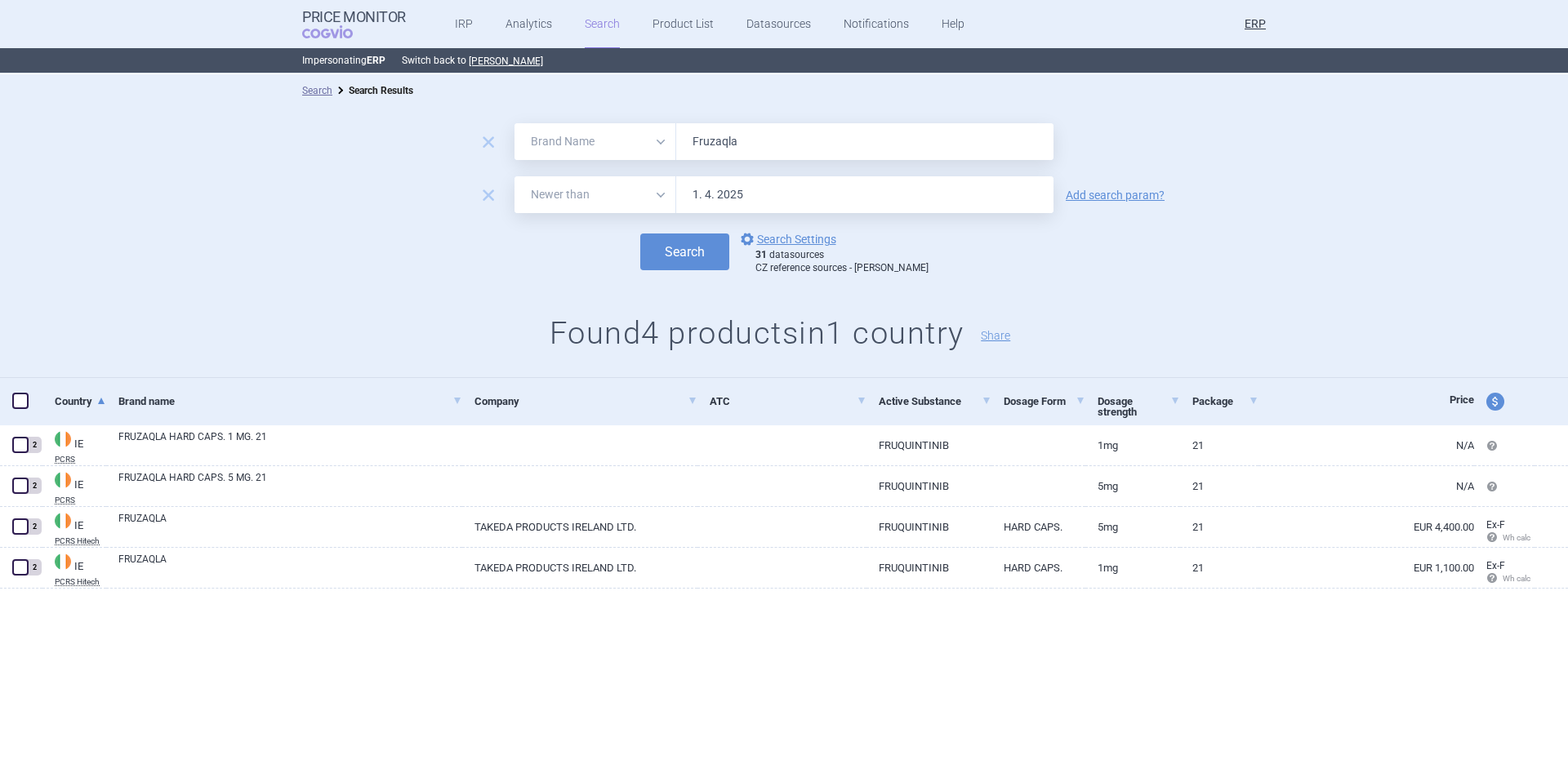
click at [721, 153] on input "Fruzaqla" at bounding box center [865, 141] width 378 height 37
paste input "osrenol"
click at [640, 233] on button "Search" at bounding box center [684, 252] width 89 height 37
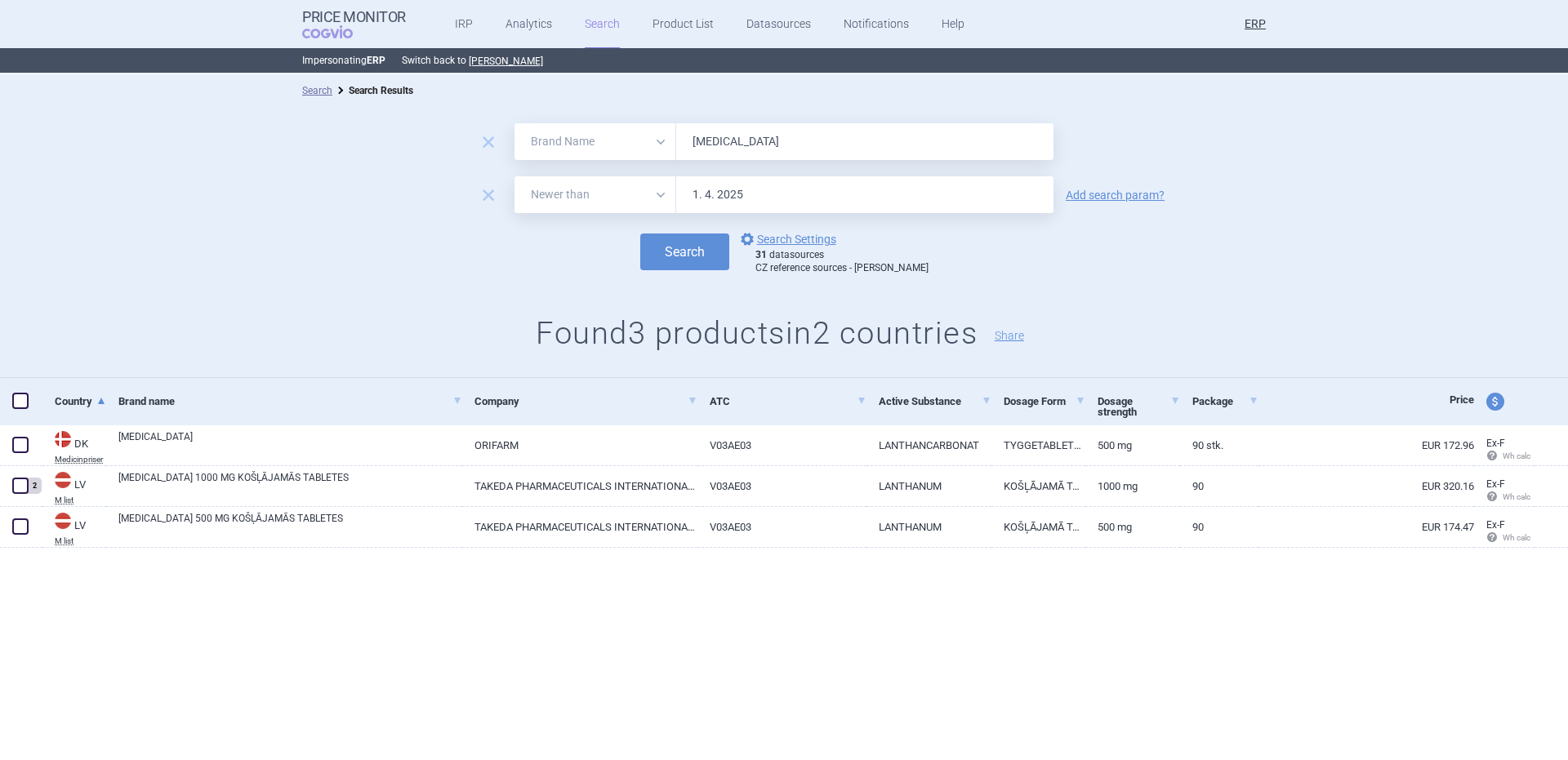
click at [768, 167] on form "remove All Brand Name ATC Company Active Substance Country Newer than [MEDICAL_…" at bounding box center [784, 198] width 1568 height 151
click at [778, 131] on input "[MEDICAL_DATA]" at bounding box center [865, 141] width 378 height 37
paste input "irazyr"
click at [640, 233] on button "Search" at bounding box center [684, 252] width 89 height 37
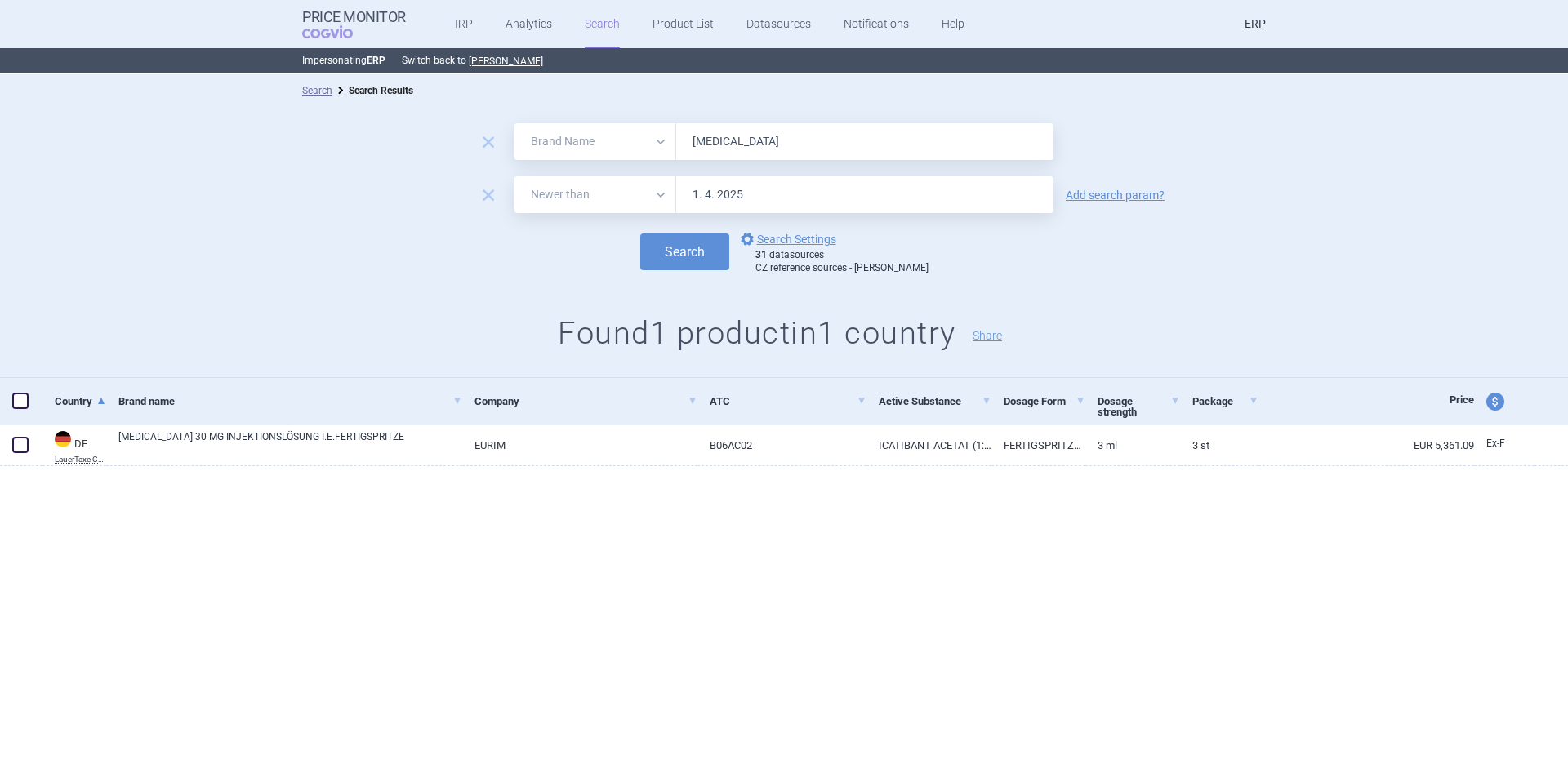
click at [740, 161] on form "remove All Brand Name ATC Company Active Substance Country Newer than [MEDICAL_…" at bounding box center [784, 198] width 1568 height 151
click at [737, 151] on input "[MEDICAL_DATA]" at bounding box center [865, 141] width 378 height 37
paste input "eiba"
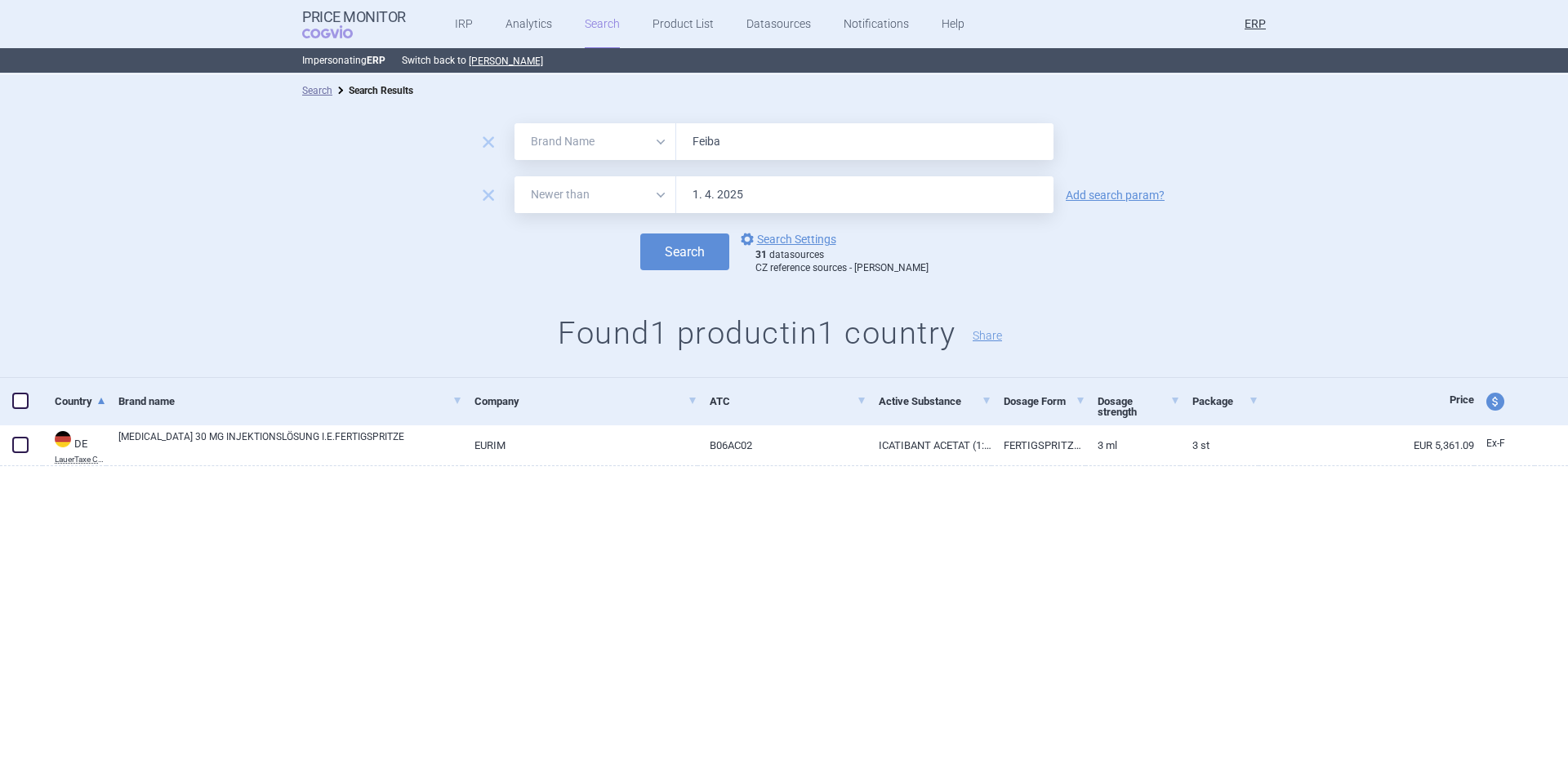
click at [640, 233] on button "Search" at bounding box center [684, 252] width 89 height 37
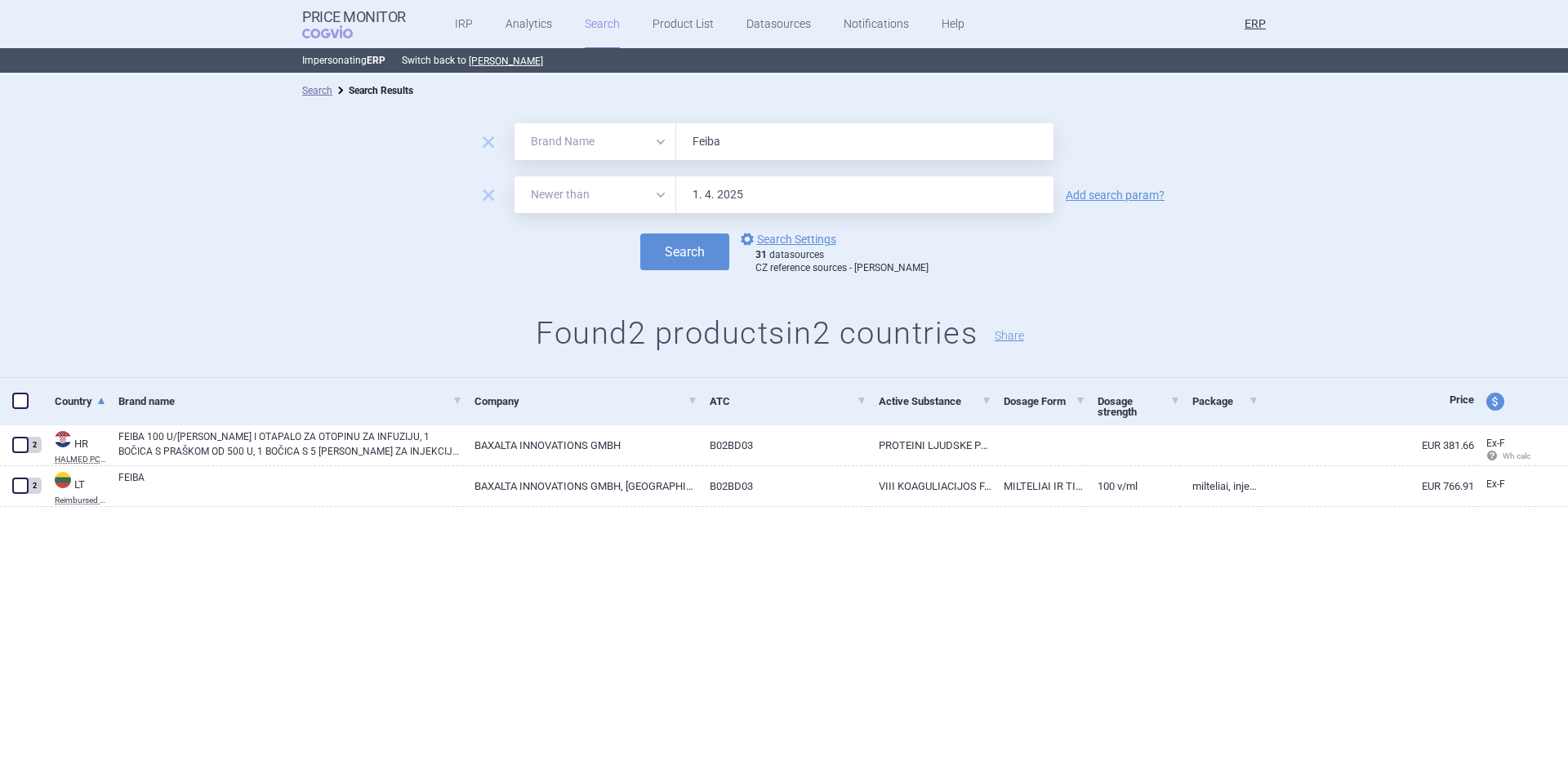
click at [885, 150] on input "Feiba" at bounding box center [865, 141] width 378 height 37
paste input "actor VII"
click at [640, 233] on button "Search" at bounding box center [684, 252] width 89 height 37
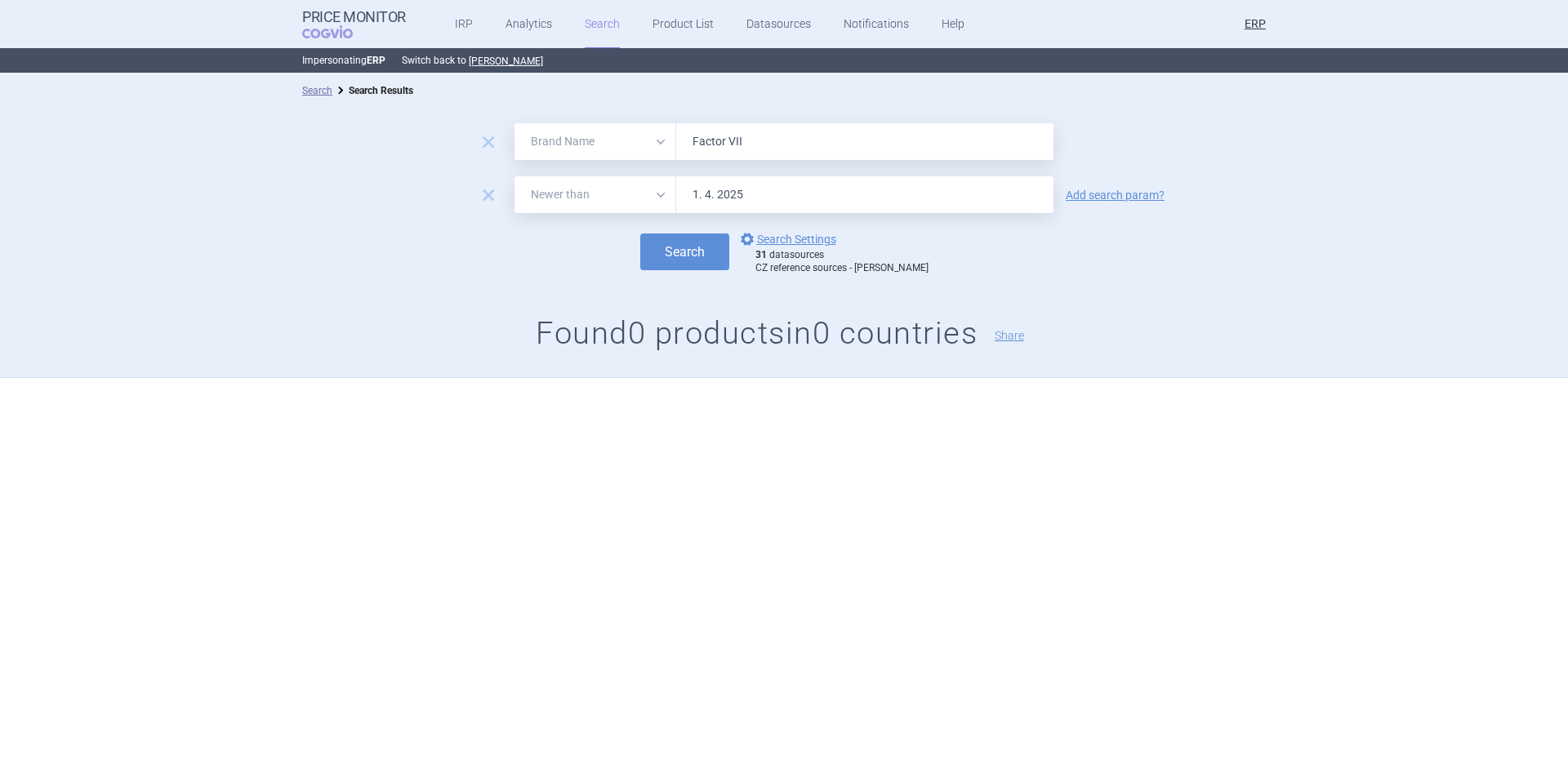
click at [810, 139] on input "Factor VII" at bounding box center [865, 141] width 378 height 37
paste input "[MEDICAL_DATA]"
click at [810, 139] on input "Factor [MEDICAL_DATA]" at bounding box center [865, 141] width 378 height 37
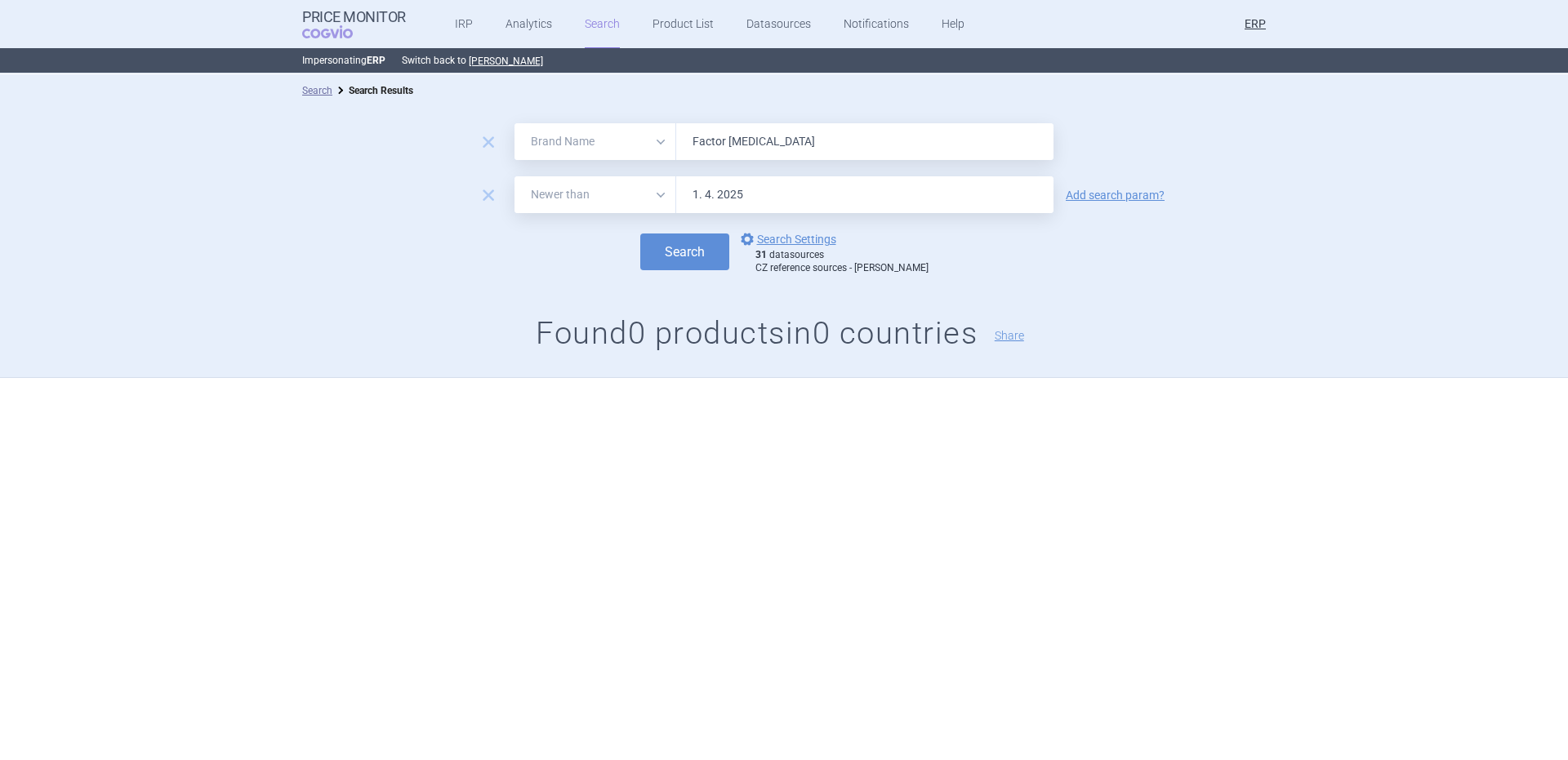
click at [810, 139] on input "Factor [MEDICAL_DATA]" at bounding box center [865, 141] width 378 height 37
paste input "text"
click at [640, 233] on button "Search" at bounding box center [684, 252] width 89 height 37
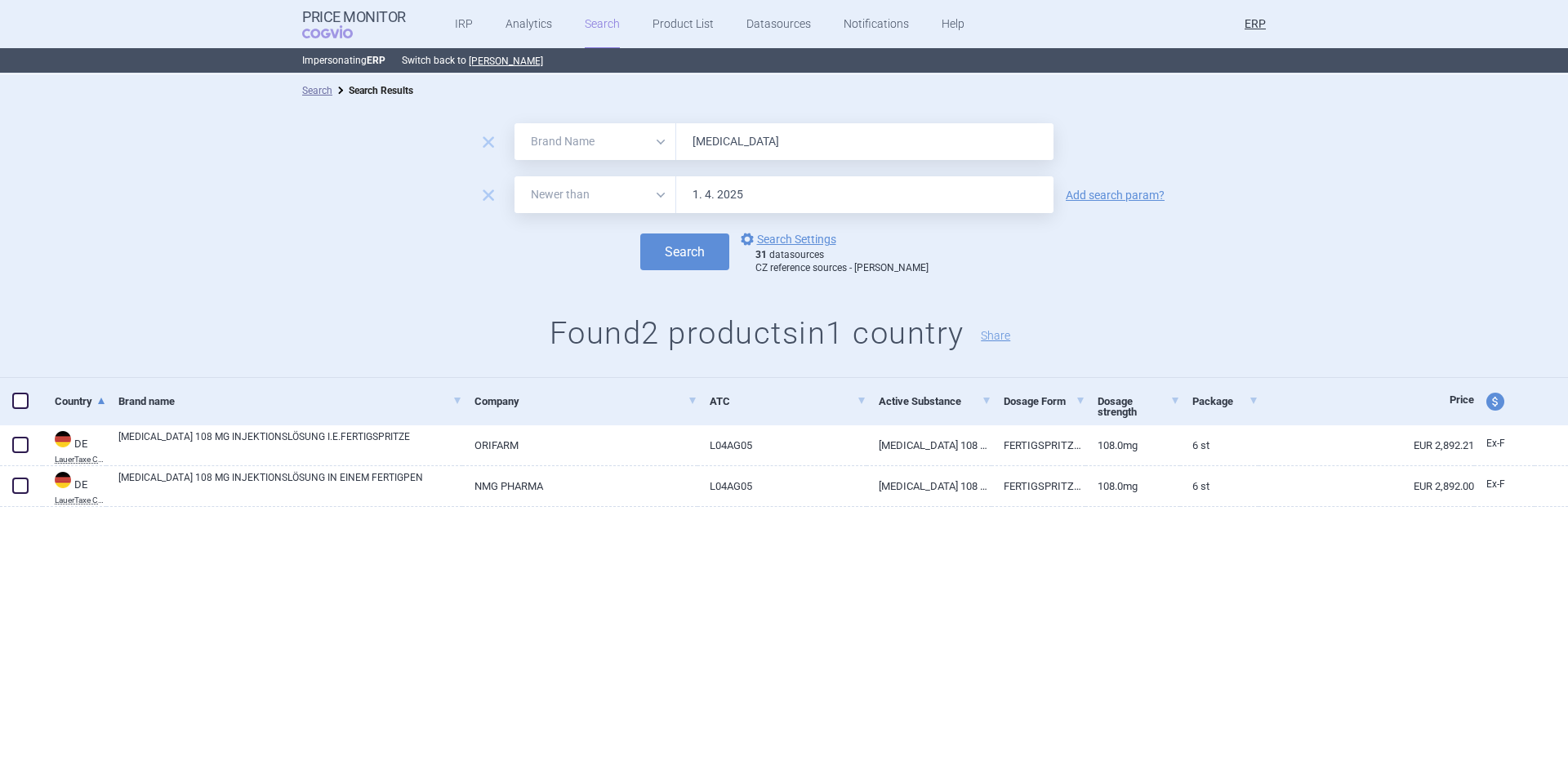
click at [882, 129] on input "[MEDICAL_DATA]" at bounding box center [865, 141] width 378 height 37
paste input "laprase"
click at [640, 233] on button "Search" at bounding box center [684, 252] width 89 height 37
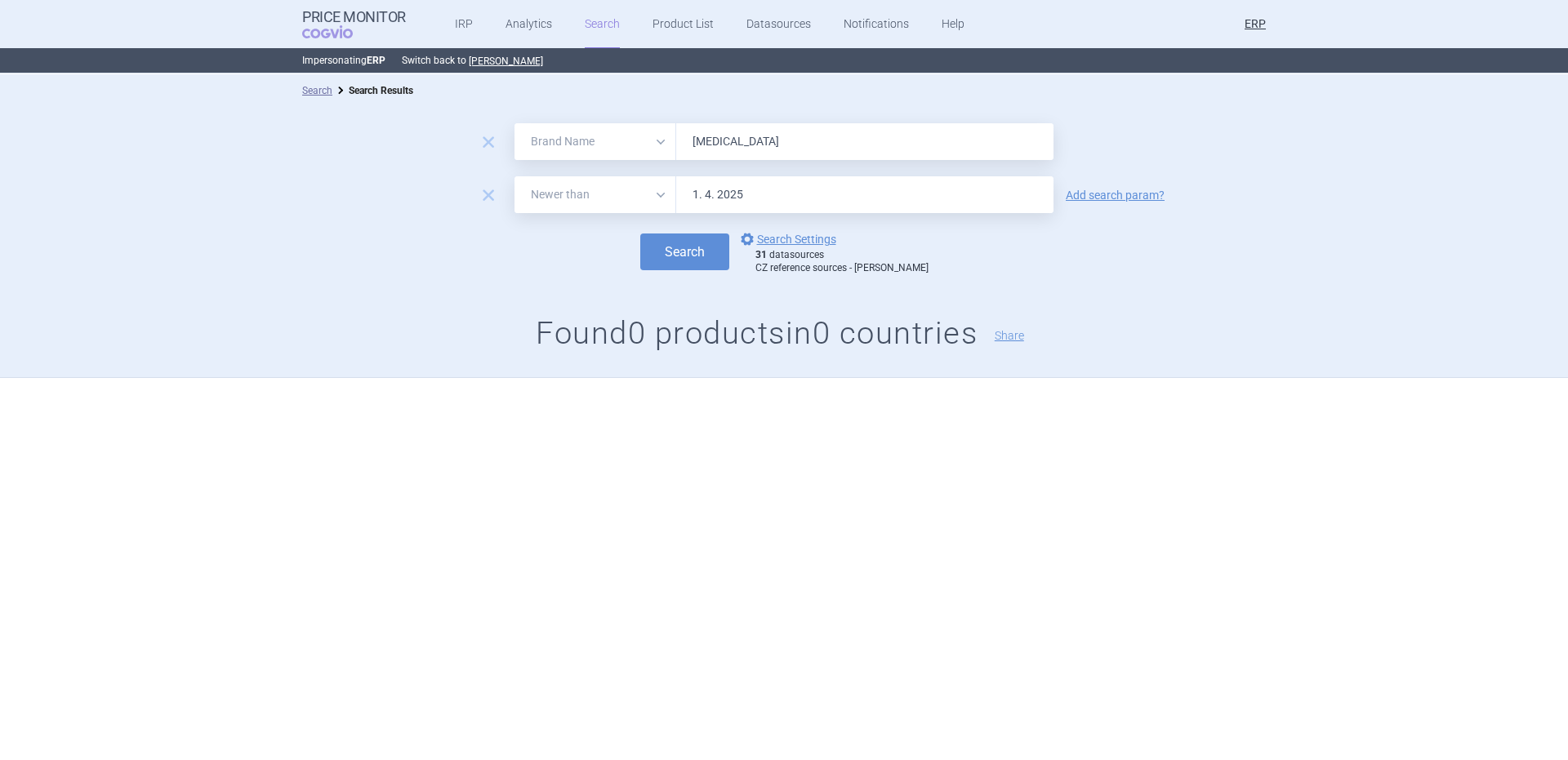
click at [723, 154] on input "[MEDICAL_DATA]" at bounding box center [865, 141] width 378 height 37
paste input "Cuvitru"
click at [640, 233] on button "Search" at bounding box center [684, 252] width 89 height 37
click at [779, 138] on input "Cuvitru" at bounding box center [865, 141] width 378 height 37
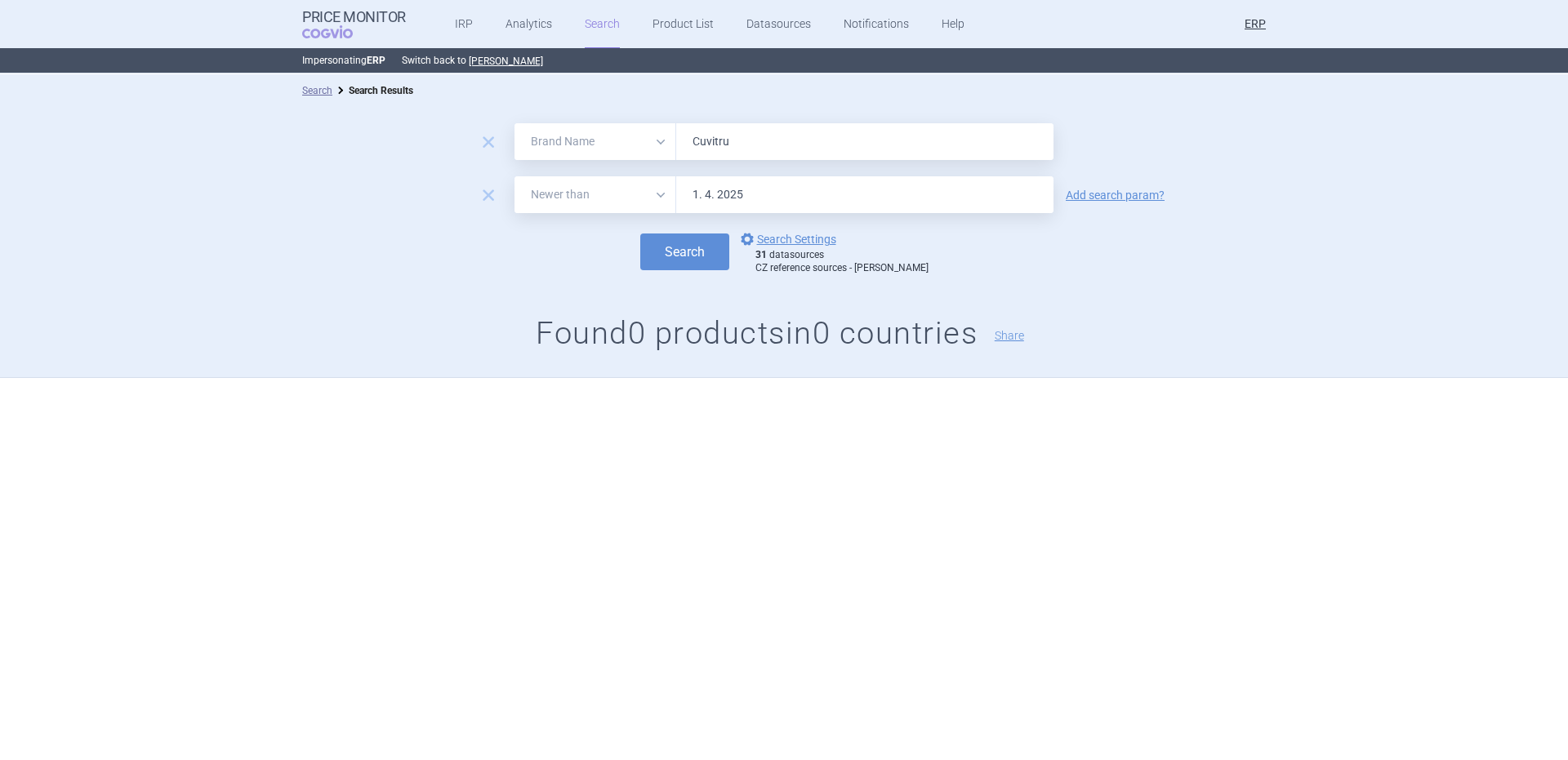
click at [779, 138] on input "Cuvitru" at bounding box center [865, 141] width 378 height 37
paste input "[MEDICAL_DATA]"
click at [640, 233] on button "Search" at bounding box center [684, 252] width 89 height 37
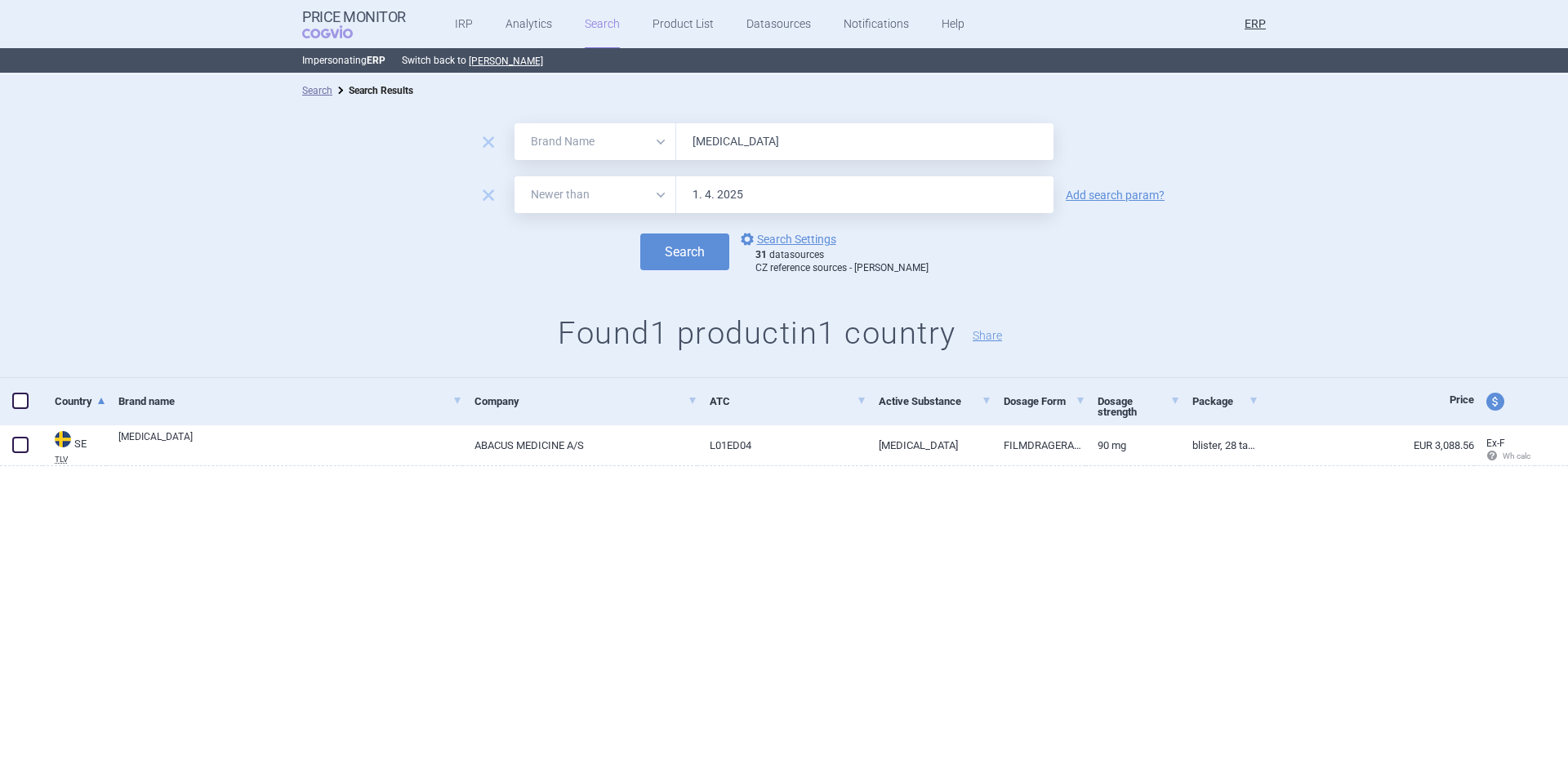
click at [789, 145] on input "[MEDICAL_DATA]" at bounding box center [865, 141] width 378 height 37
click at [788, 147] on input "[MEDICAL_DATA]" at bounding box center [865, 141] width 378 height 37
paste input "dzynma"
click at [640, 233] on button "Search" at bounding box center [684, 252] width 89 height 37
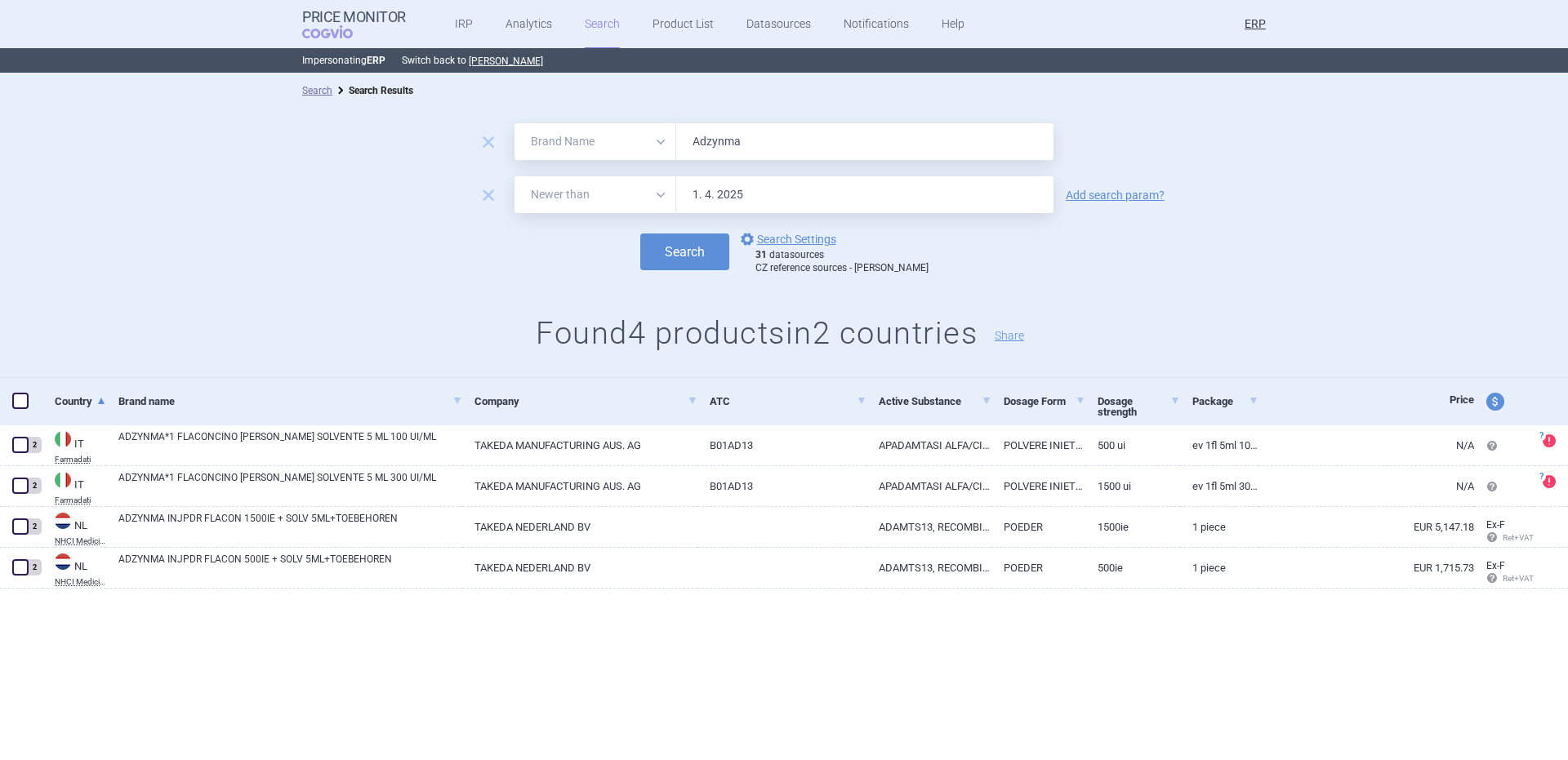
click at [717, 147] on input "Adzynma" at bounding box center [865, 141] width 378 height 37
paste input "ynovi"
click at [640, 233] on button "Search" at bounding box center [684, 252] width 89 height 37
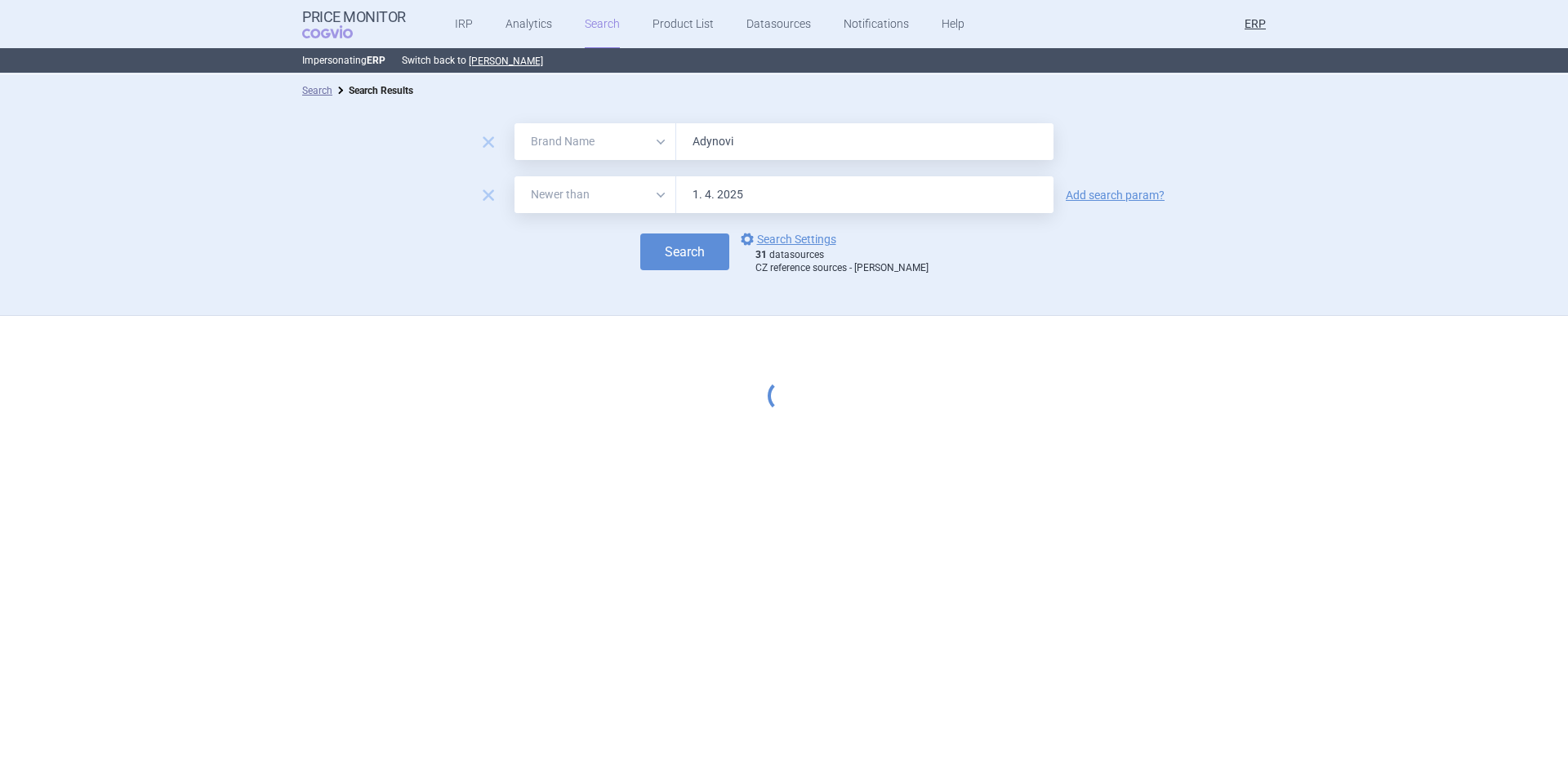
click at [640, 233] on button "Search" at bounding box center [684, 252] width 89 height 37
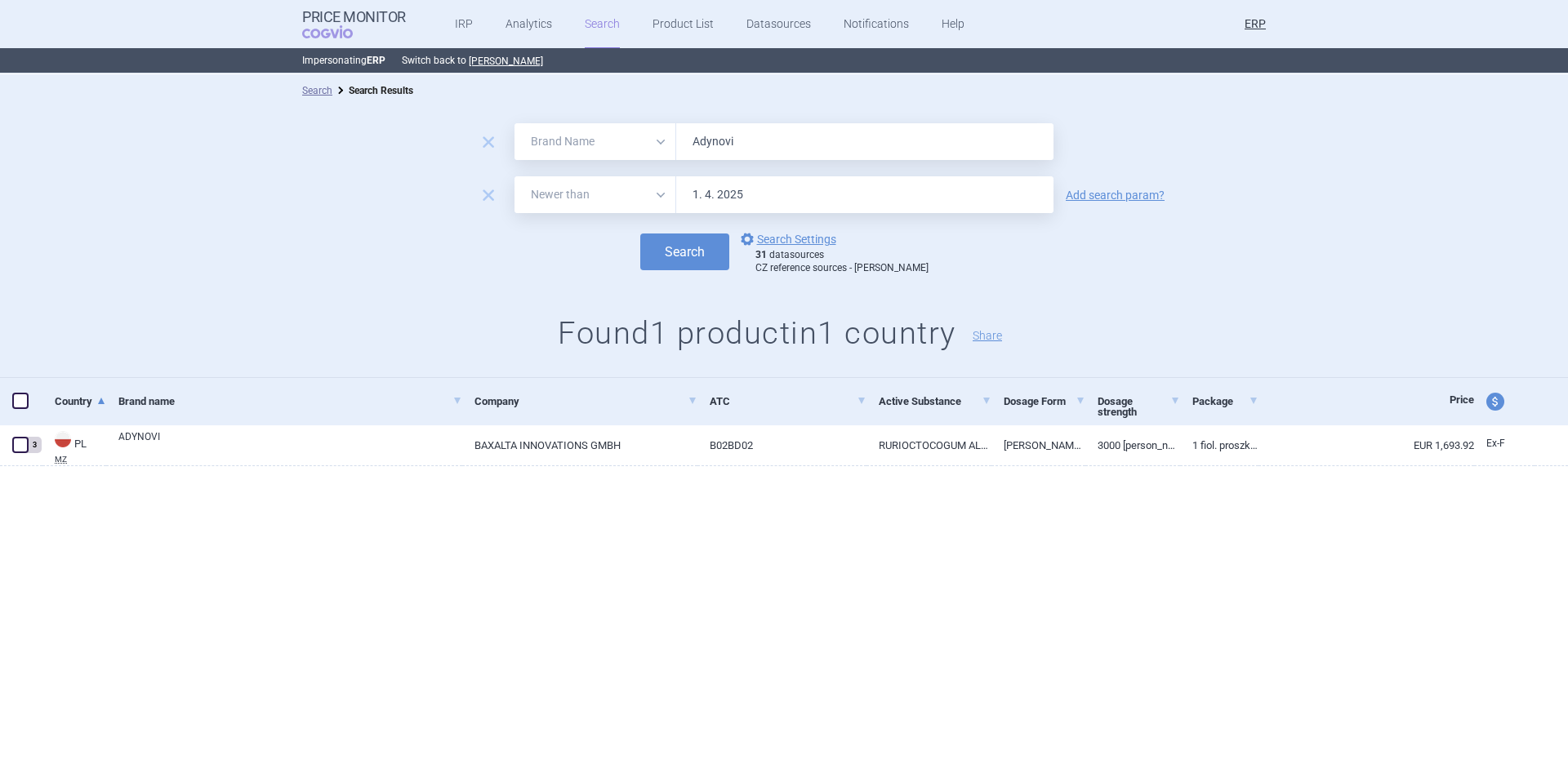
drag, startPoint x: 757, startPoint y: 104, endPoint x: 753, endPoint y: 135, distance: 31.3
click at [756, 104] on div "Search Search Results" at bounding box center [784, 90] width 1568 height 32
click at [753, 136] on input "Adynovi" at bounding box center [865, 141] width 378 height 37
click at [754, 136] on input "Adynovi" at bounding box center [865, 141] width 378 height 37
paste input "vate"
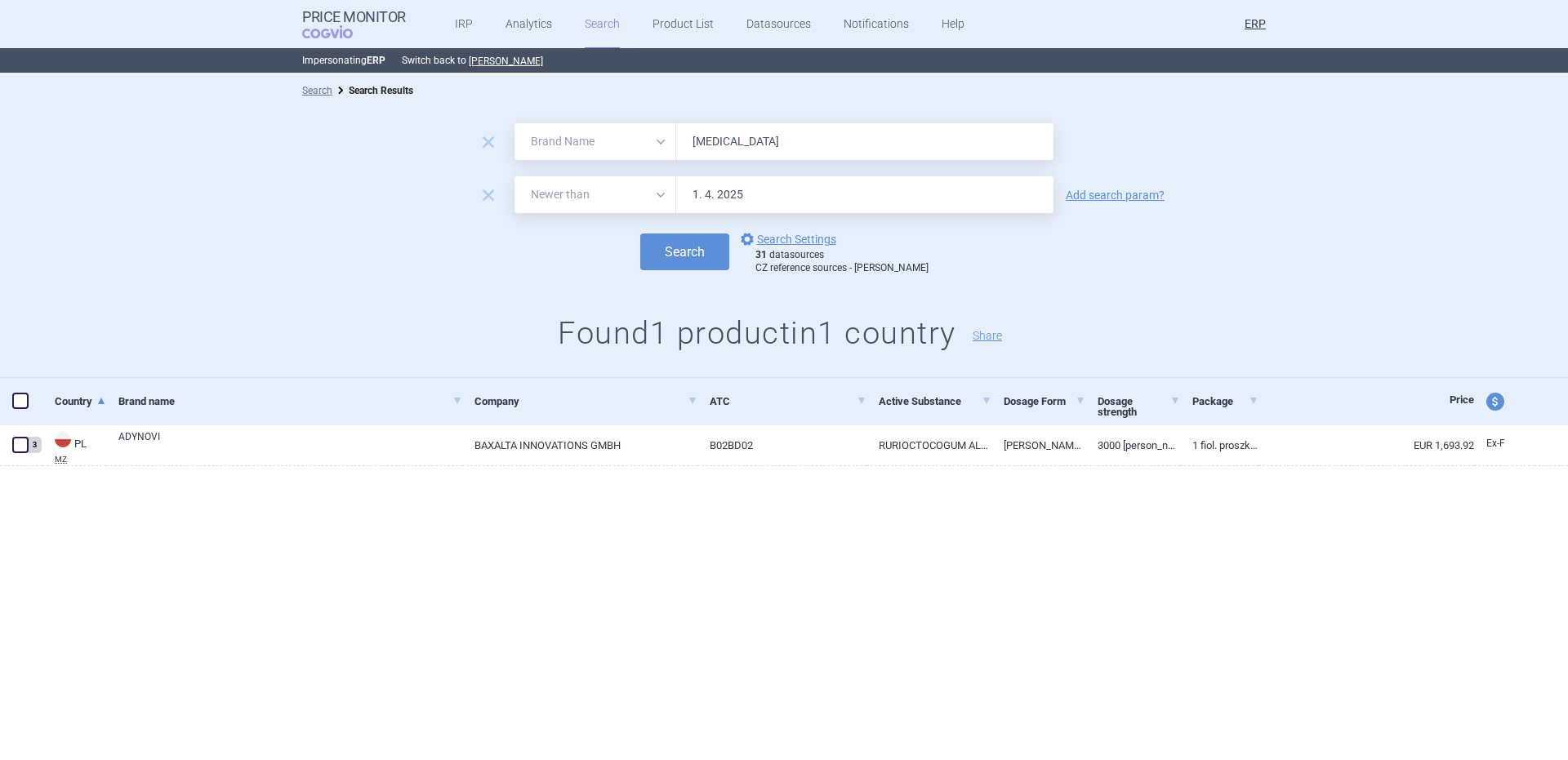
click at [640, 233] on button "Search" at bounding box center [684, 252] width 89 height 37
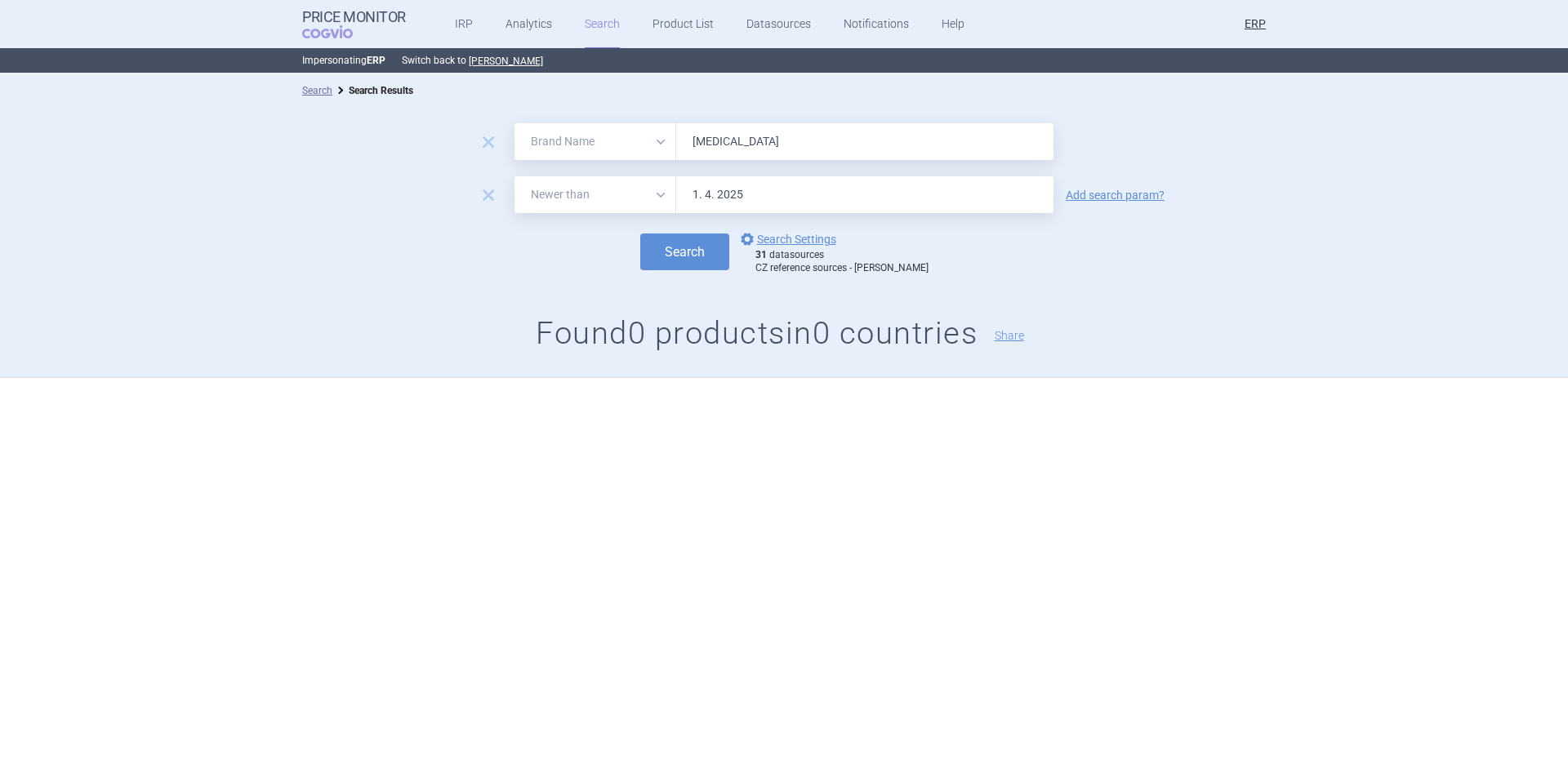
click at [768, 137] on input "[MEDICAL_DATA]" at bounding box center [865, 141] width 378 height 37
paste input "cetris"
type input "[MEDICAL_DATA]"
click at [640, 233] on button "Search" at bounding box center [684, 252] width 89 height 37
